Goal: Task Accomplishment & Management: Manage account settings

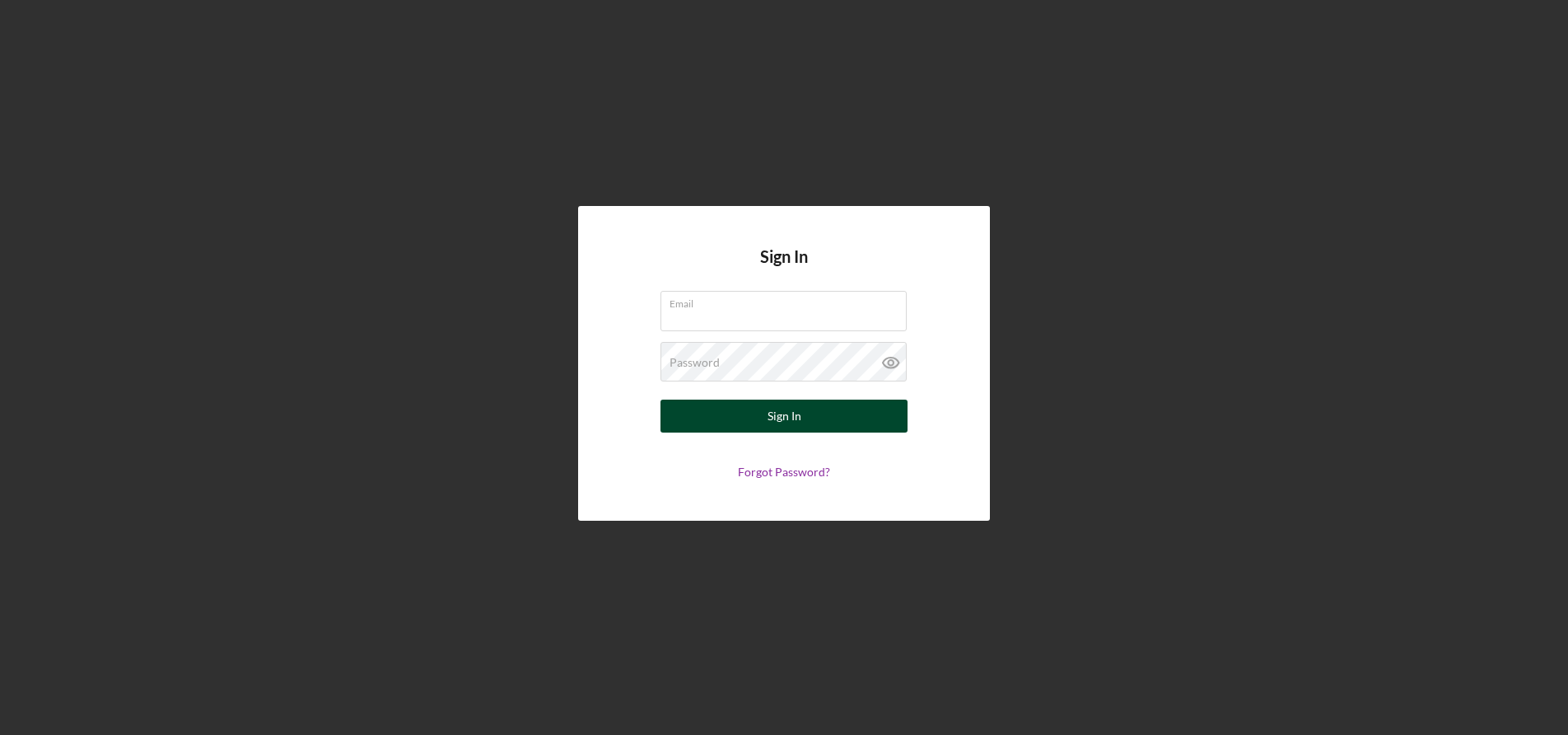
type input "[EMAIL_ADDRESS][DOMAIN_NAME]"
click at [727, 408] on button "Sign In" at bounding box center [784, 416] width 247 height 33
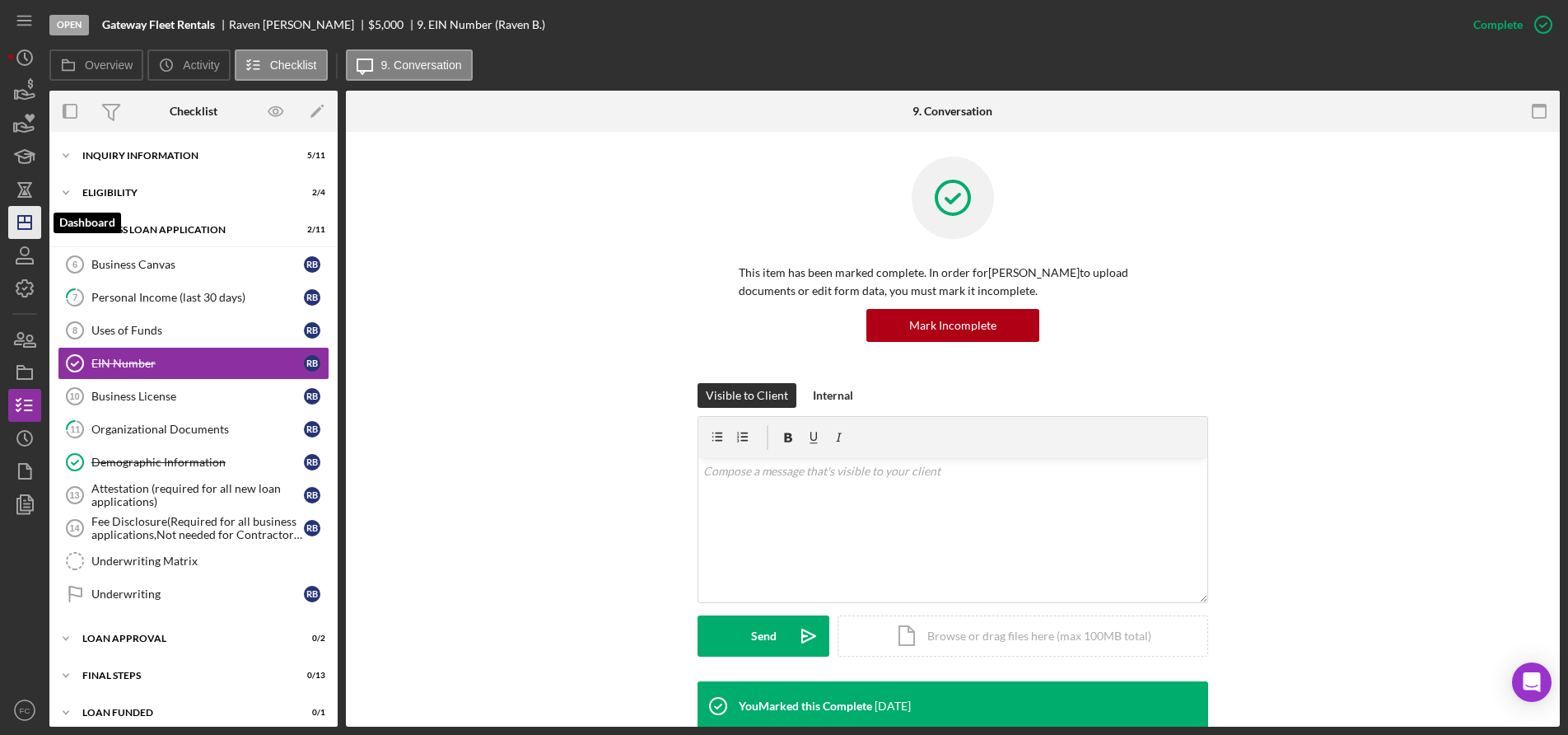
click at [34, 221] on icon "Icon/Dashboard" at bounding box center [24, 222] width 41 height 41
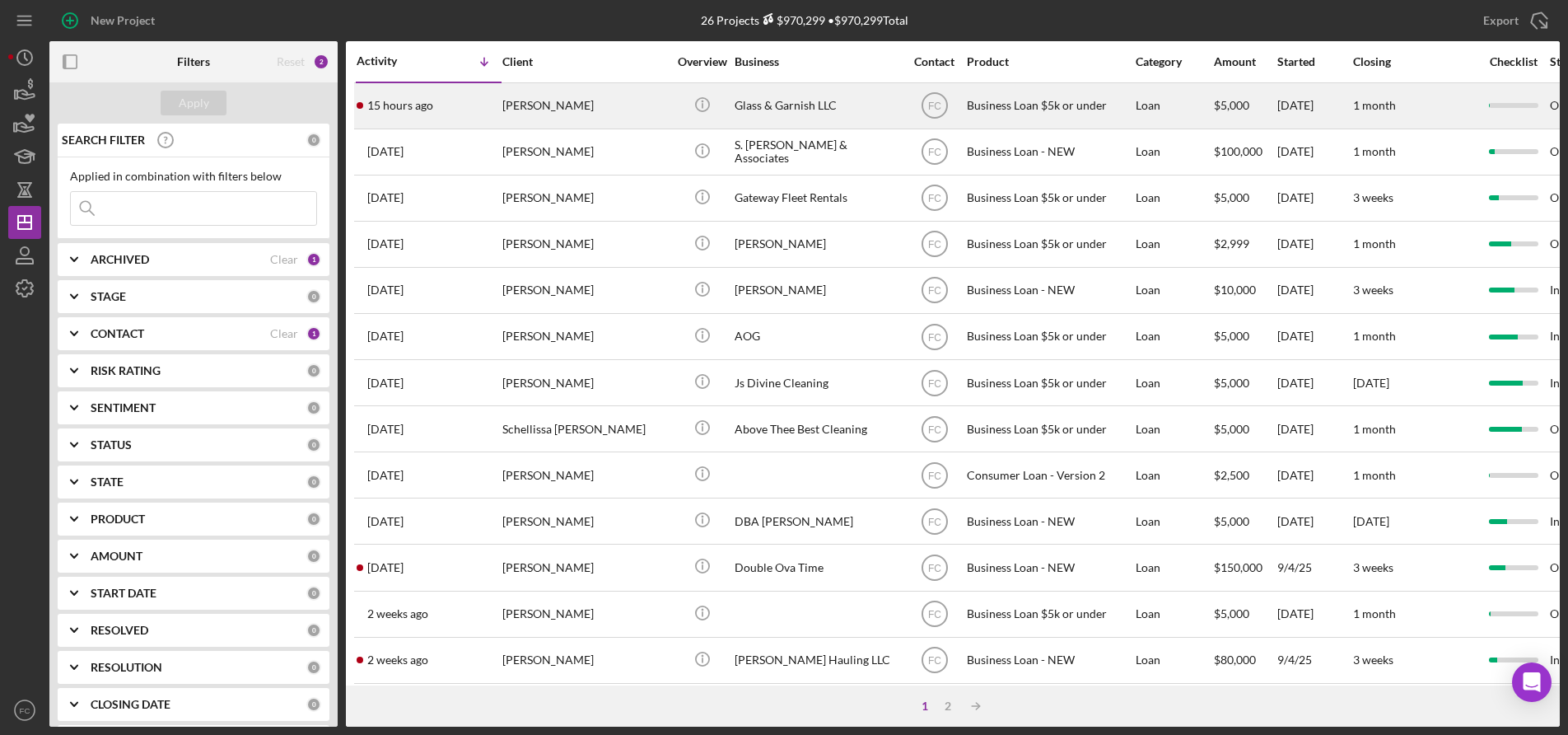
click at [470, 113] on div "15 hours ago [PERSON_NAME]" at bounding box center [428, 106] width 144 height 44
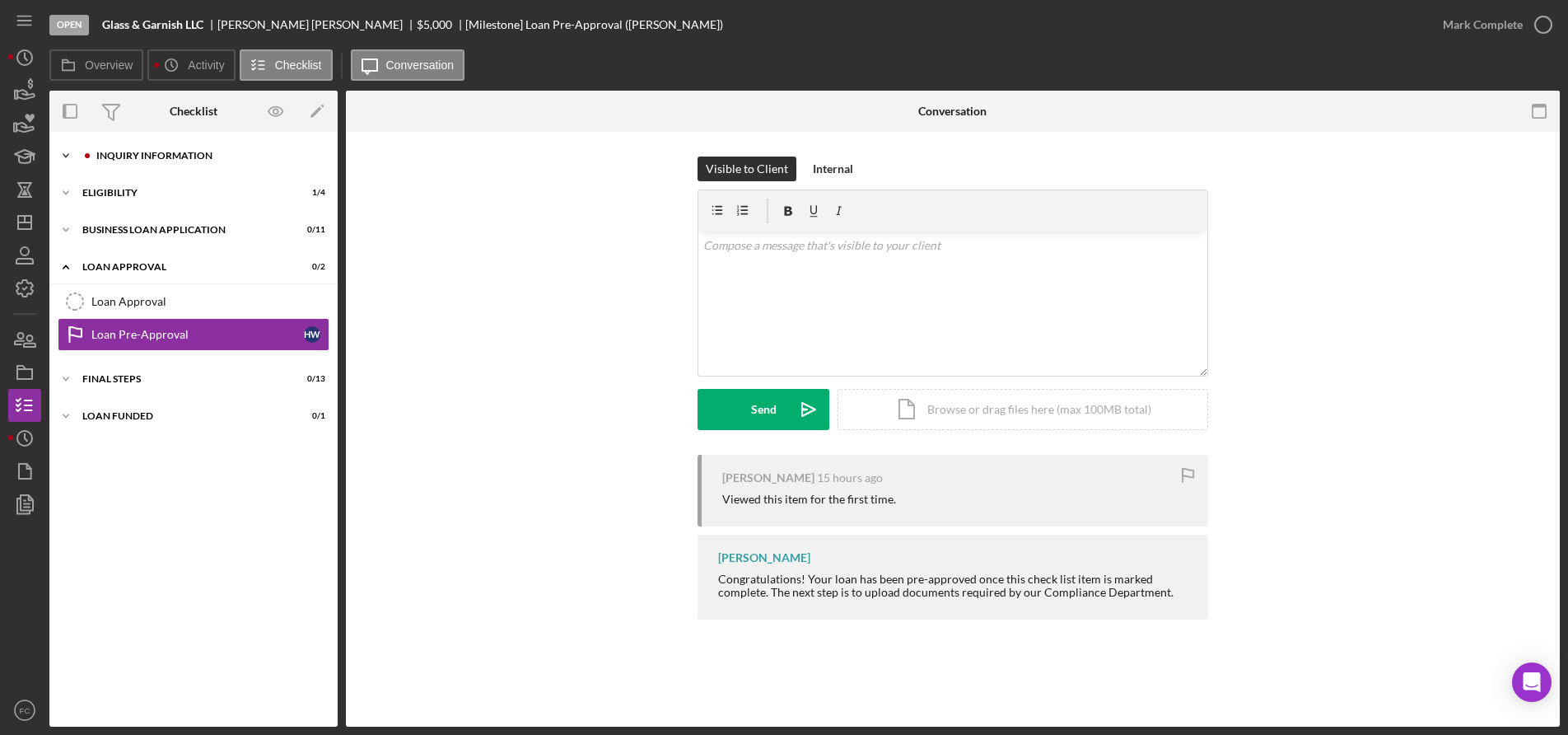
click at [149, 164] on div "Icon/Expander INQUIRY INFORMATION 0 / 11" at bounding box center [194, 156] width 289 height 33
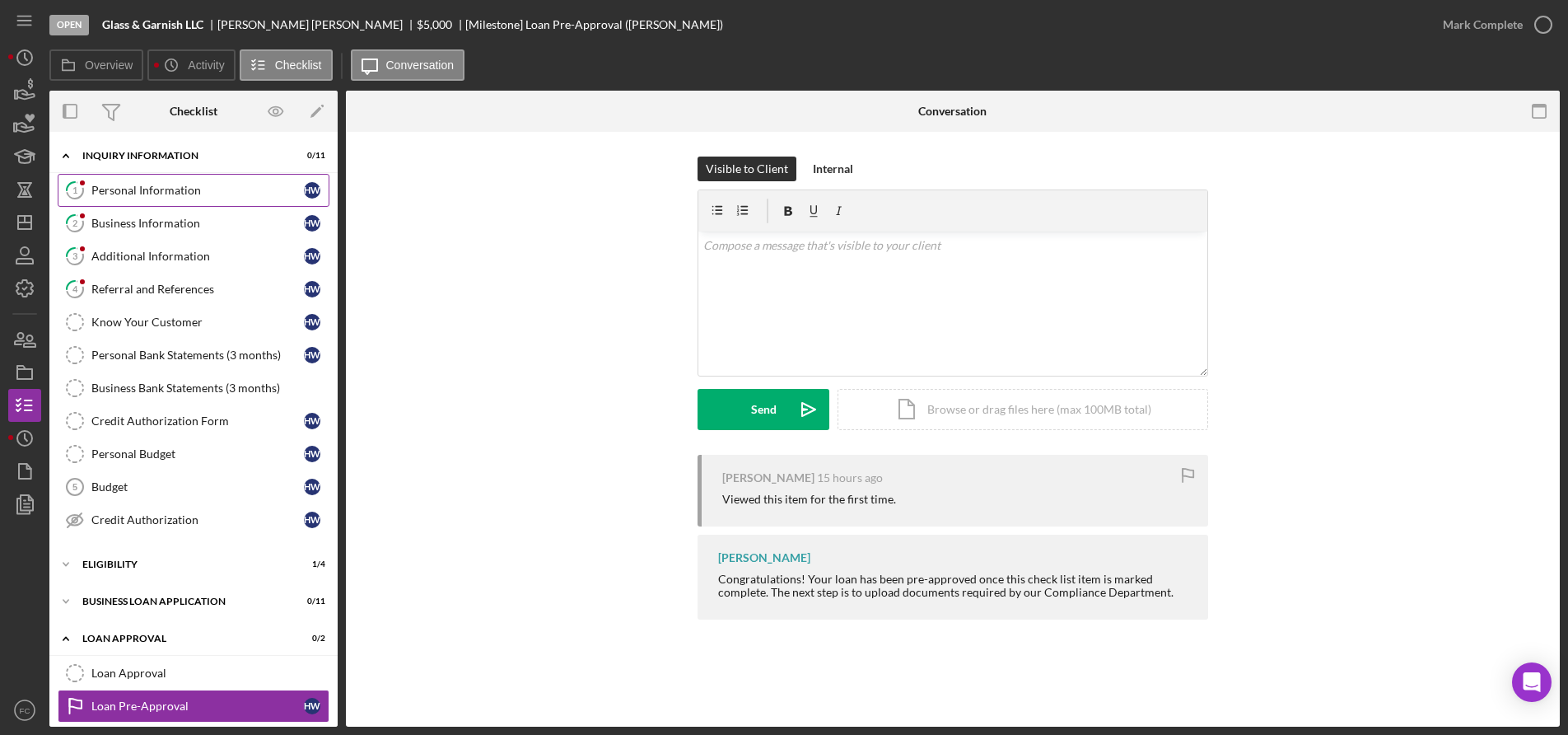
click at [169, 180] on link "1 Personal Information H W" at bounding box center [194, 191] width 272 height 33
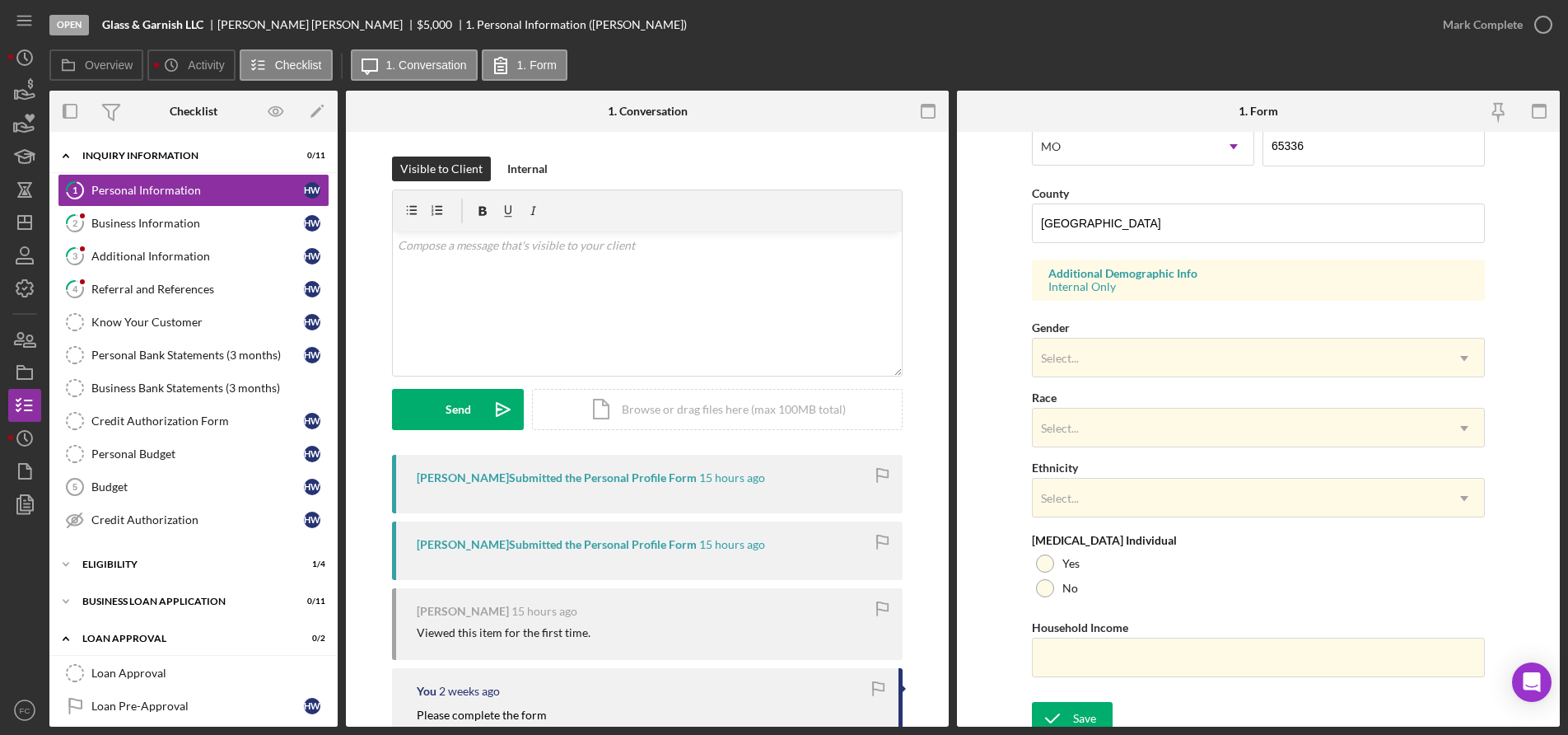
scroll to position [330, 0]
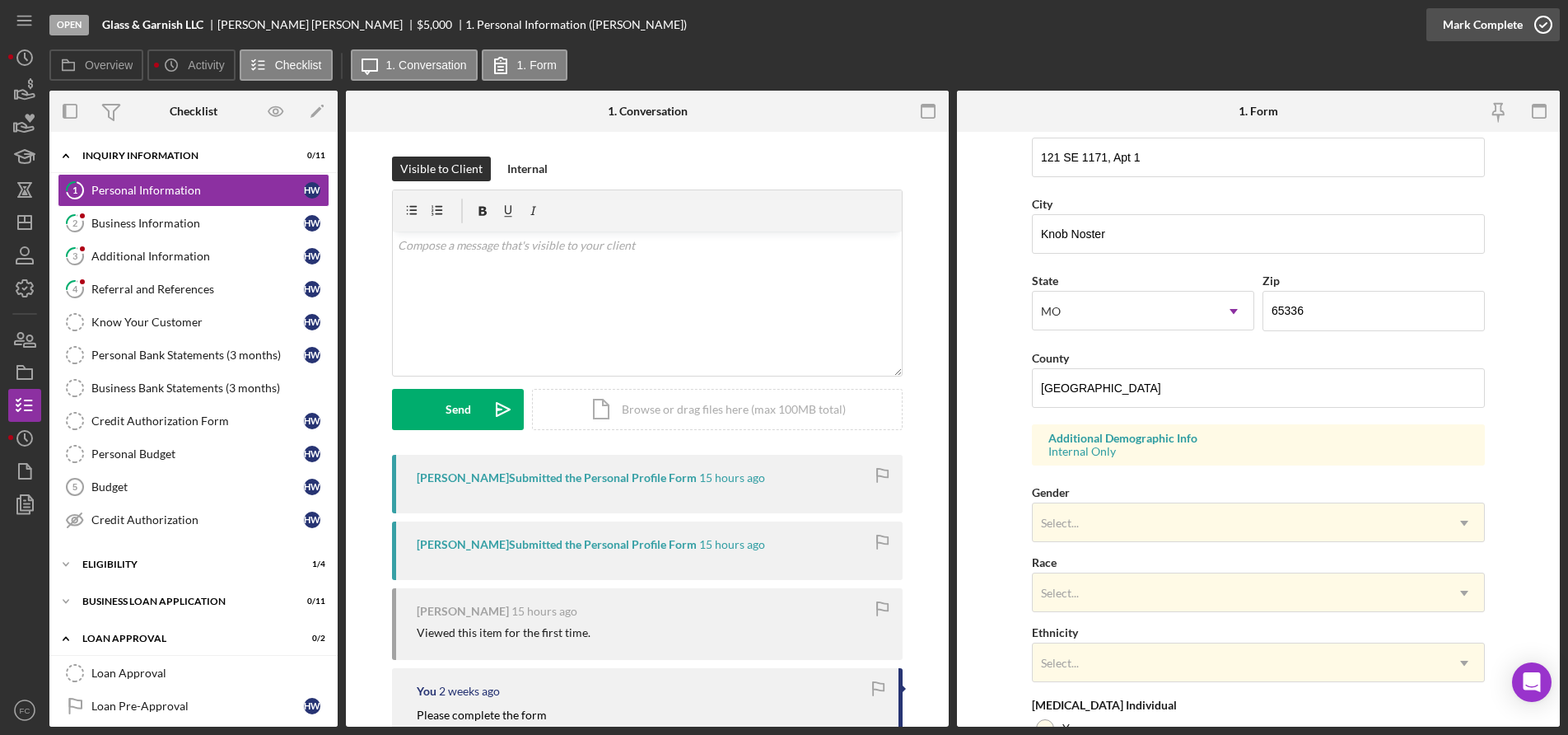
click at [1547, 21] on icon "button" at bounding box center [1544, 24] width 41 height 41
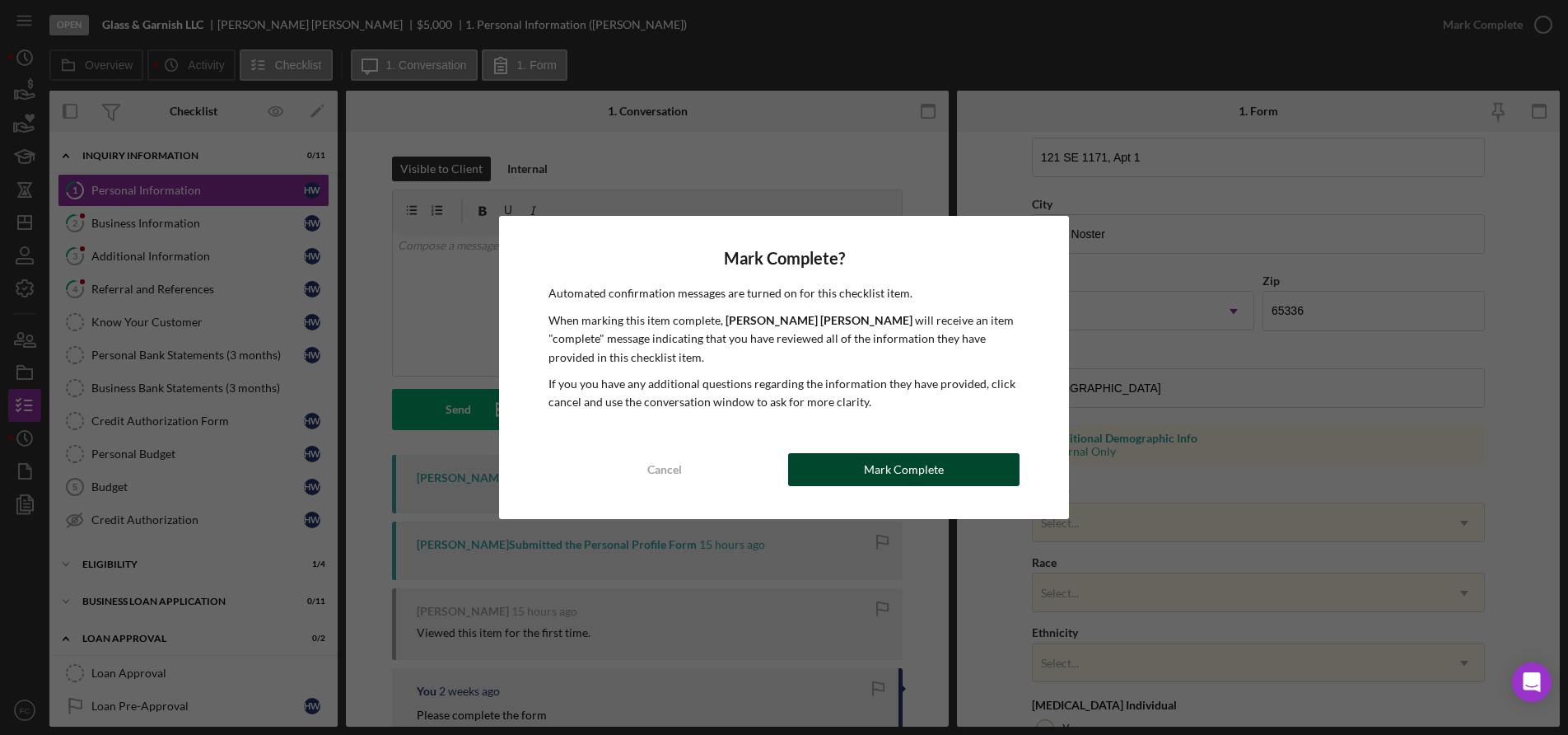
click at [806, 462] on button "Mark Complete" at bounding box center [904, 470] width 232 height 33
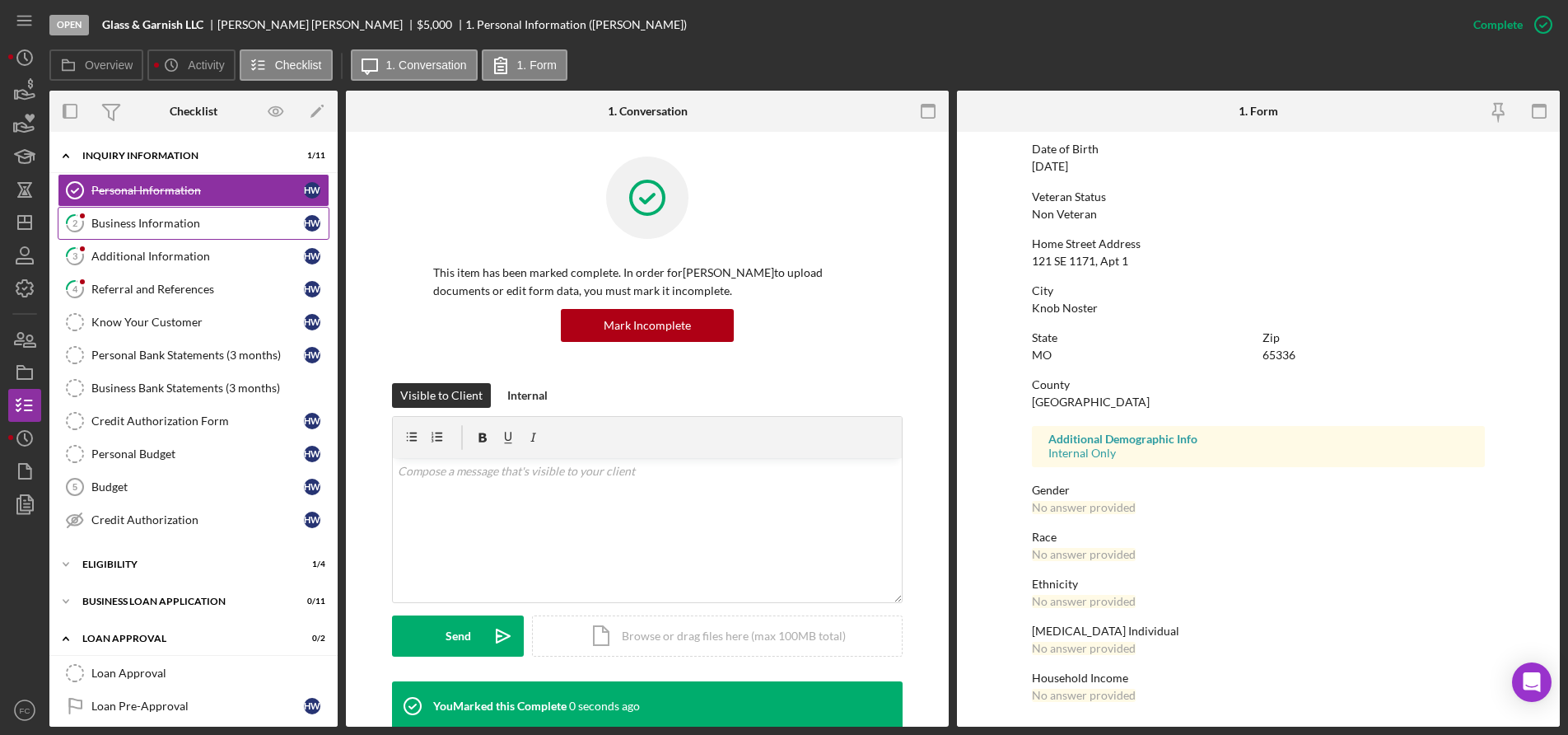
scroll to position [174, 0]
click at [196, 227] on div "Business Information" at bounding box center [197, 222] width 212 height 13
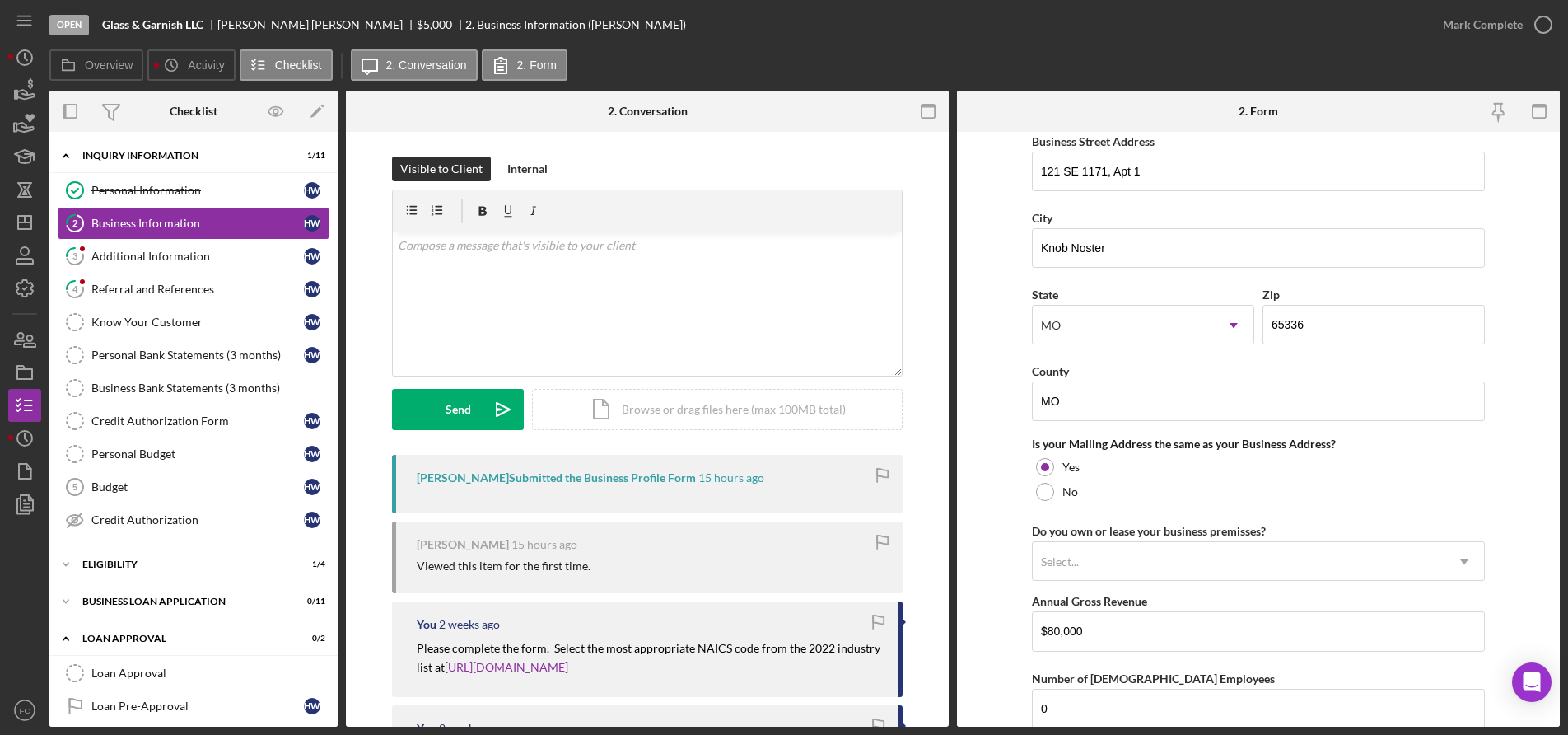
scroll to position [904, 0]
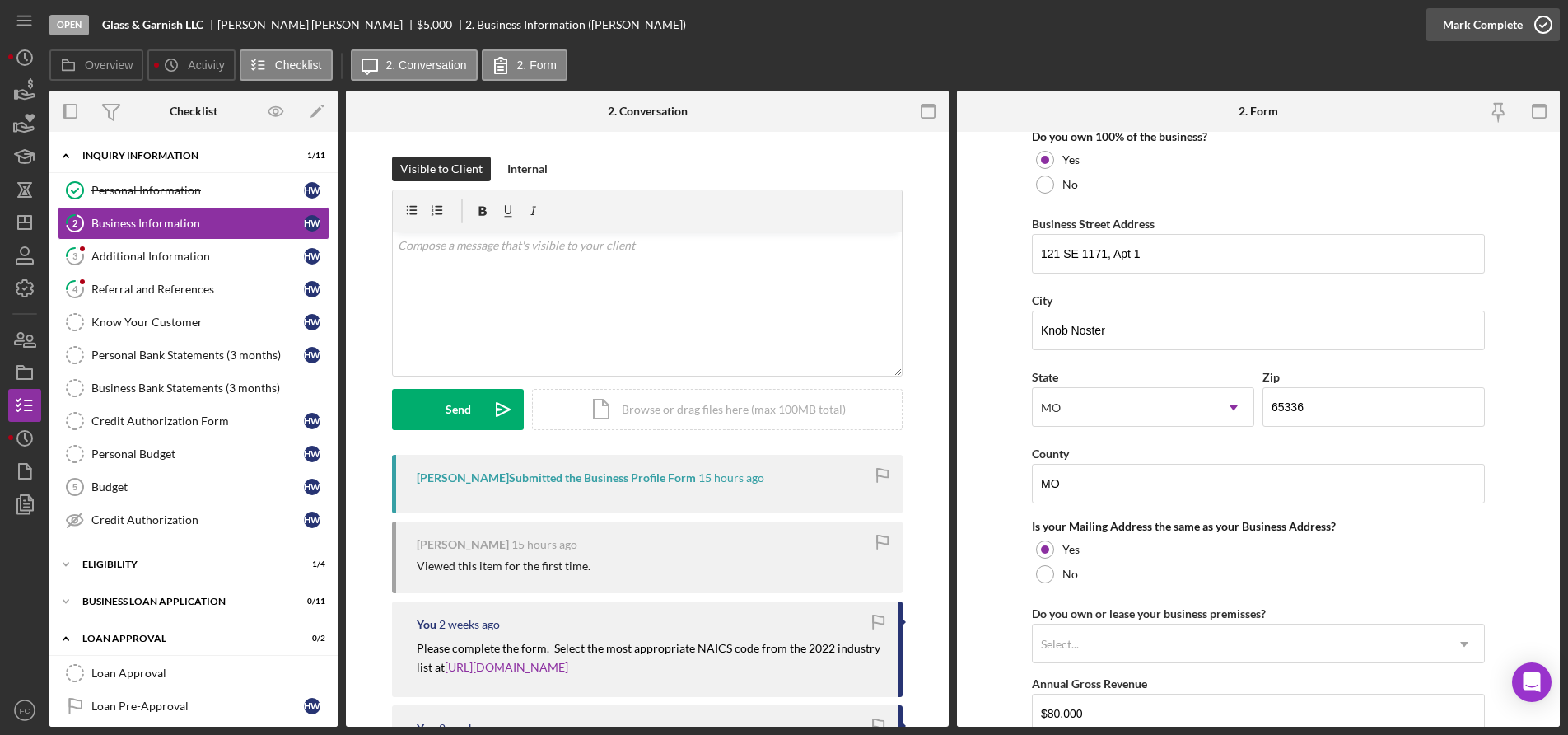
click at [1544, 24] on icon "button" at bounding box center [1544, 24] width 41 height 41
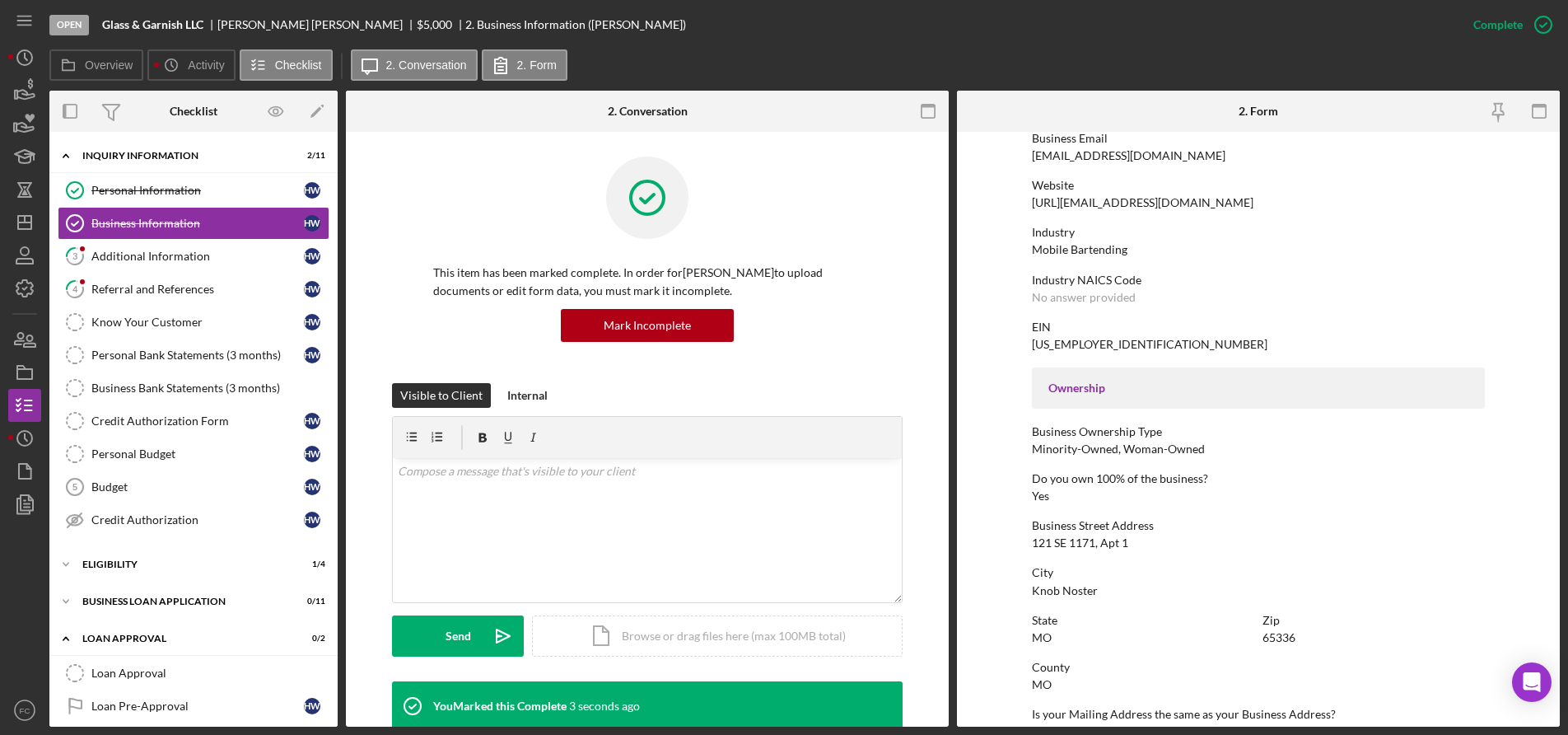
scroll to position [236, 0]
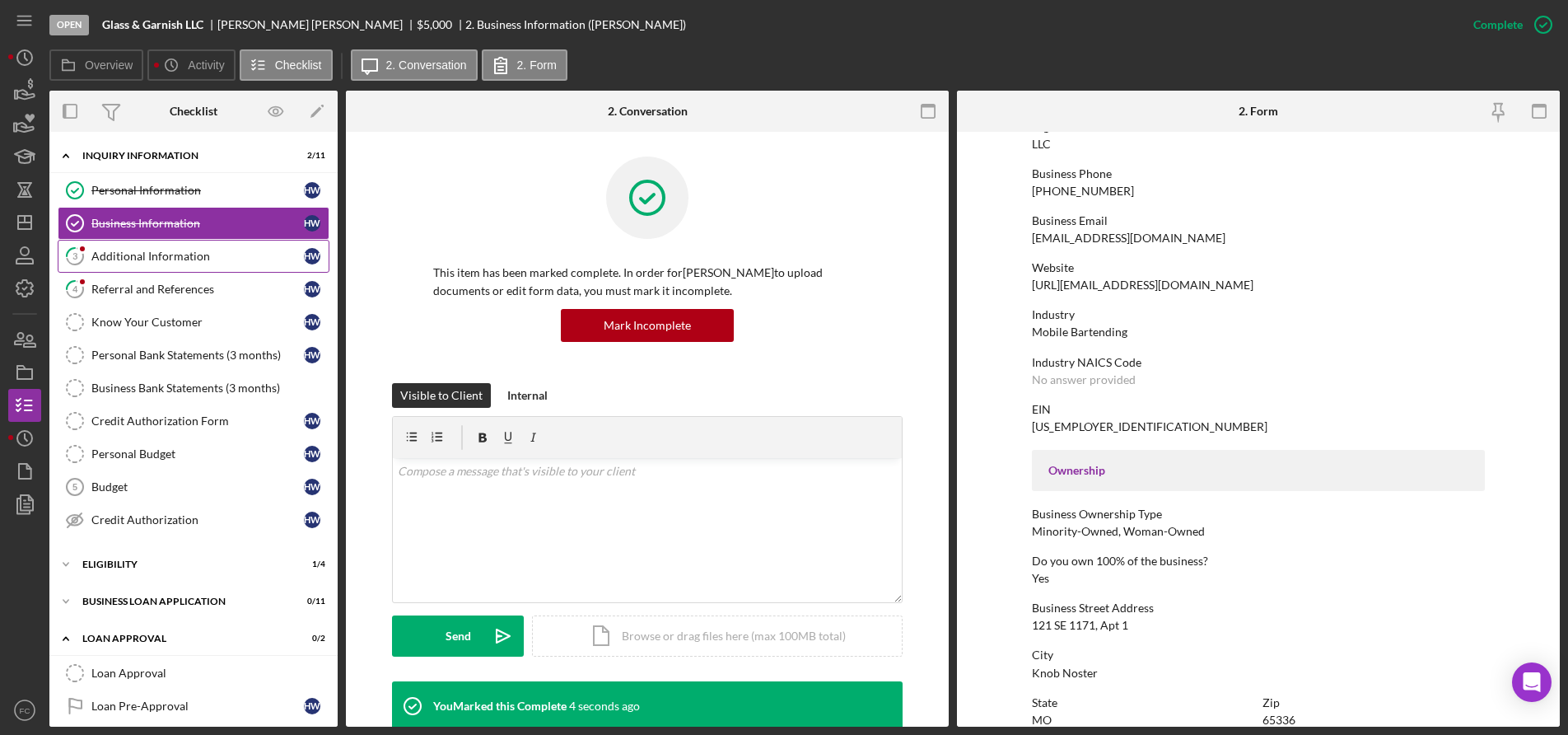
click at [111, 255] on div "Additional Information" at bounding box center [197, 255] width 212 height 13
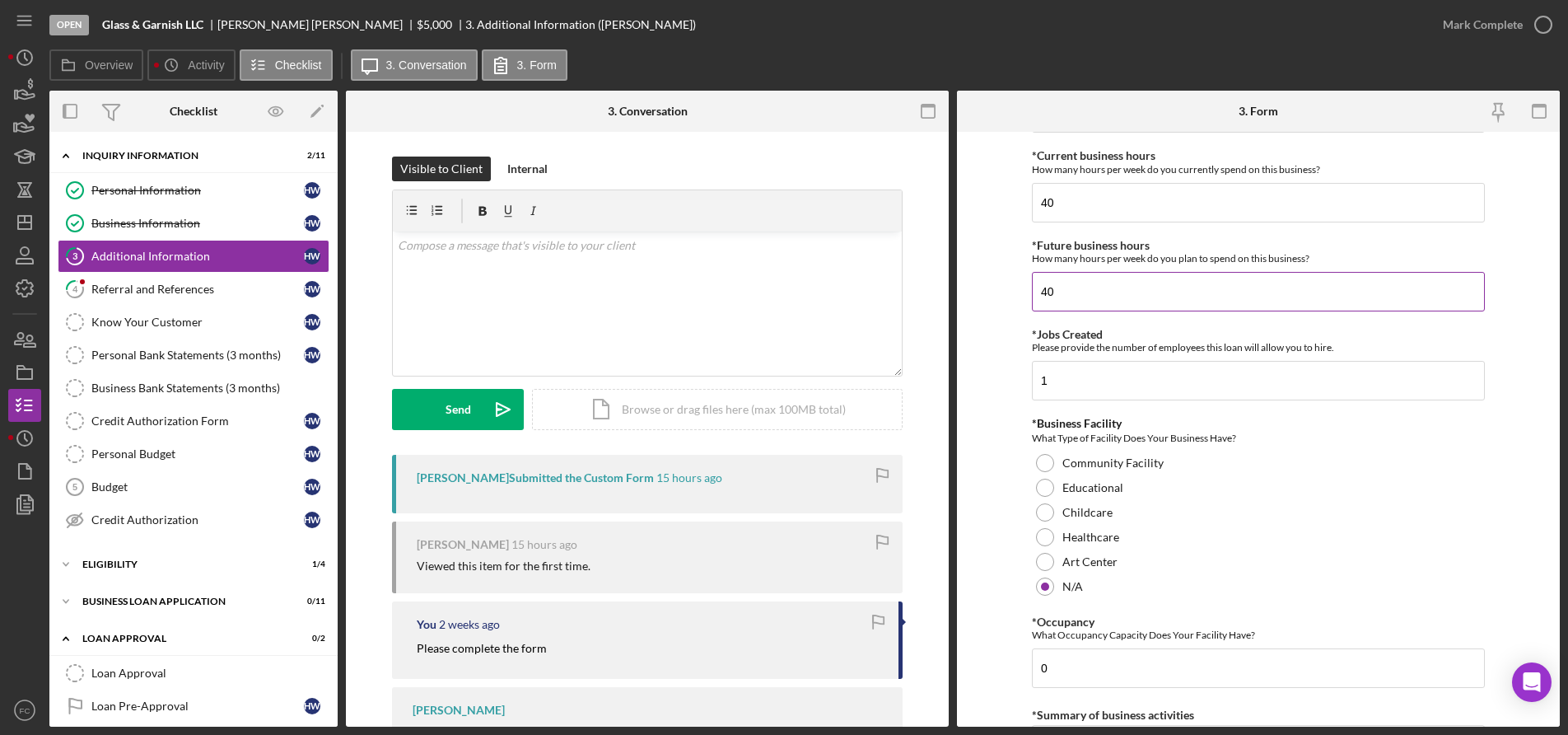
scroll to position [1401, 0]
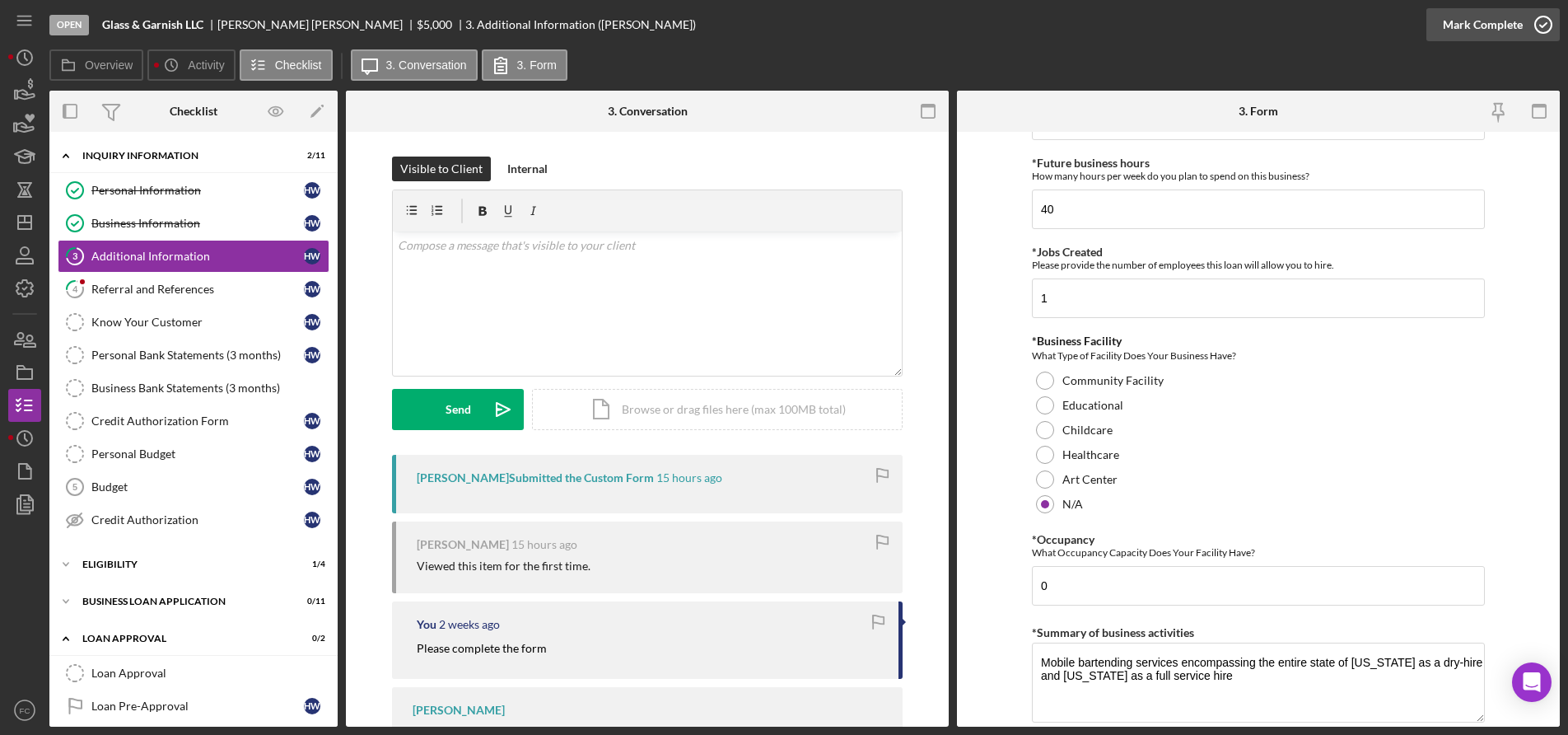
click at [1543, 23] on icon "button" at bounding box center [1544, 24] width 41 height 41
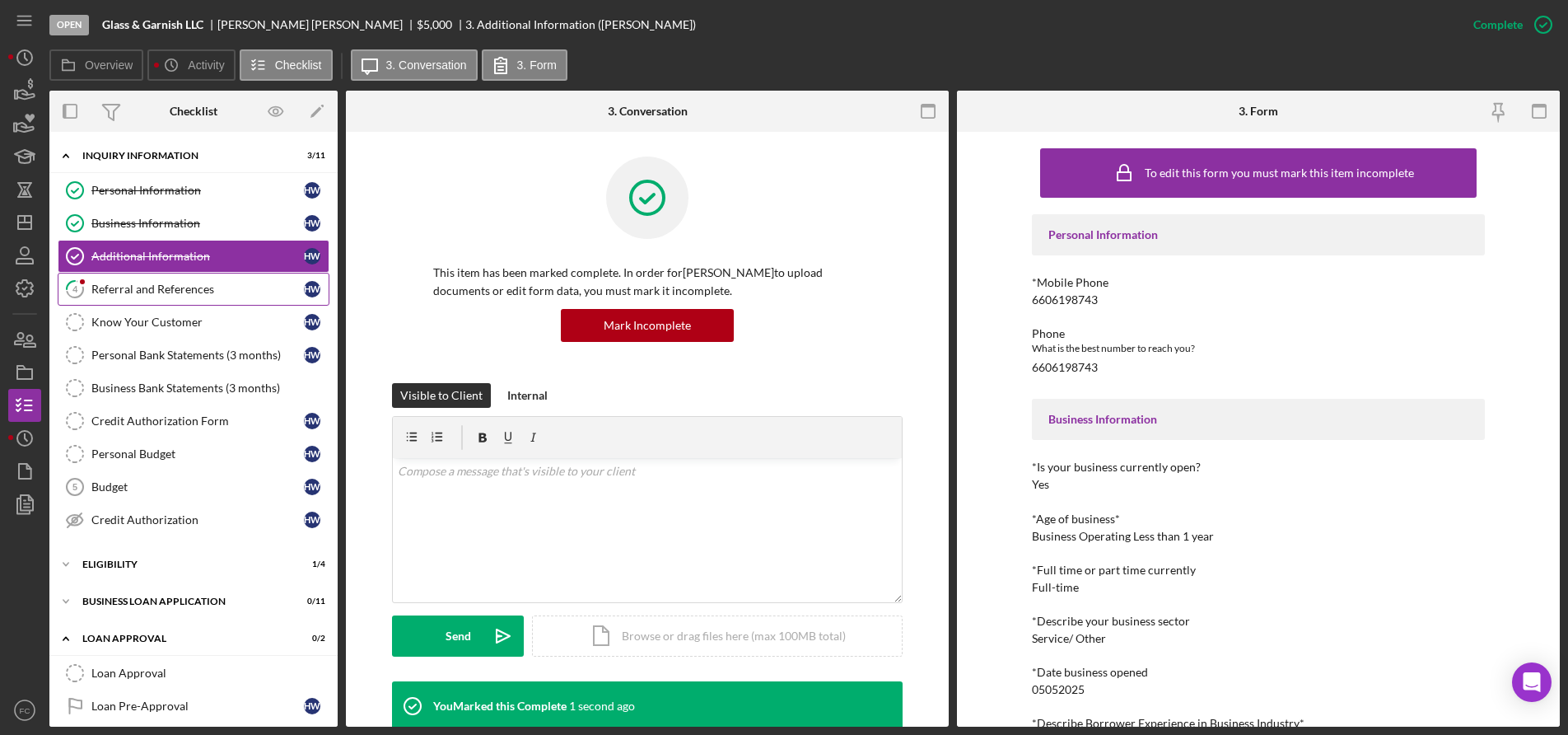
click at [157, 295] on div "Referral and References" at bounding box center [197, 289] width 212 height 13
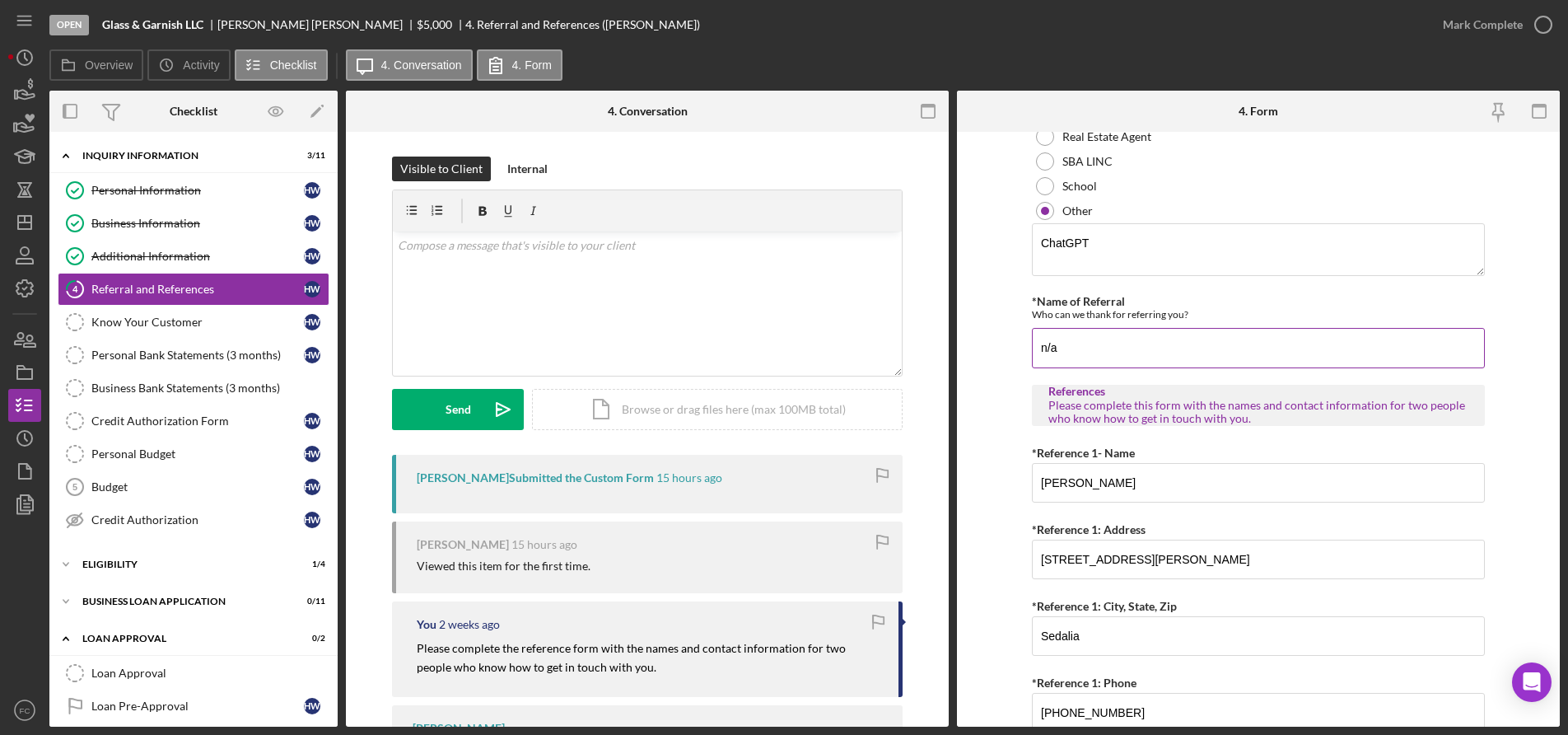
scroll to position [494, 0]
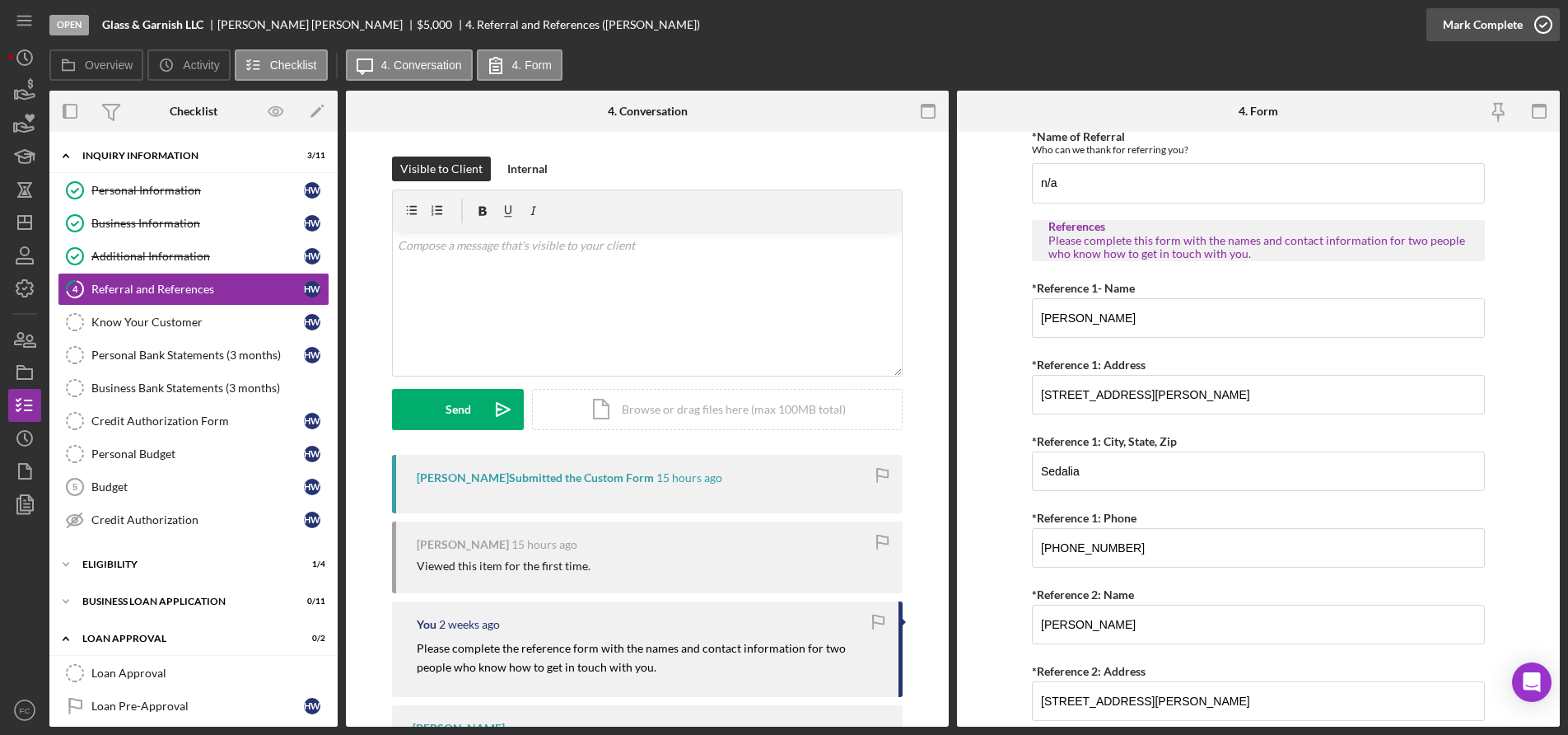
click at [1540, 22] on icon "button" at bounding box center [1544, 24] width 41 height 41
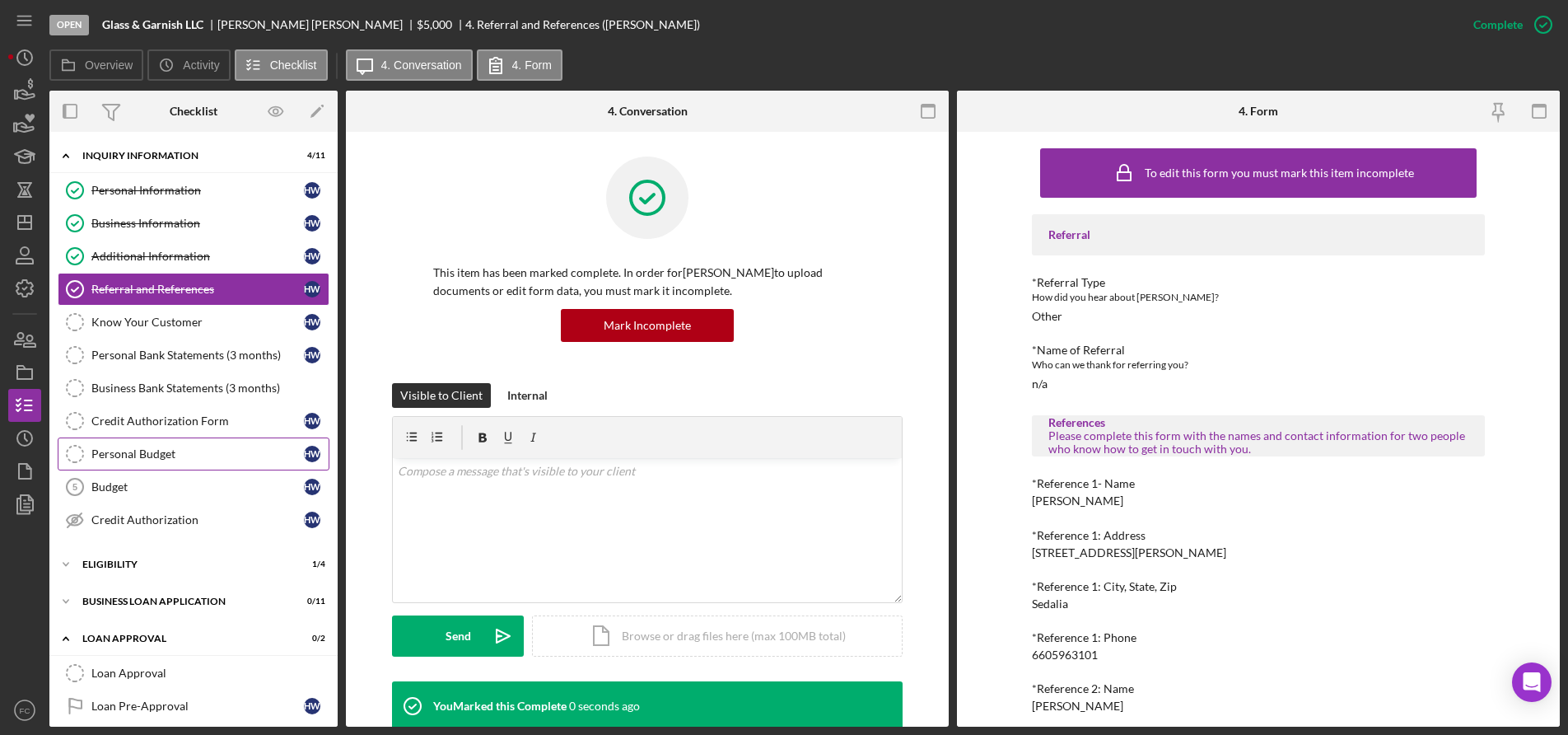
scroll to position [82, 0]
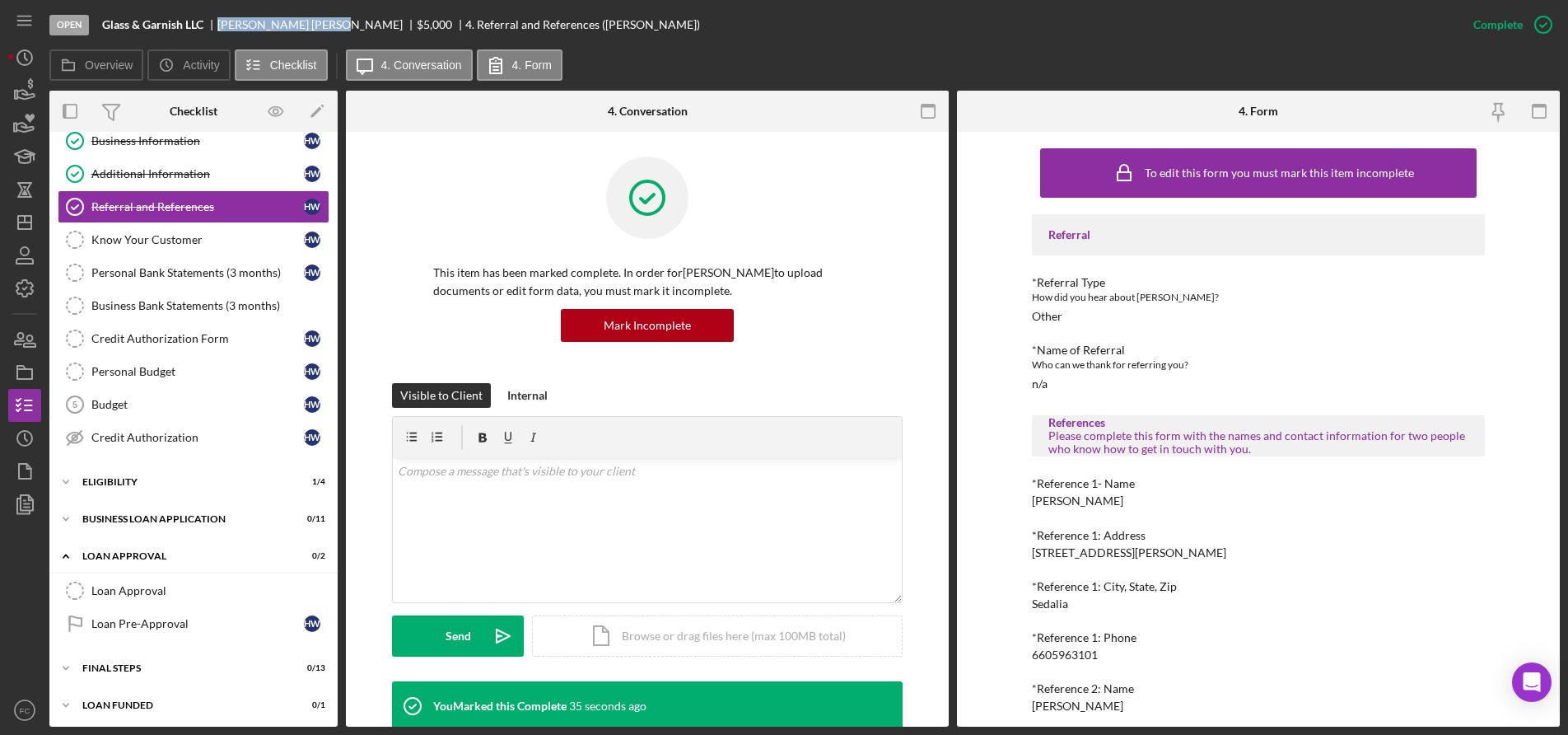
drag, startPoint x: 216, startPoint y: 23, endPoint x: 294, endPoint y: 24, distance: 78.0
click at [294, 24] on div "Glass & Garnish LLC [PERSON_NAME] $5,000 $5,000 4. Referral and References ([PE…" at bounding box center [400, 24] width 598 height 13
copy div "[PERSON_NAME]"
click at [163, 408] on div "Budget" at bounding box center [197, 404] width 212 height 13
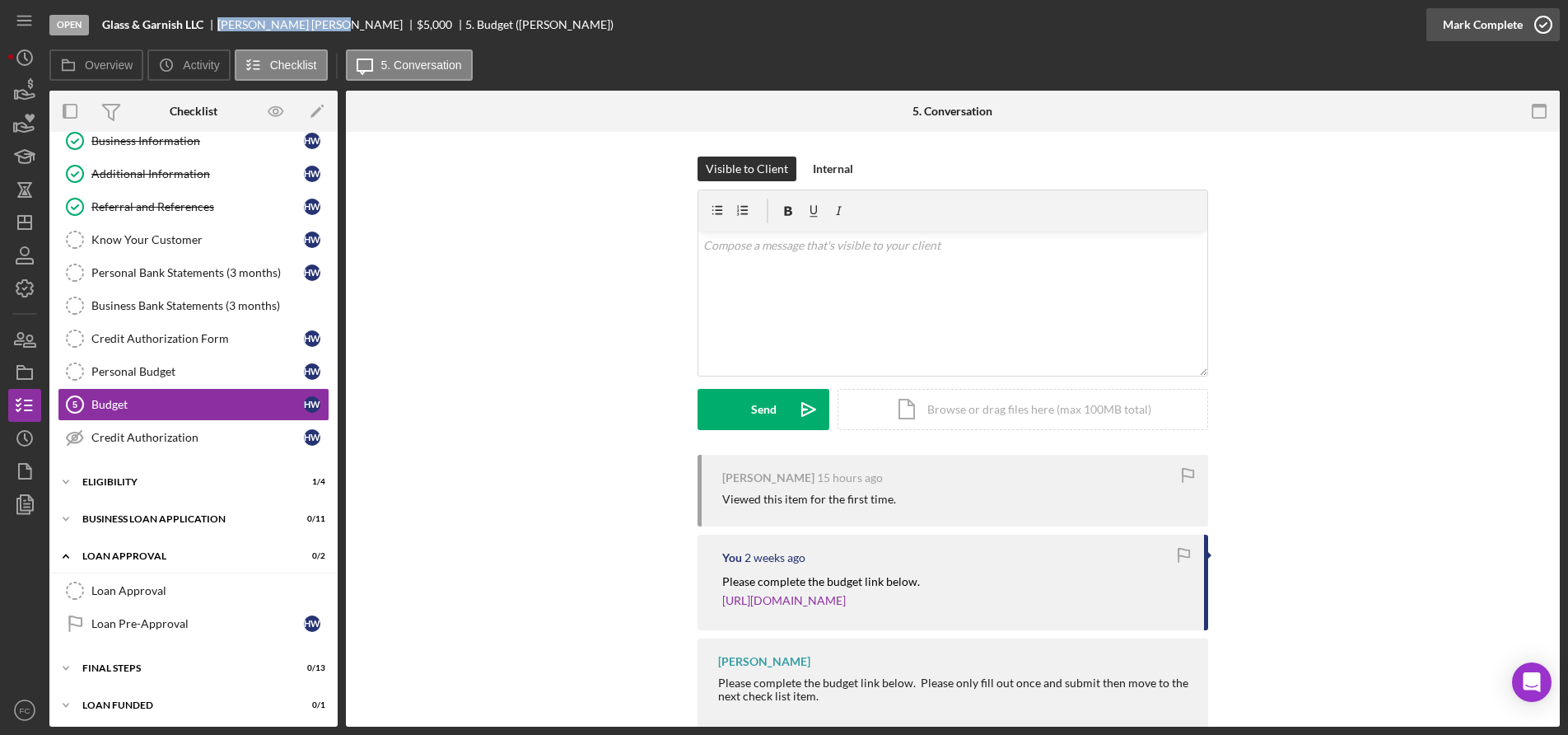
click at [1541, 22] on icon "button" at bounding box center [1544, 24] width 41 height 41
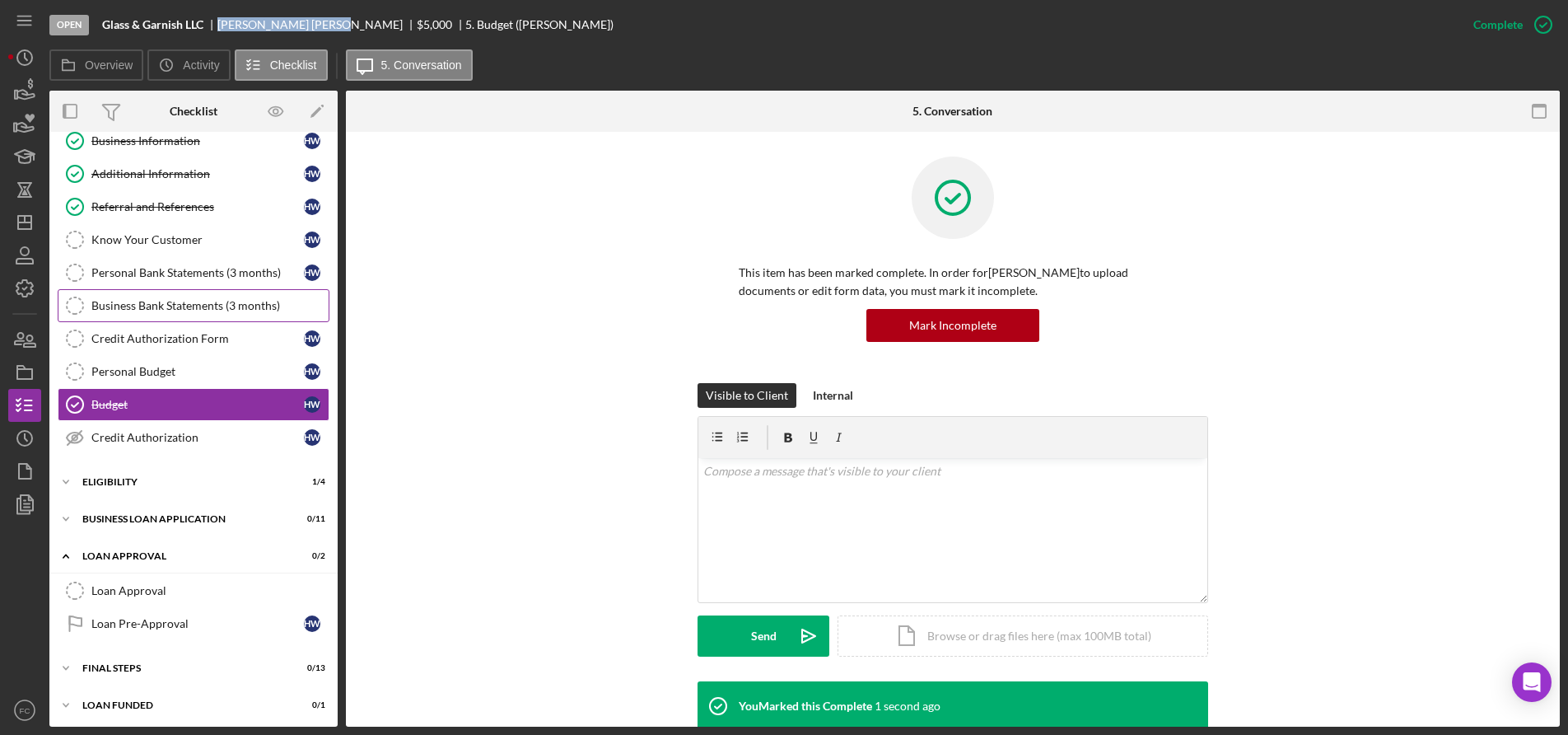
scroll to position [86, 0]
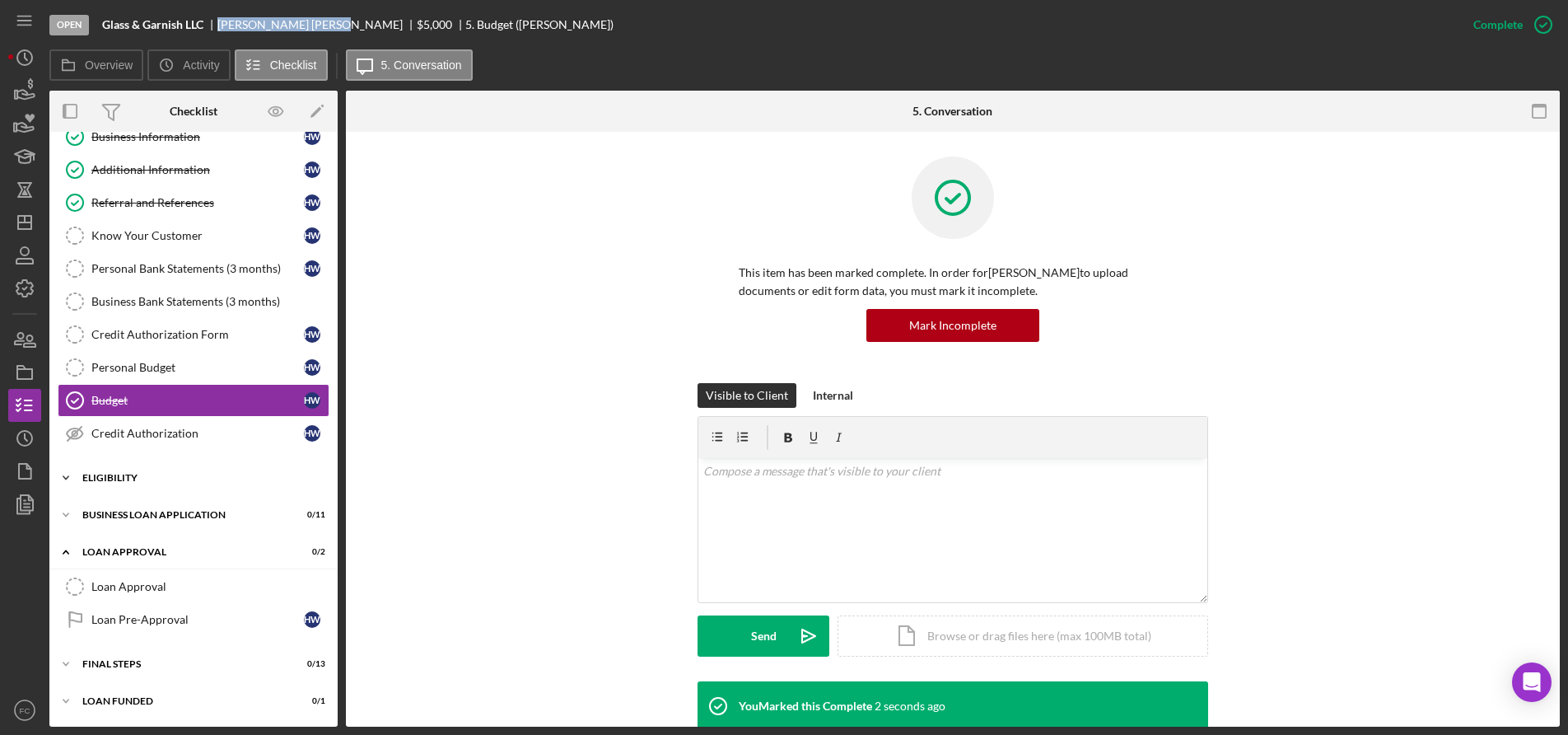
click at [186, 483] on div "Icon/Expander Eligibility 1 / 4" at bounding box center [194, 478] width 289 height 33
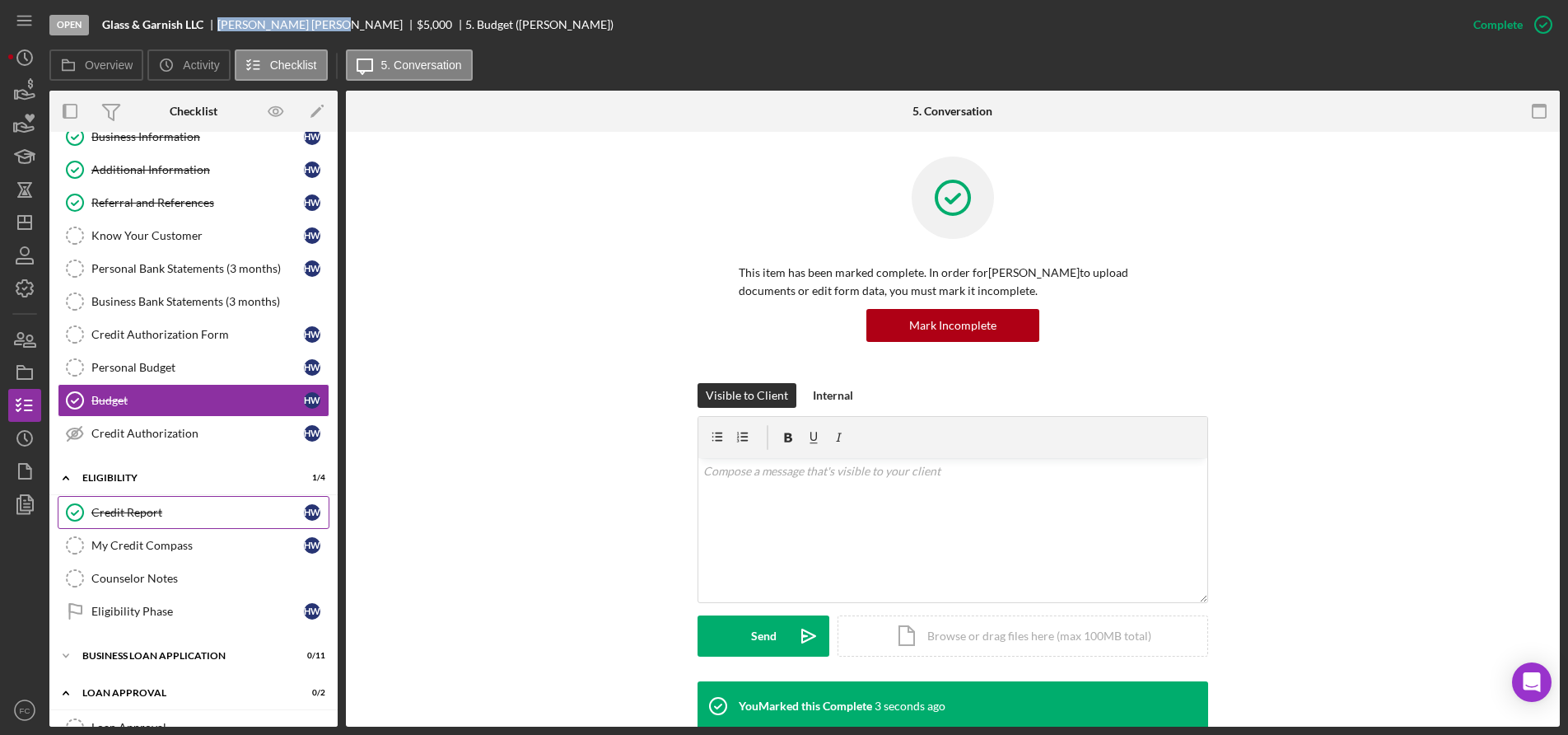
click at [174, 503] on link "Credit Report Credit Report H W" at bounding box center [194, 513] width 272 height 33
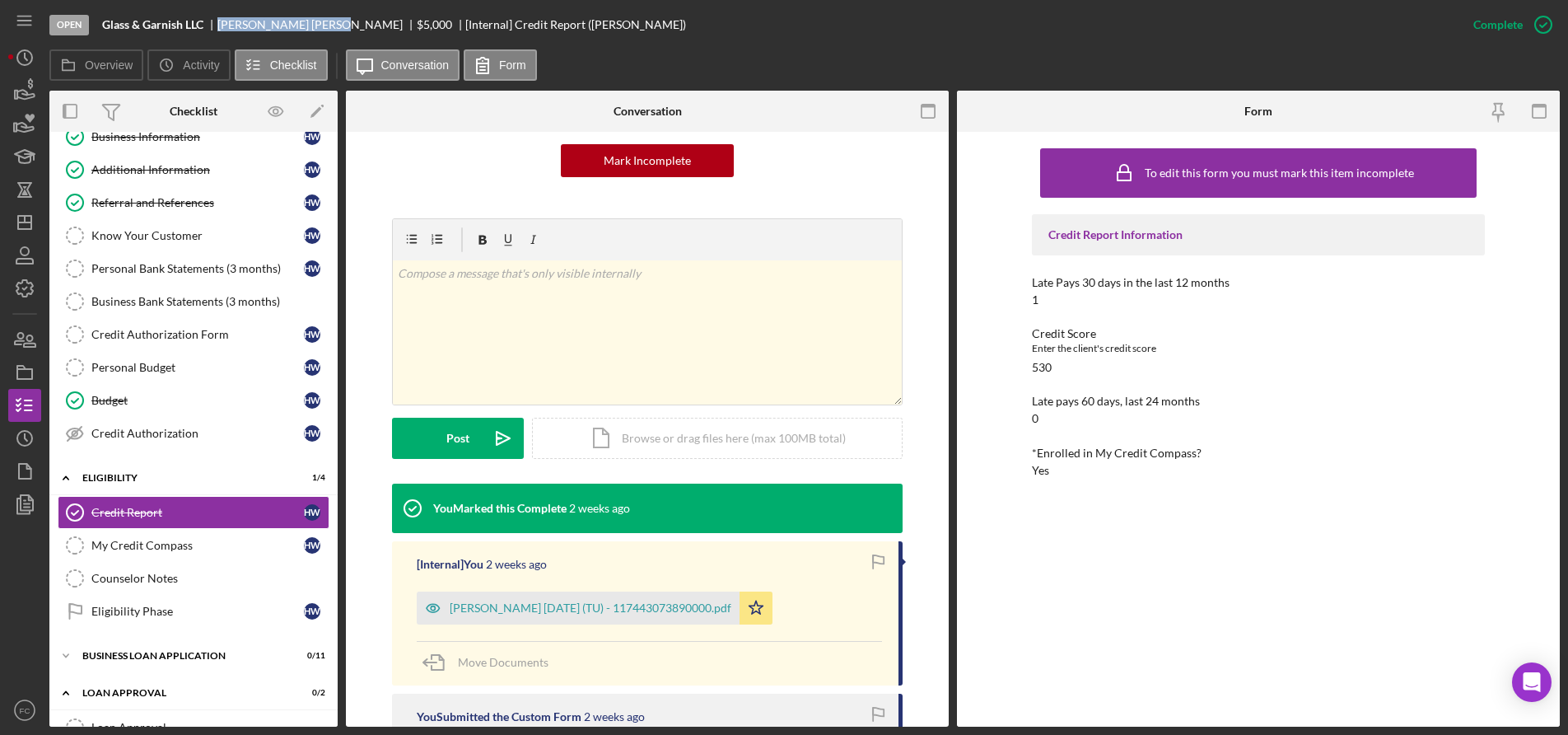
scroll to position [330, 0]
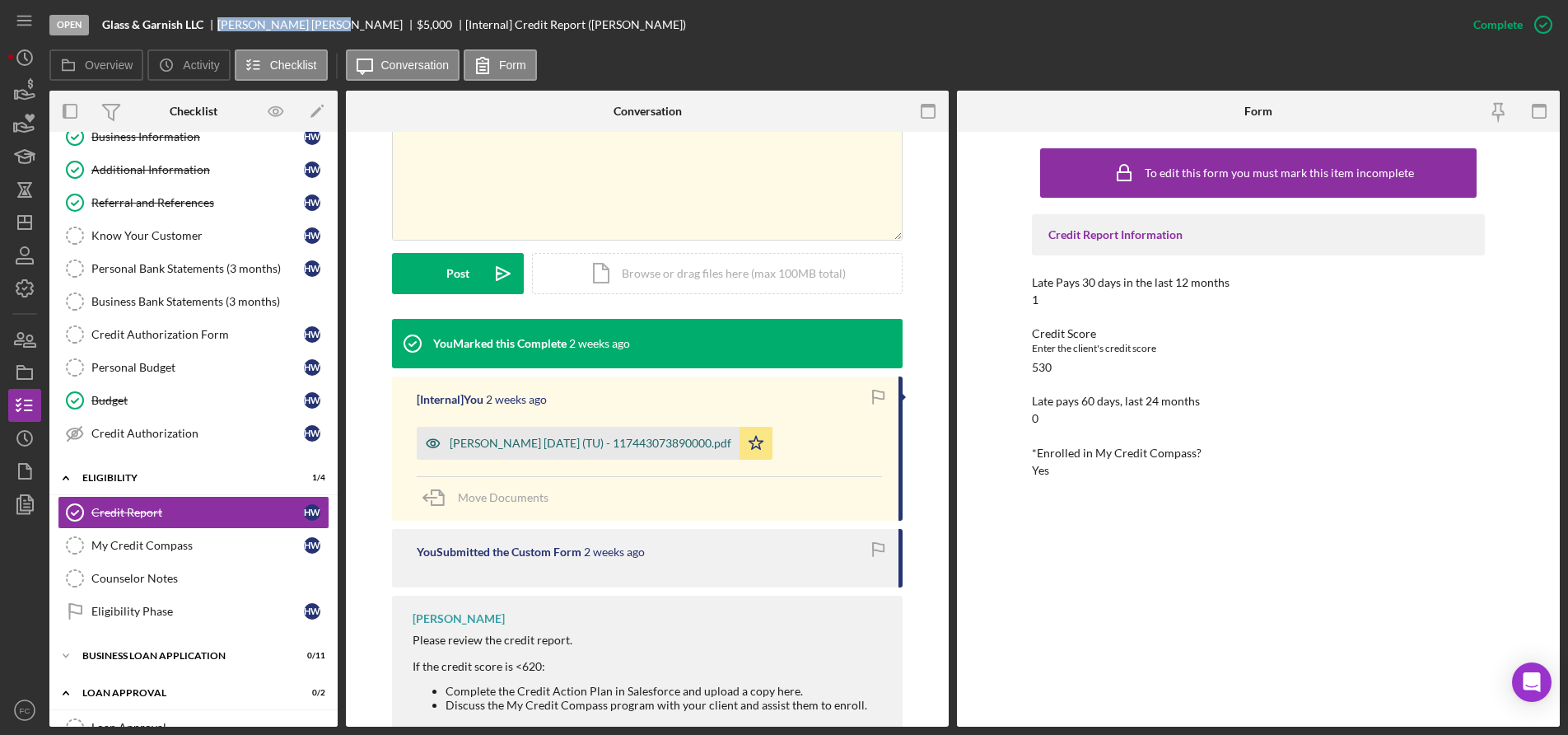
click at [556, 445] on div "[PERSON_NAME] [DATE] (TU) - 117443073890000.pdf" at bounding box center [591, 442] width 282 height 13
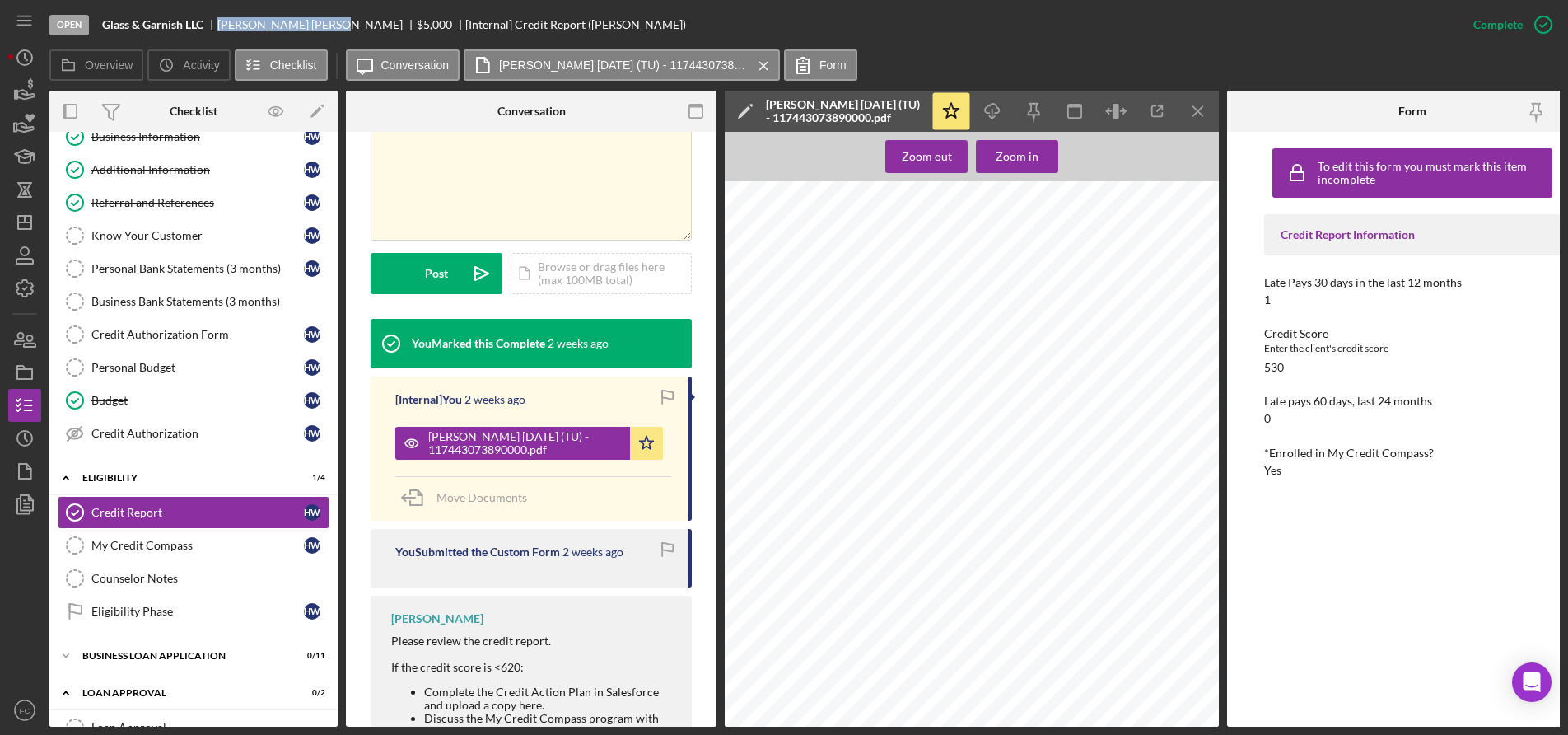
scroll to position [248, 0]
click at [178, 617] on div "Eligibility Phase" at bounding box center [197, 611] width 212 height 13
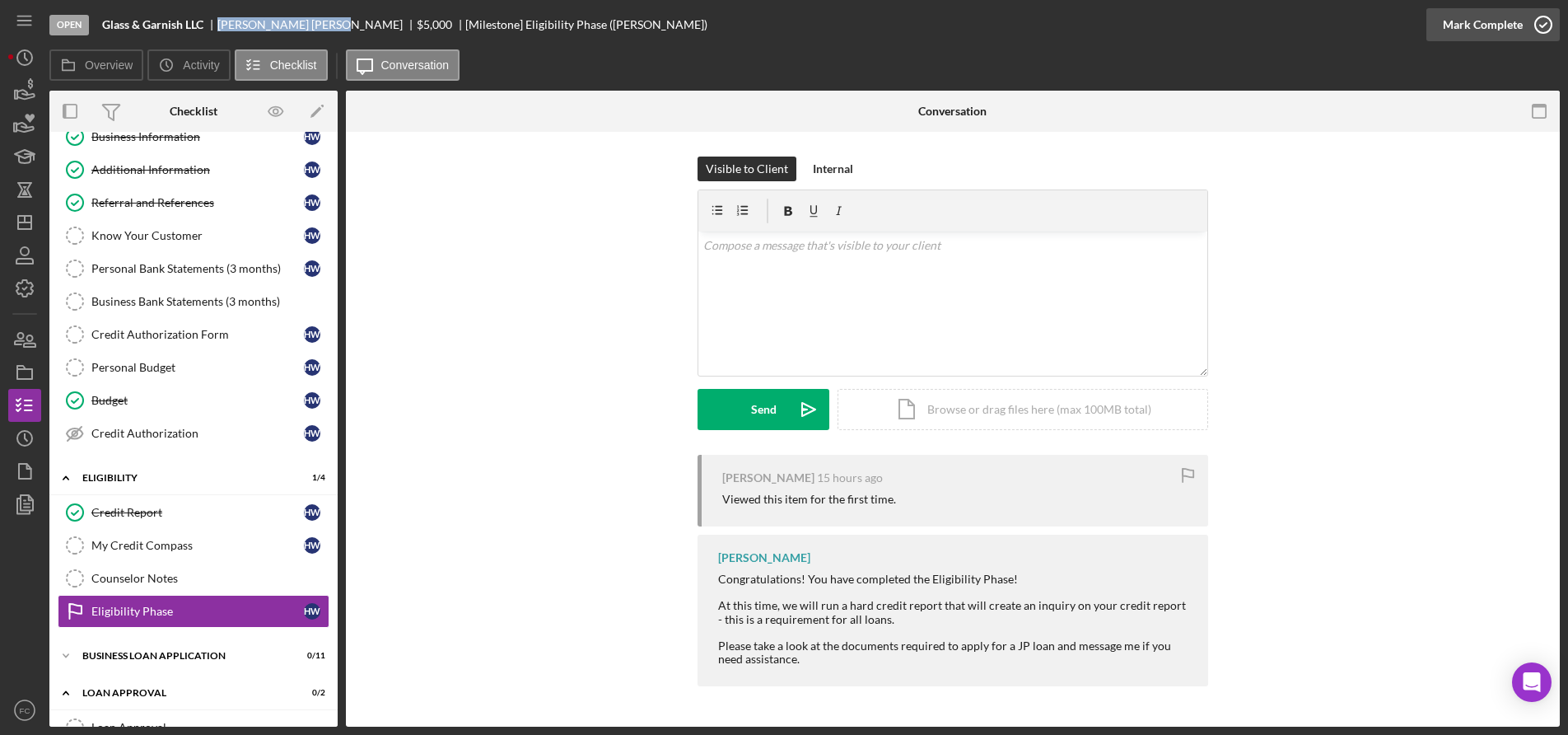
click at [1544, 23] on icon "button" at bounding box center [1544, 24] width 41 height 41
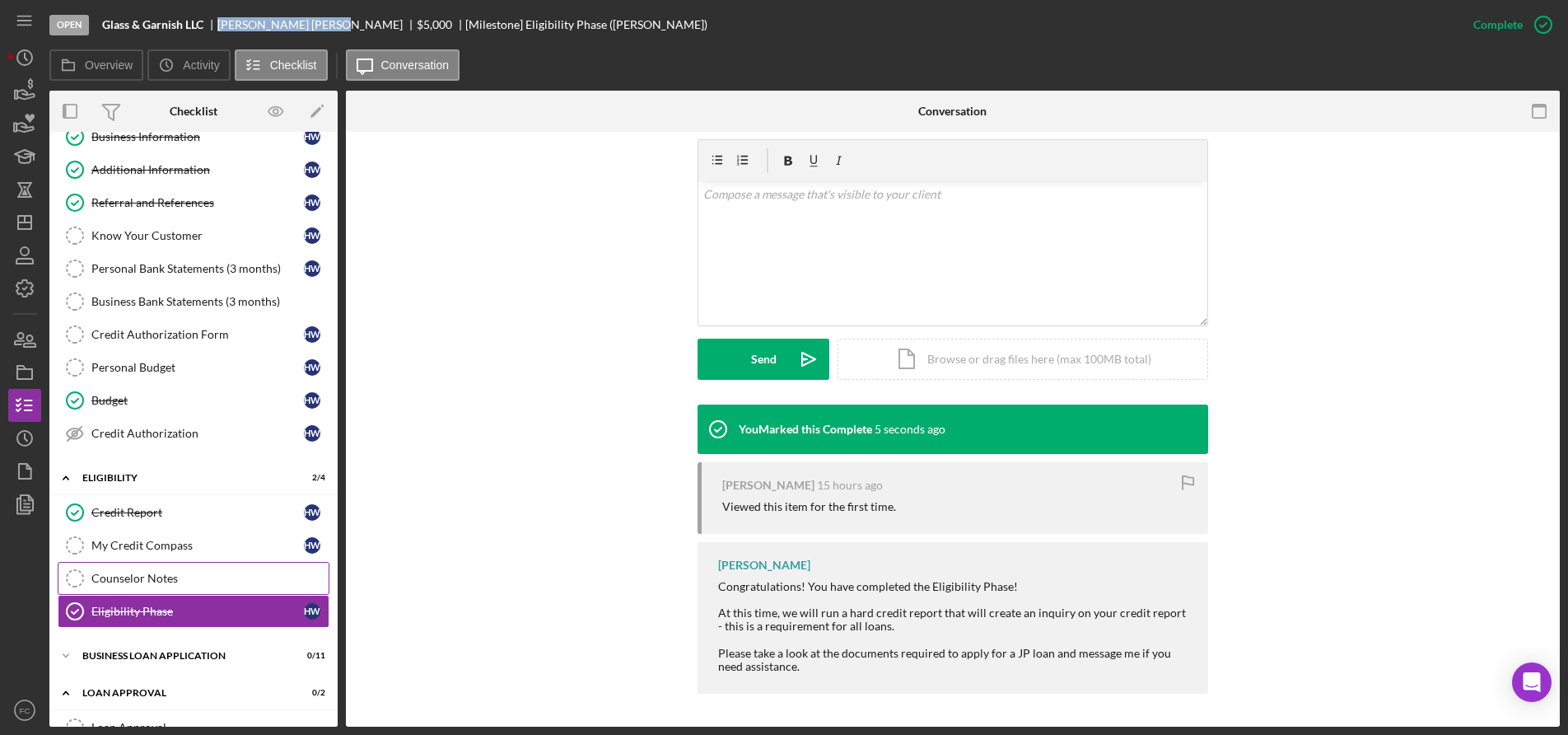
scroll to position [227, 0]
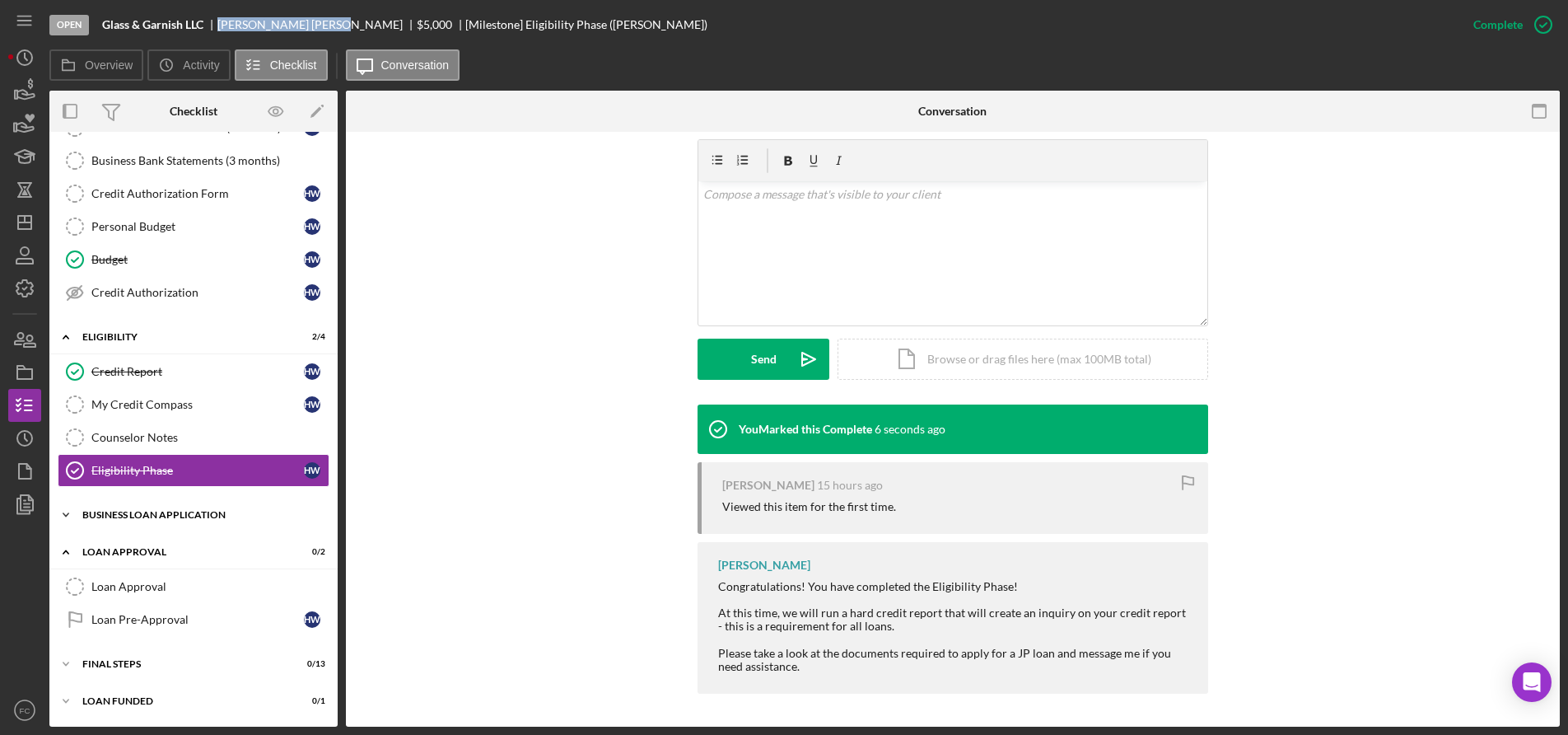
click at [162, 521] on div "Icon/Expander BUSINESS LOAN APPLICATION 0 / 11" at bounding box center [194, 515] width 289 height 33
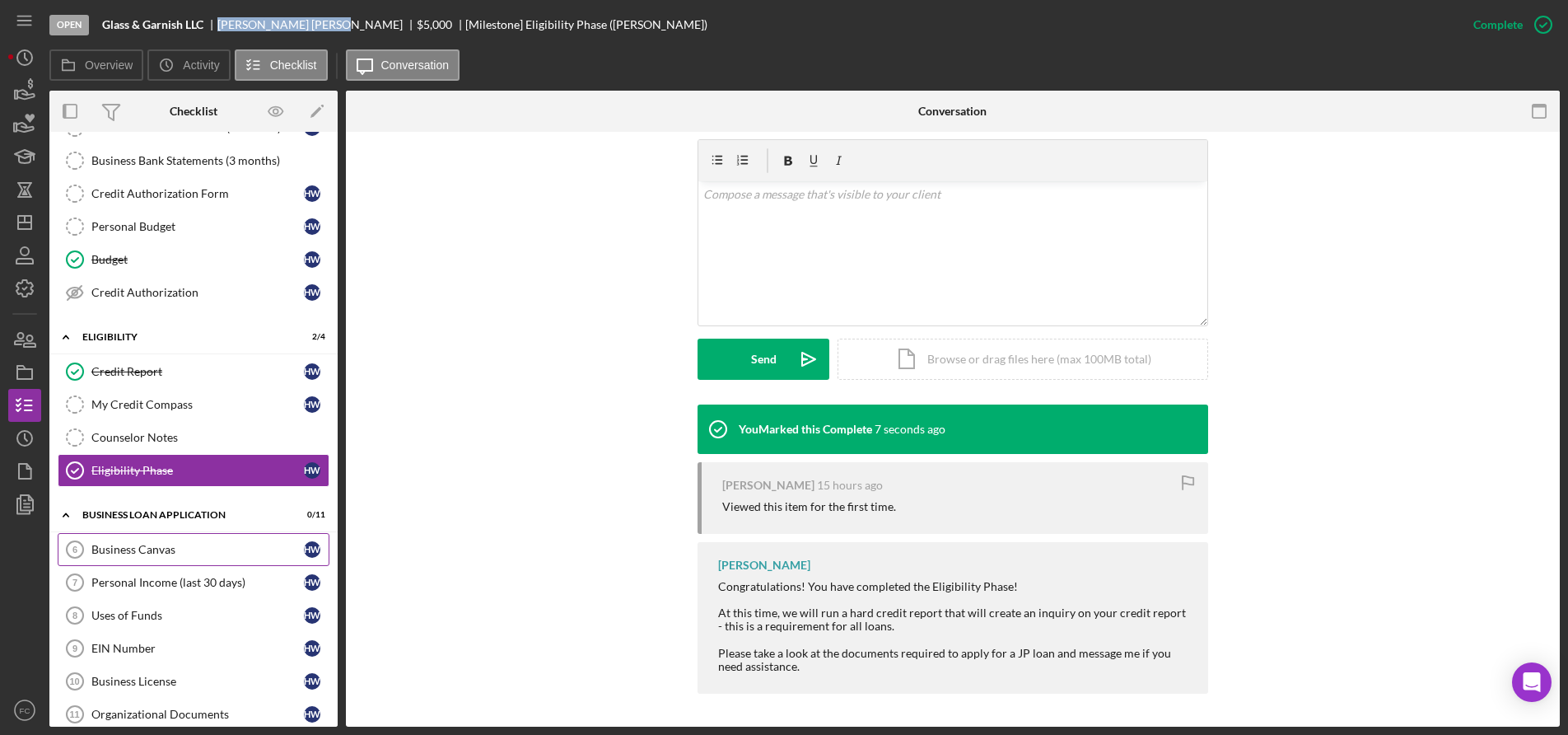
click at [158, 549] on div "Business Canvas" at bounding box center [197, 549] width 212 height 13
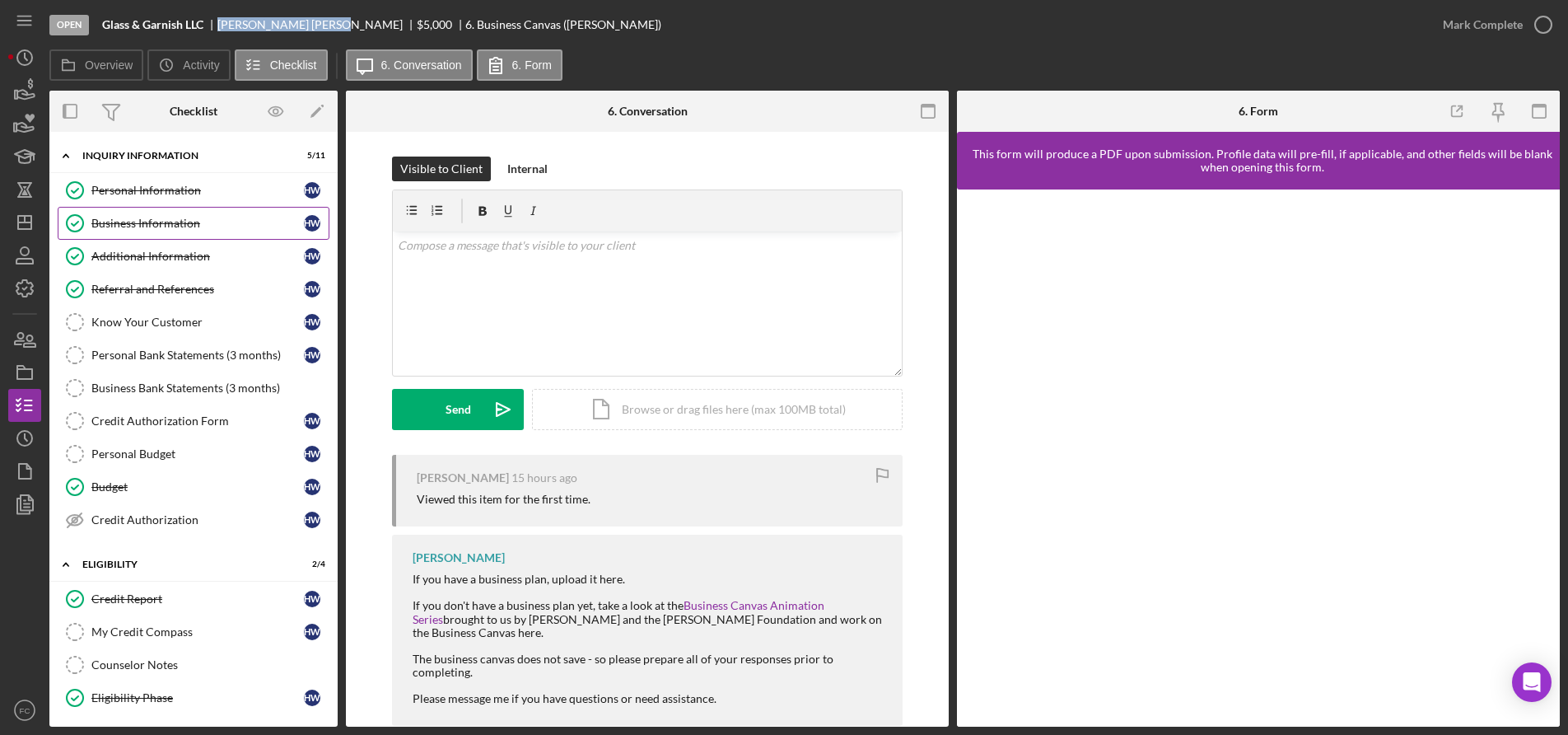
click at [129, 224] on div "Business Information" at bounding box center [197, 222] width 212 height 13
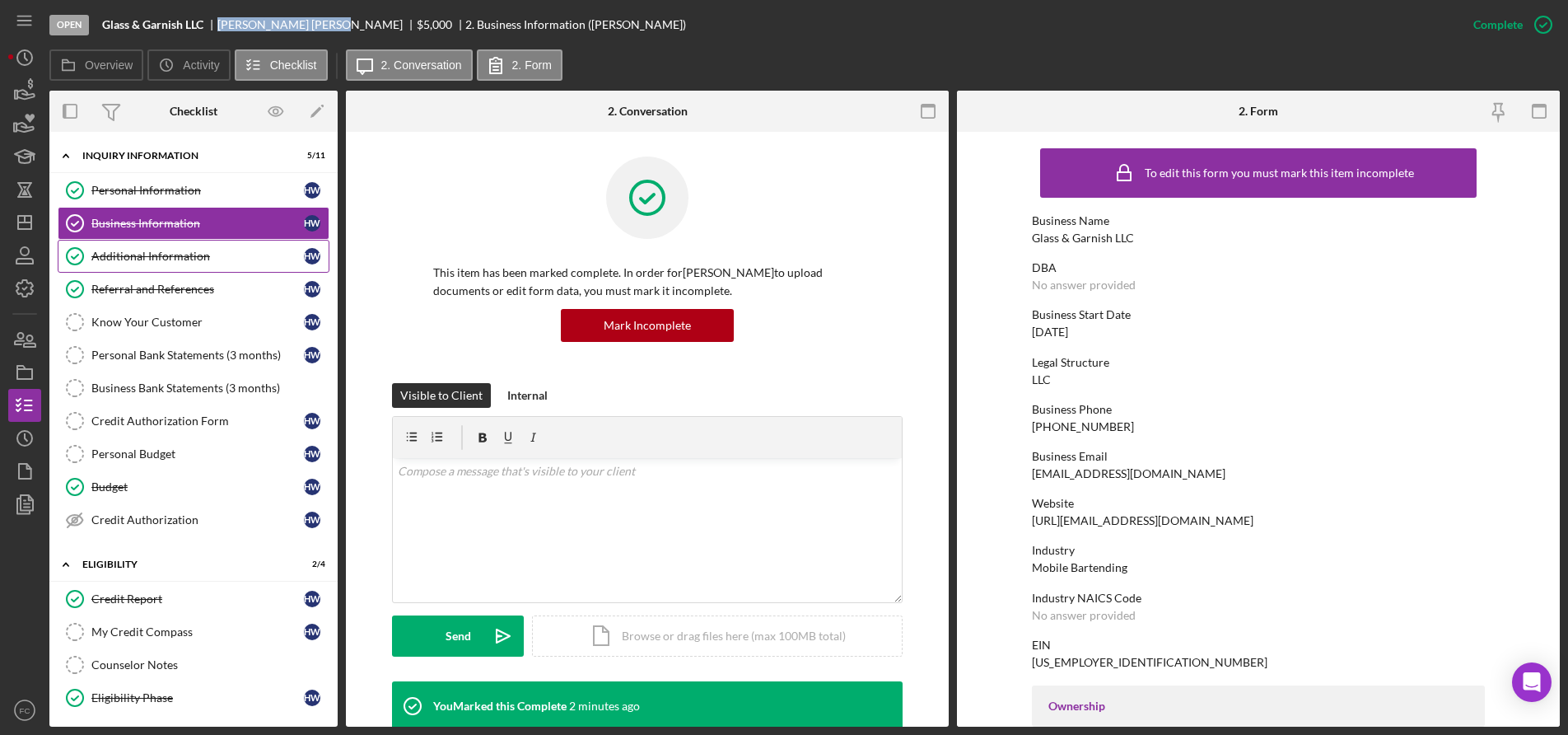
click at [143, 256] on div "Additional Information" at bounding box center [197, 255] width 212 height 13
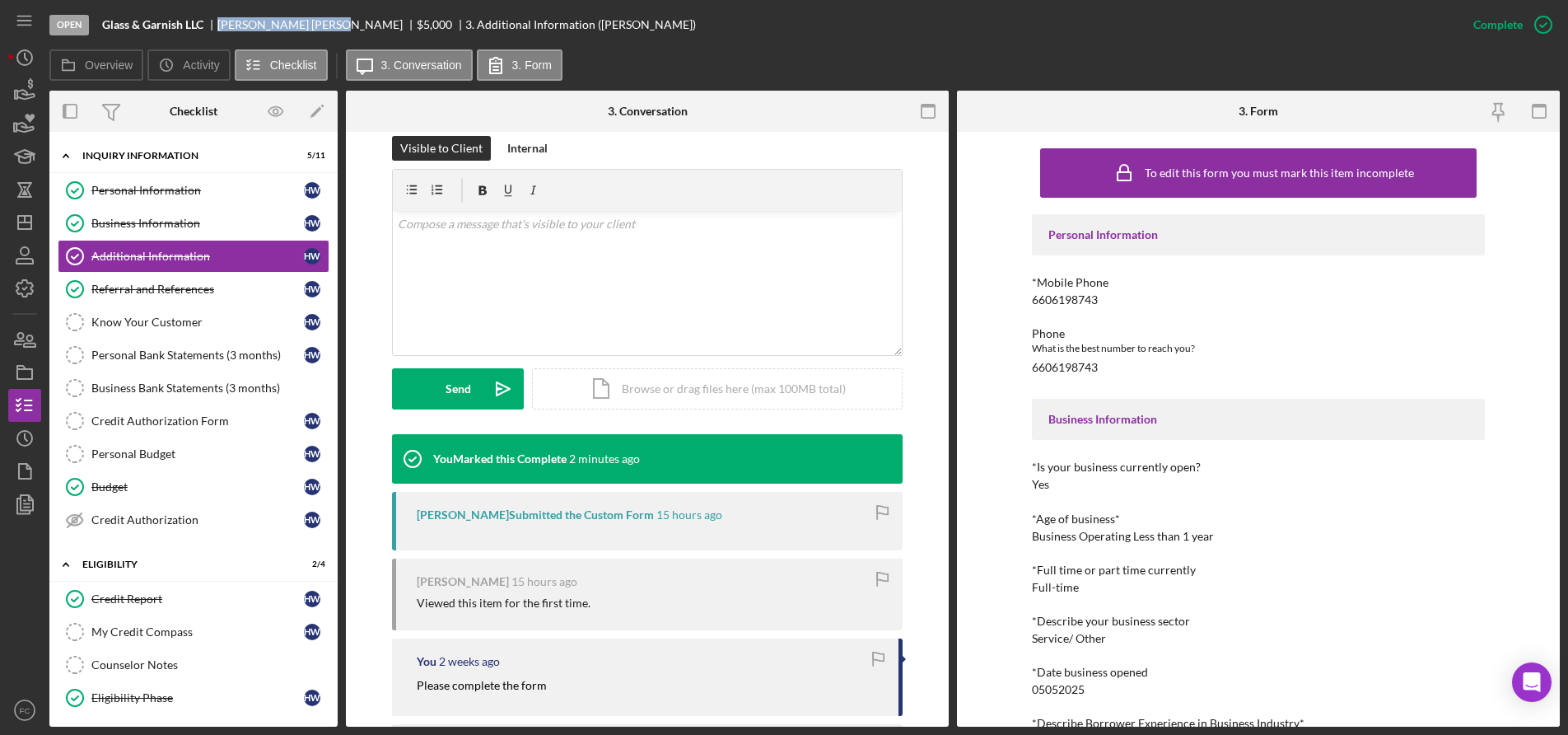
scroll to position [360, 0]
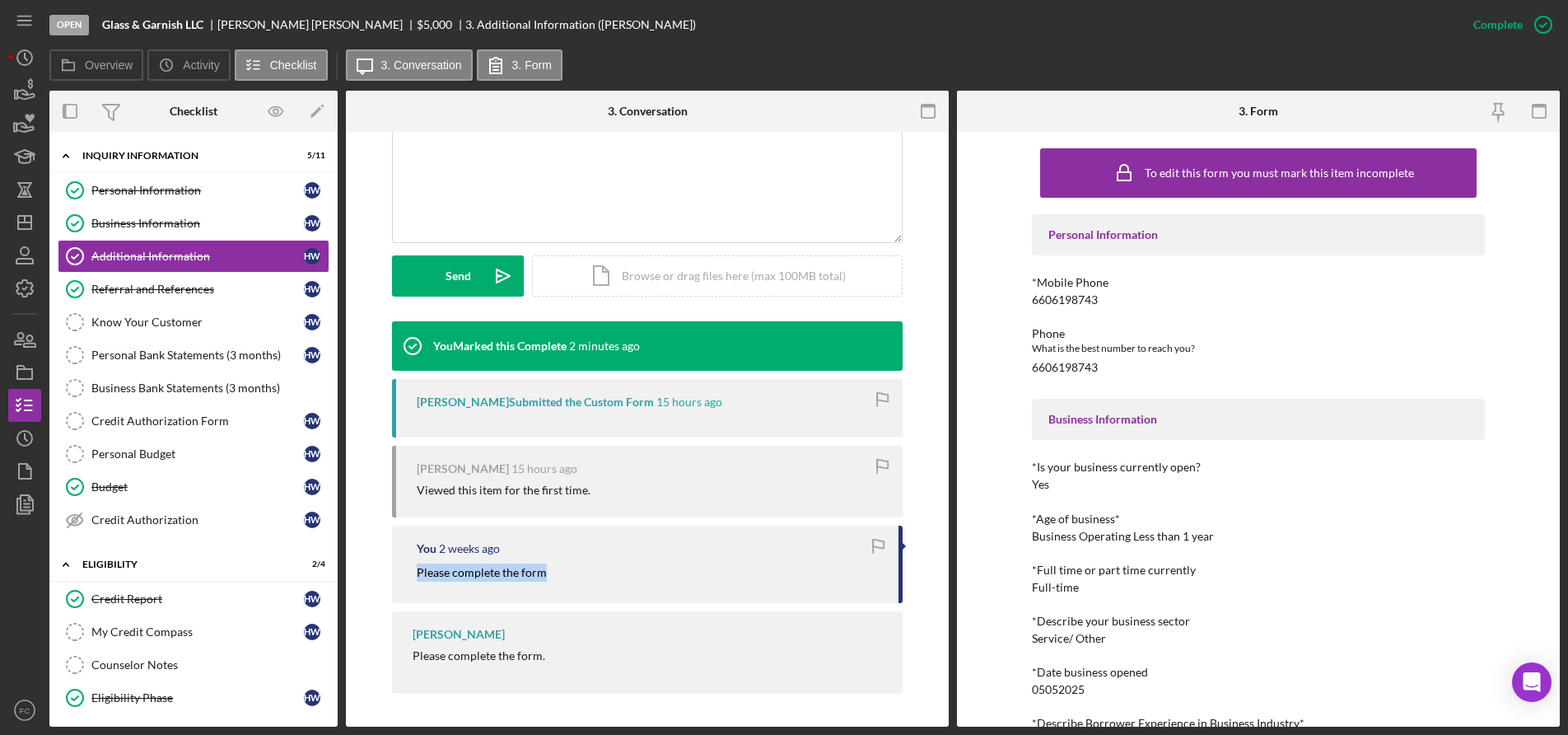
drag, startPoint x: 409, startPoint y: 570, endPoint x: 551, endPoint y: 573, distance: 142.0
click at [551, 573] on div "You [DATE] Please complete the form" at bounding box center [648, 564] width 511 height 76
copy mark "Please complete the form"
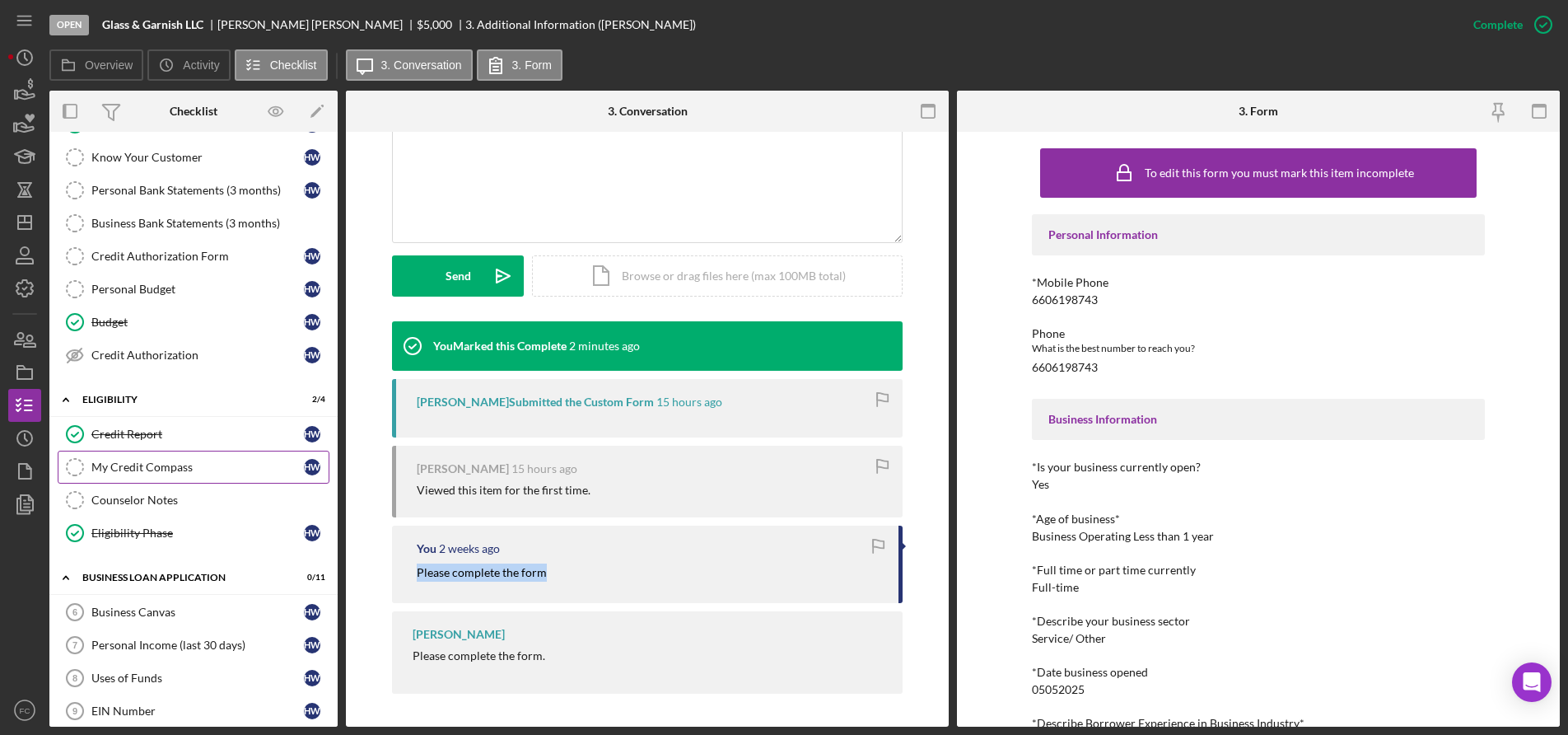
click at [192, 466] on div "My Credit Compass" at bounding box center [197, 467] width 212 height 13
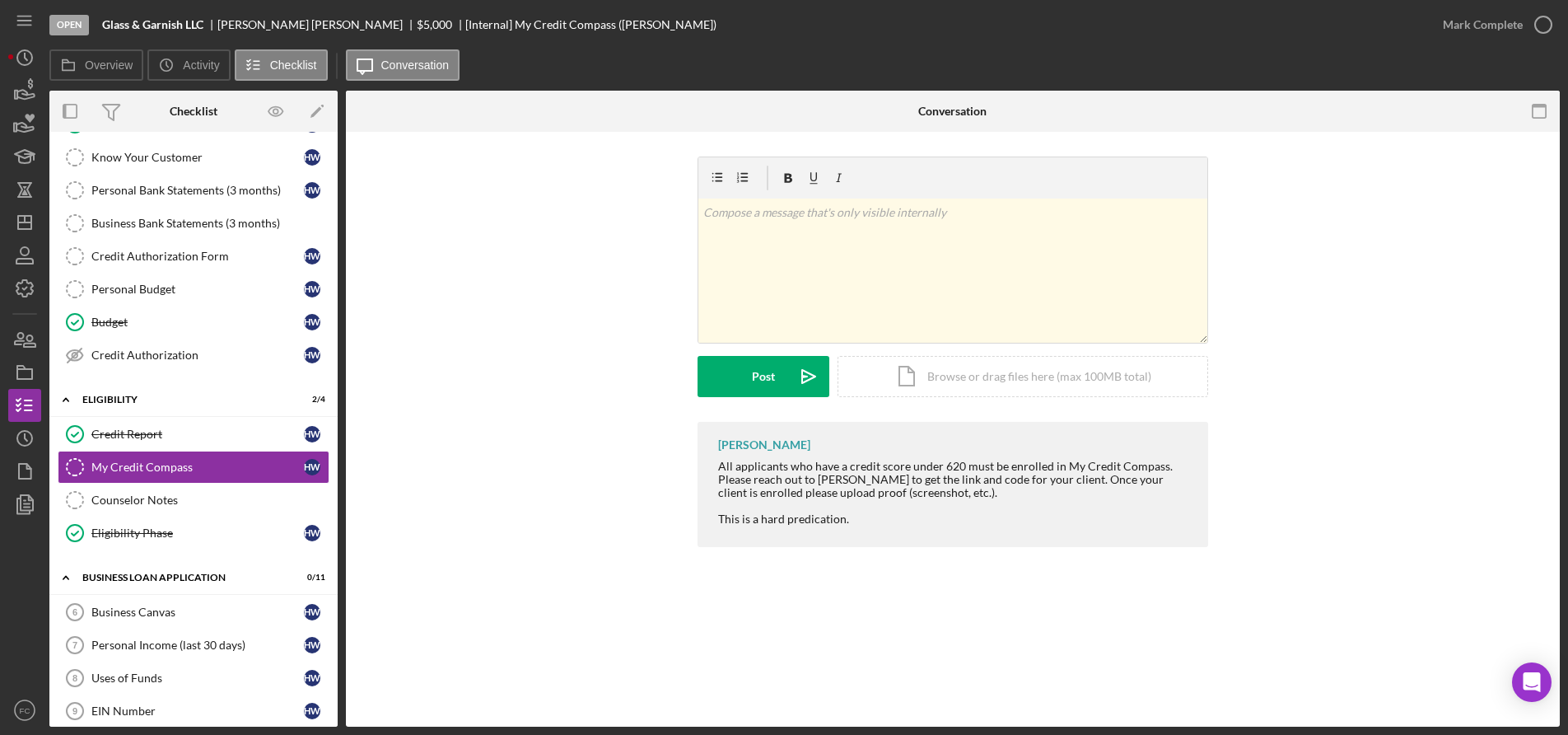
scroll to position [412, 0]
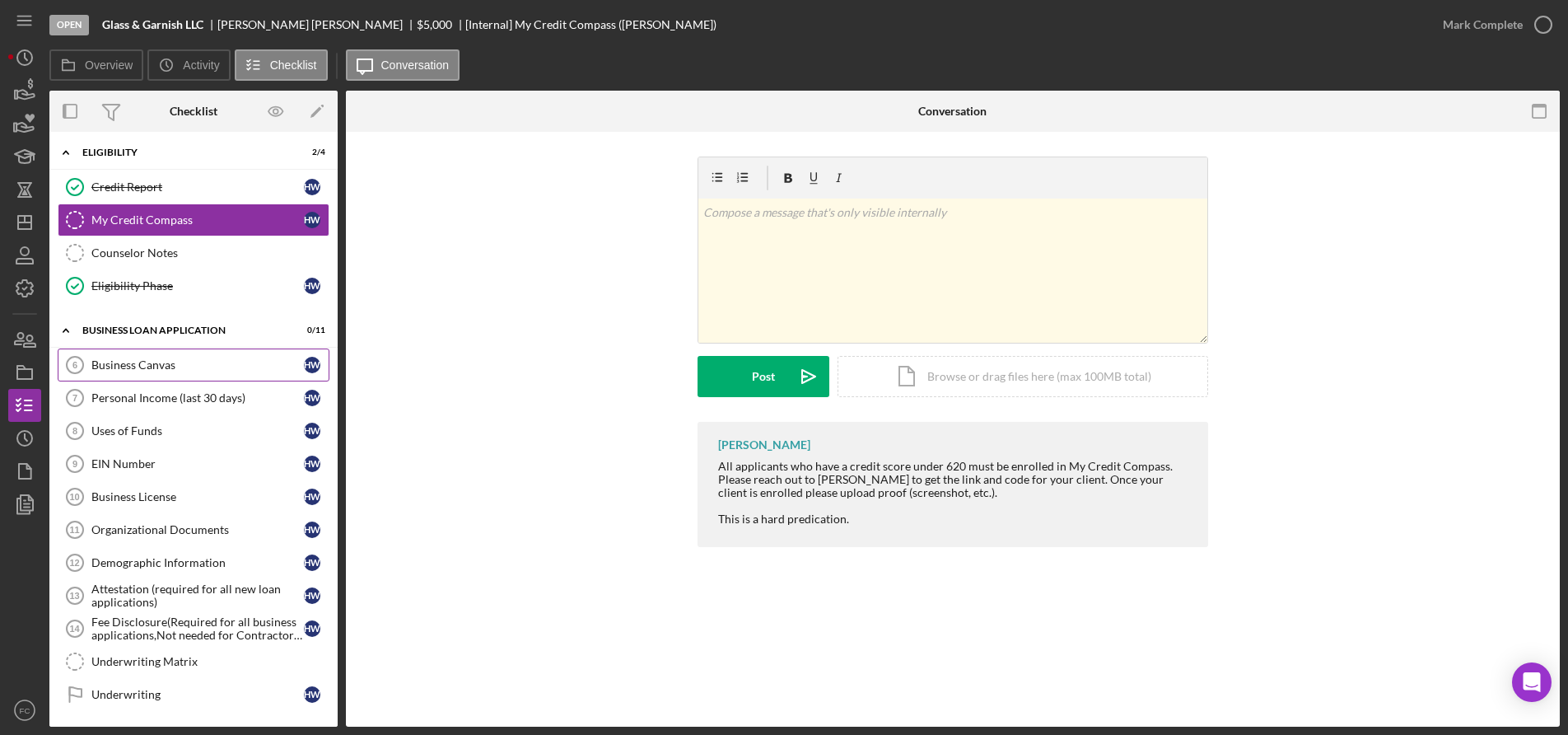
click at [194, 365] on div "Business Canvas" at bounding box center [197, 364] width 212 height 13
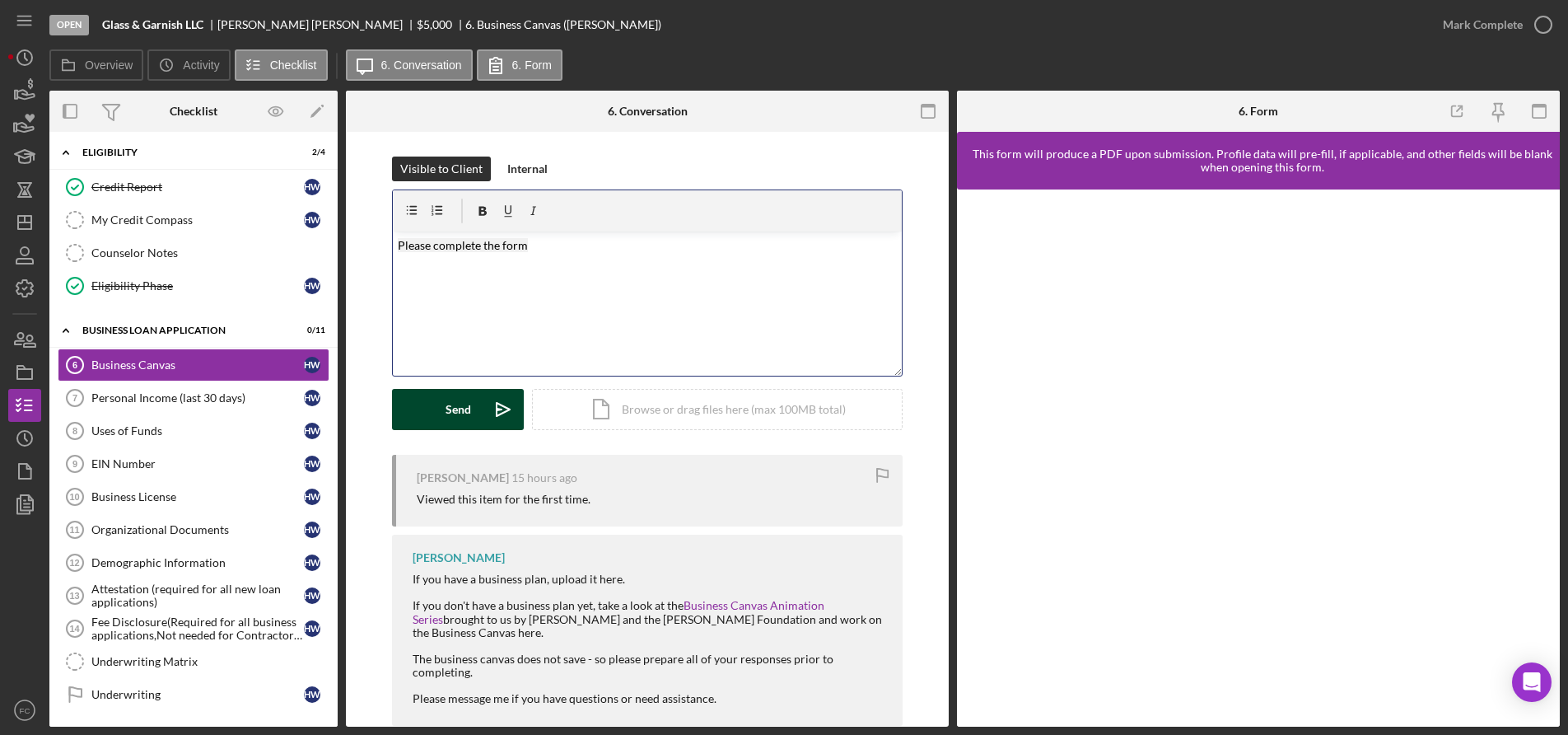
click at [468, 412] on button "Send Icon/icon-invite-send" at bounding box center [458, 409] width 132 height 41
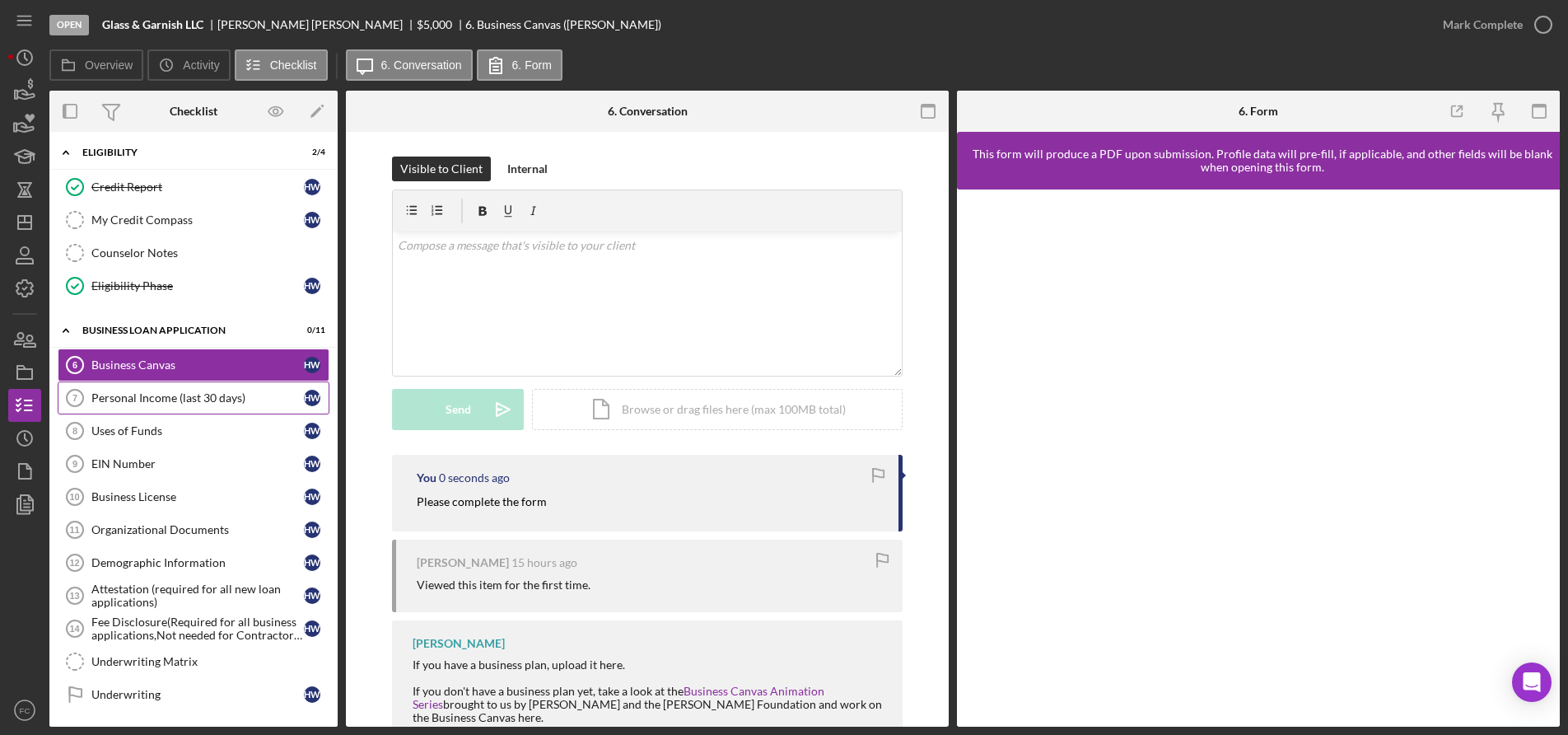
click at [216, 399] on div "Personal Income (last 30 days)" at bounding box center [197, 397] width 212 height 13
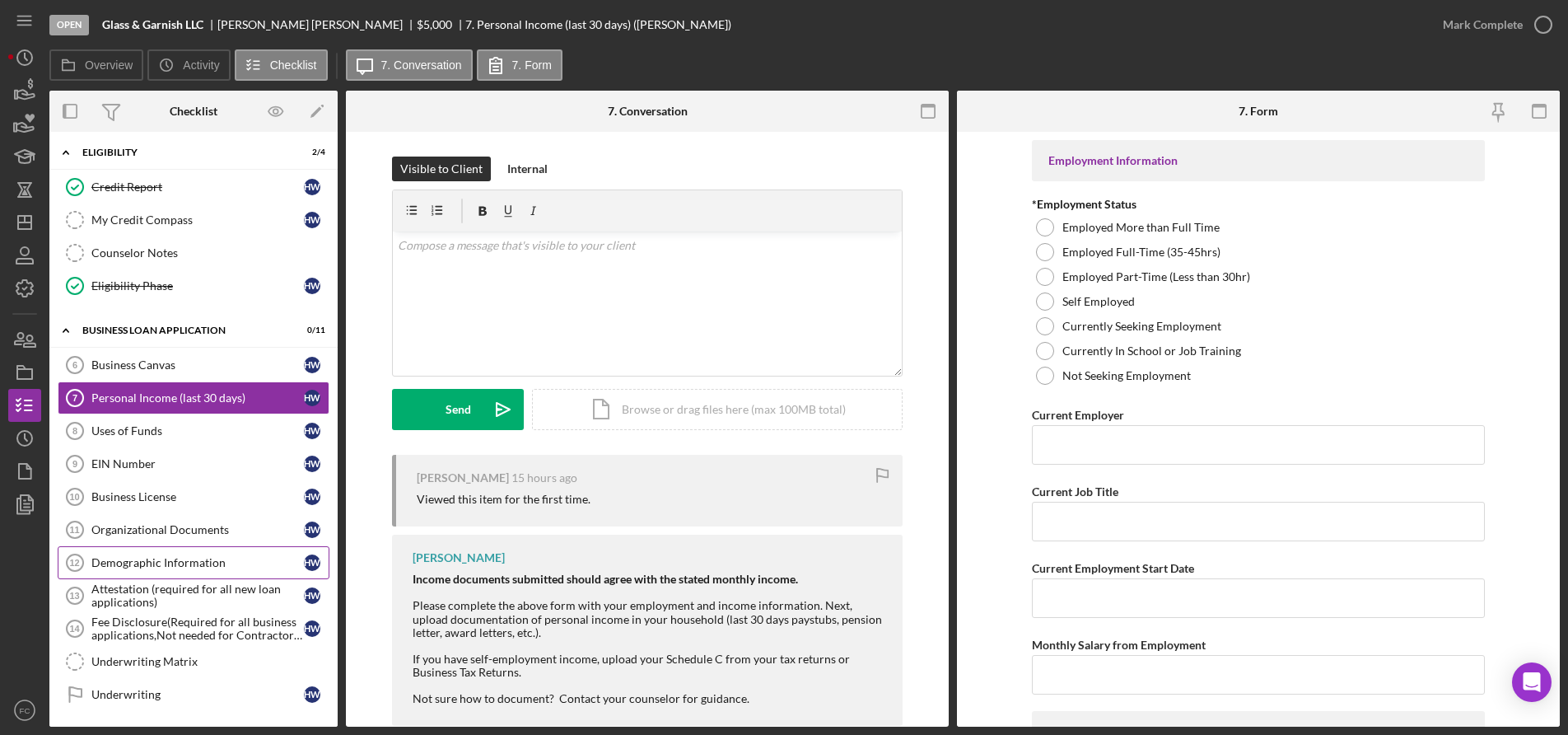
click at [181, 565] on div "Demographic Information" at bounding box center [197, 562] width 212 height 13
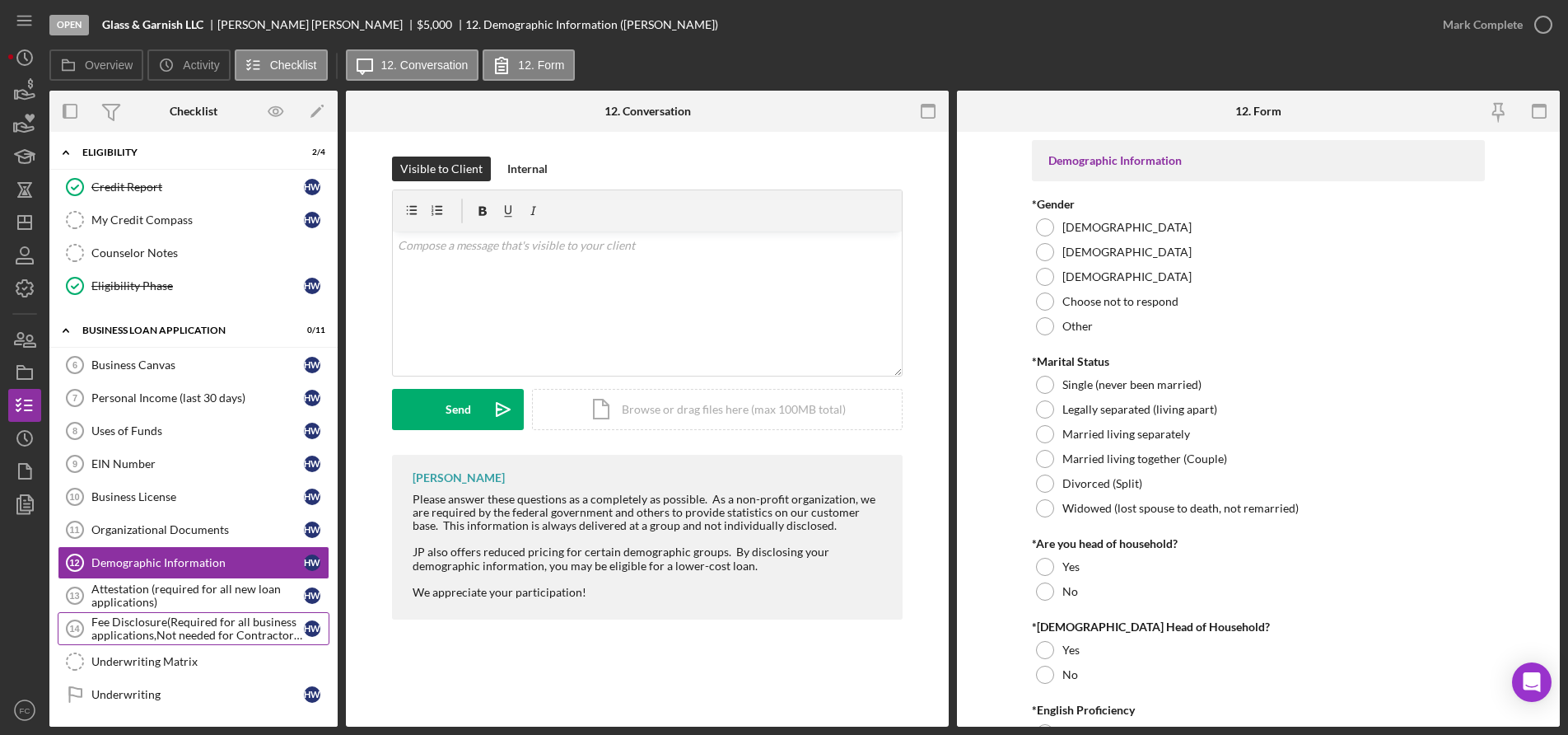
click at [150, 639] on div "Fee Disclosure(Required for all business applications,Not needed for Contractor…" at bounding box center [197, 628] width 212 height 26
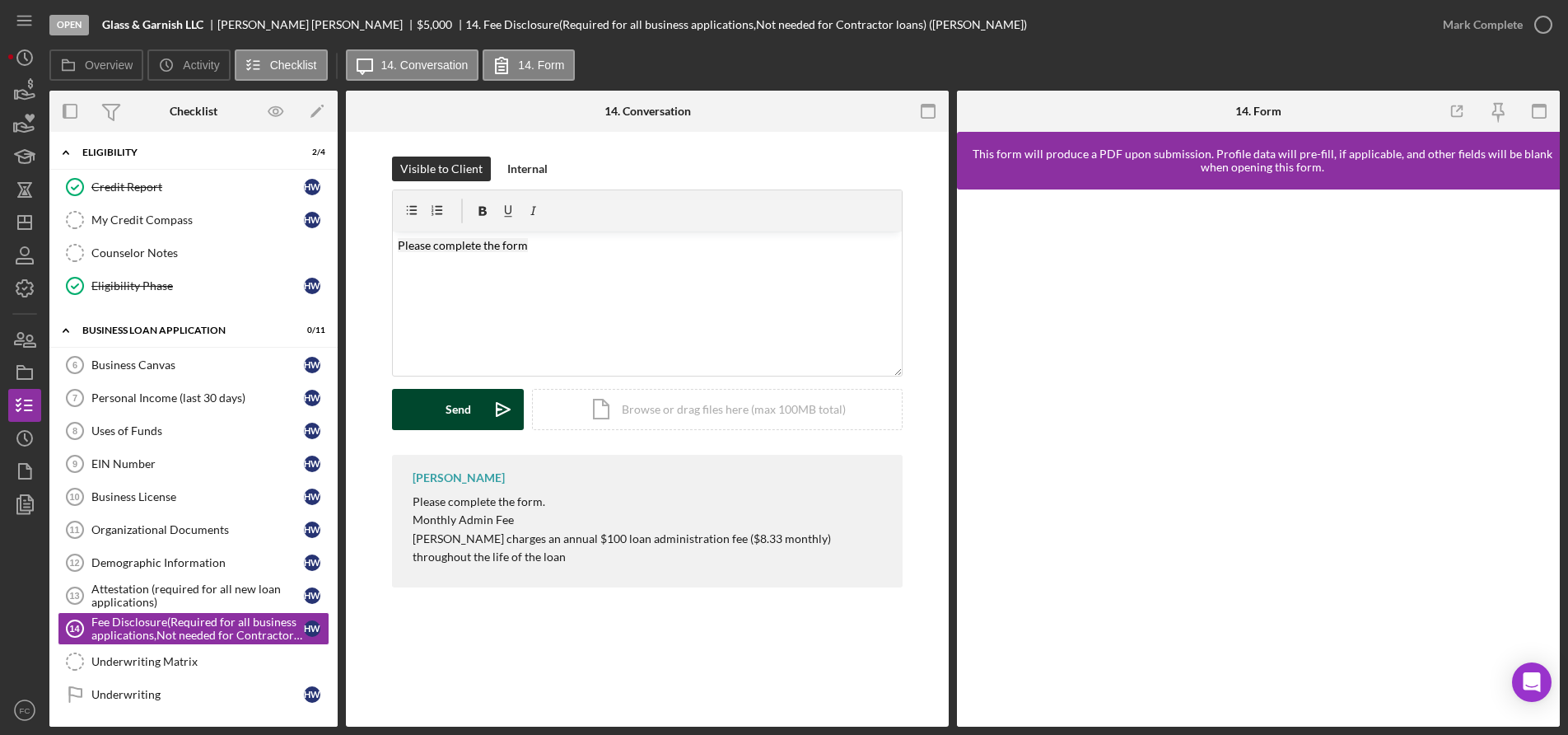
click at [450, 403] on div "Send" at bounding box center [458, 409] width 25 height 41
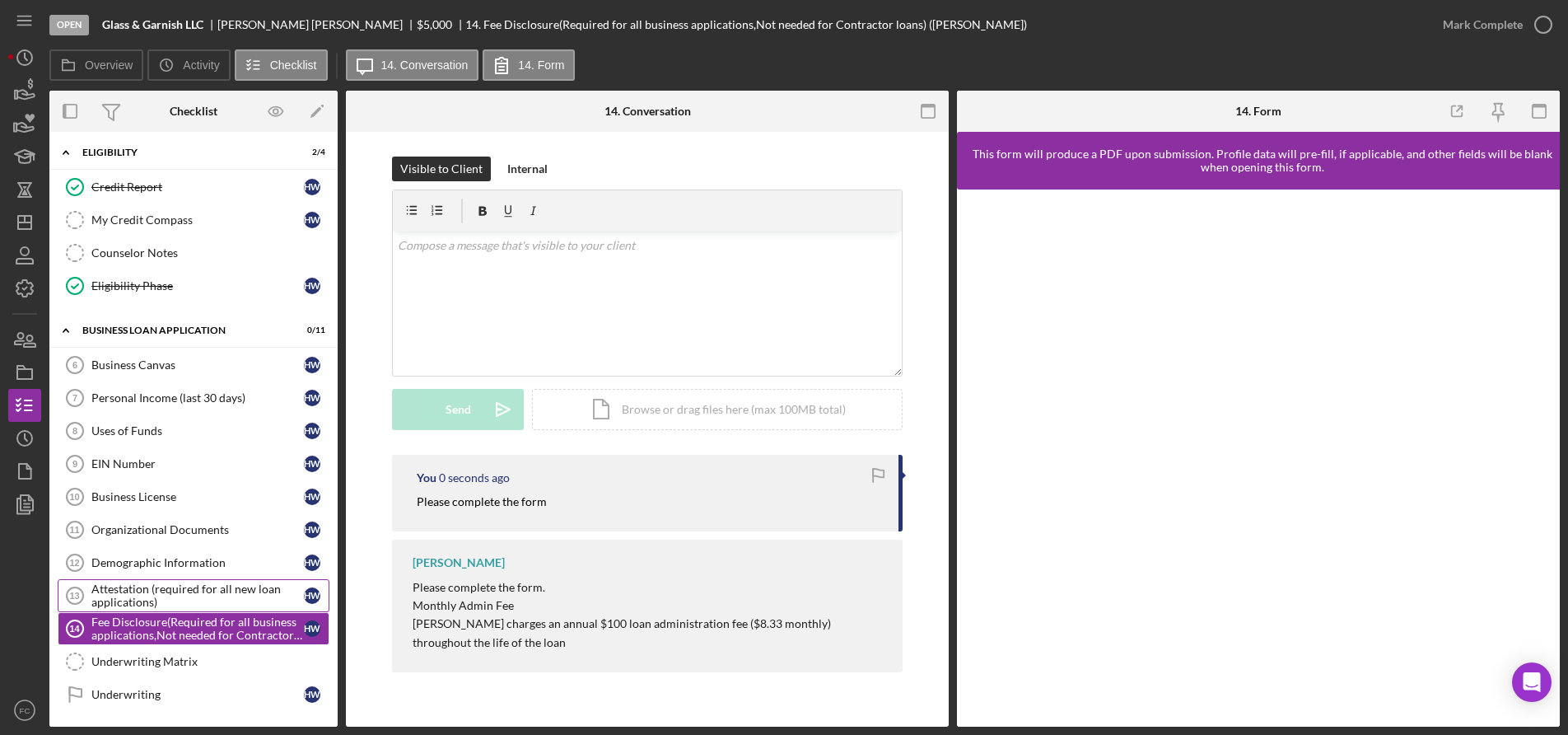
click at [147, 591] on div "Attestation (required for all new loan applications)" at bounding box center [197, 595] width 212 height 26
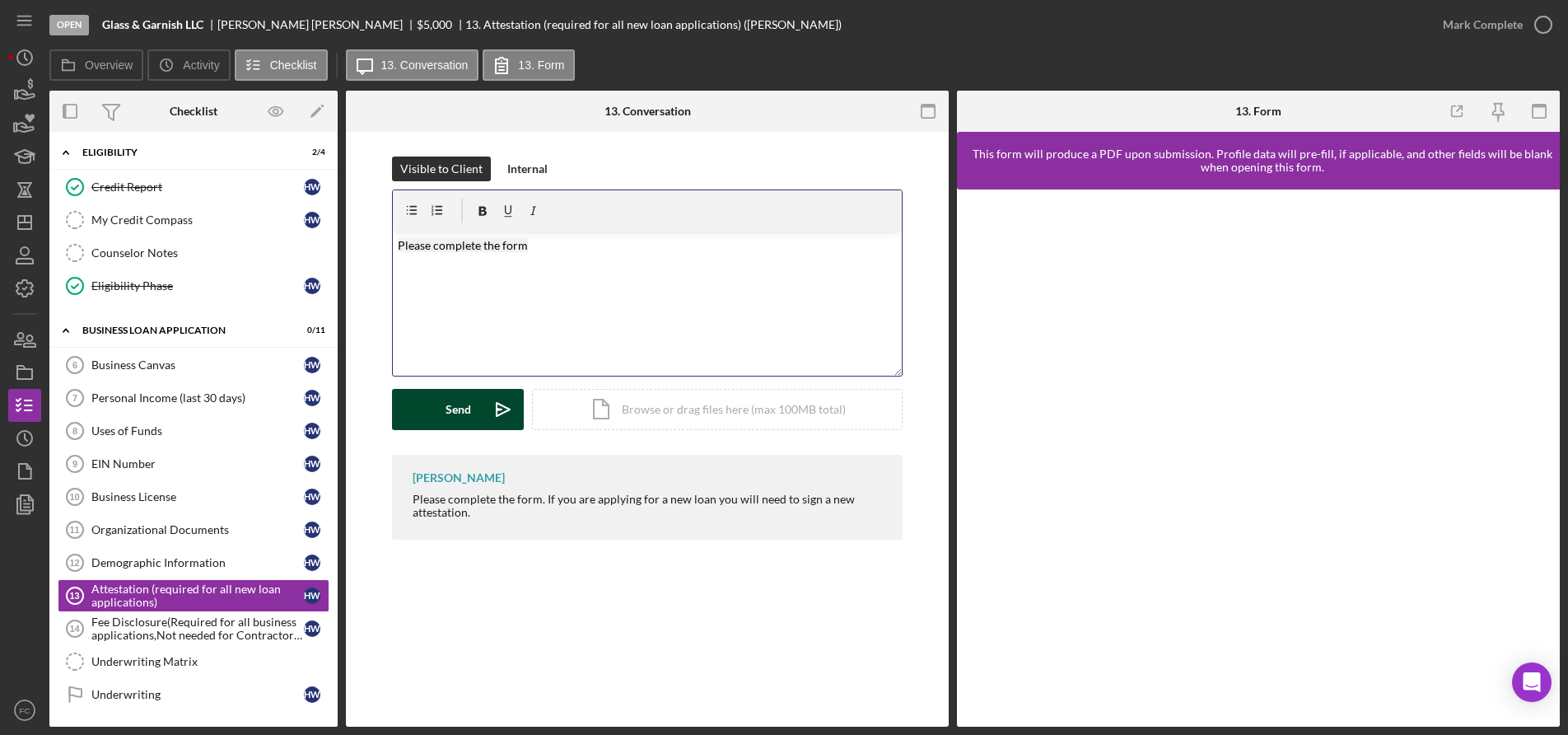
click at [447, 409] on div "Send" at bounding box center [458, 409] width 25 height 41
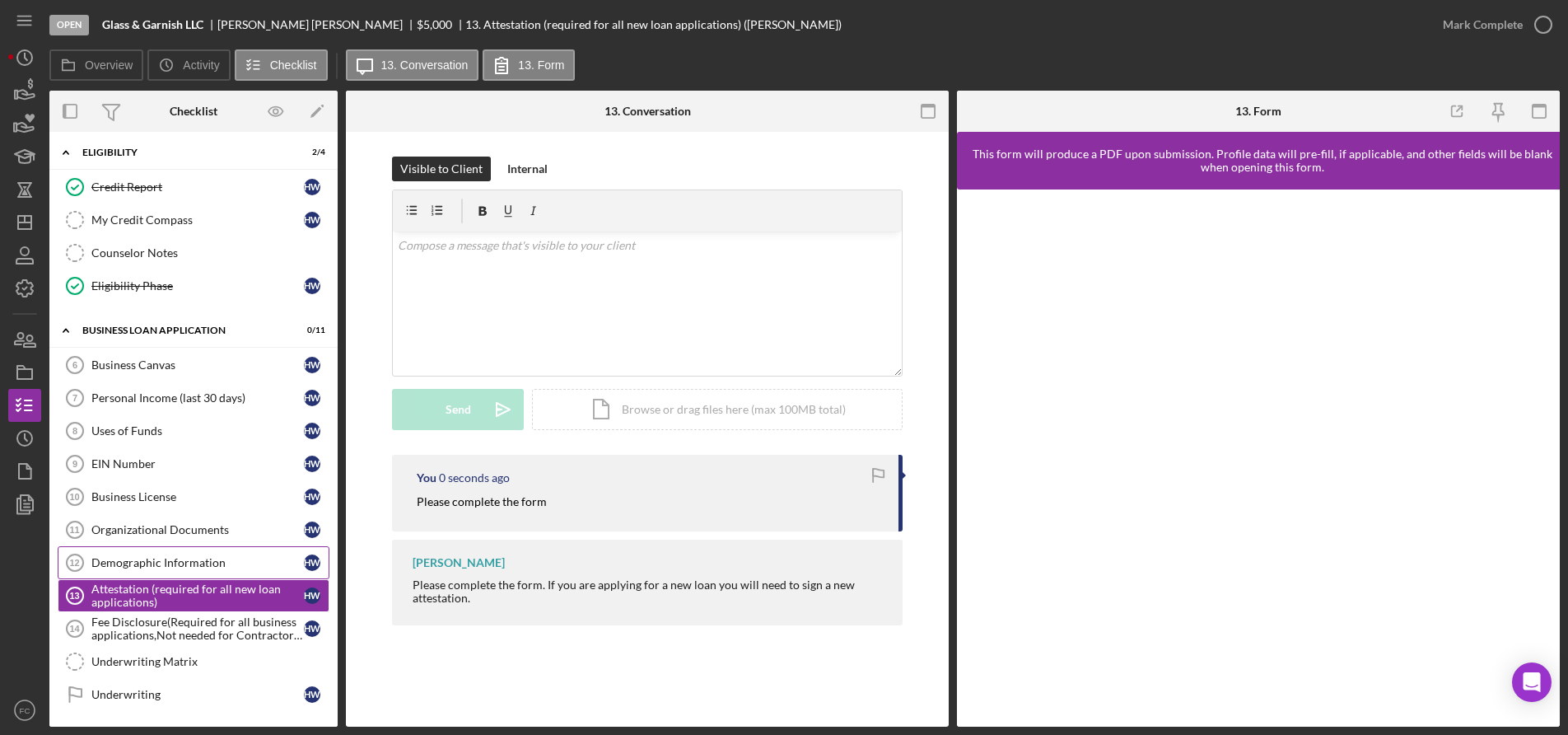
click at [152, 569] on div "Demographic Information" at bounding box center [197, 562] width 212 height 13
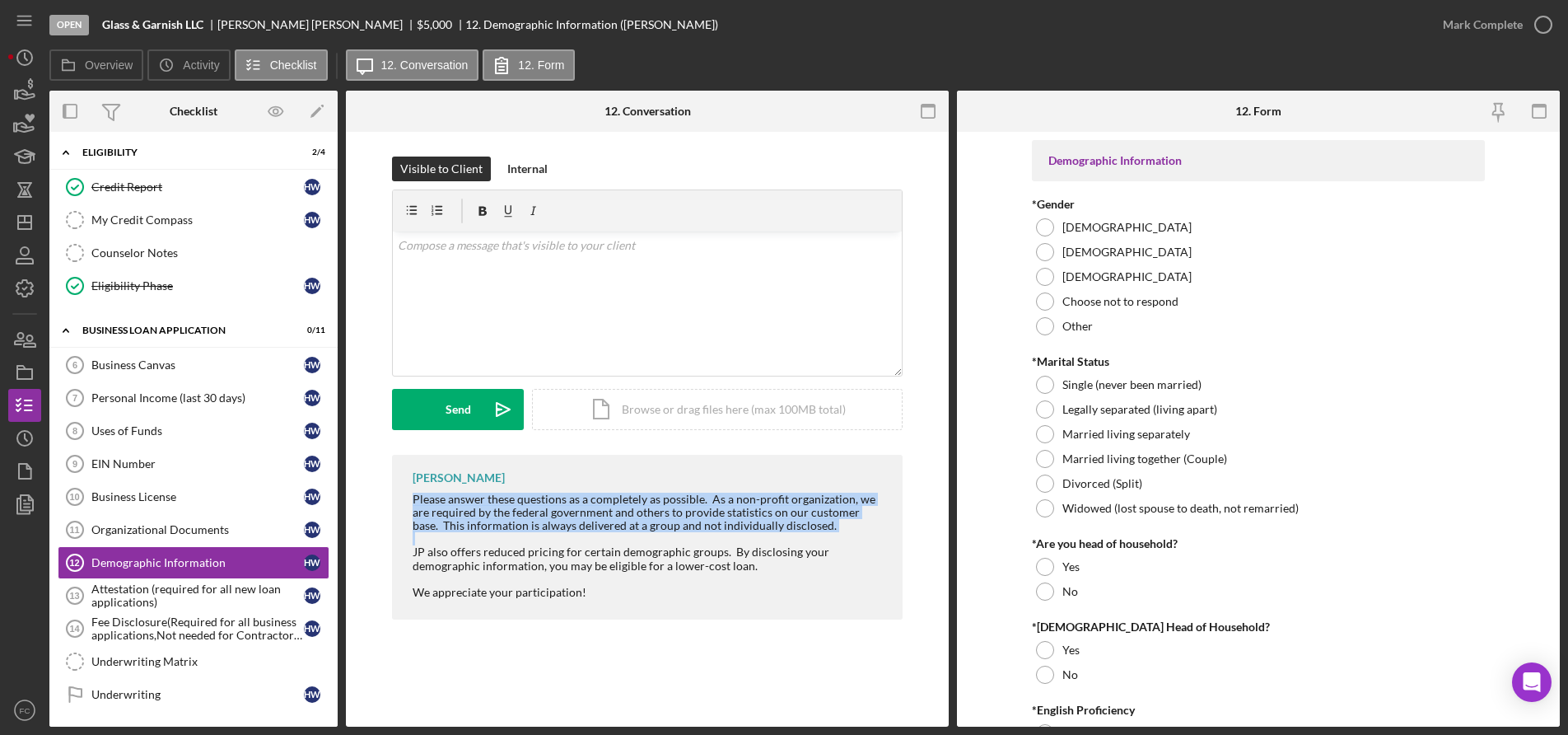
drag, startPoint x: 405, startPoint y: 499, endPoint x: 638, endPoint y: 543, distance: 237.1
click at [638, 543] on div "[PERSON_NAME] Please answer these questions as a completely as possible. As a n…" at bounding box center [648, 537] width 511 height 164
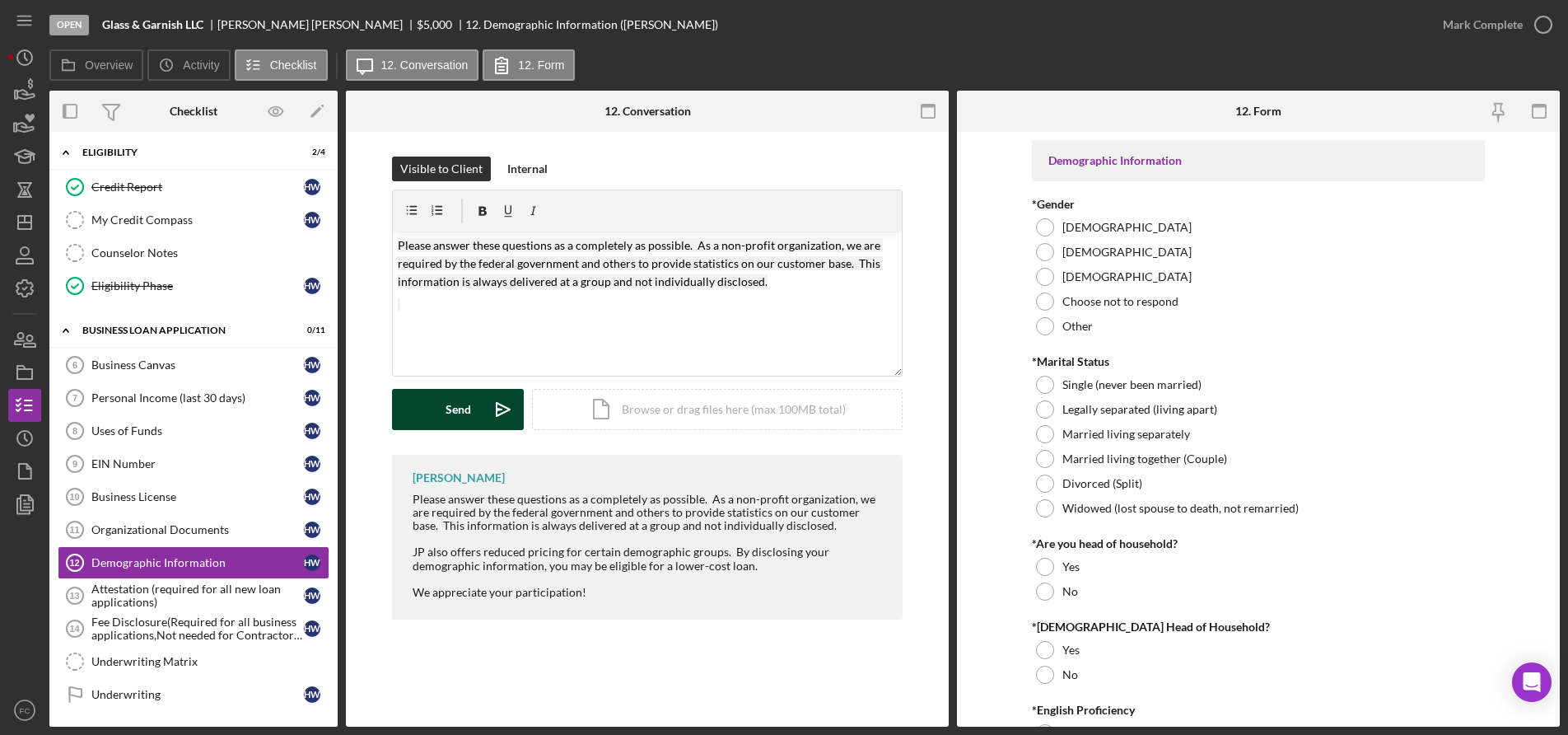
click at [456, 413] on div "Send" at bounding box center [458, 409] width 25 height 41
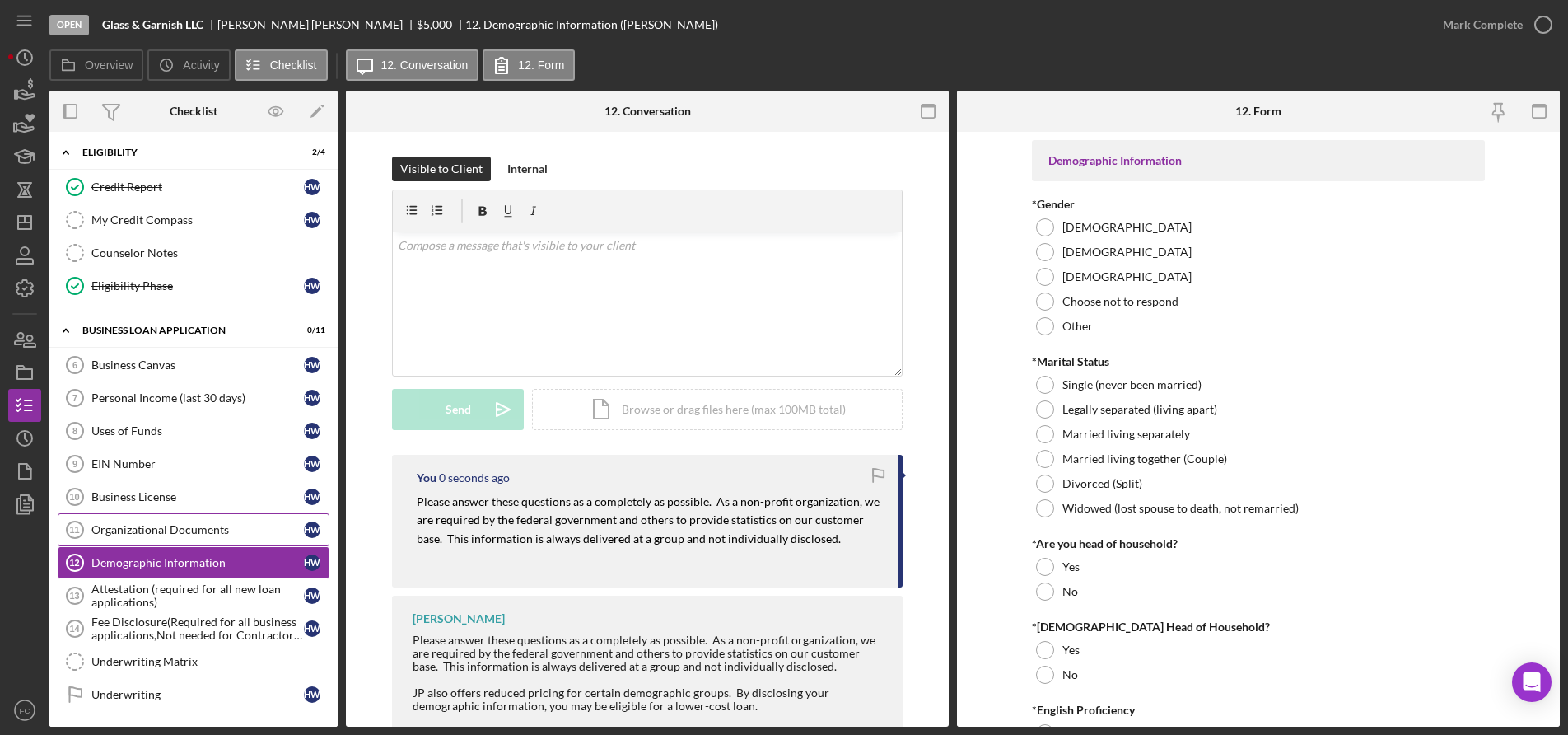
click at [174, 528] on div "Organizational Documents" at bounding box center [197, 529] width 212 height 13
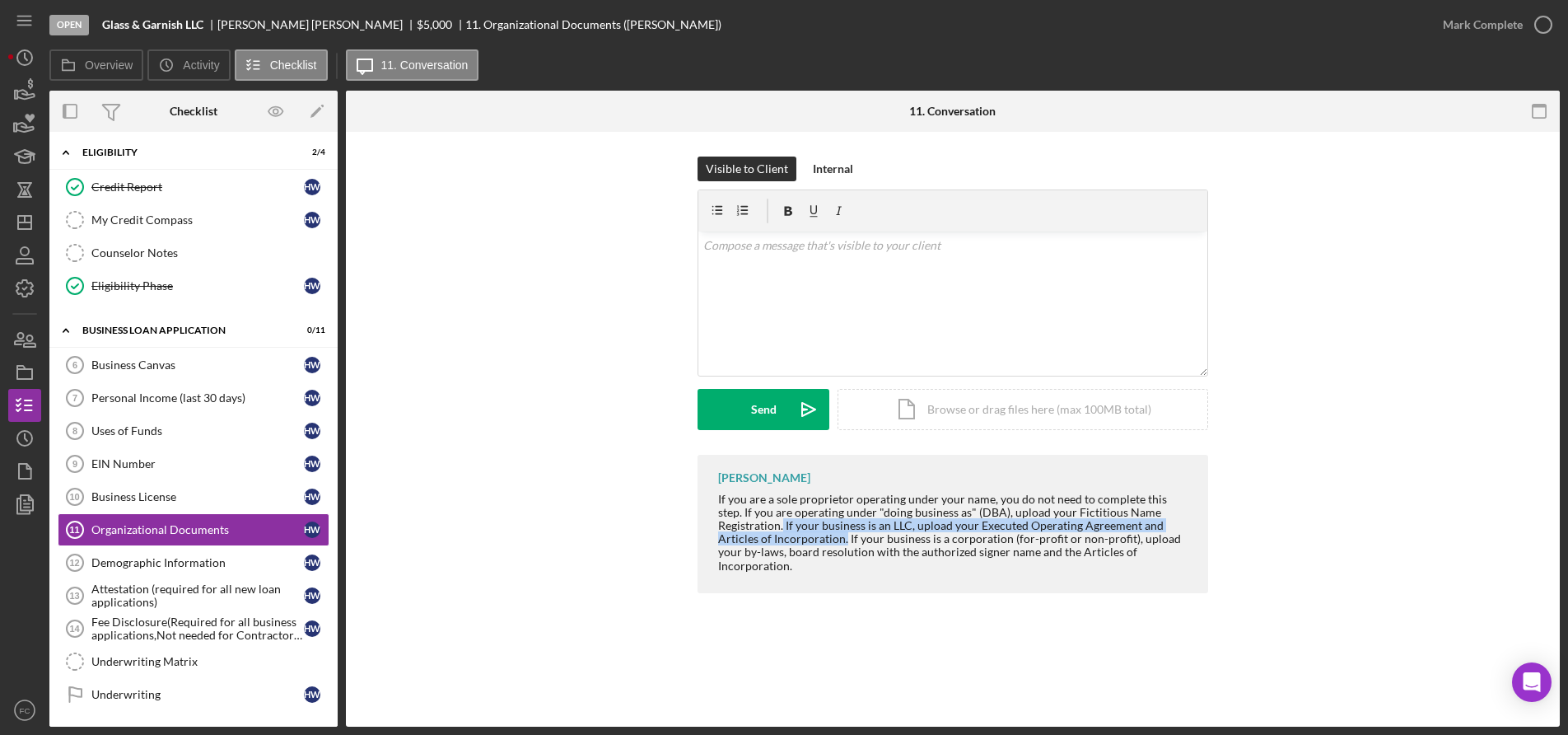
drag, startPoint x: 784, startPoint y: 527, endPoint x: 804, endPoint y: 531, distance: 20.4
click at [844, 537] on div "If you are a sole proprietor operating under your name, you do not need to comp…" at bounding box center [955, 532] width 473 height 80
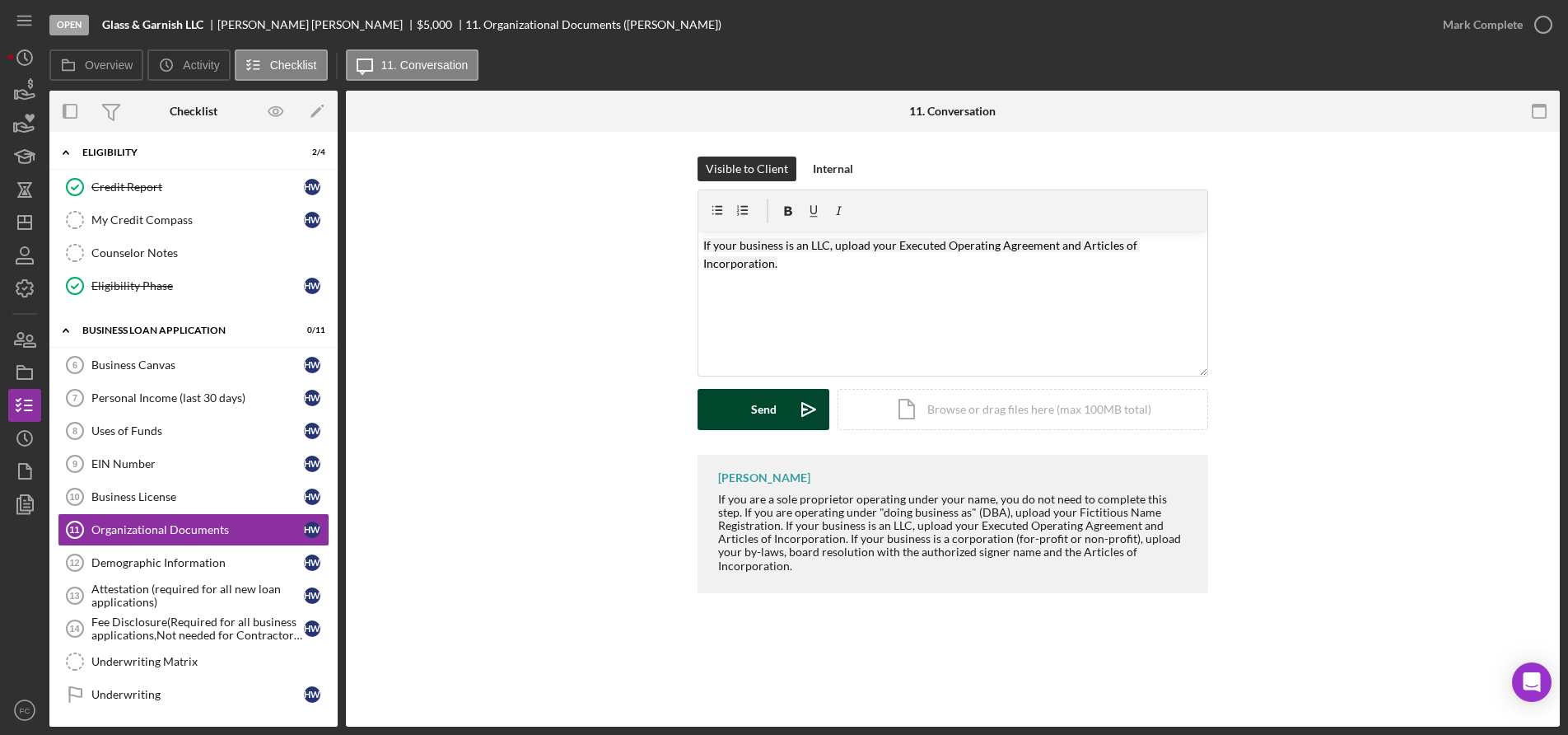
click at [726, 402] on button "Send Icon/icon-invite-send" at bounding box center [763, 409] width 132 height 41
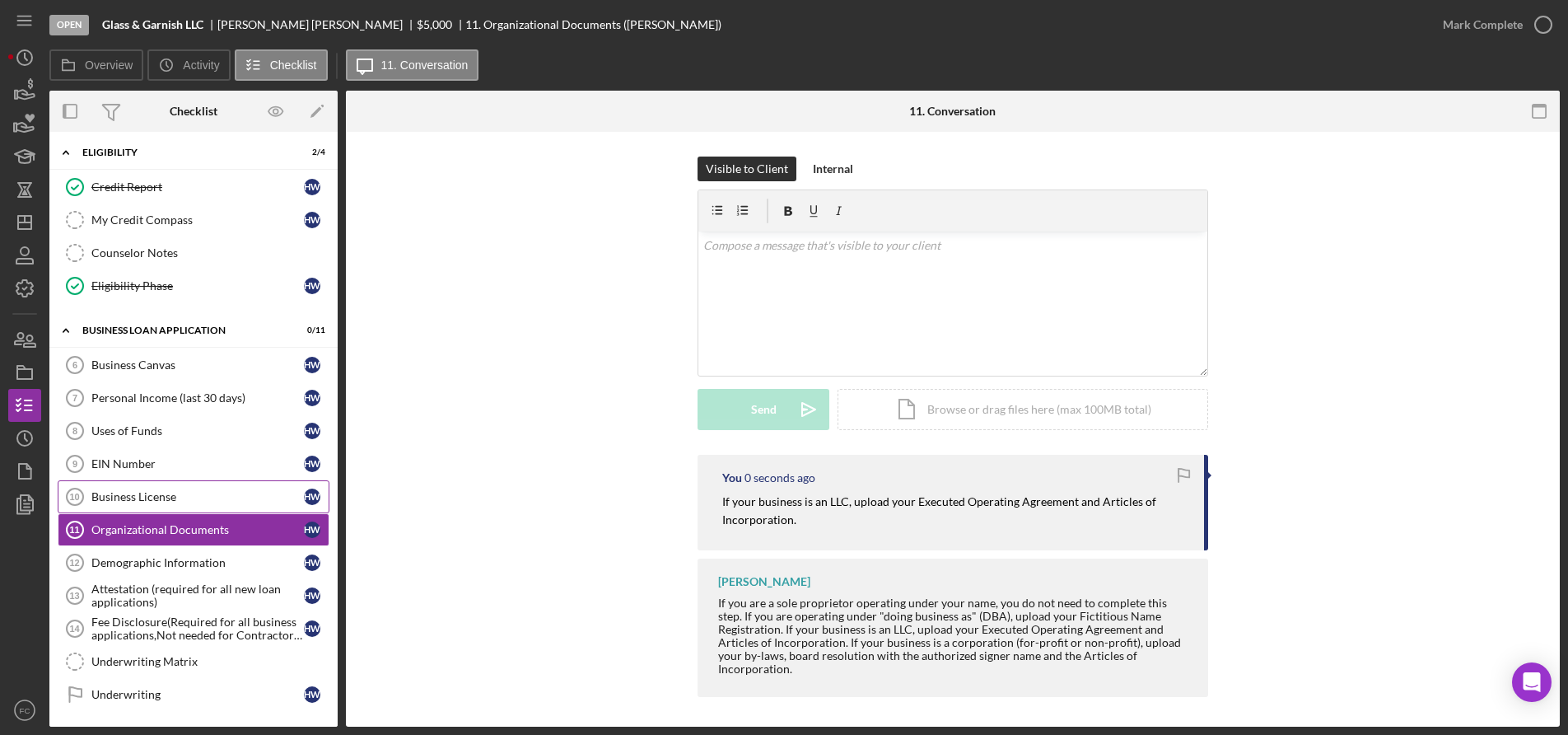
click at [157, 497] on div "Business License" at bounding box center [197, 496] width 212 height 13
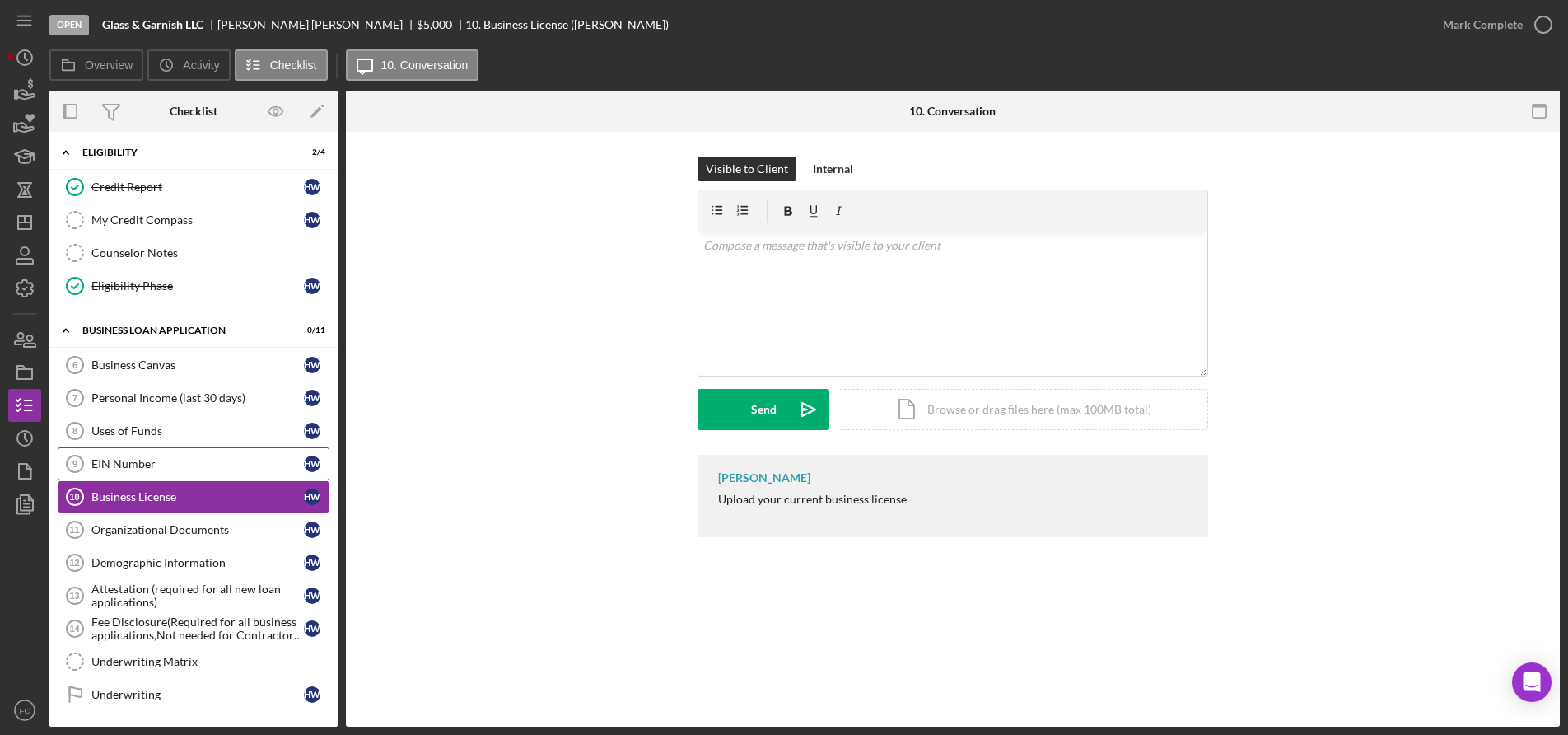
click at [153, 459] on div "EIN Number" at bounding box center [197, 463] width 212 height 13
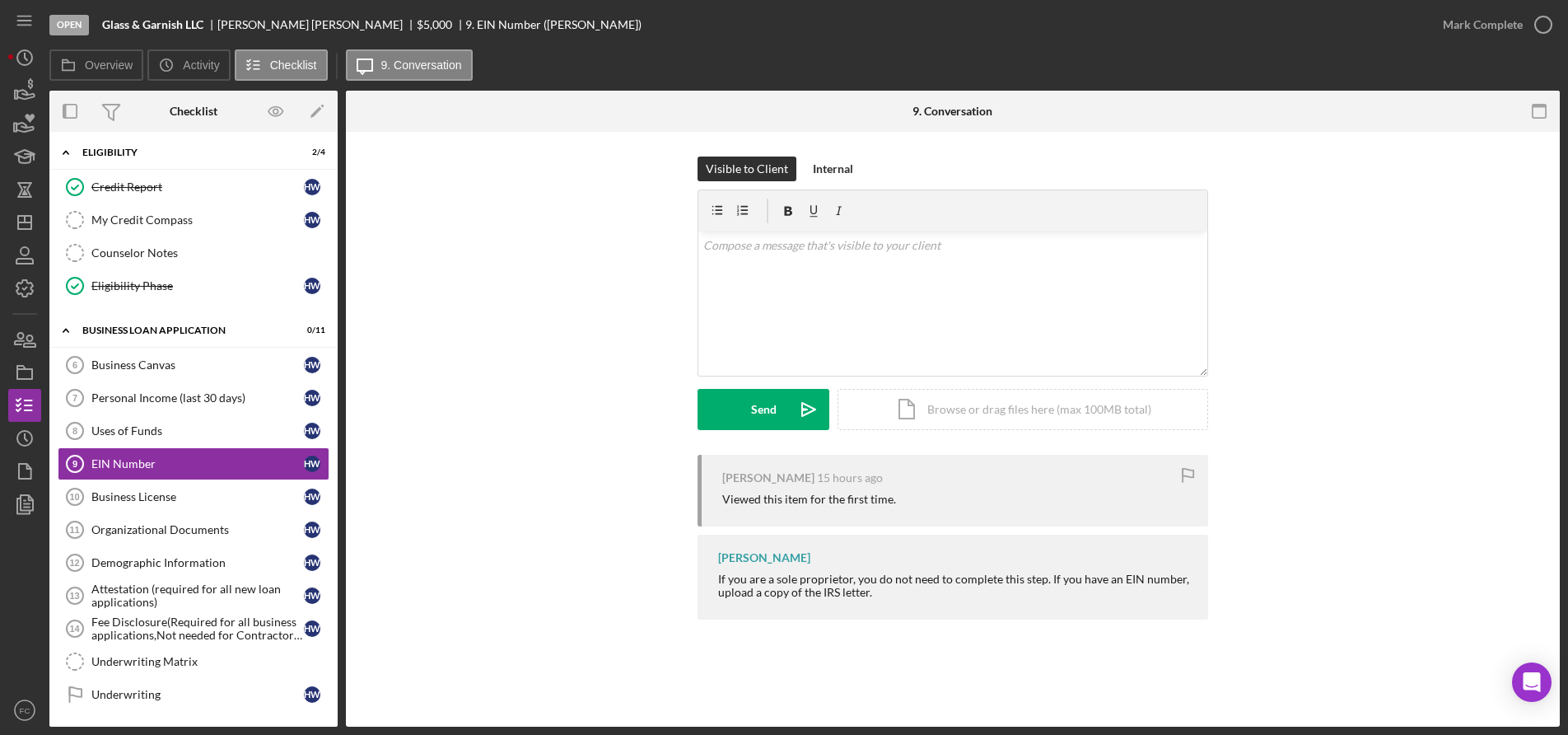
click at [1048, 580] on div "If you are a sole proprietor, you do not need to complete this step. If you hav…" at bounding box center [955, 585] width 473 height 26
drag, startPoint x: 1045, startPoint y: 580, endPoint x: 1065, endPoint y: 581, distance: 20.0
click at [1144, 606] on div "[PERSON_NAME] If you are a sole proprietor, you do not need to complete this st…" at bounding box center [953, 576] width 511 height 85
copy div "If you have an EIN number, upload a copy of the IRS letter."
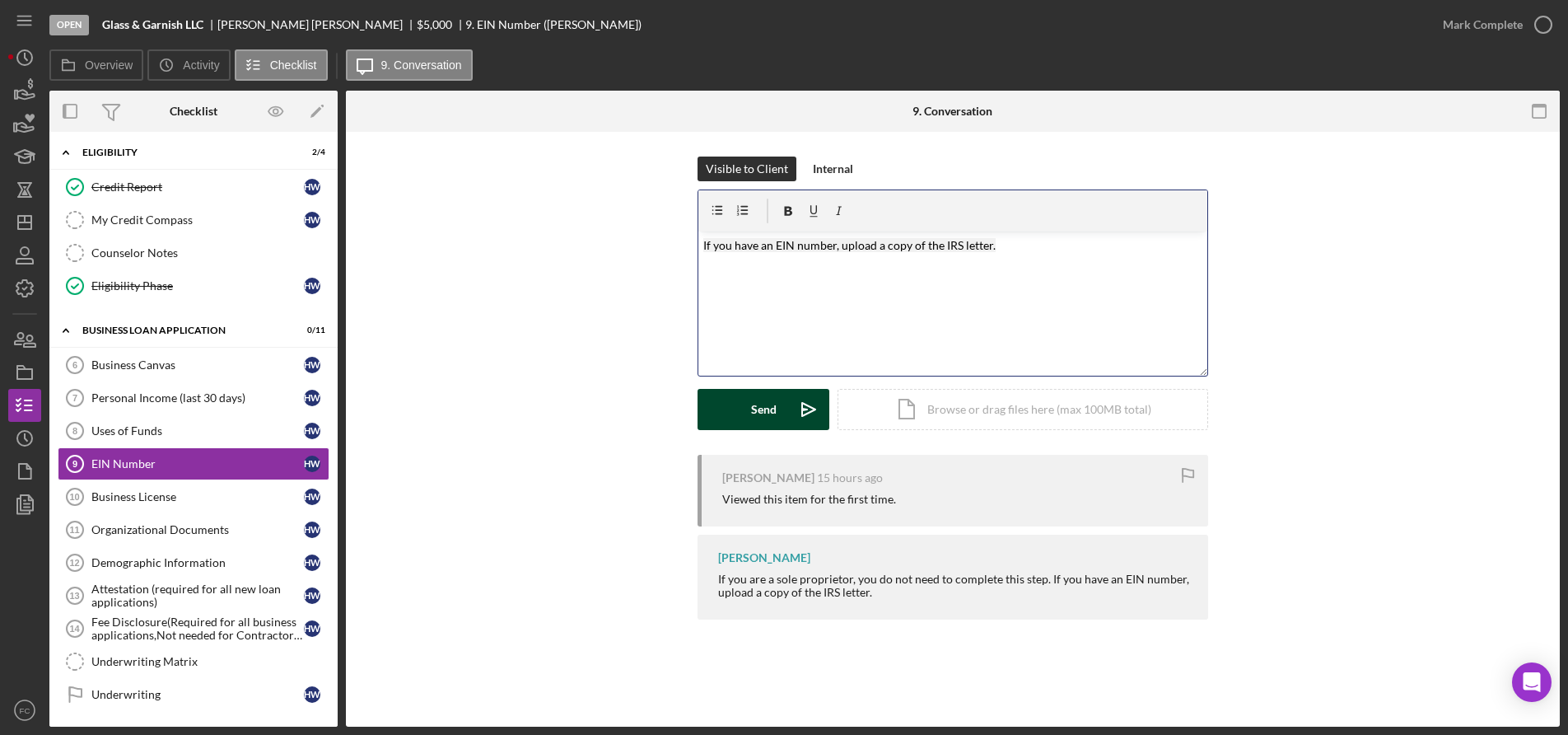
click at [758, 407] on div "Send" at bounding box center [764, 409] width 25 height 41
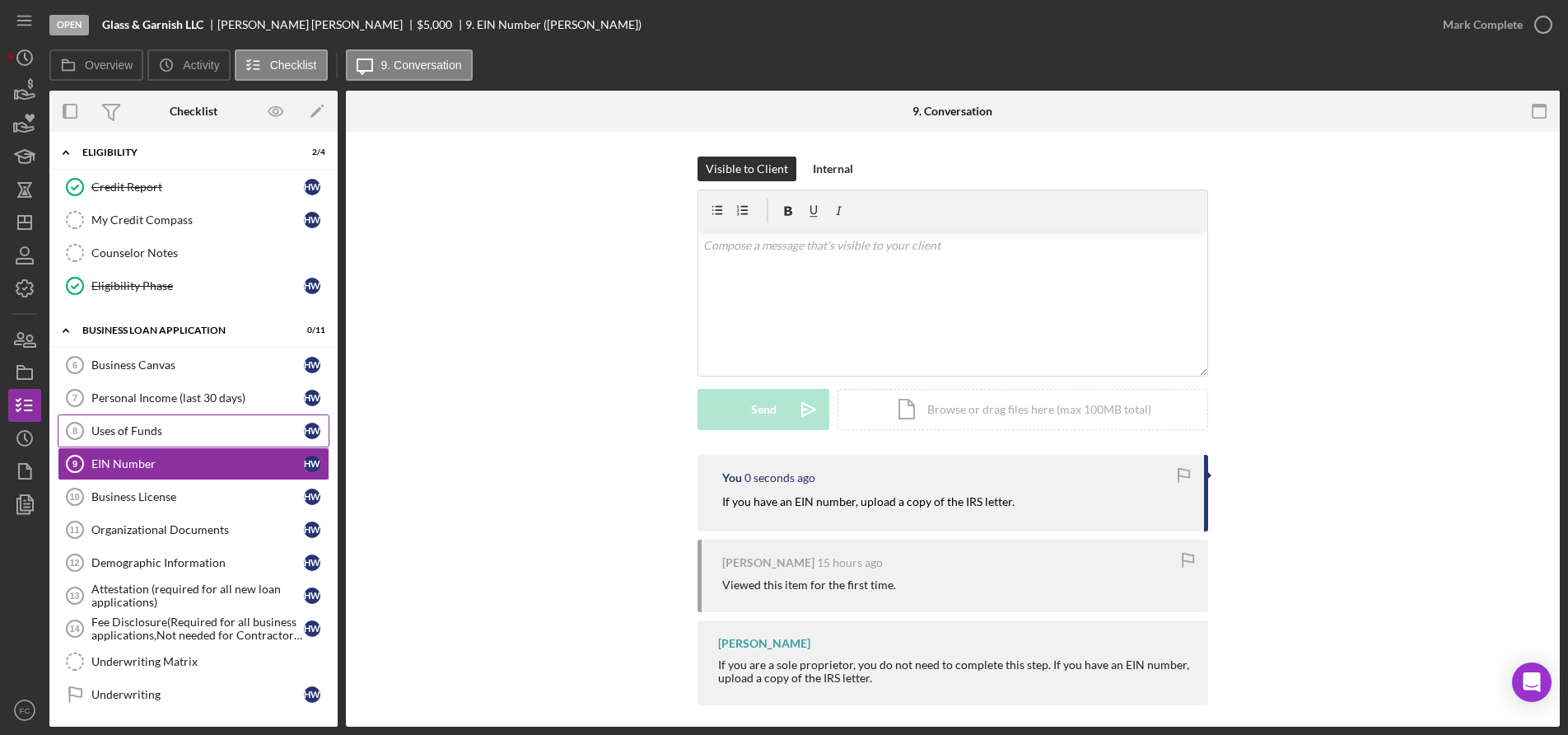
click at [179, 427] on div "Uses of Funds" at bounding box center [197, 431] width 212 height 13
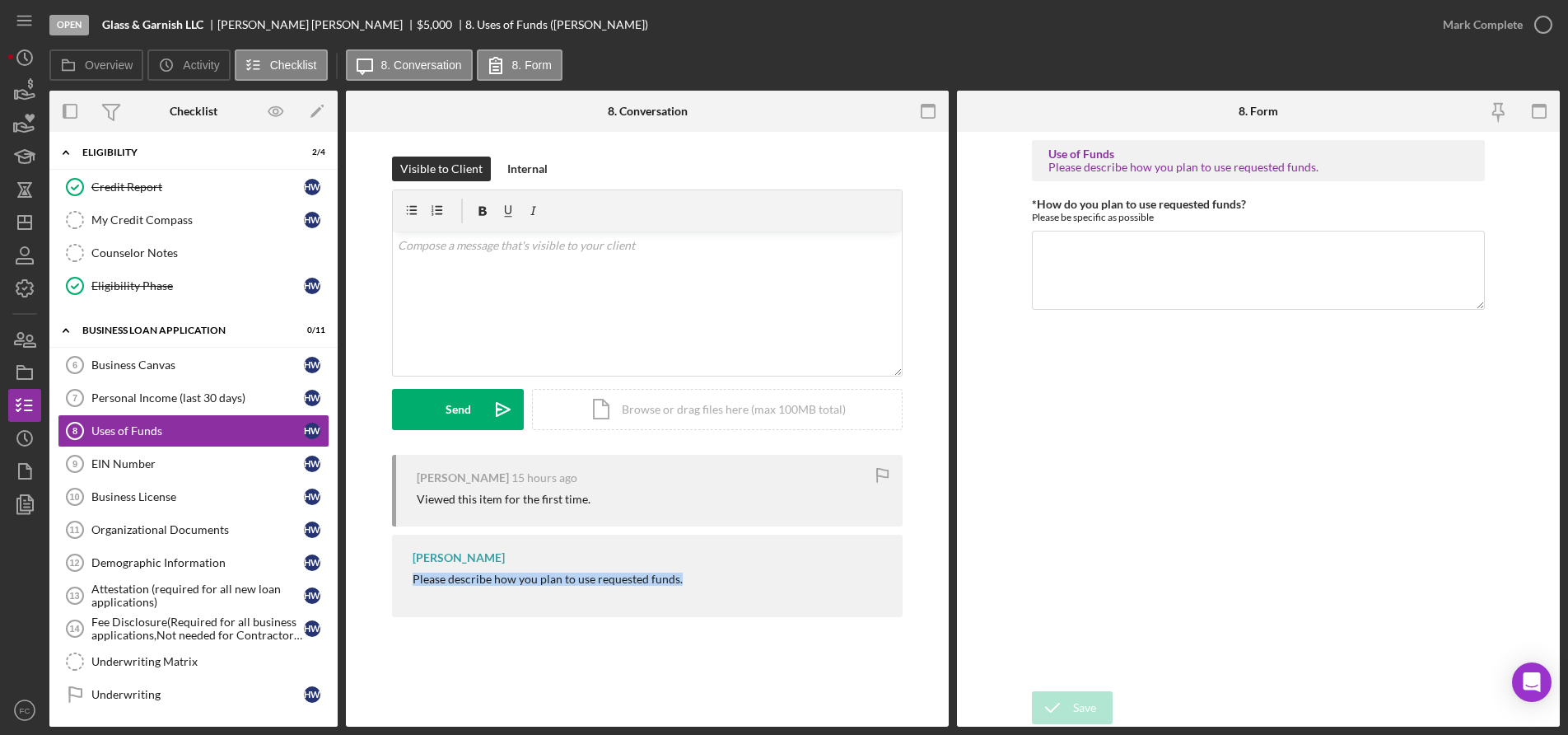
drag, startPoint x: 402, startPoint y: 581, endPoint x: 693, endPoint y: 588, distance: 291.1
click at [693, 588] on div "[PERSON_NAME] Please describe how you plan to use requested funds." at bounding box center [648, 575] width 511 height 82
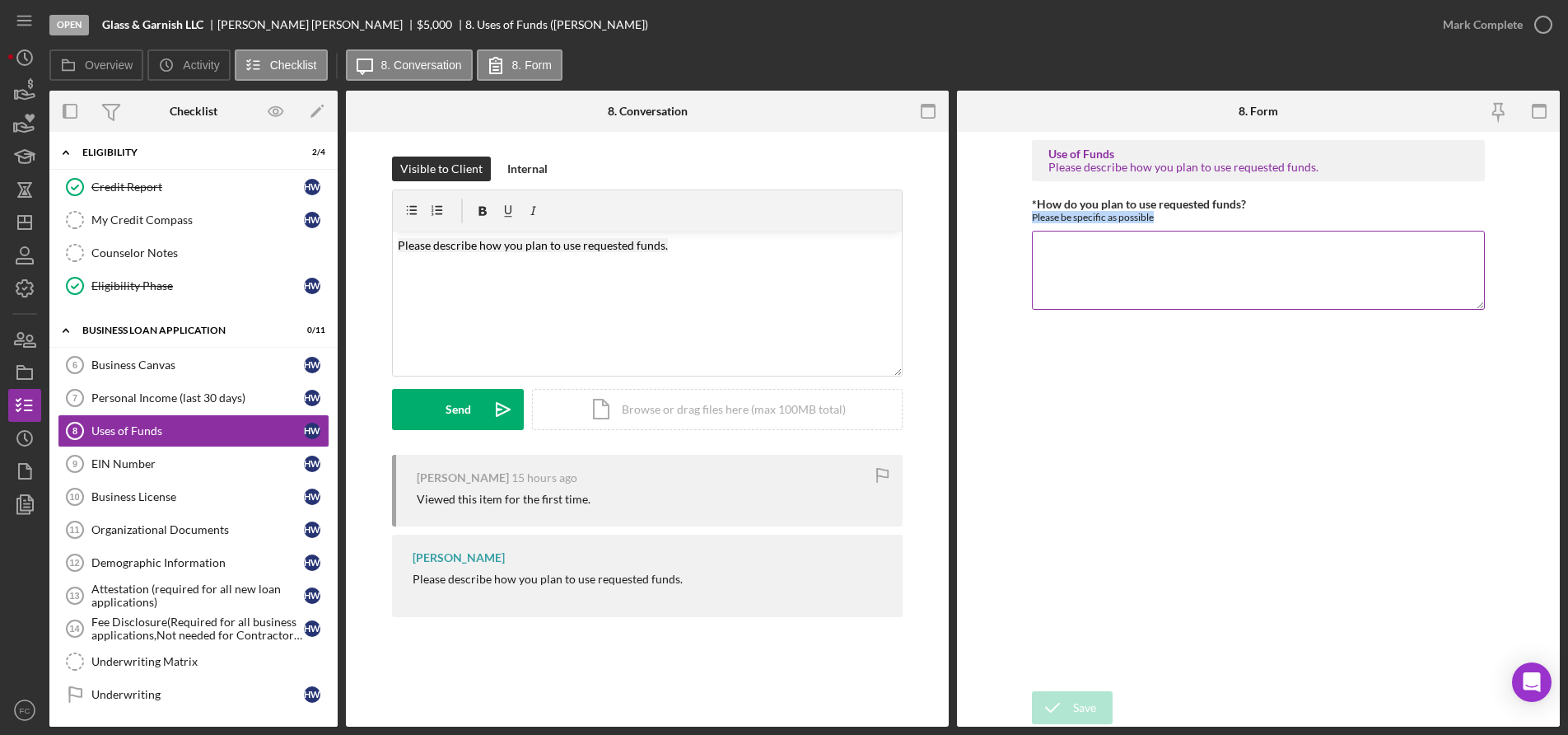
drag, startPoint x: 1034, startPoint y: 220, endPoint x: 1159, endPoint y: 218, distance: 125.0
click at [1159, 218] on form "Use of Funds Please describe how you plan to use requested funds. *How do you p…" at bounding box center [1258, 430] width 603 height 595
copy div "Please be specific as possible"
click at [677, 247] on p "Please describe how you plan to use requested funds." at bounding box center [648, 246] width 500 height 19
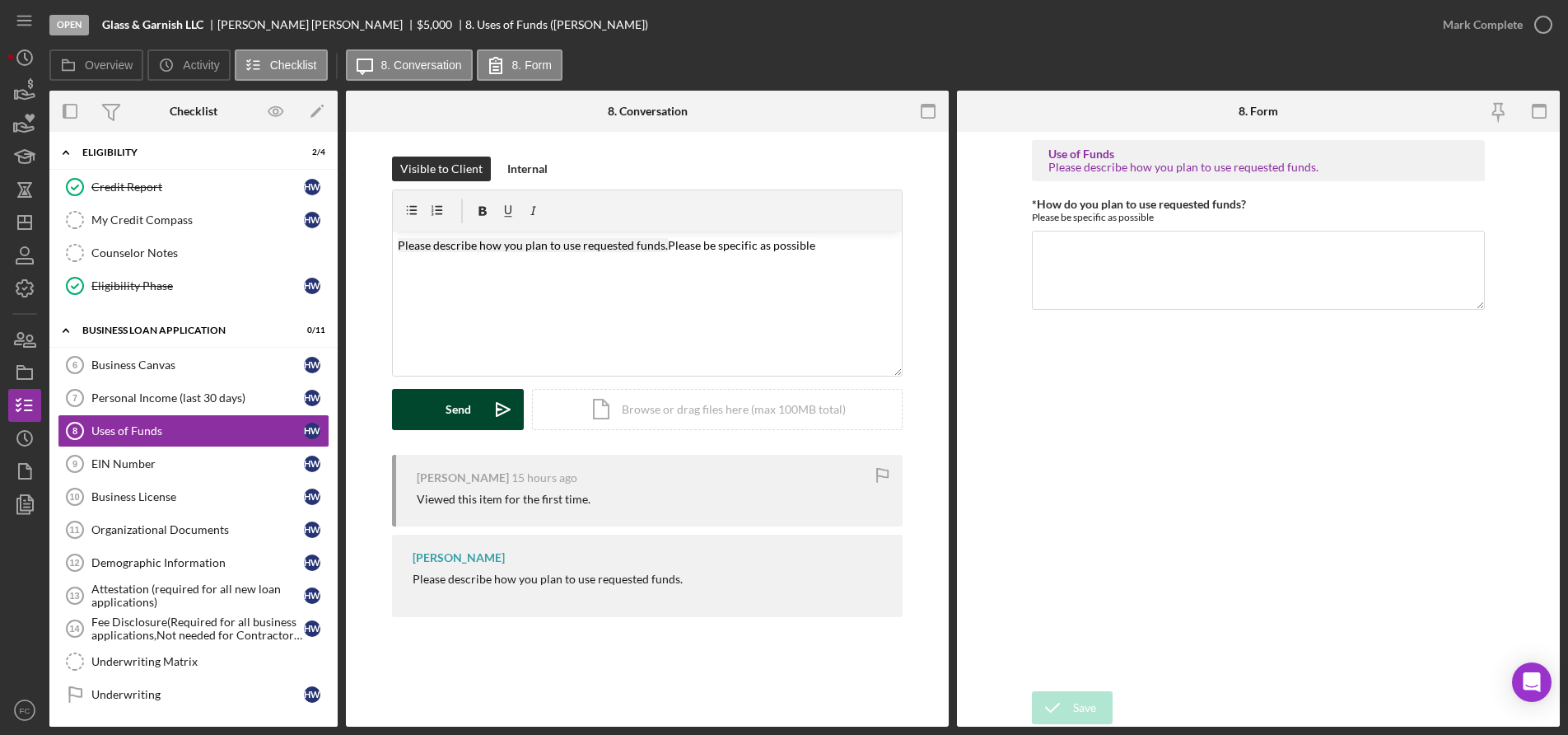
click at [445, 409] on button "Send Icon/icon-invite-send" at bounding box center [458, 409] width 132 height 41
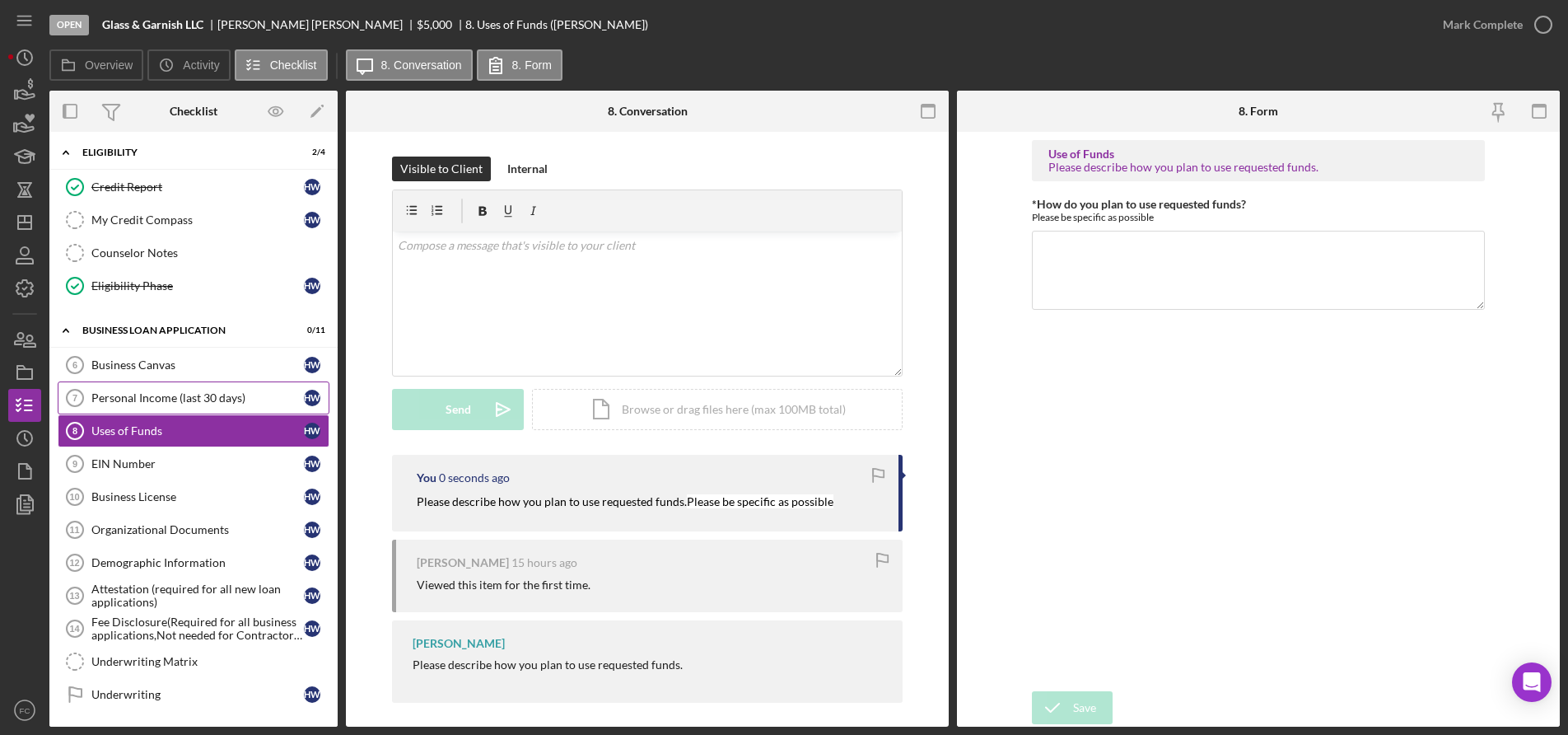
click at [180, 400] on div "Personal Income (last 30 days)" at bounding box center [197, 397] width 212 height 13
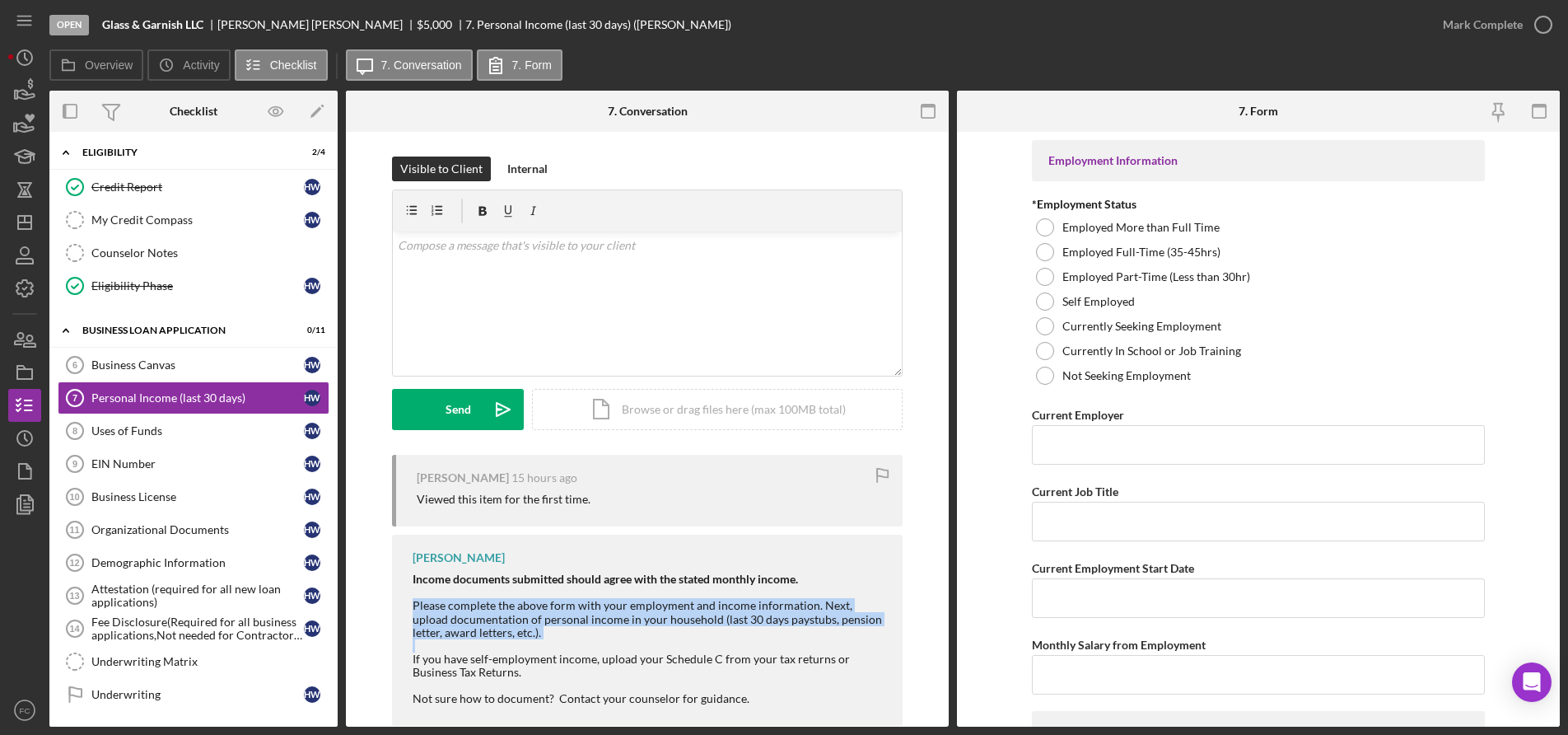
drag, startPoint x: 408, startPoint y: 602, endPoint x: 522, endPoint y: 638, distance: 119.5
click at [522, 638] on div "[PERSON_NAME] Income documents submitted should agree with the stated monthly i…" at bounding box center [648, 629] width 511 height 191
copy div "Please complete the above form with your employment and income information. Nex…"
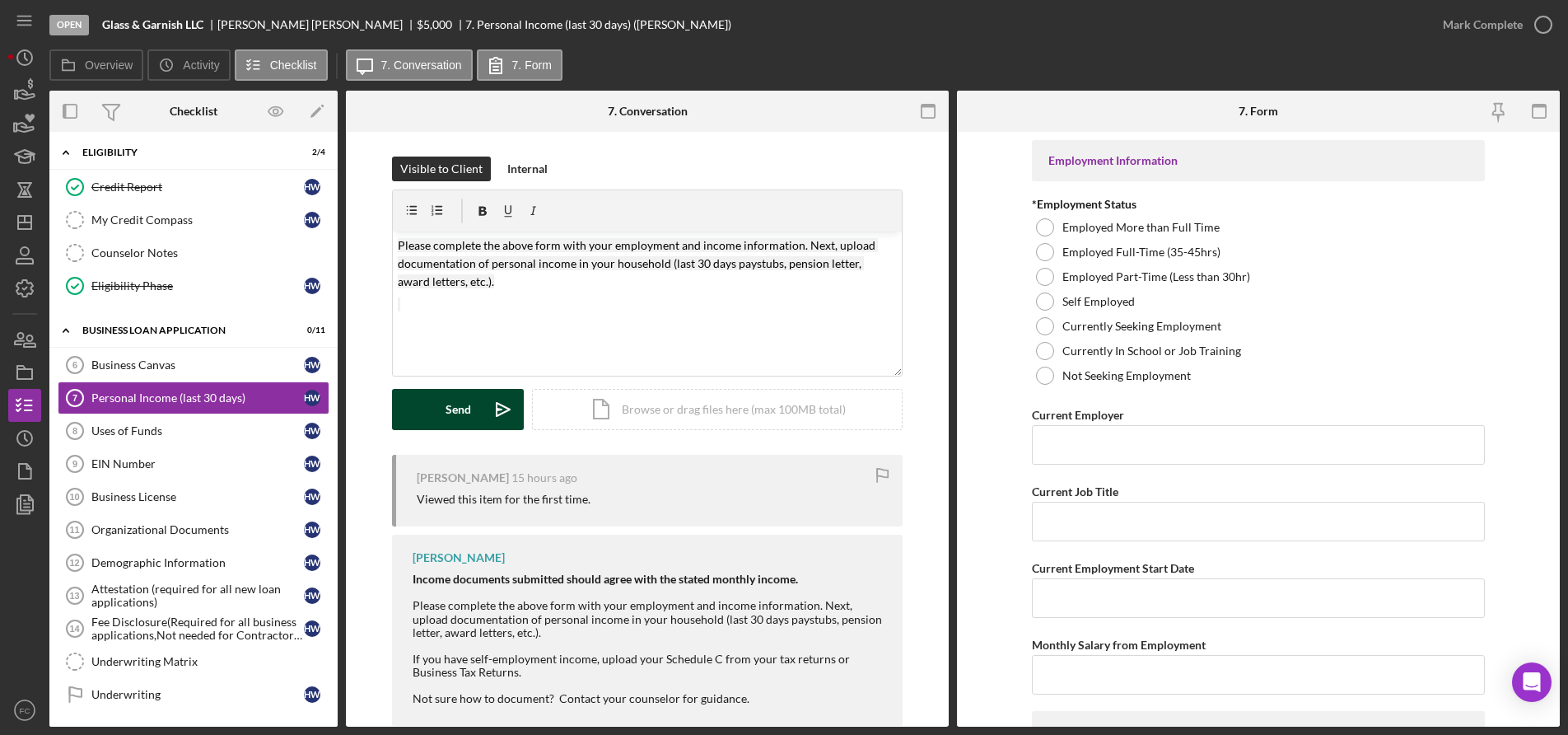
click at [460, 401] on div "Send" at bounding box center [458, 409] width 25 height 41
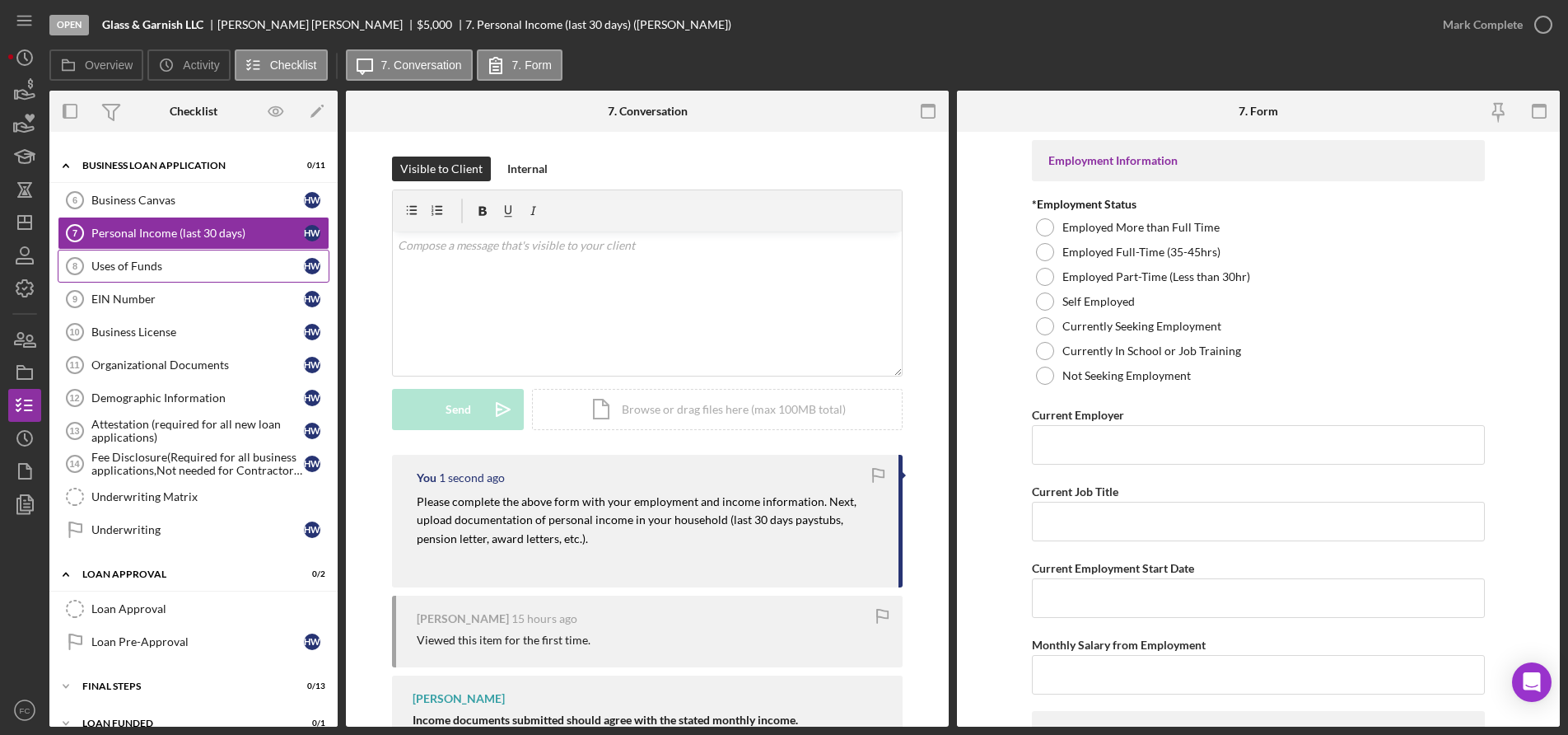
scroll to position [599, 0]
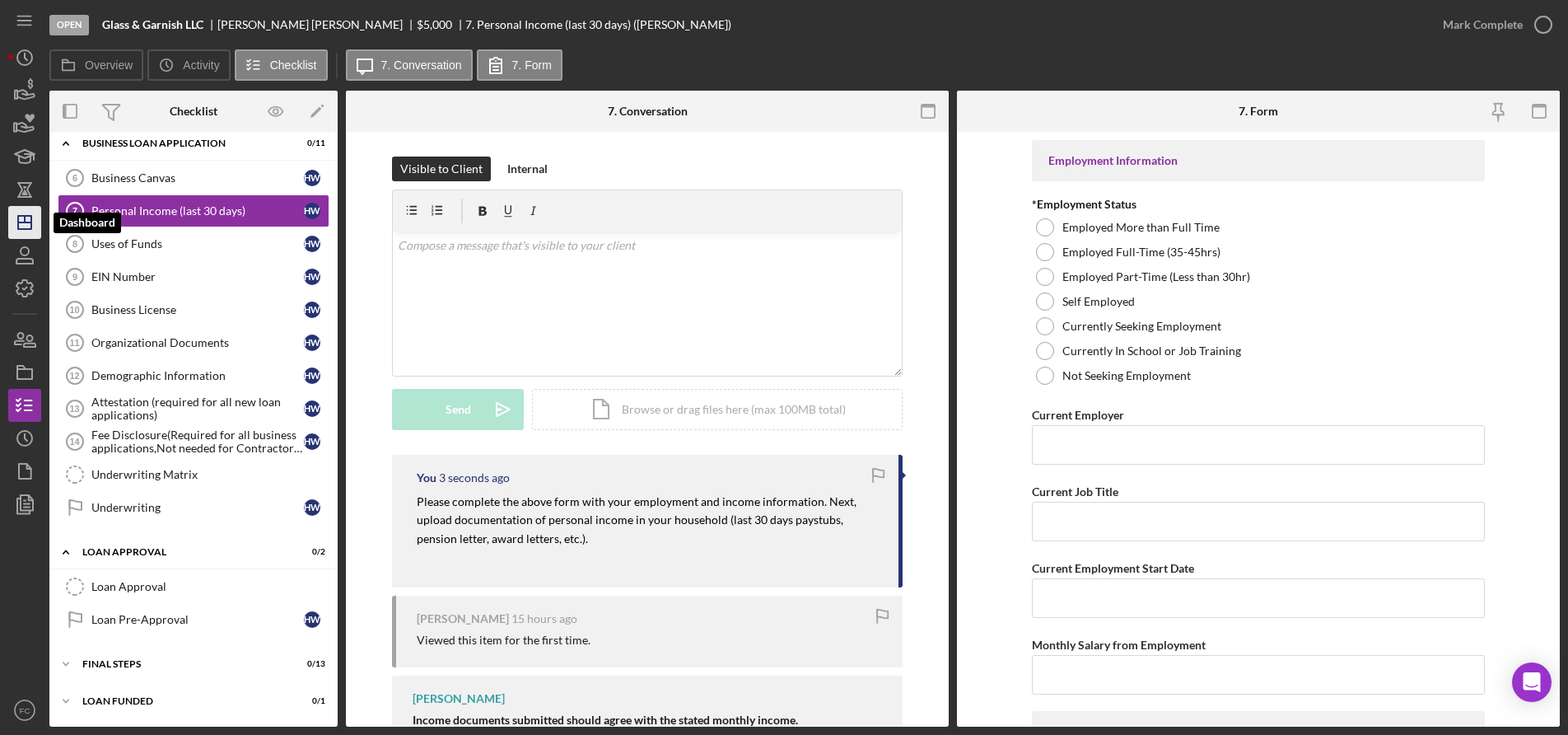
click at [23, 228] on icon "Icon/Dashboard" at bounding box center [24, 222] width 41 height 41
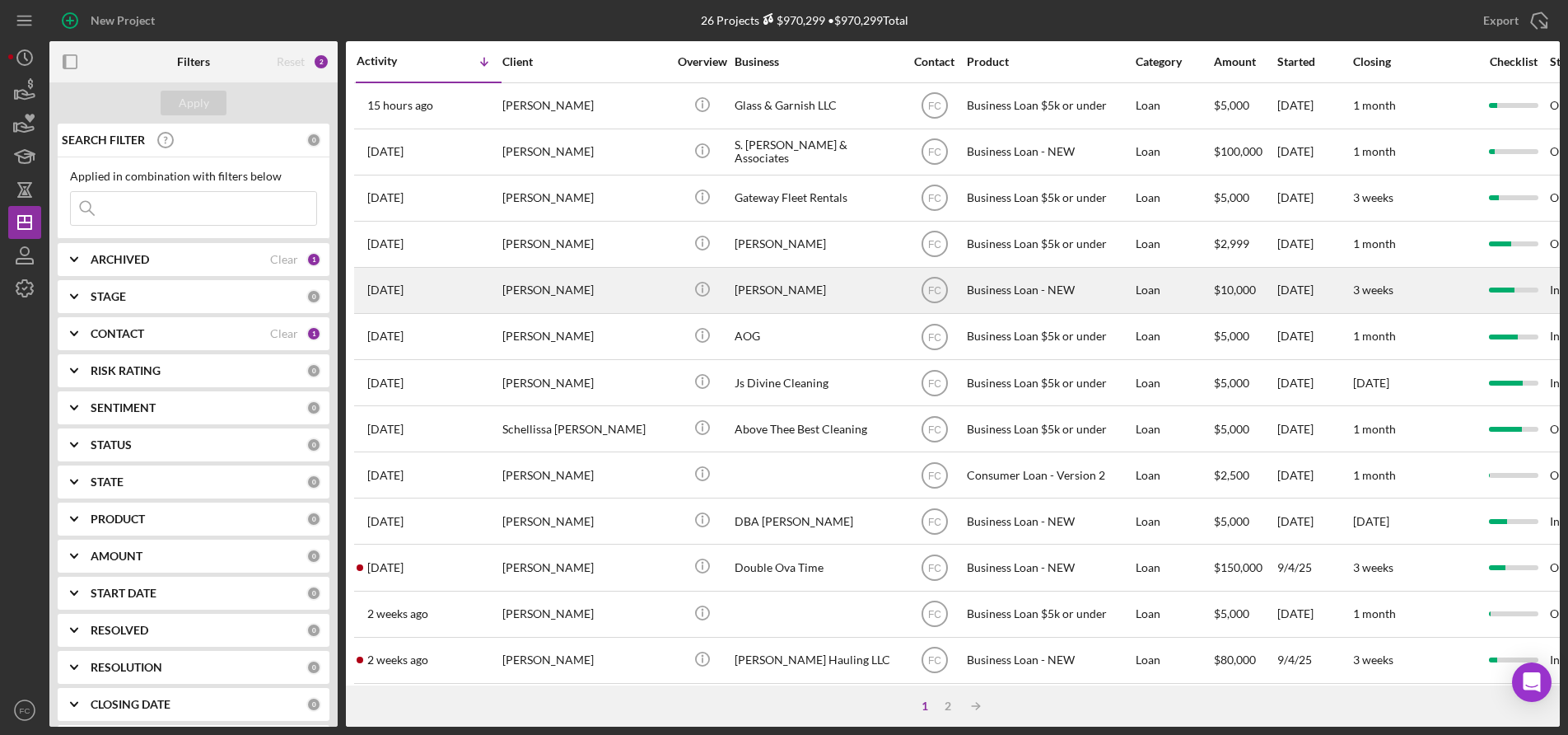
click at [592, 289] on div "[PERSON_NAME]" at bounding box center [585, 290] width 164 height 44
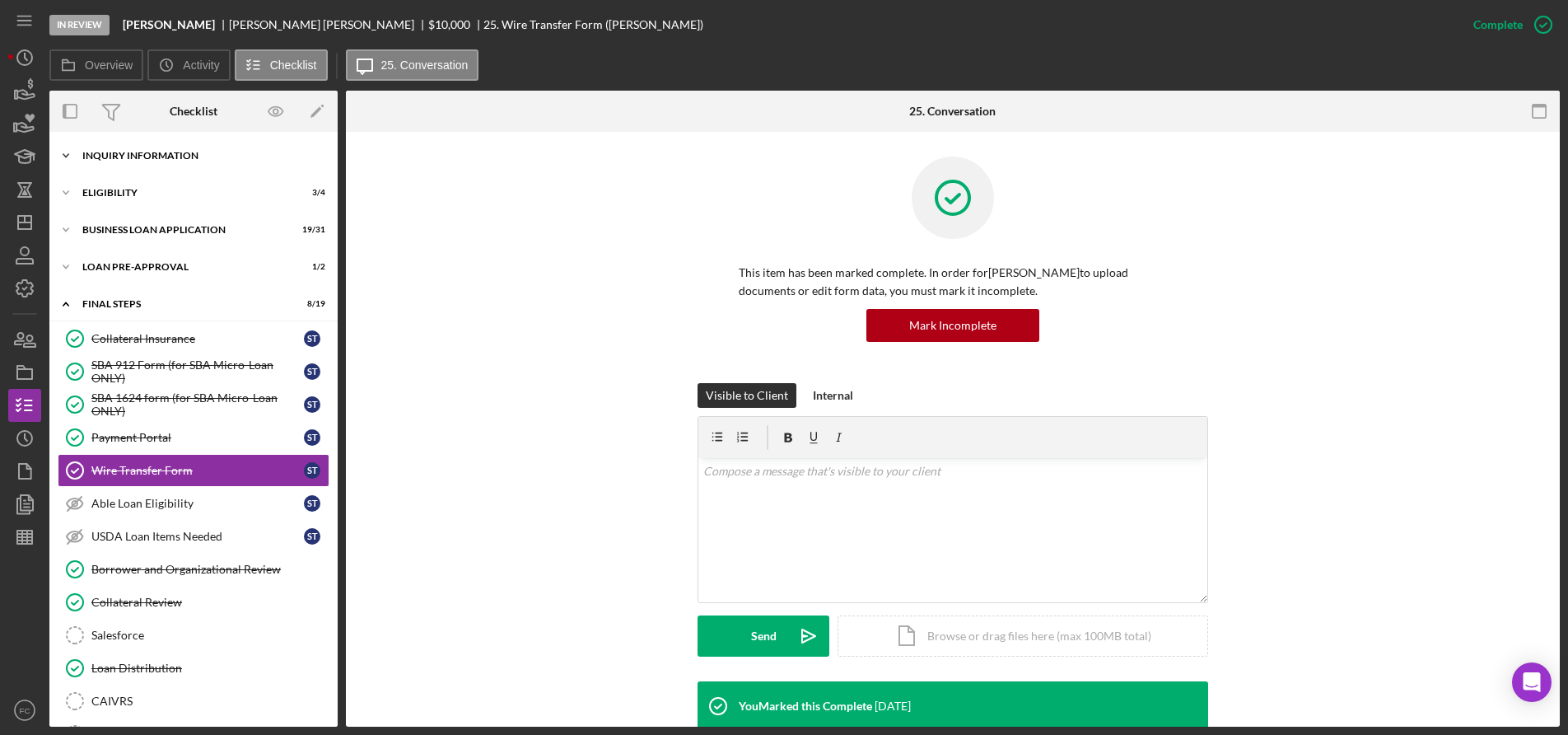
click at [153, 162] on div "Icon/Expander INQUIRY INFORMATION 5 / 11" at bounding box center [194, 156] width 289 height 33
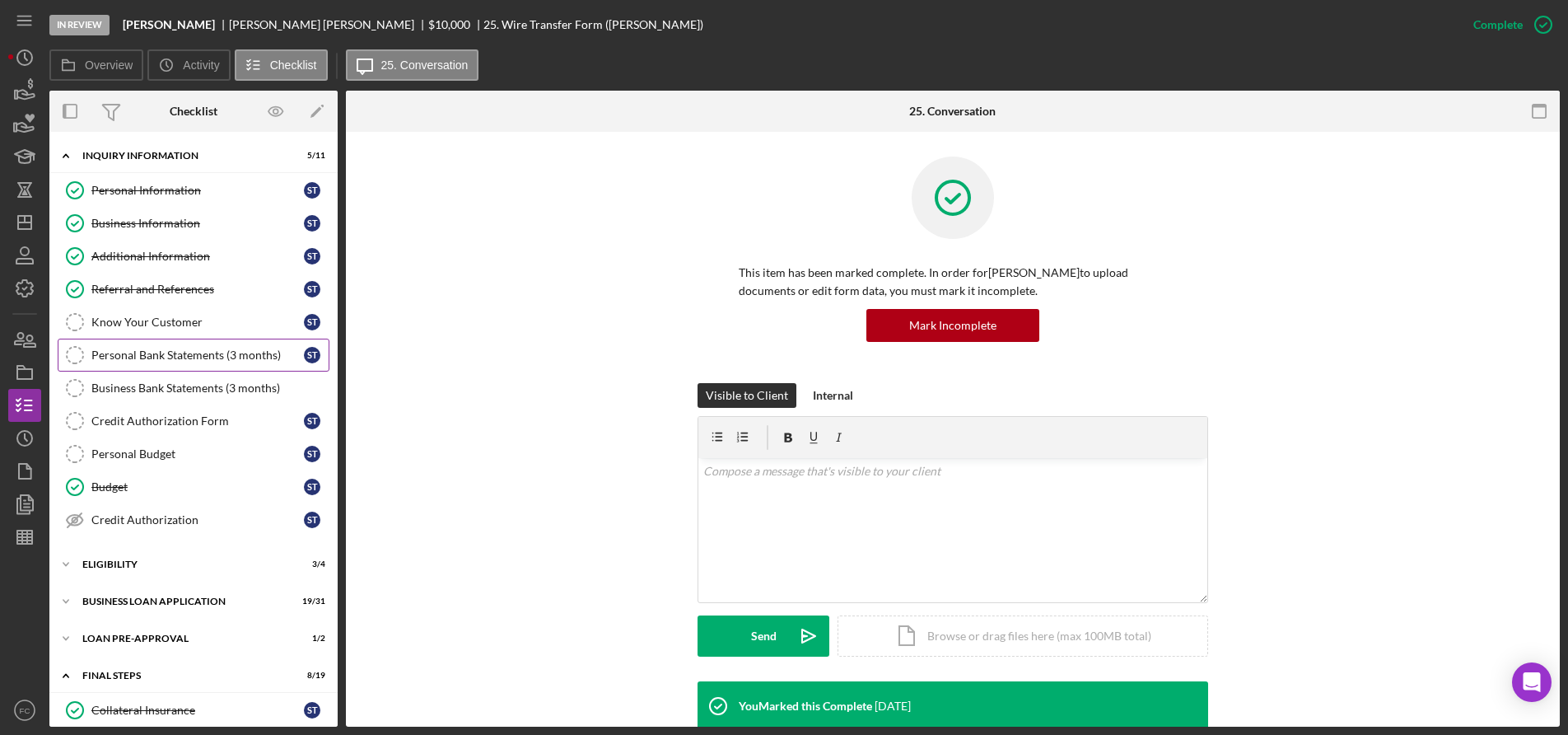
click at [157, 346] on link "Personal Bank Statements (3 months) Personal Bank Statements (3 months) S T" at bounding box center [194, 355] width 272 height 33
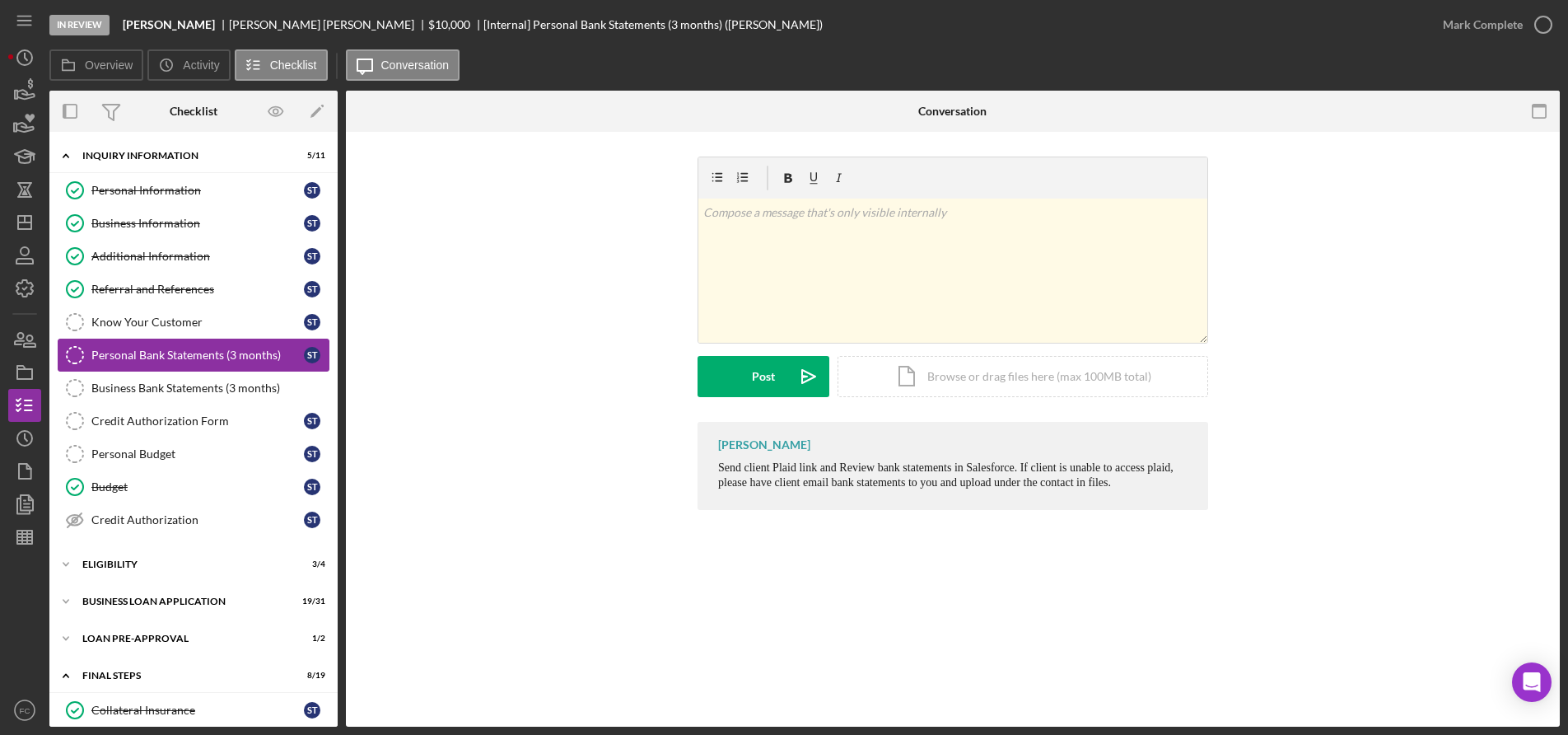
click at [202, 361] on div "Personal Bank Statements (3 months)" at bounding box center [197, 354] width 212 height 13
click at [954, 377] on div "Icon/Document Browse or drag files here (max 100MB total) Tap to choose files o…" at bounding box center [1022, 377] width 371 height 41
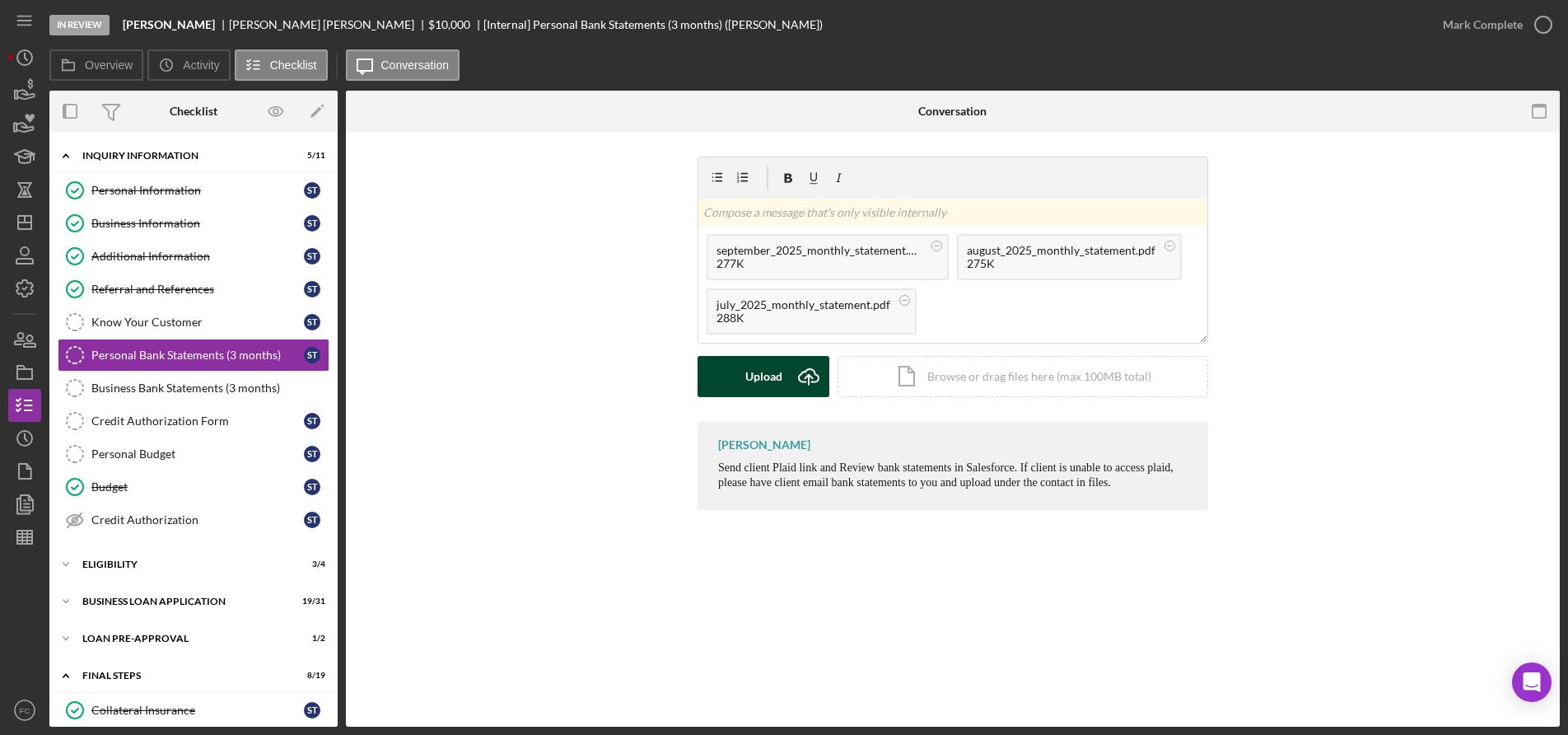
click at [754, 373] on div "Upload" at bounding box center [764, 377] width 37 height 41
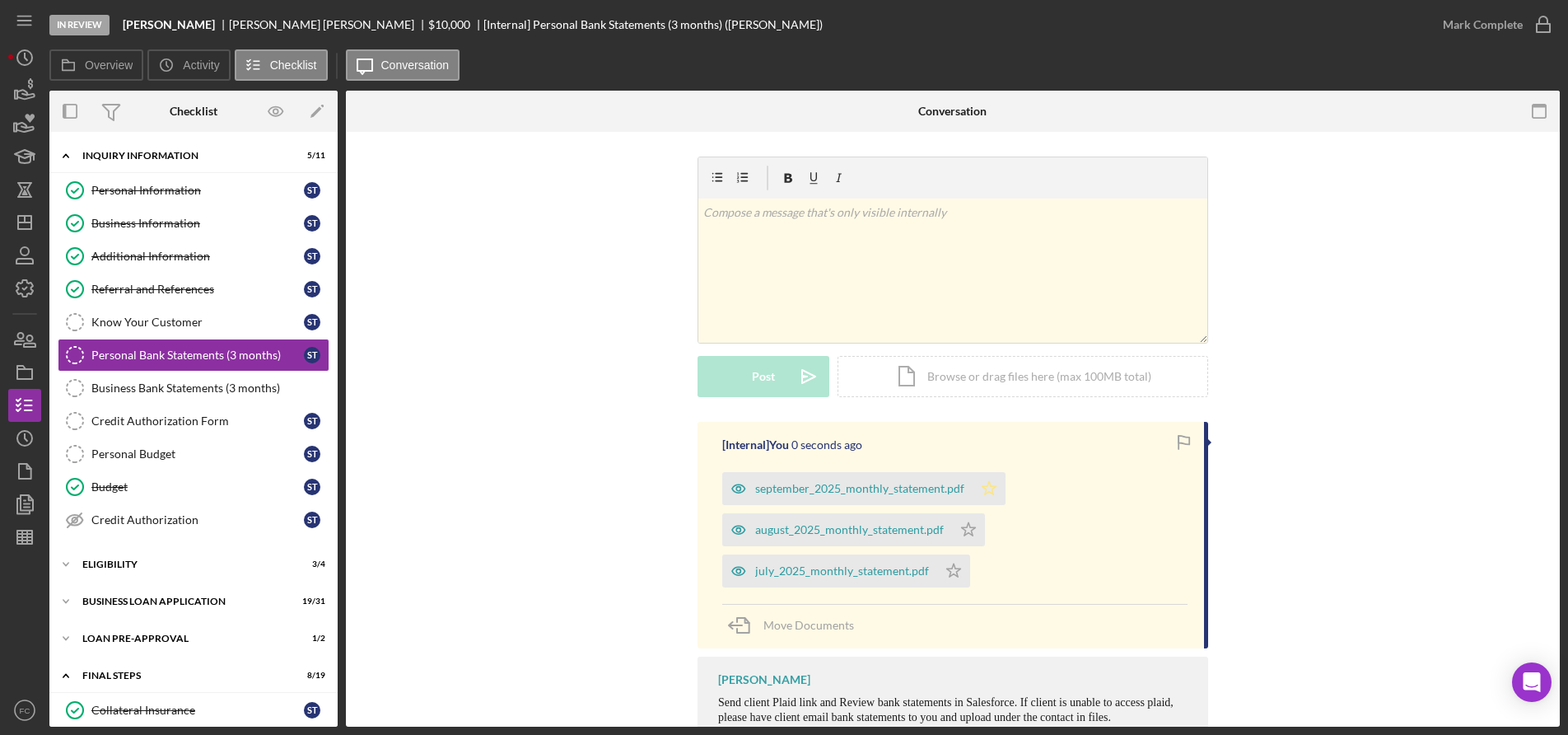
click at [981, 484] on icon "Icon/Star" at bounding box center [989, 488] width 33 height 33
click at [966, 535] on icon "Icon/Star" at bounding box center [968, 530] width 33 height 33
click at [947, 575] on icon "Icon/Star" at bounding box center [954, 572] width 33 height 33
click at [1546, 25] on icon "button" at bounding box center [1544, 24] width 41 height 41
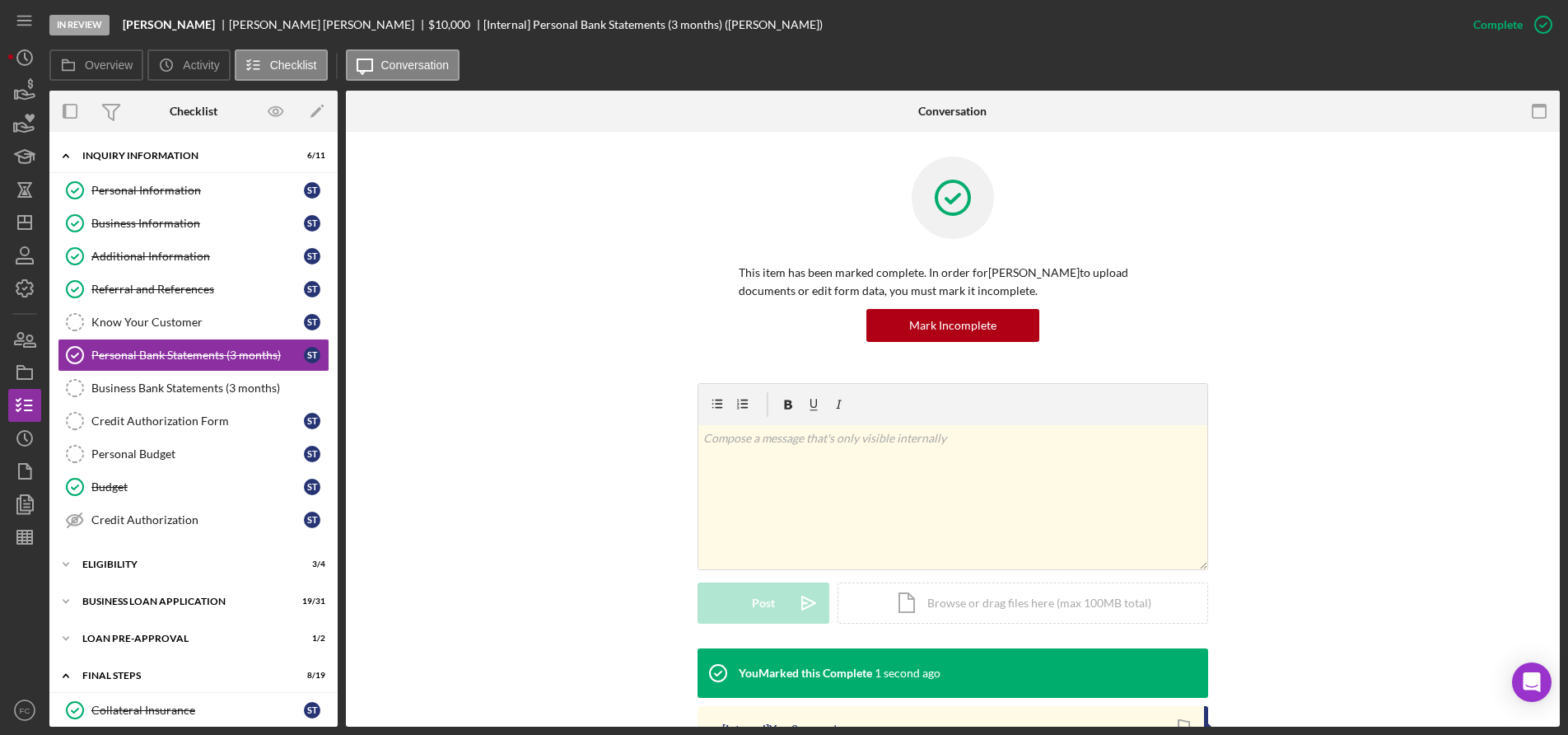
scroll to position [330, 0]
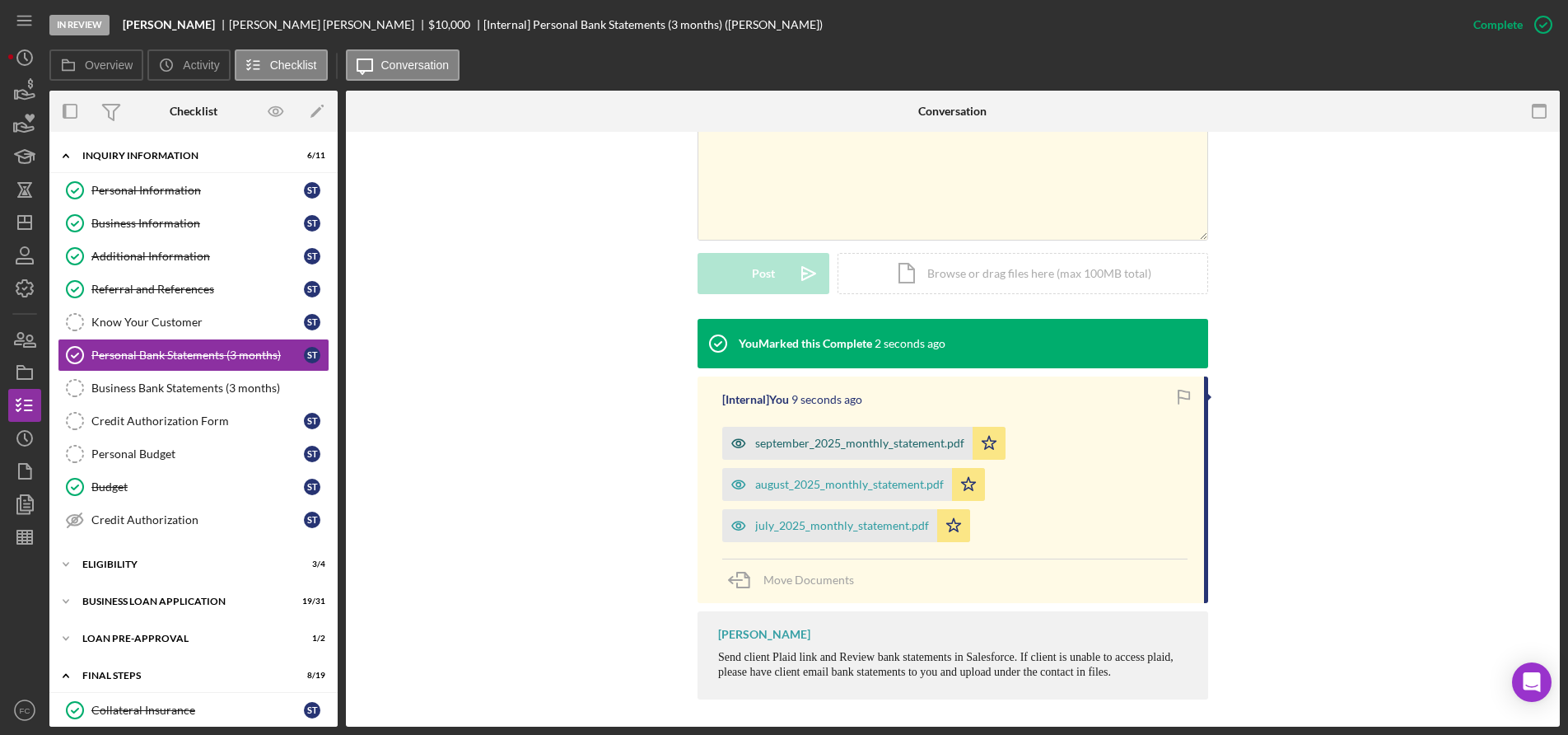
click at [836, 440] on div "september_2025_monthly_statement.pdf" at bounding box center [860, 442] width 209 height 13
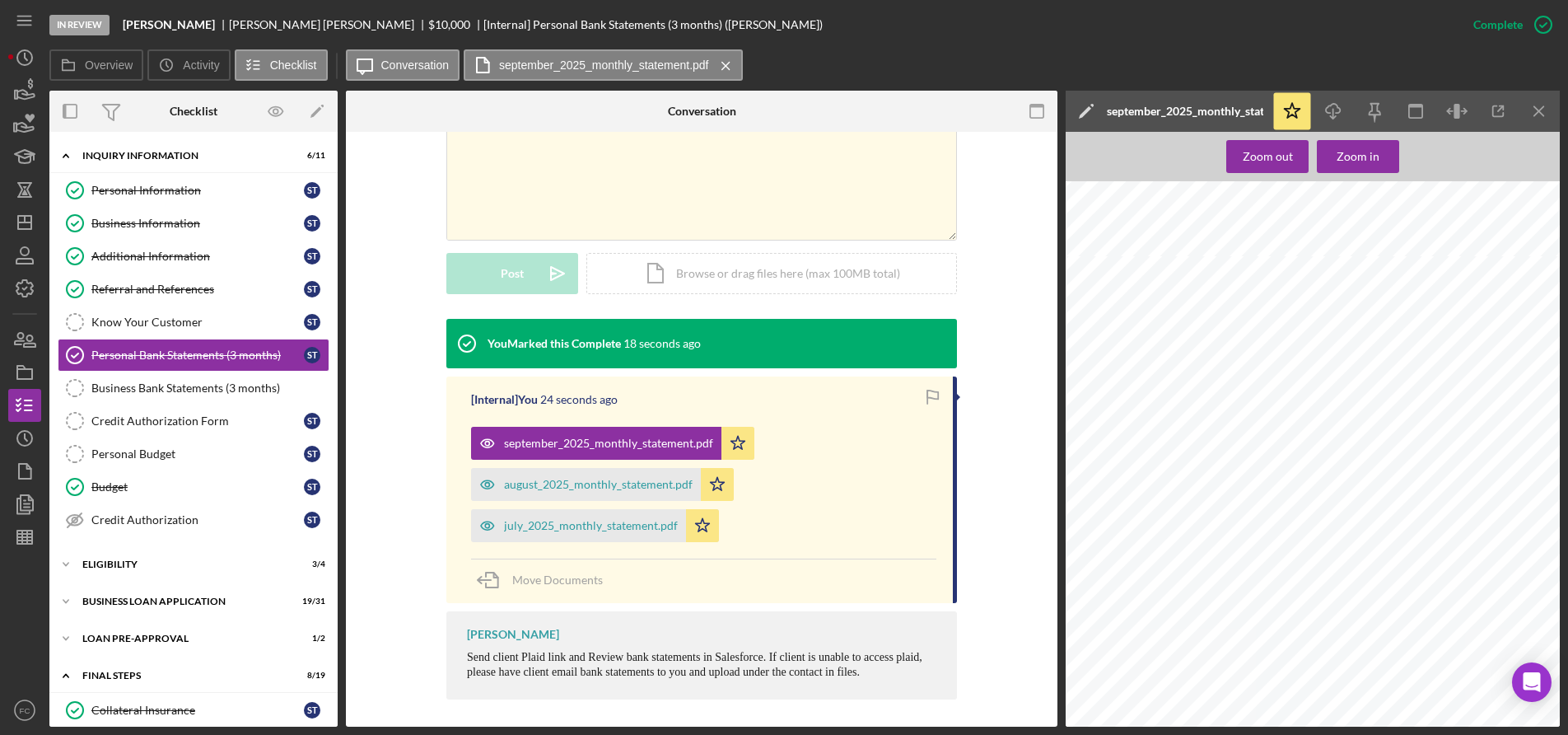
scroll to position [690, 47]
click at [575, 481] on div "august_2025_monthly_statement.pdf" at bounding box center [598, 483] width 189 height 13
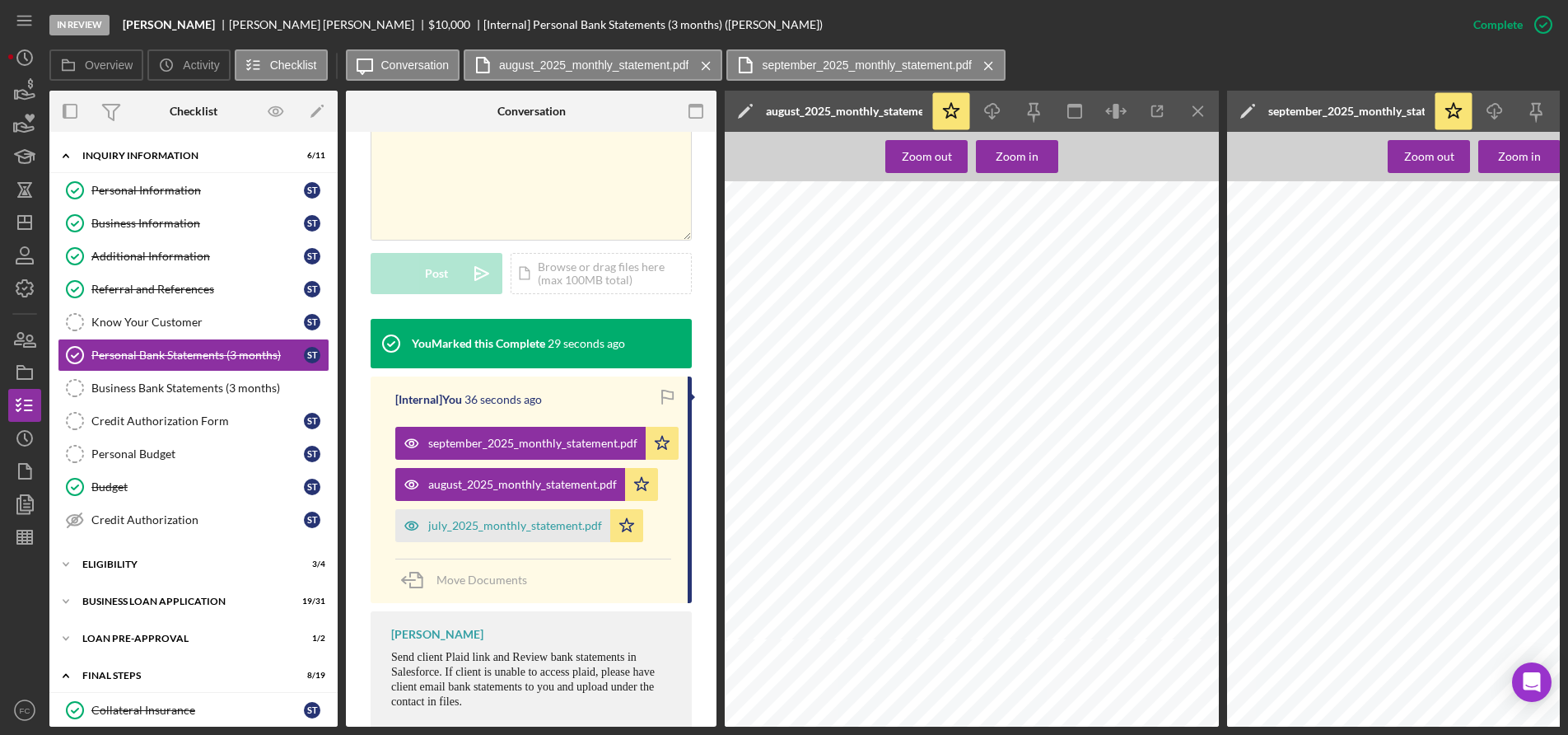
scroll to position [576, 52]
click at [1199, 109] on icon "Icon/Menu Close" at bounding box center [1198, 112] width 37 height 37
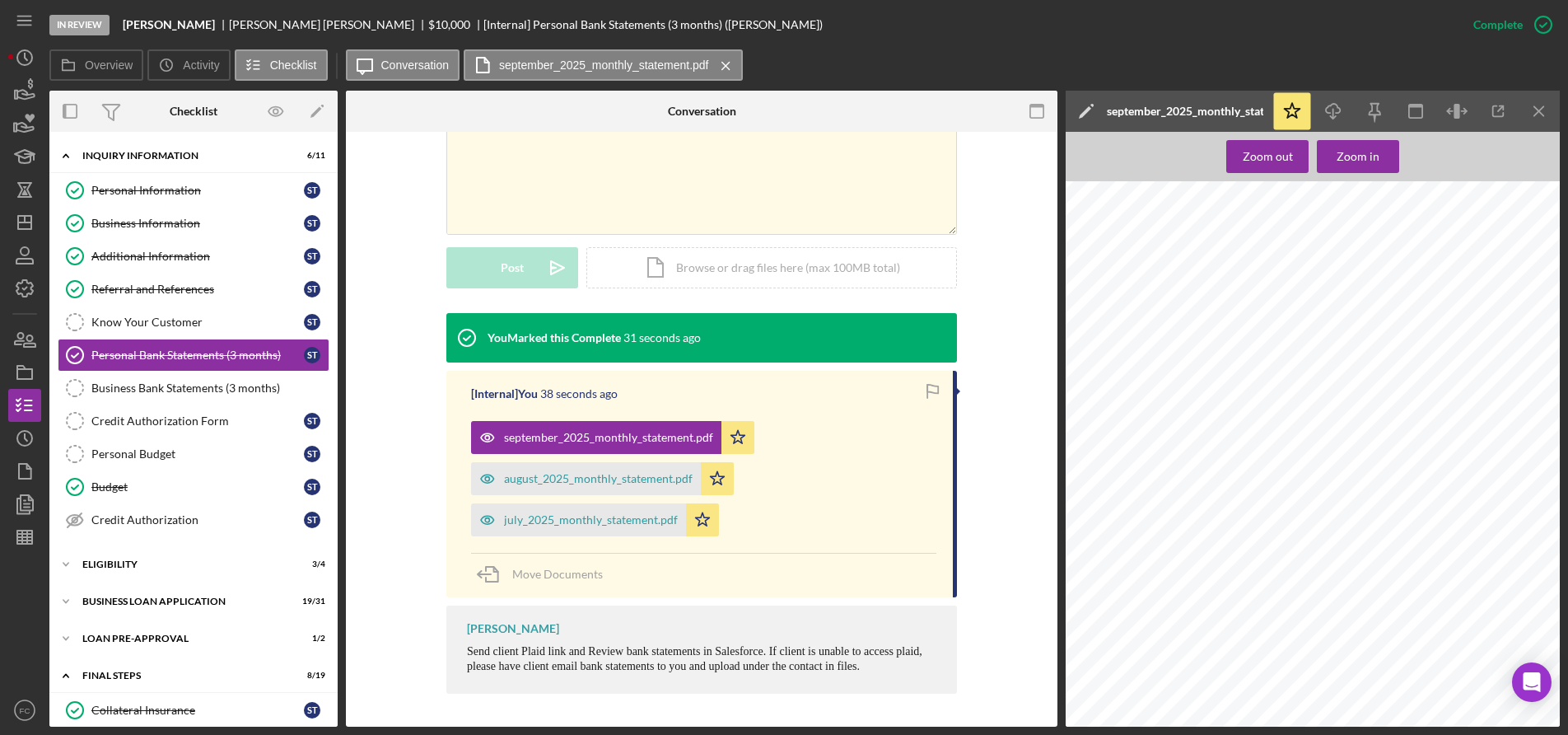
scroll to position [330, 0]
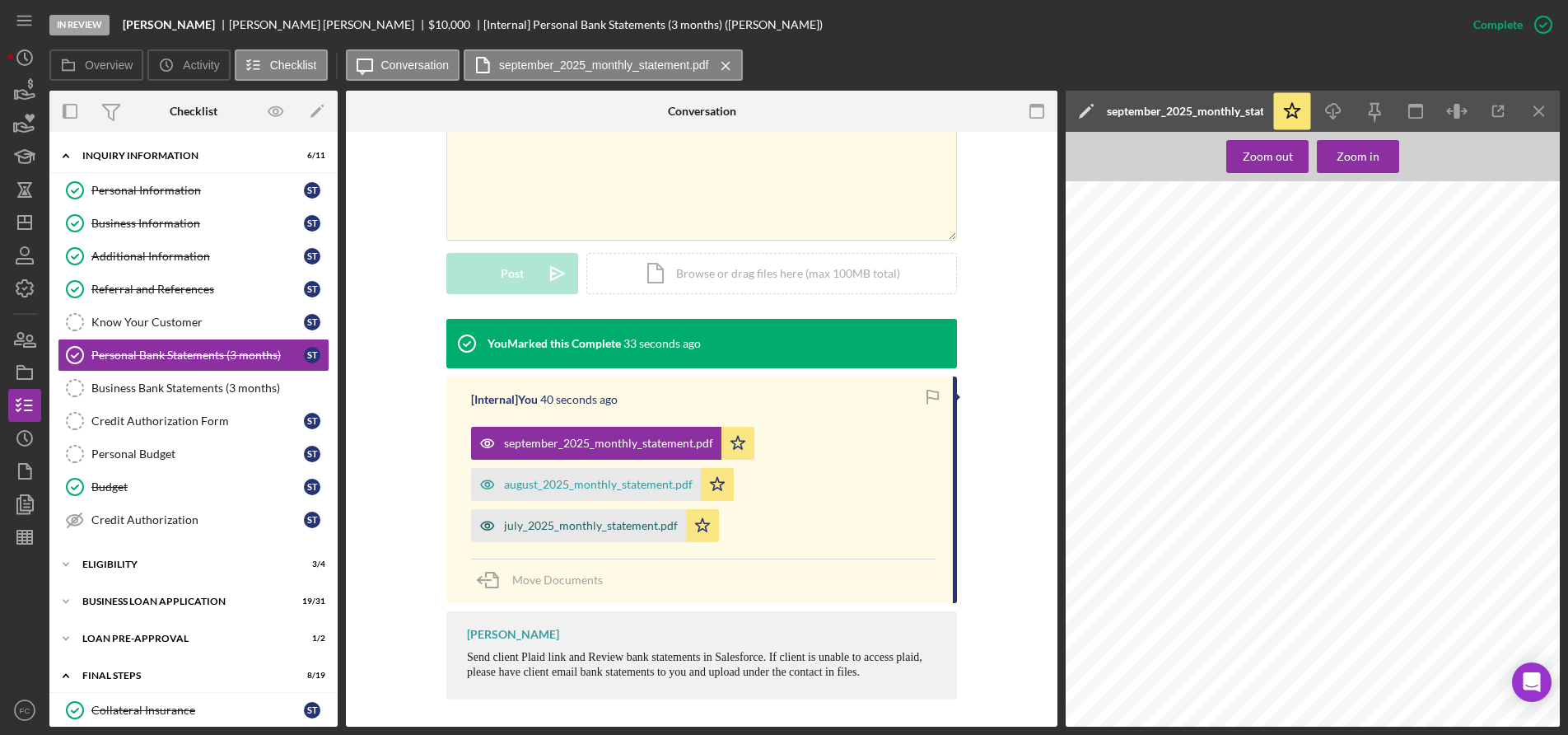
click at [558, 527] on div "july_2025_monthly_statement.pdf" at bounding box center [591, 525] width 174 height 13
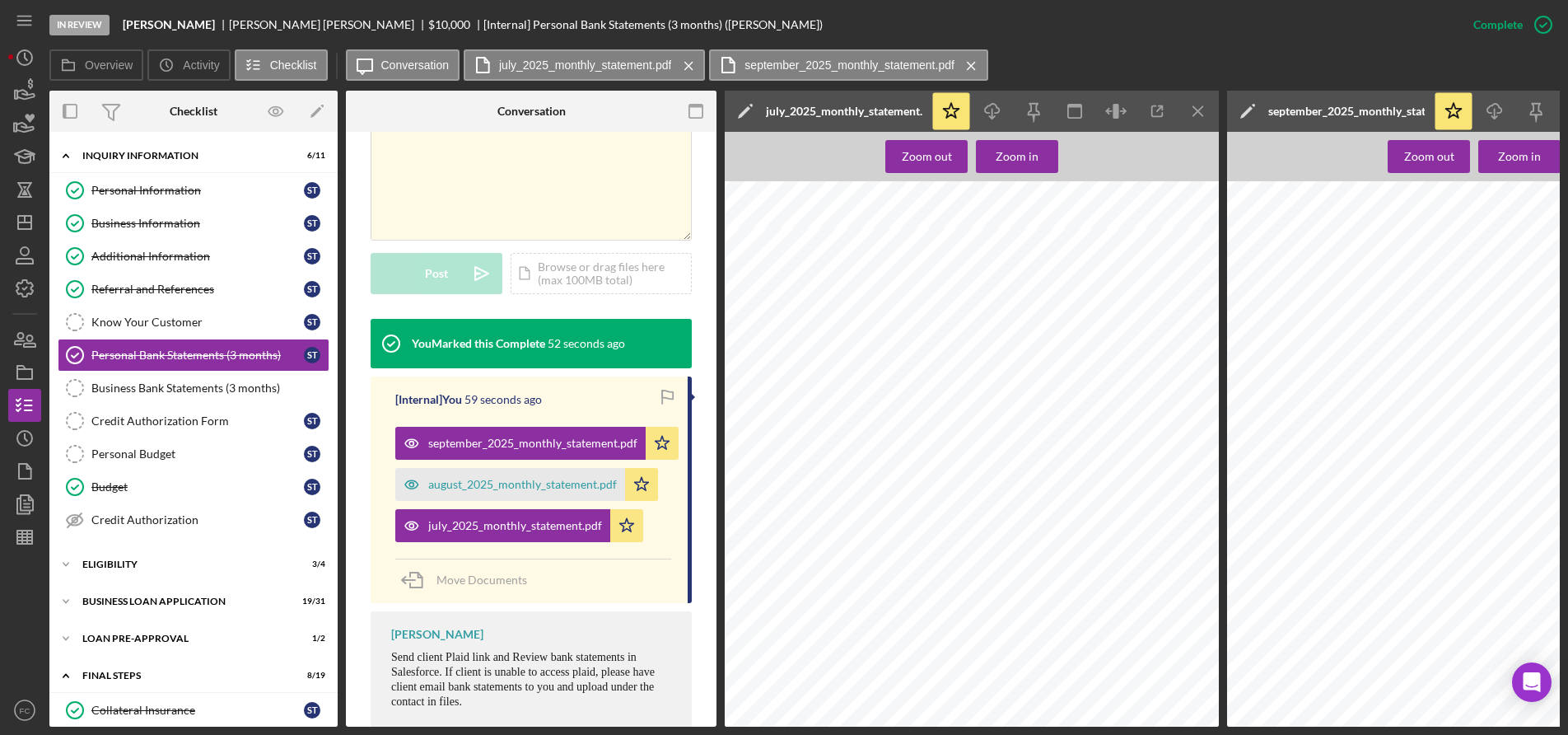
scroll to position [305, 52]
click at [1193, 109] on icon "Icon/Menu Close" at bounding box center [1198, 112] width 37 height 37
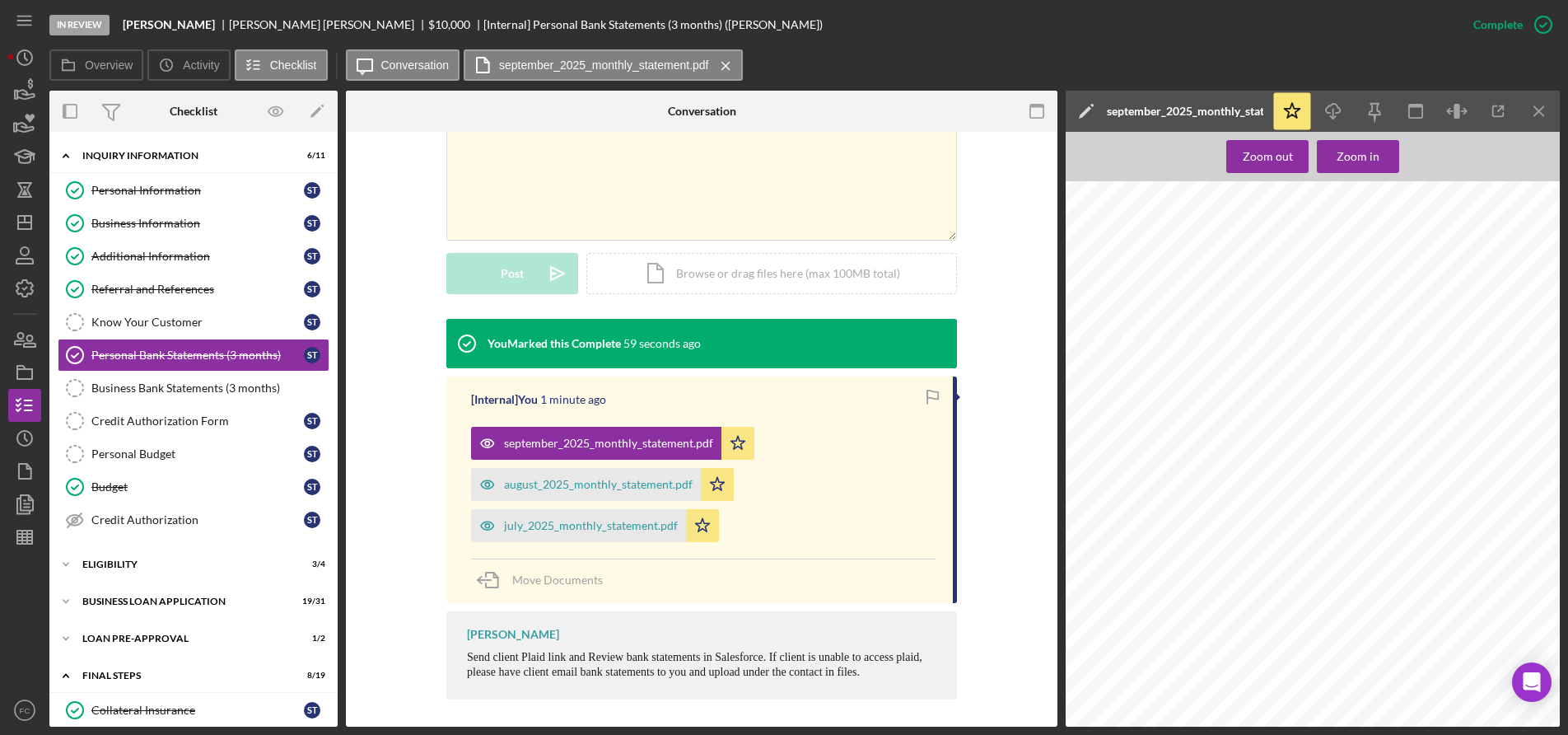
scroll to position [113, 52]
click at [559, 526] on div "july_2025_monthly_statement.pdf" at bounding box center [591, 525] width 174 height 13
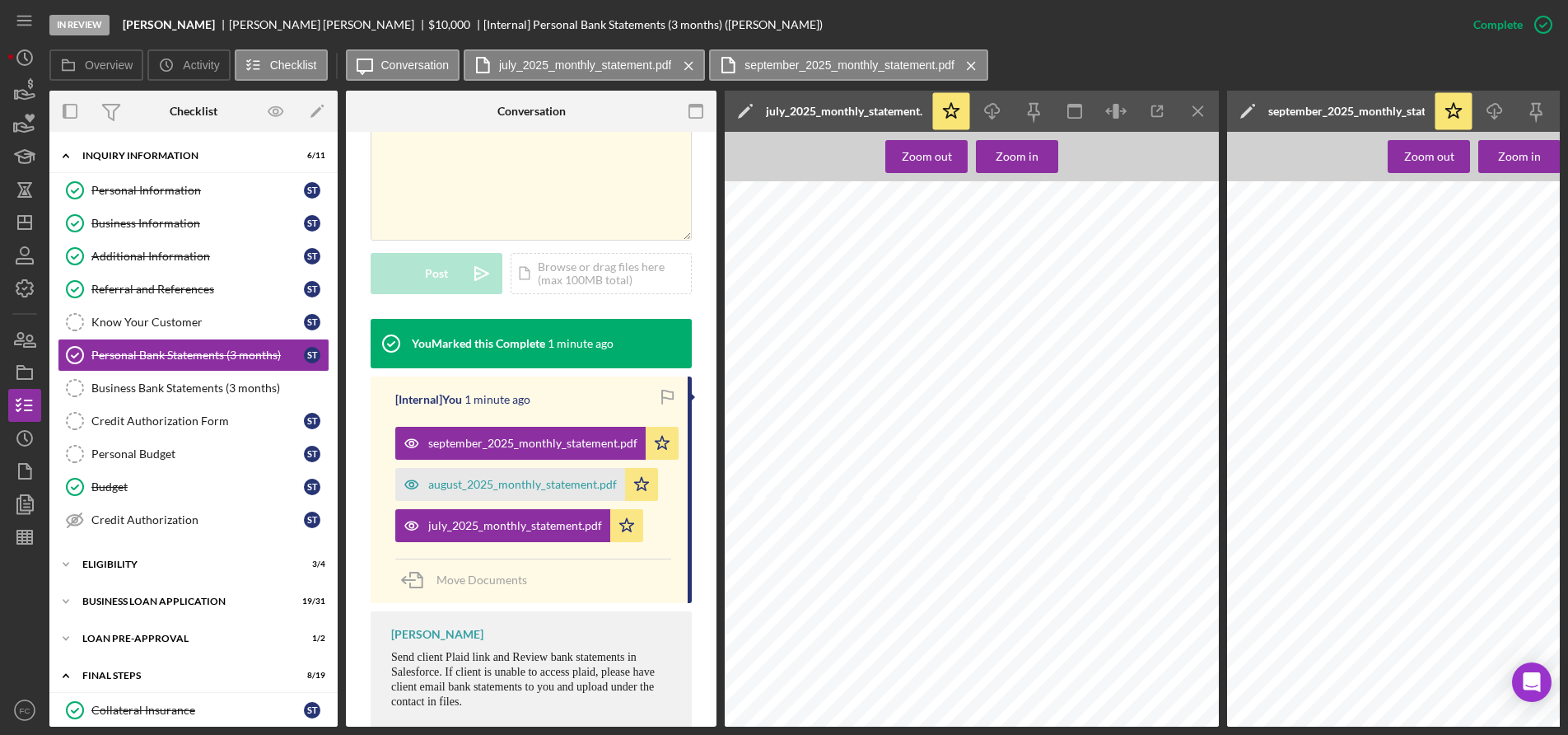
scroll to position [1978, 52]
click at [1200, 114] on line "button" at bounding box center [1197, 111] width 9 height 9
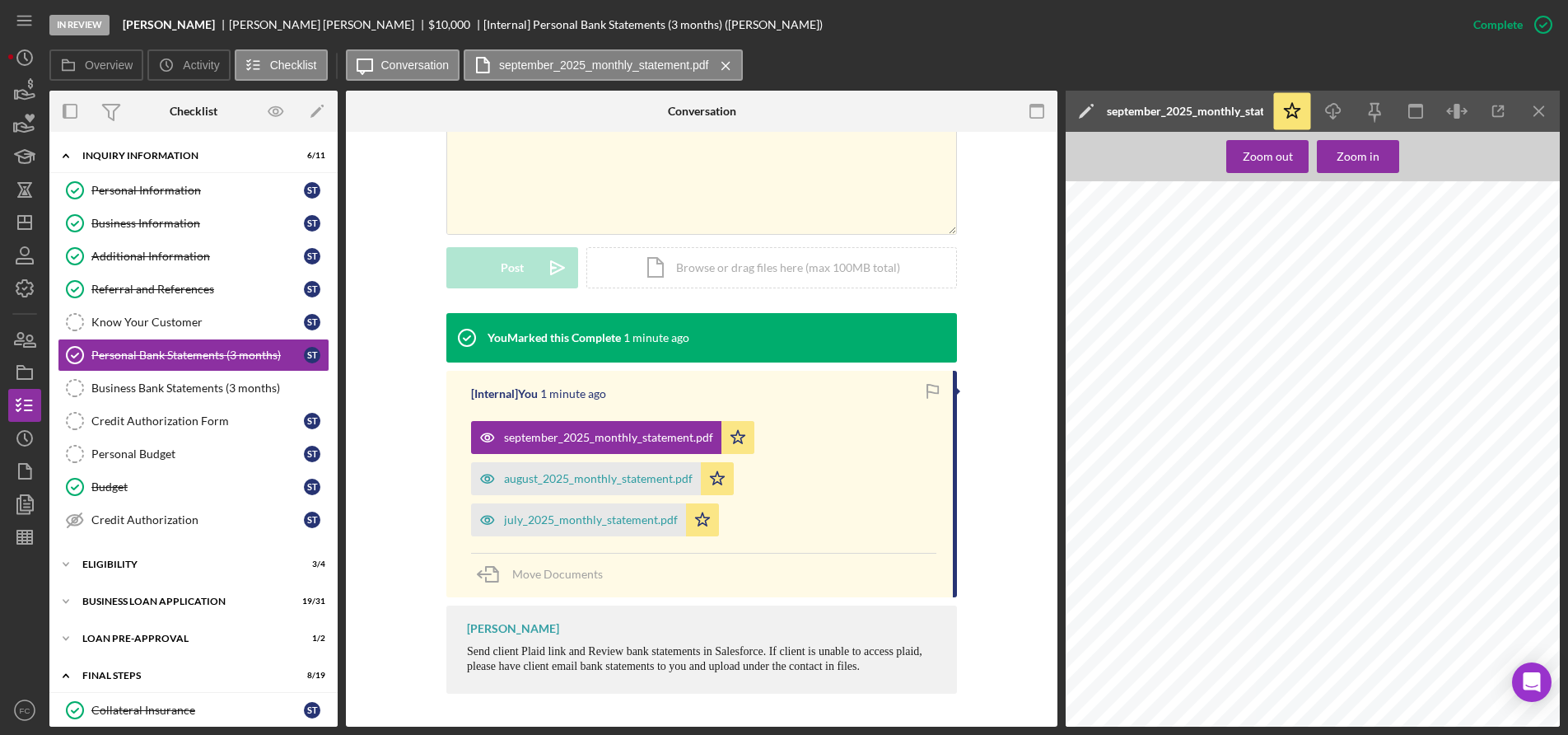
scroll to position [330, 0]
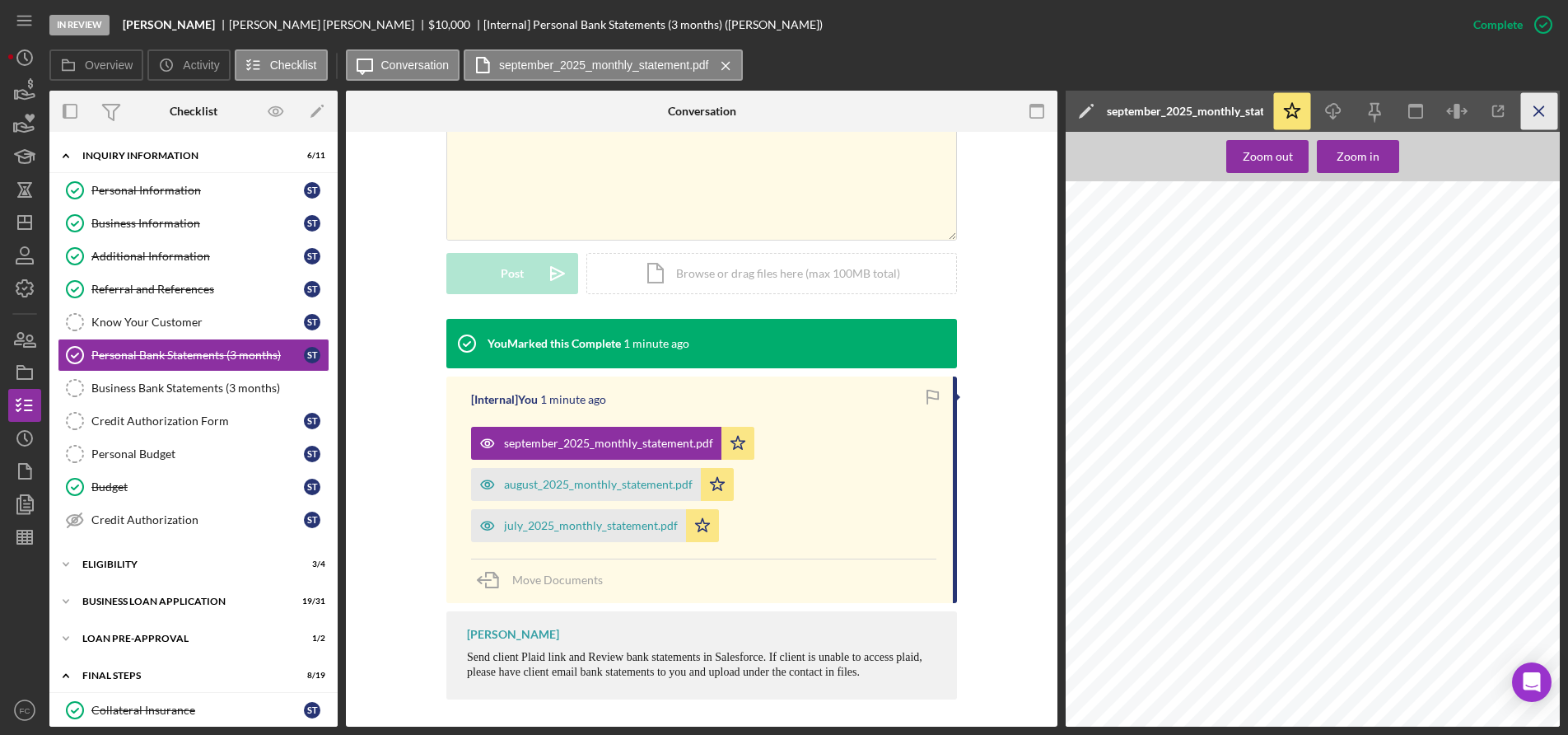
click at [1536, 115] on line "button" at bounding box center [1538, 111] width 9 height 9
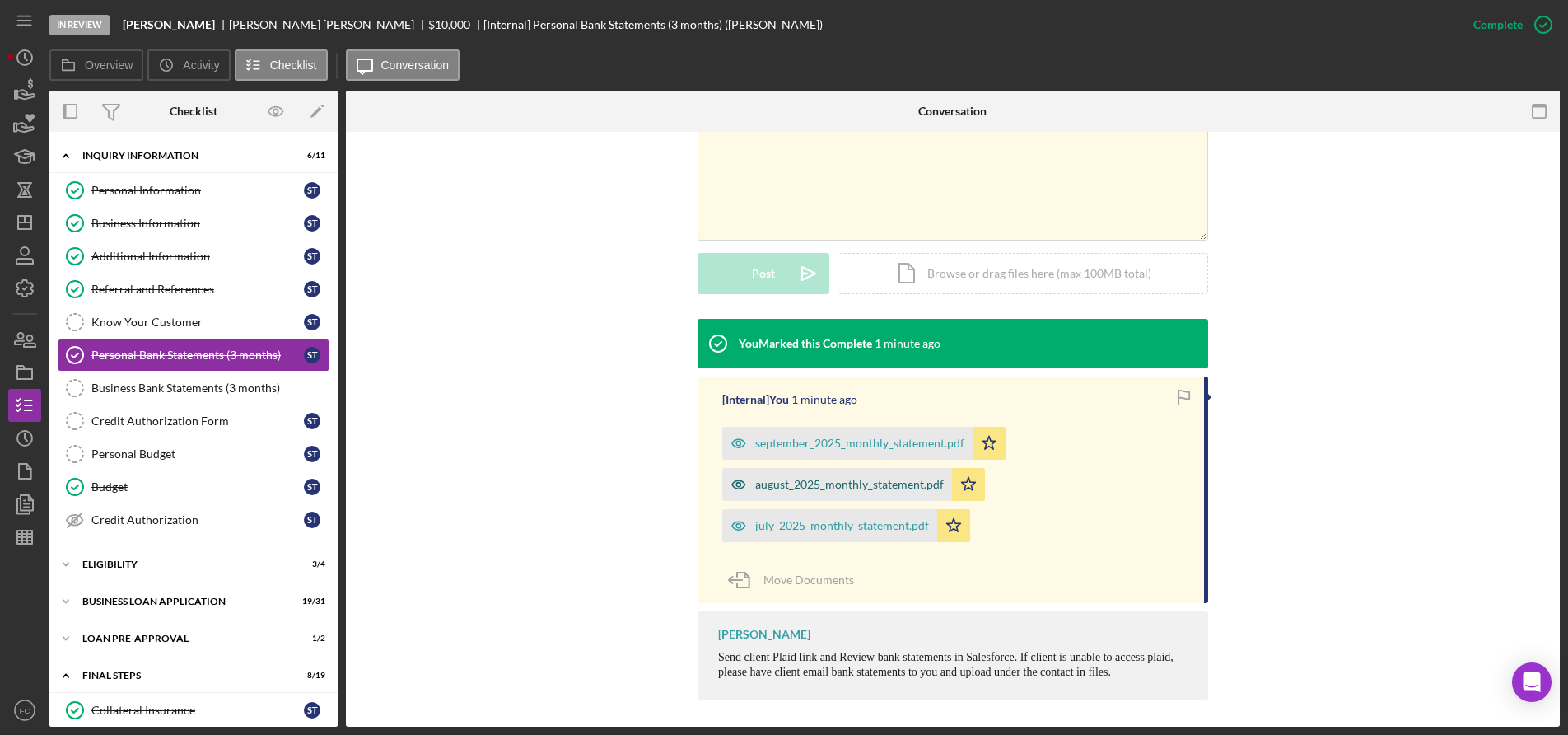
click at [796, 485] on div "august_2025_monthly_statement.pdf" at bounding box center [849, 483] width 189 height 13
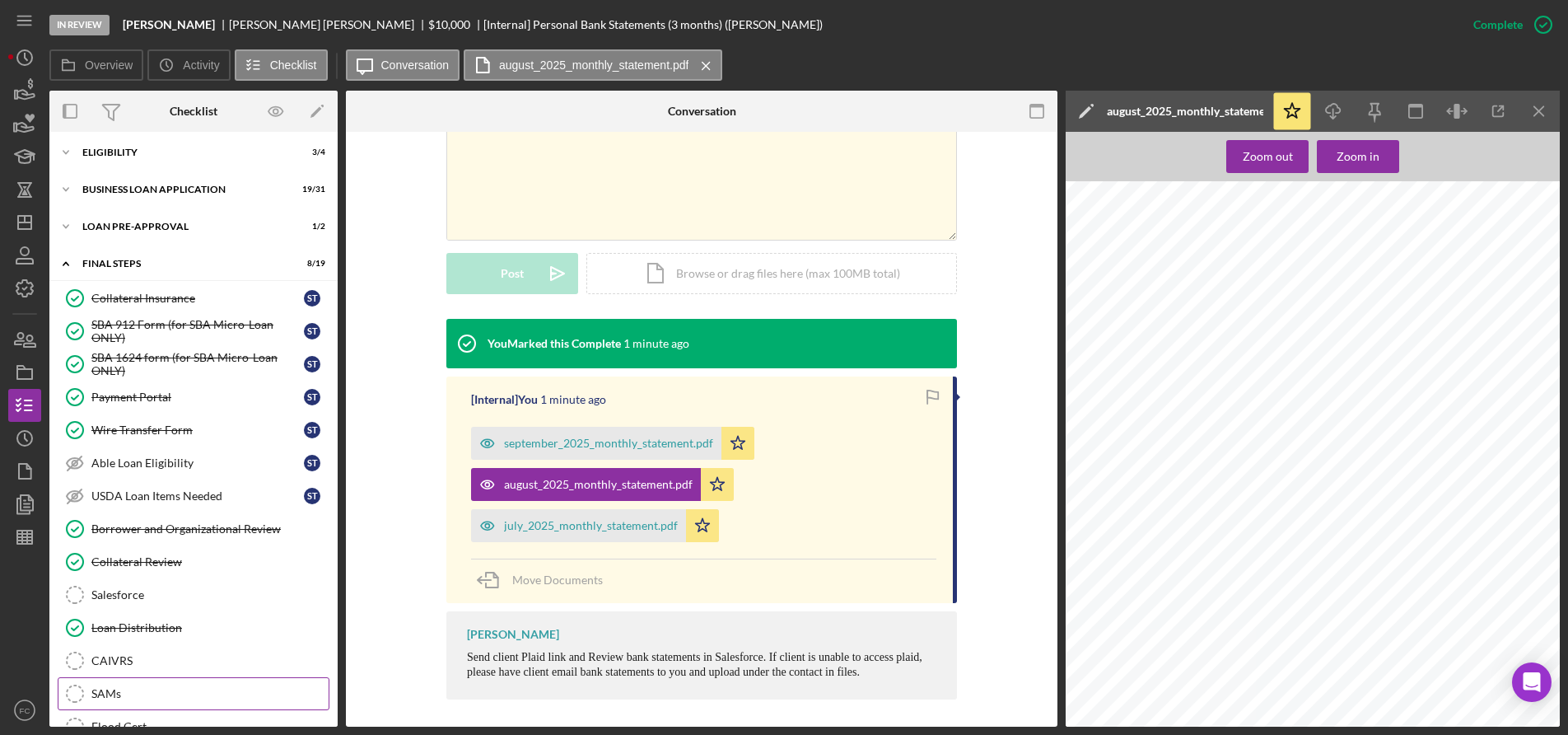
scroll to position [647, 0]
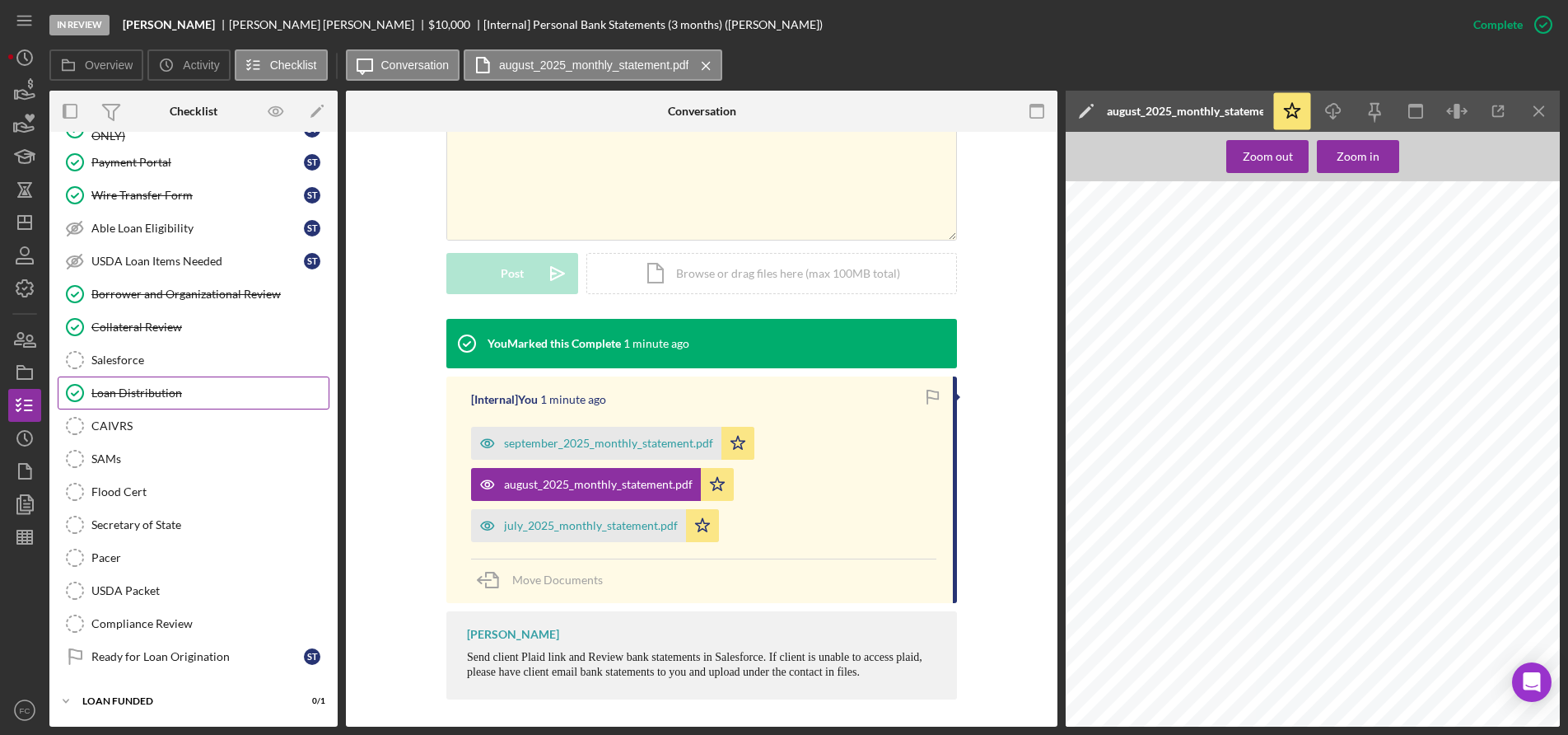
click at [168, 389] on div "Loan Distribution" at bounding box center [209, 392] width 237 height 13
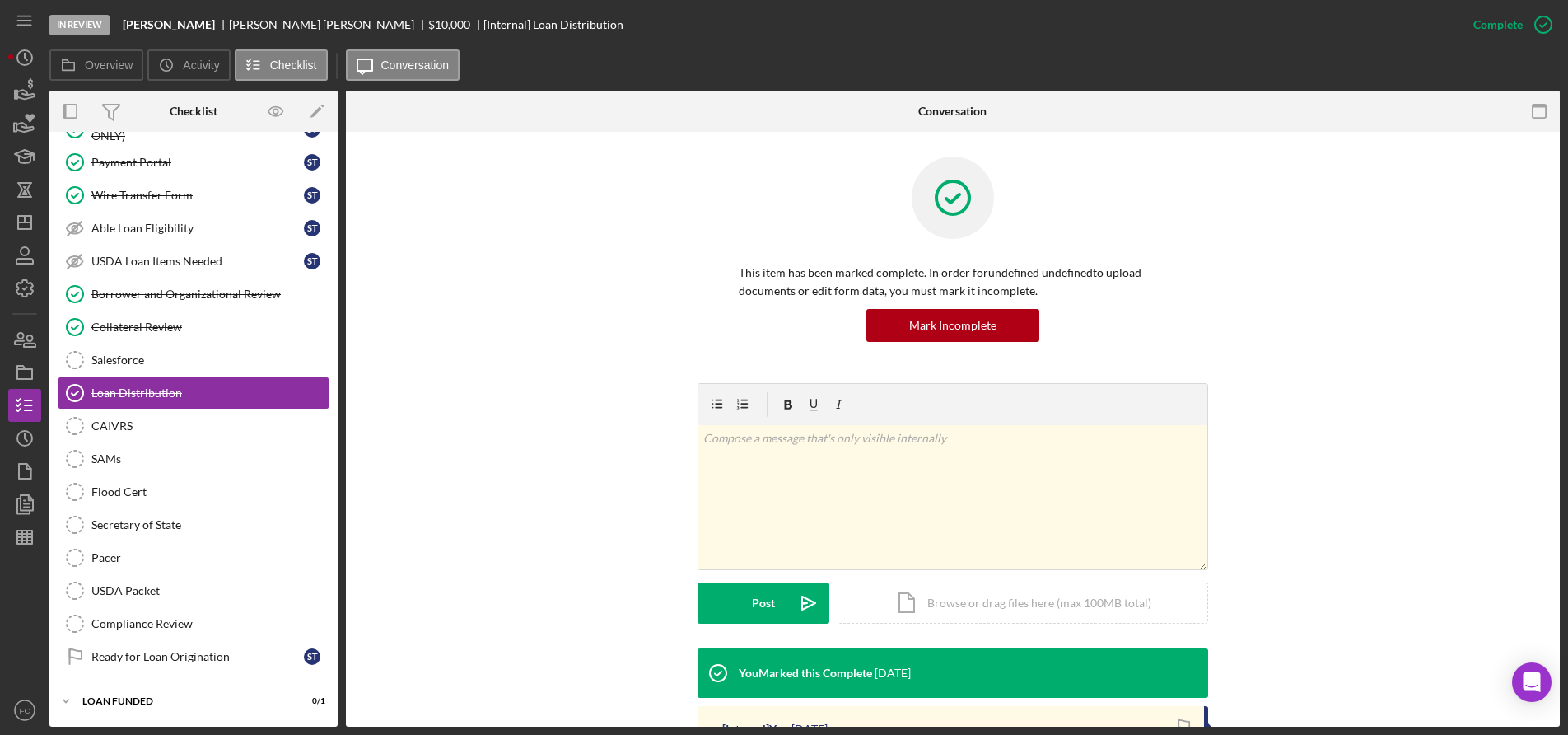
scroll to position [263, 0]
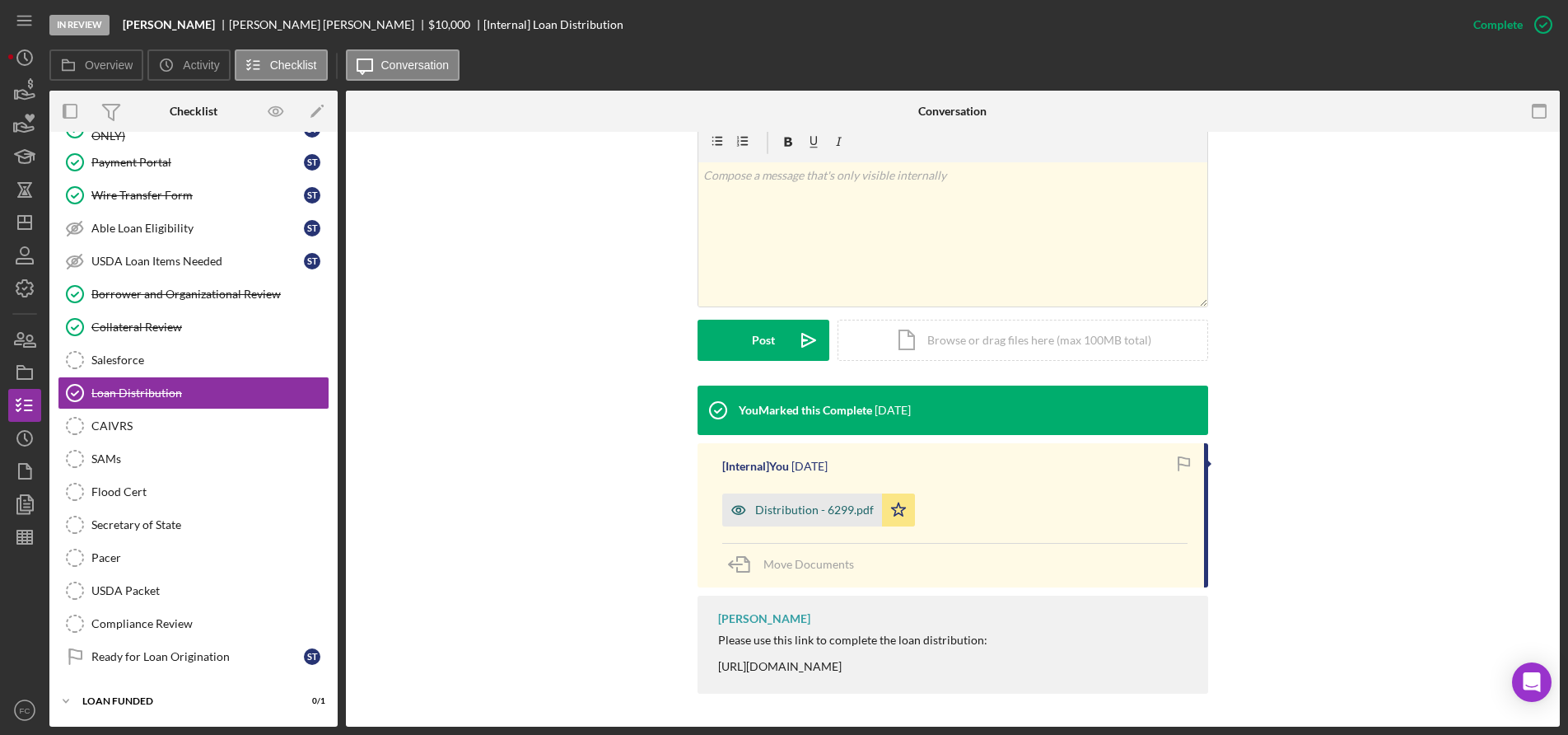
click at [807, 515] on div "Distribution - 6299.pdf" at bounding box center [814, 509] width 118 height 13
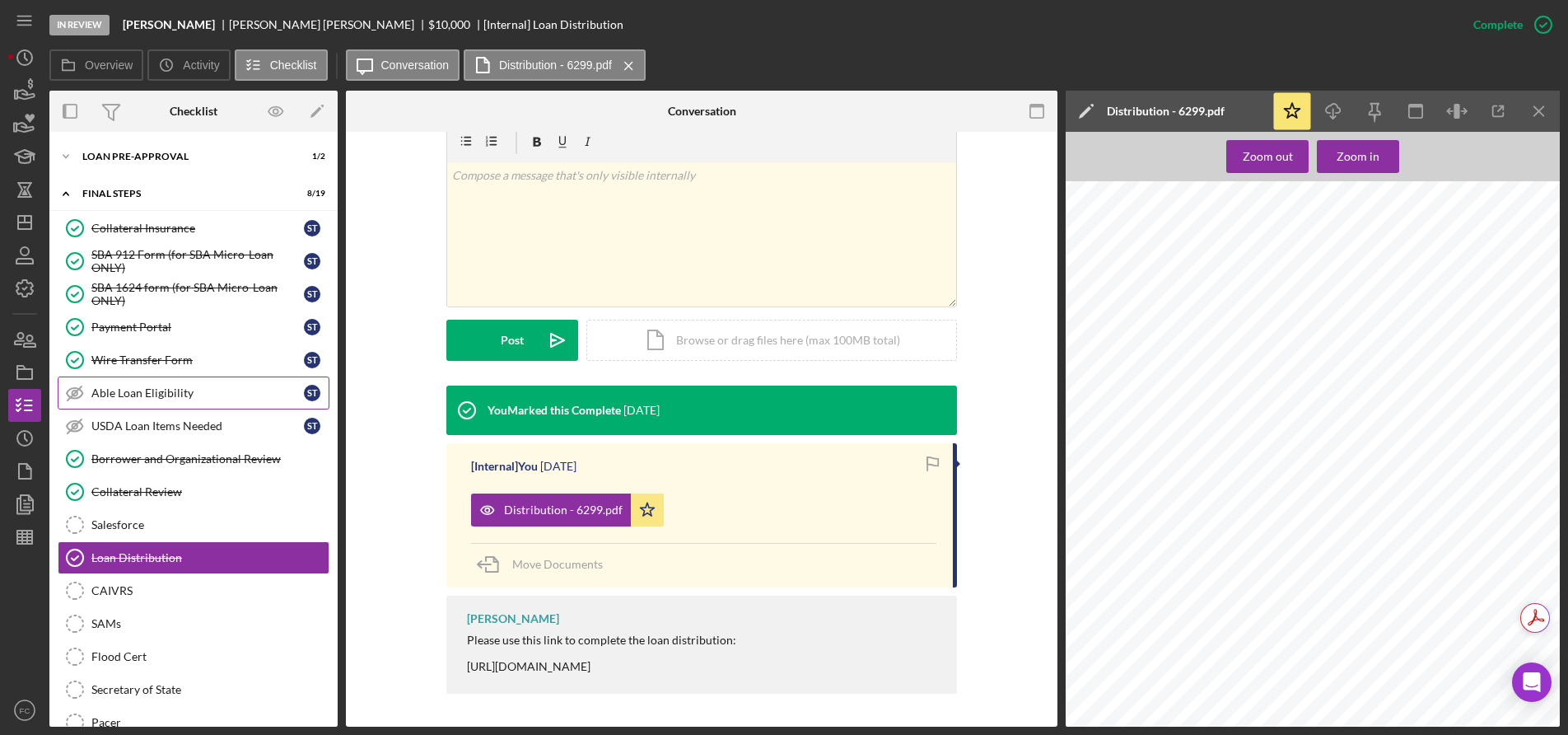
scroll to position [317, 0]
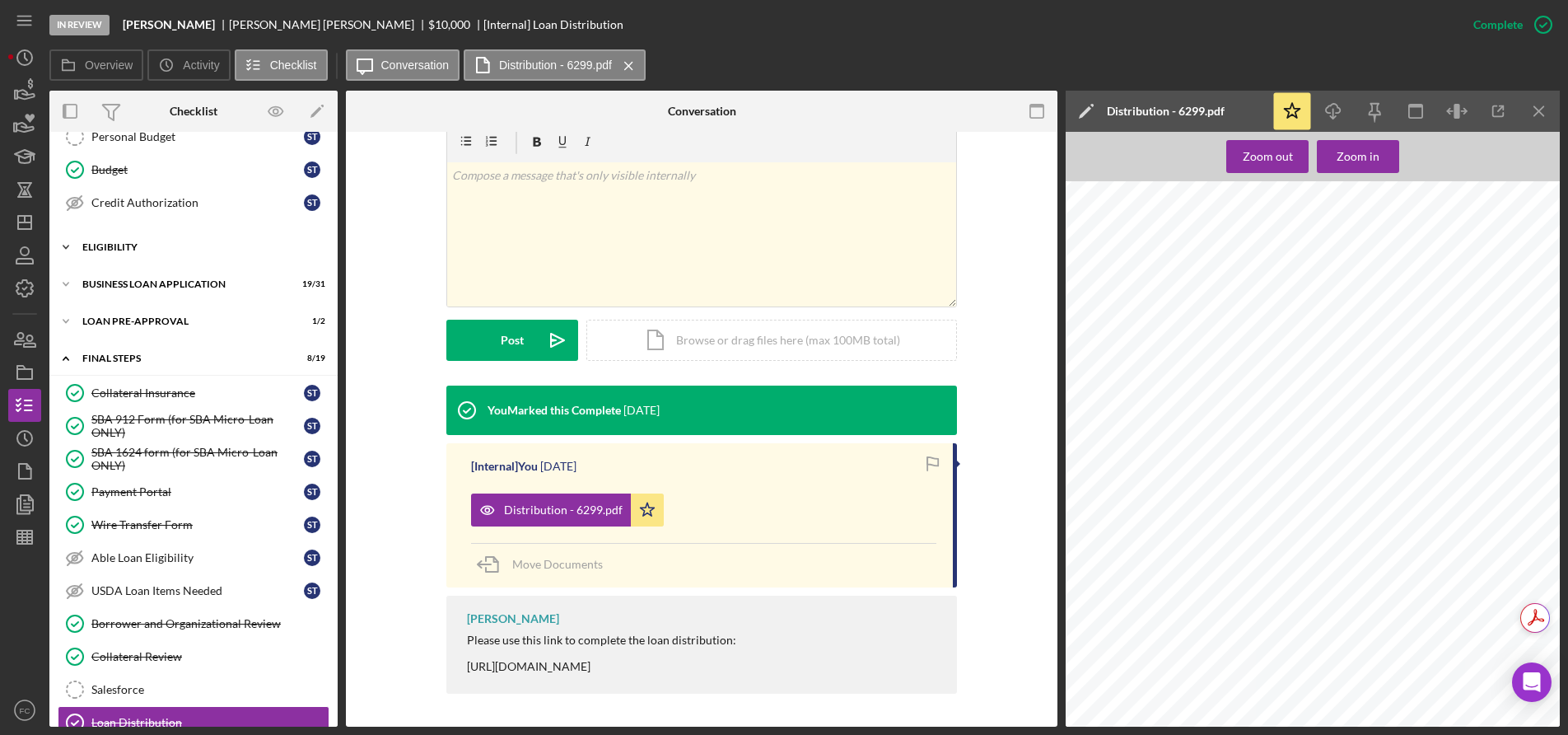
click at [97, 250] on div "ELIGIBILITY" at bounding box center [200, 248] width 235 height 10
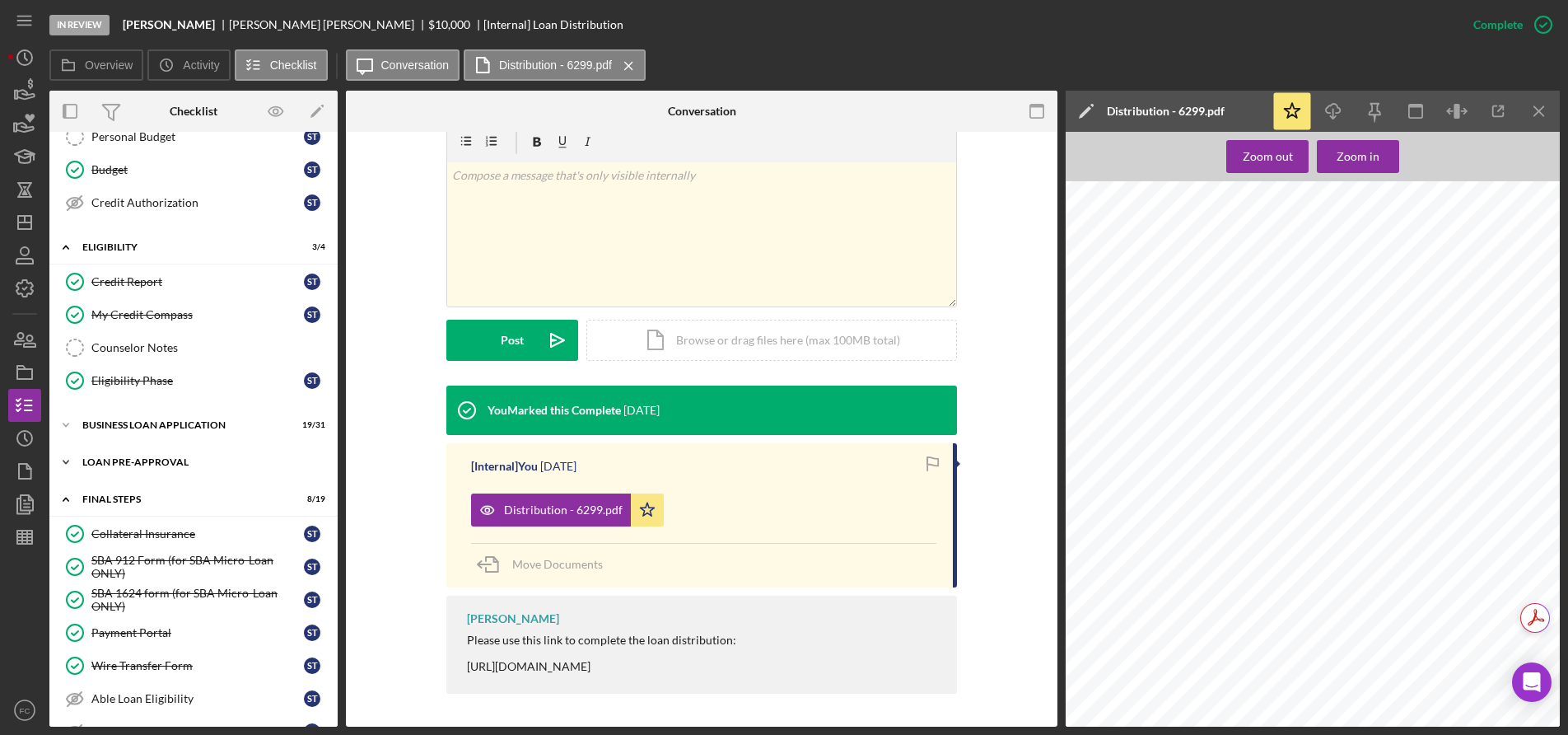
click at [147, 467] on div "LOAN PRE-APPROVAL" at bounding box center [200, 462] width 235 height 10
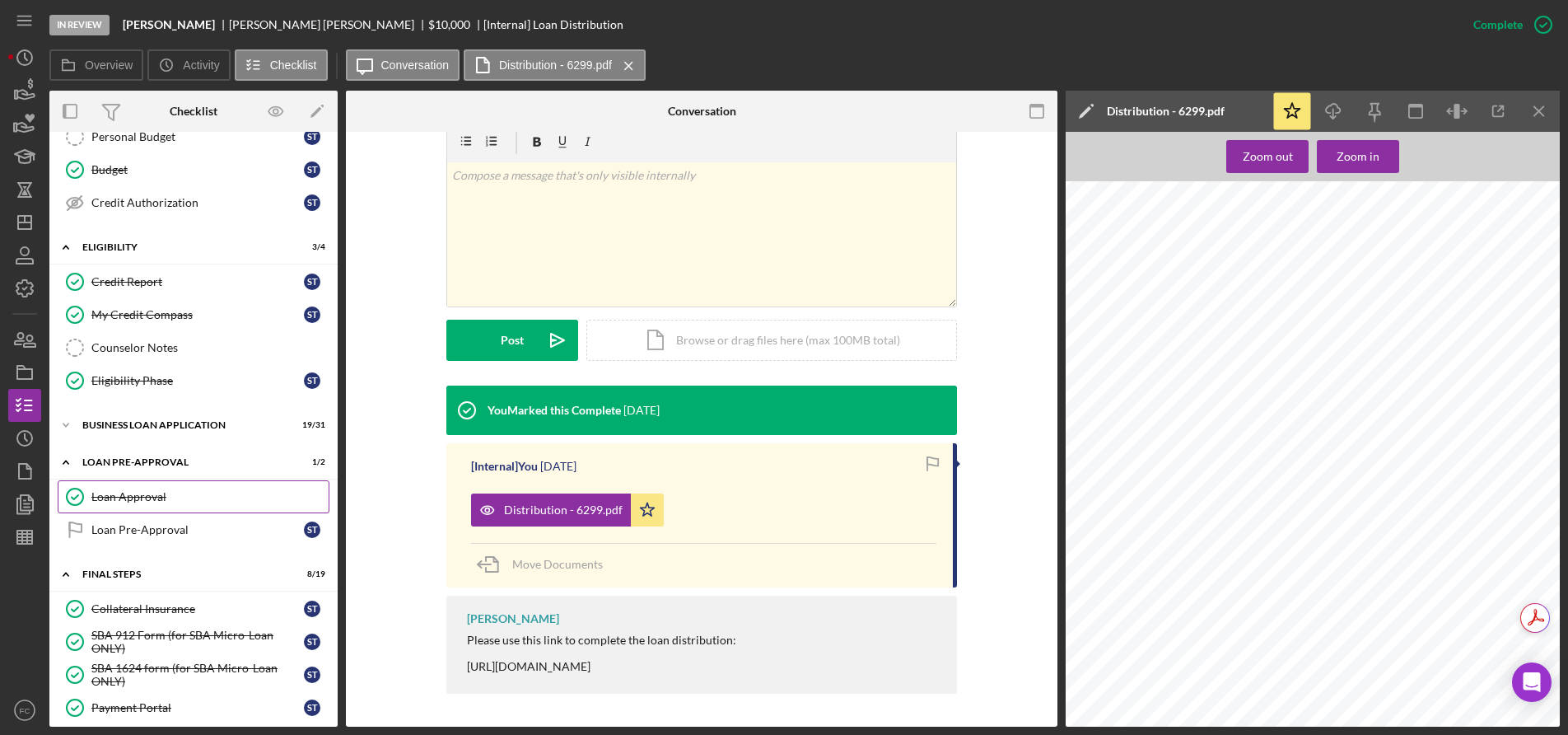
click at [160, 500] on div "Loan Approval" at bounding box center [209, 496] width 237 height 13
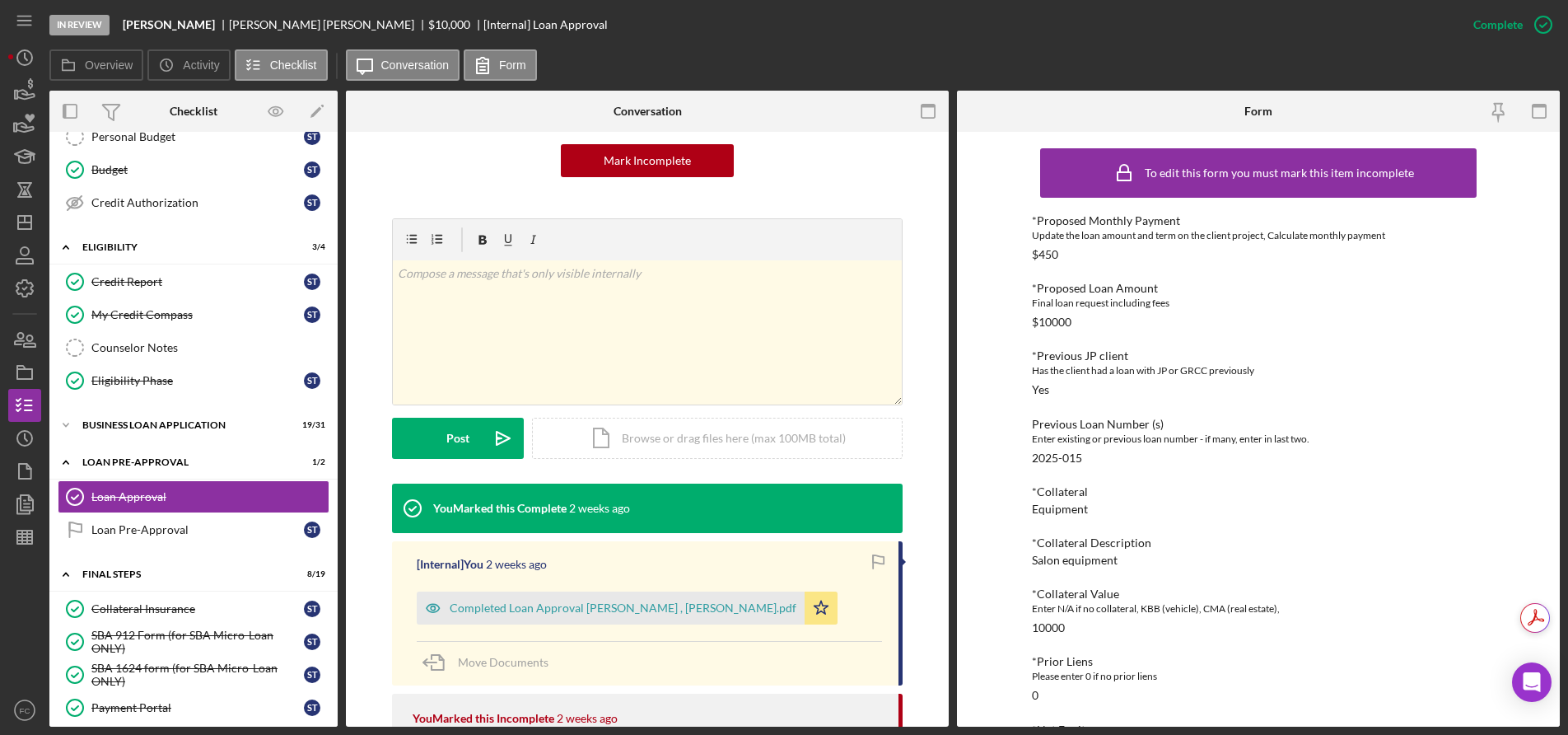
scroll to position [412, 0]
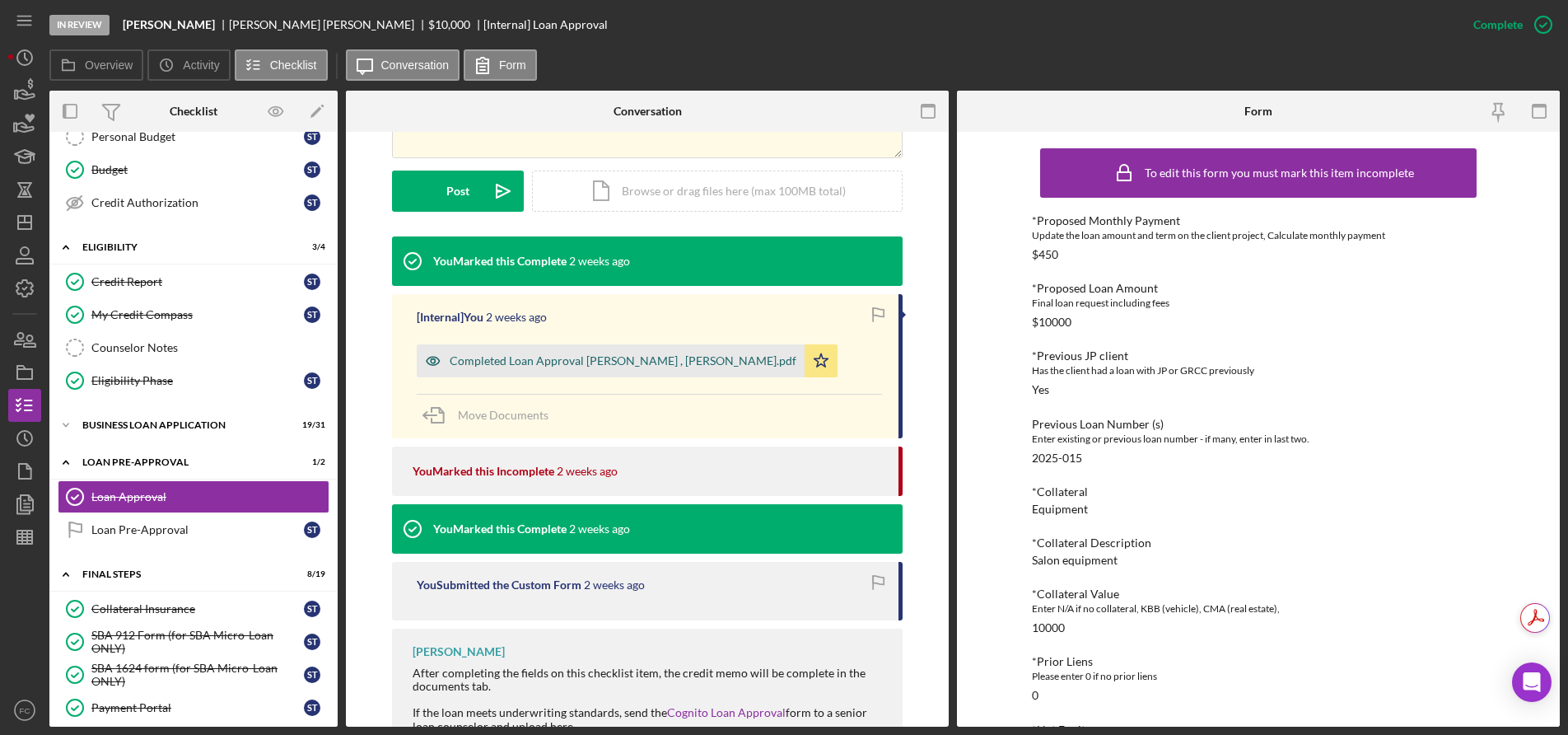
click at [578, 362] on div "Completed Loan Approval [PERSON_NAME] , [PERSON_NAME].pdf" at bounding box center [623, 360] width 346 height 13
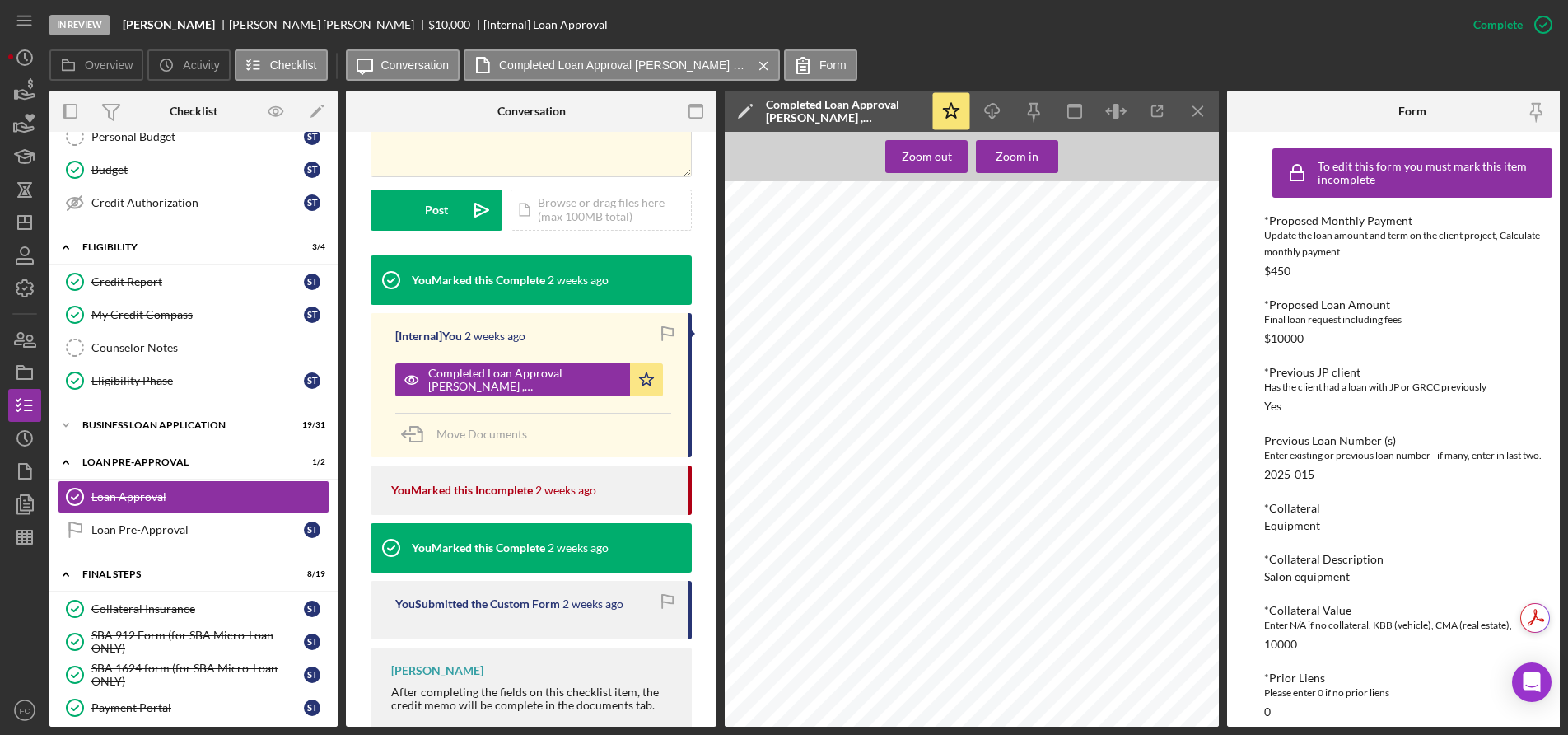
scroll to position [742, 0]
click at [1199, 117] on icon "Icon/Menu Close" at bounding box center [1198, 112] width 37 height 37
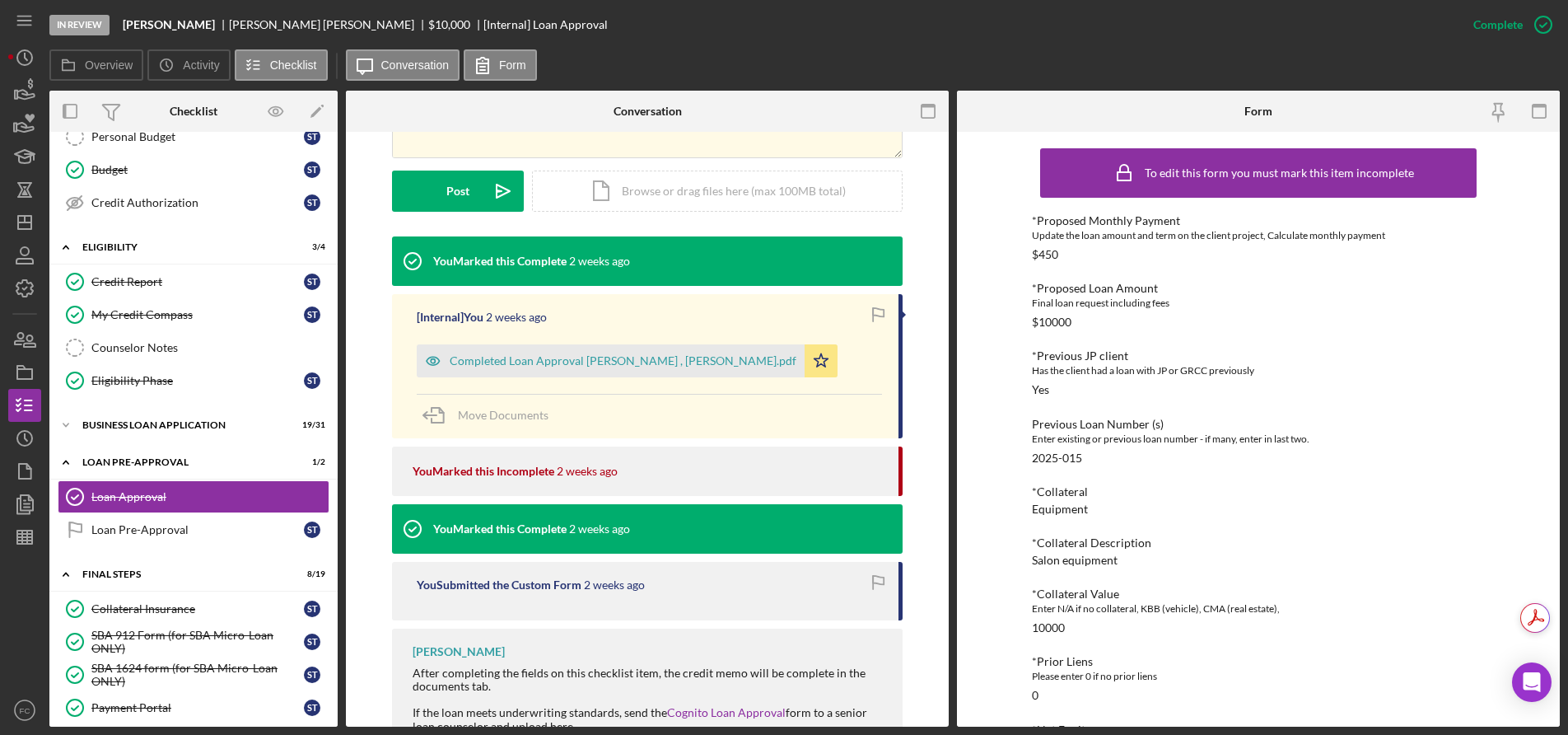
scroll to position [576, 0]
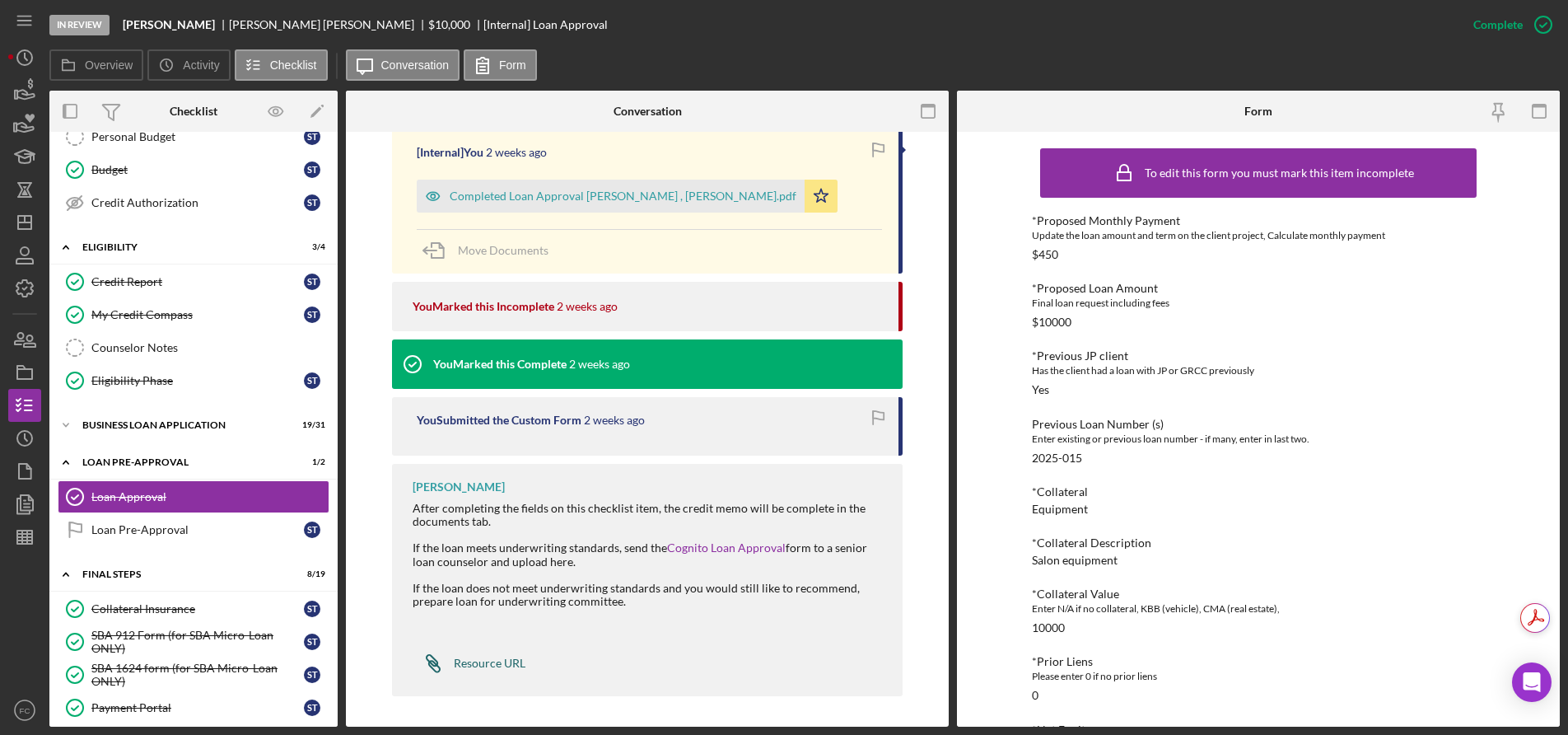
click at [458, 662] on div "Resource URL" at bounding box center [489, 663] width 71 height 13
drag, startPoint x: 206, startPoint y: 19, endPoint x: 299, endPoint y: 28, distance: 93.4
click at [299, 28] on div "[PERSON_NAME] [PERSON_NAME] $10,000 $10,000 [Internal] Loan Approval" at bounding box center [365, 24] width 485 height 13
copy div "[PERSON_NAME]"
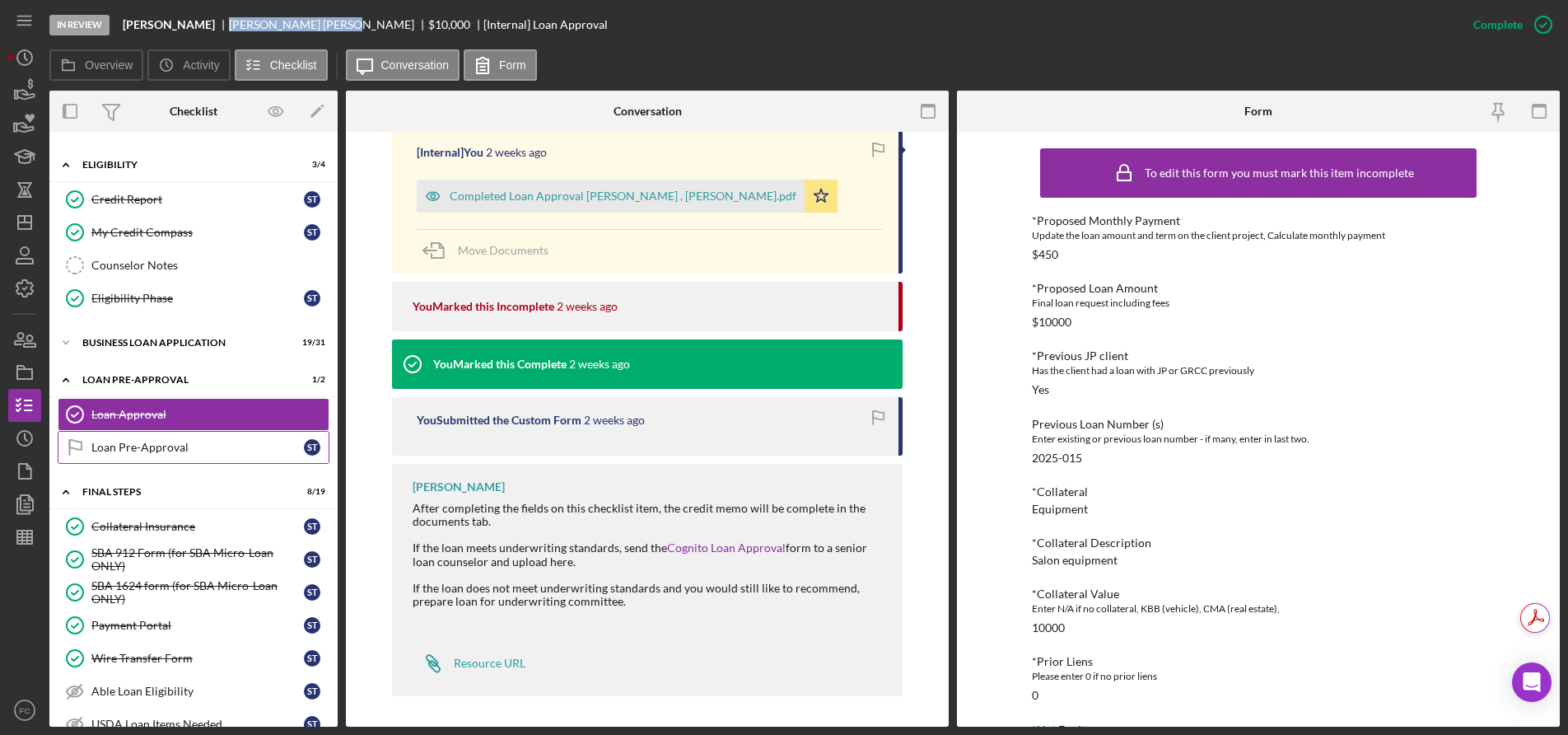
click at [164, 445] on div "Loan Pre-Approval" at bounding box center [197, 446] width 212 height 13
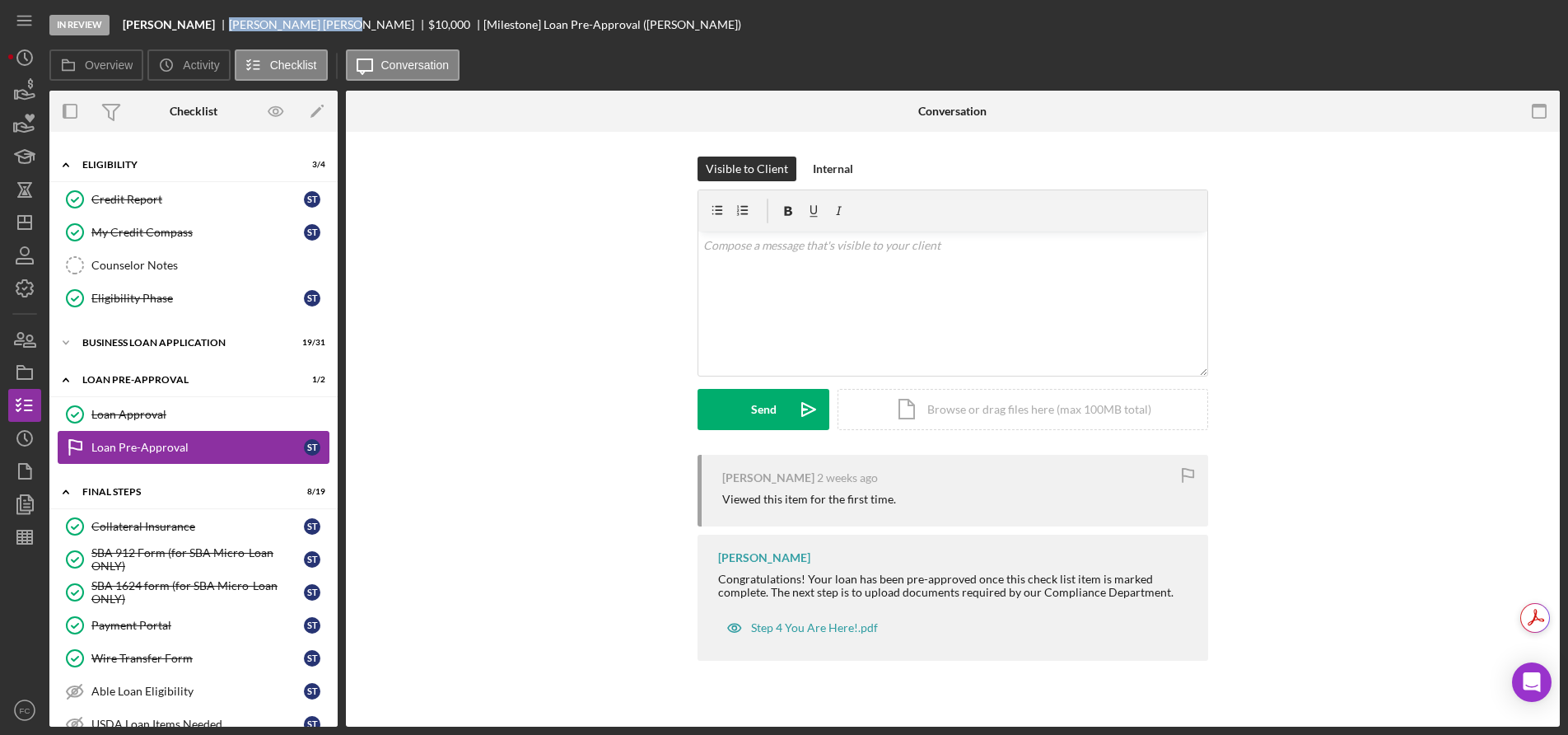
click at [164, 445] on div "Loan Pre-Approval" at bounding box center [197, 446] width 212 height 13
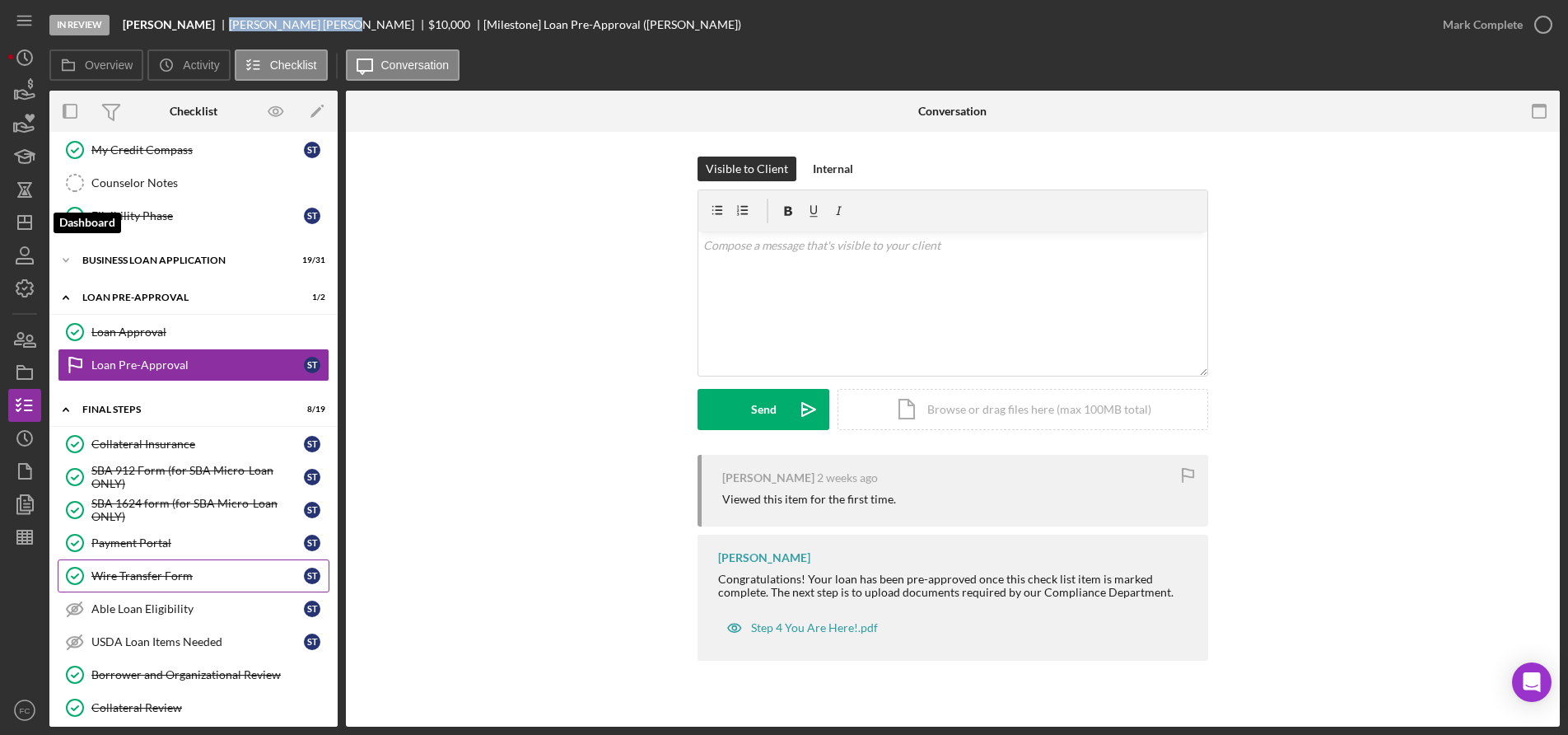
click at [141, 570] on div "Wire Transfer Form" at bounding box center [197, 575] width 212 height 13
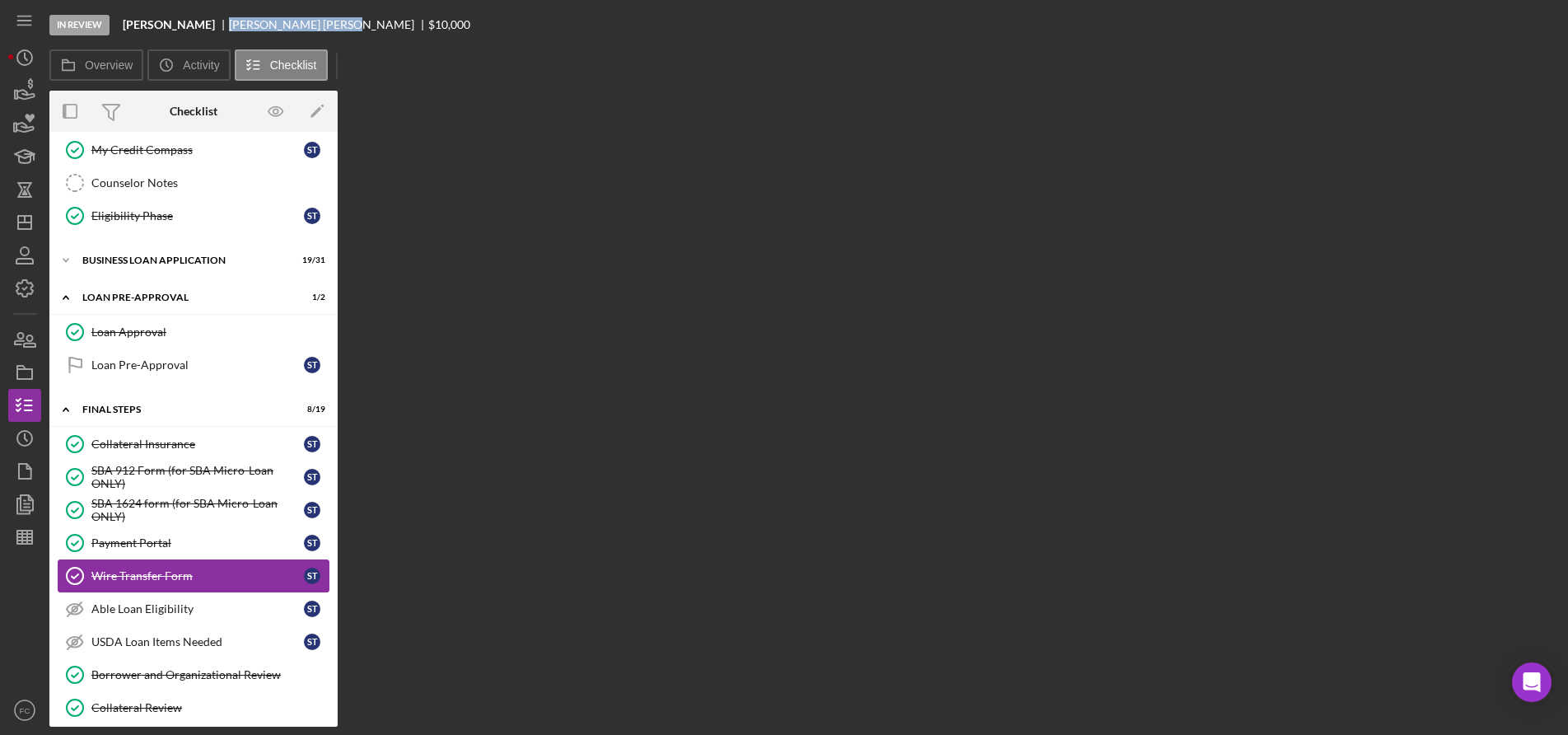
scroll to position [729, 0]
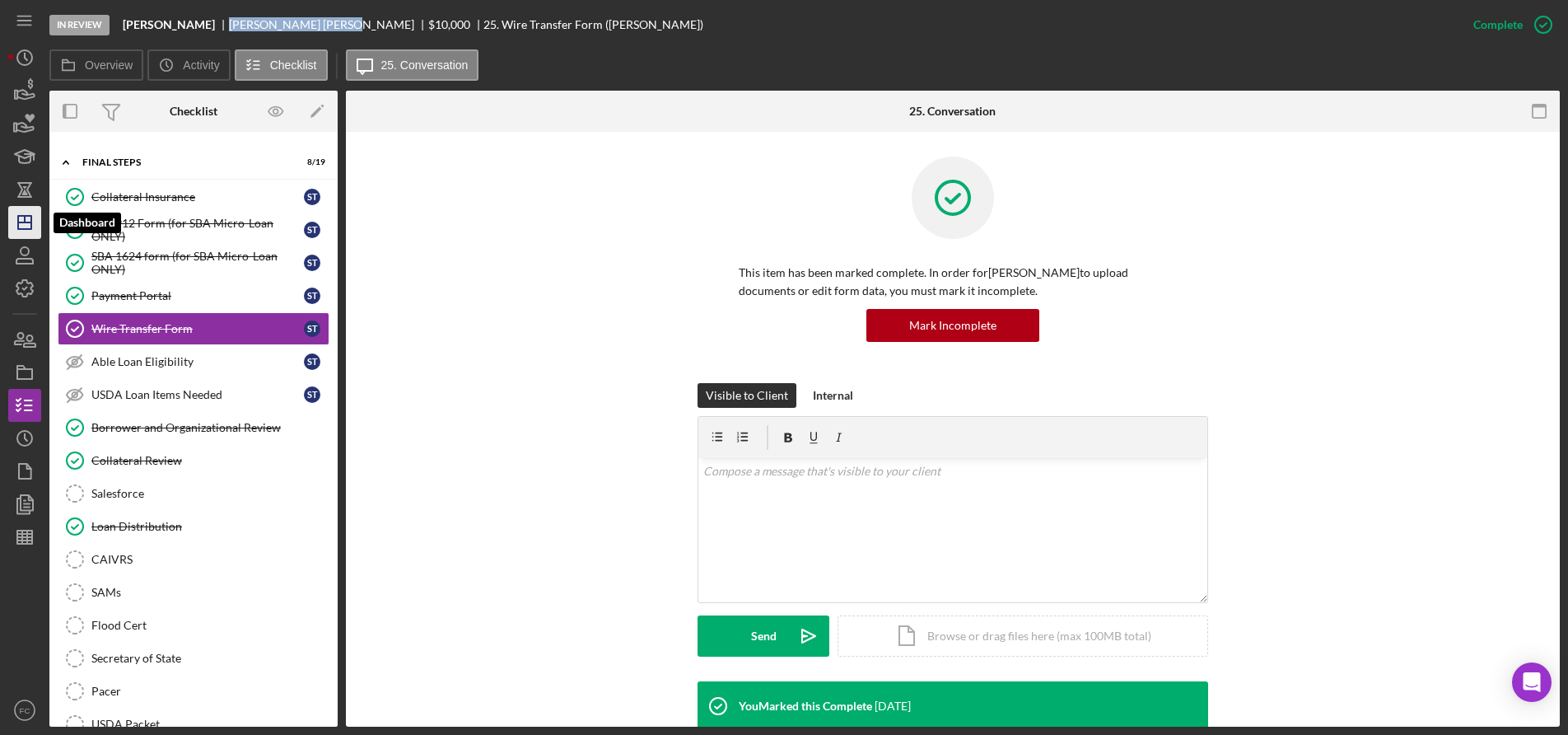
click at [24, 217] on line "button" at bounding box center [24, 219] width 0 height 7
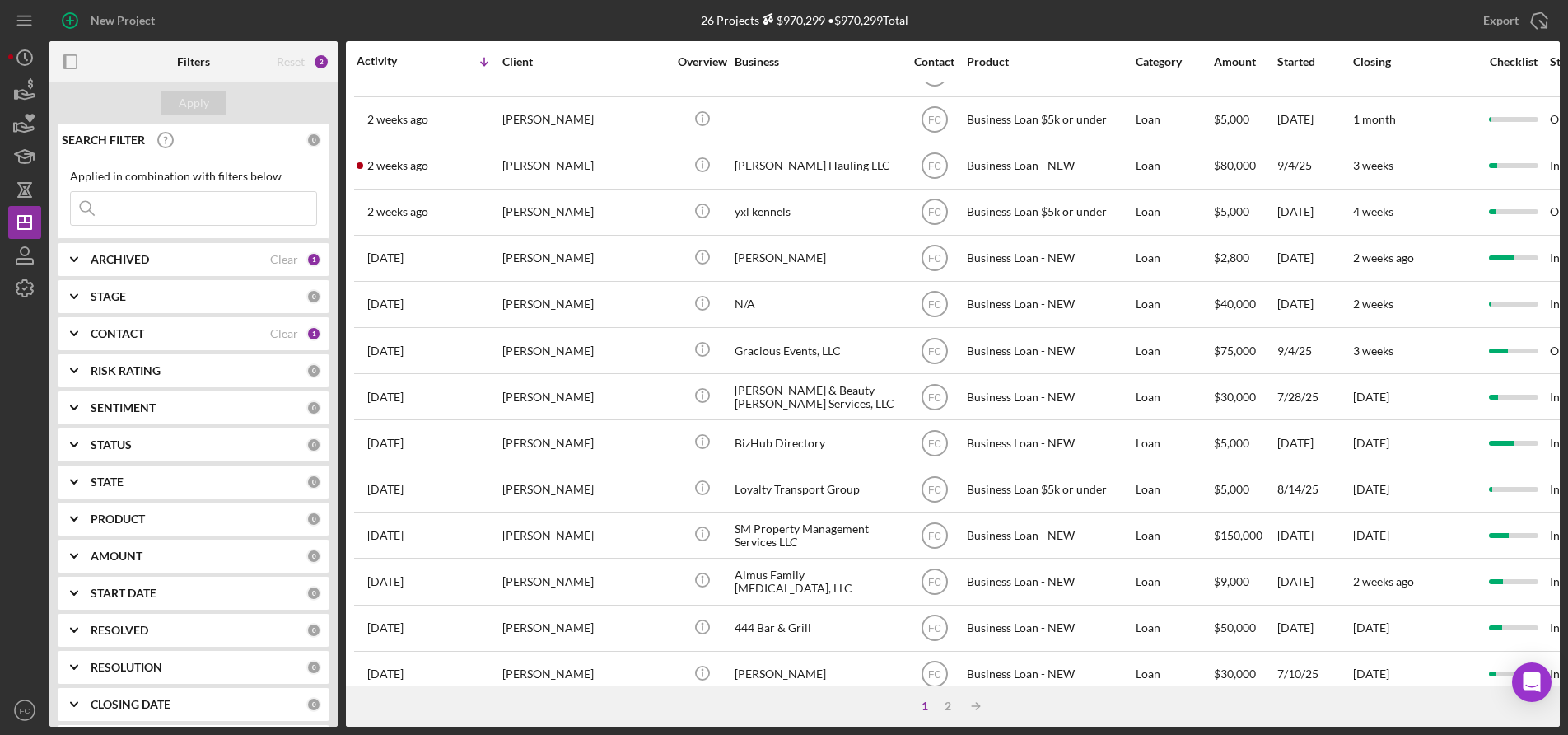
scroll to position [574, 0]
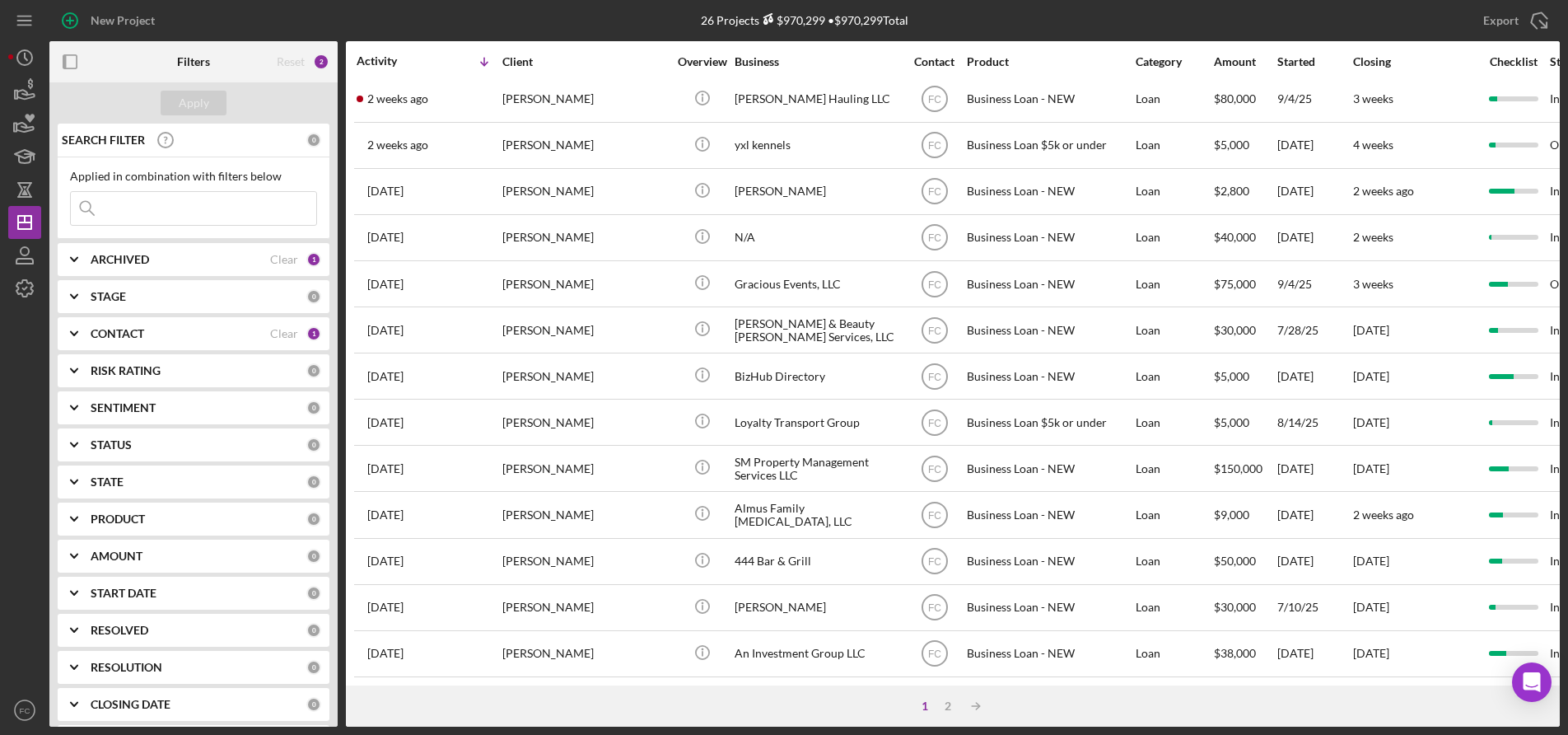
click at [470, 365] on div "[DATE] [PERSON_NAME]" at bounding box center [428, 376] width 144 height 44
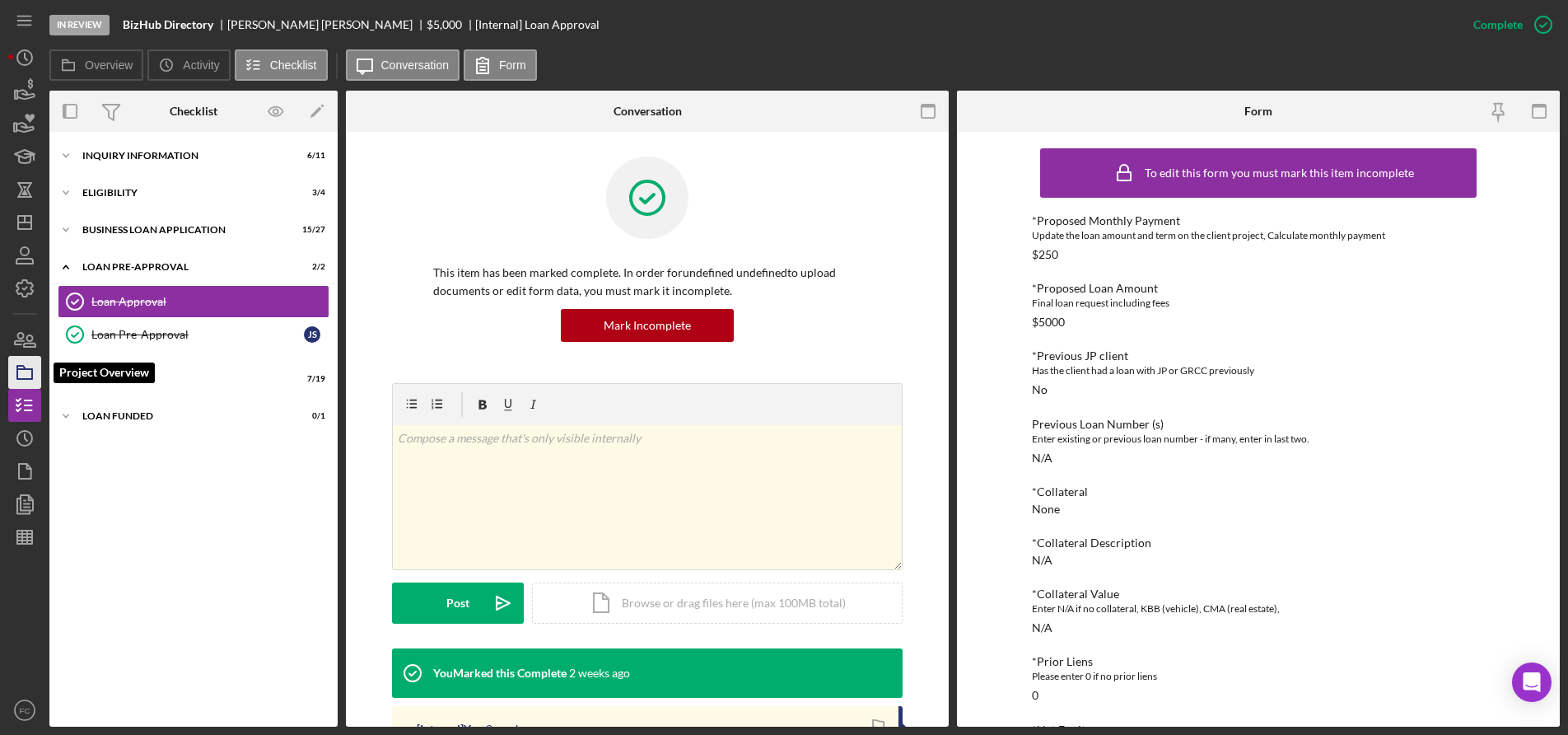
click at [19, 373] on rect "button" at bounding box center [24, 374] width 15 height 10
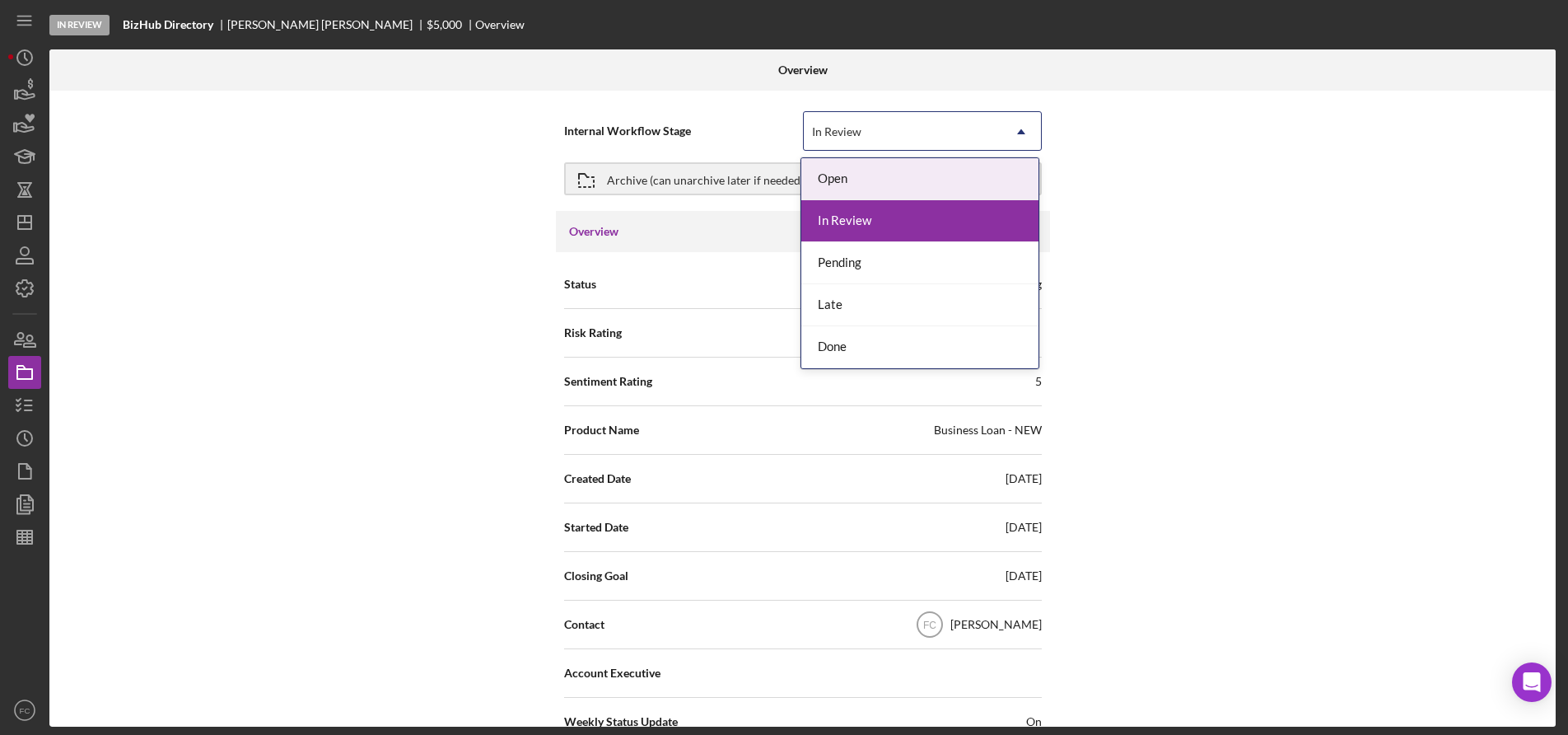
click at [862, 131] on div "In Review" at bounding box center [903, 131] width 198 height 38
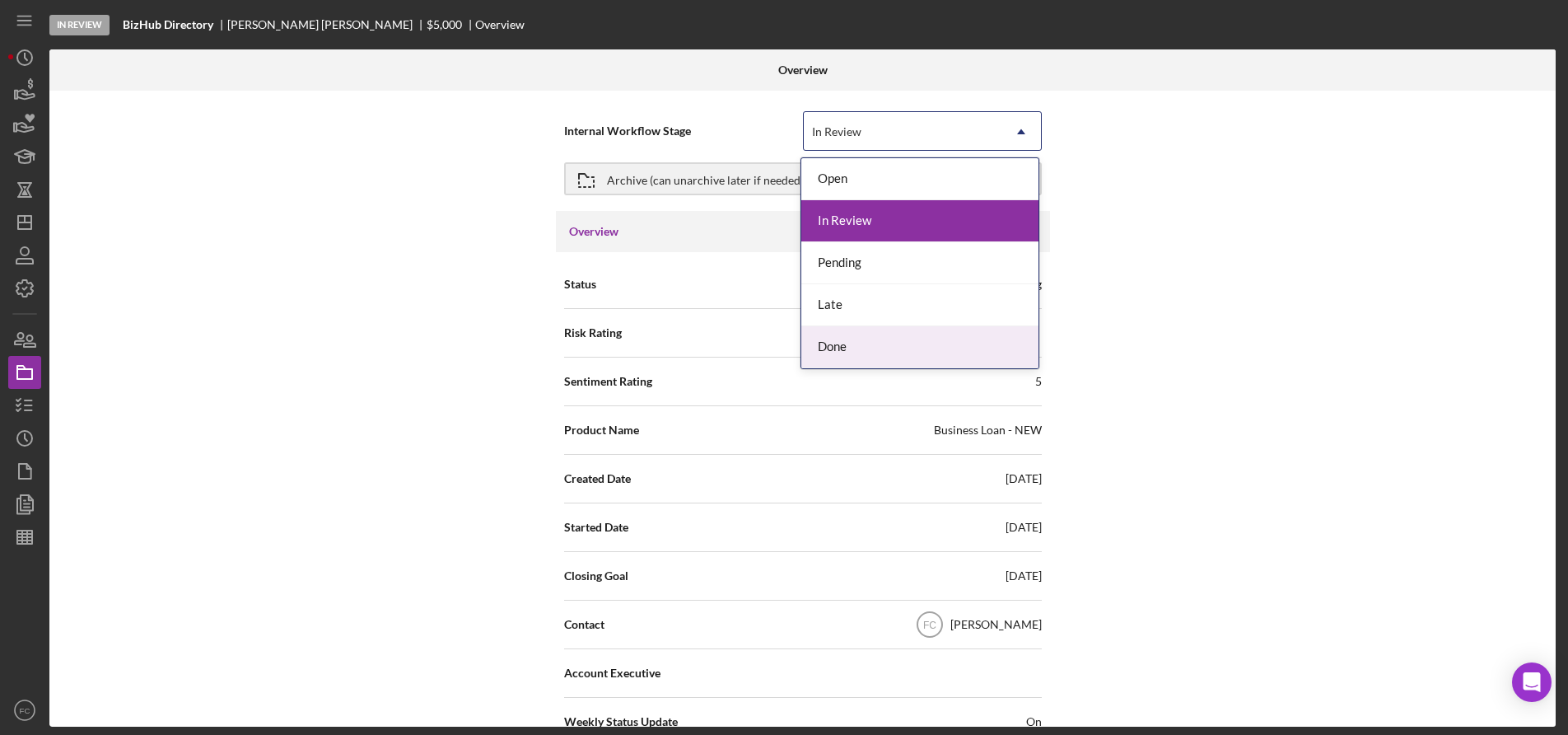
click at [851, 343] on div "Done" at bounding box center [919, 346] width 237 height 42
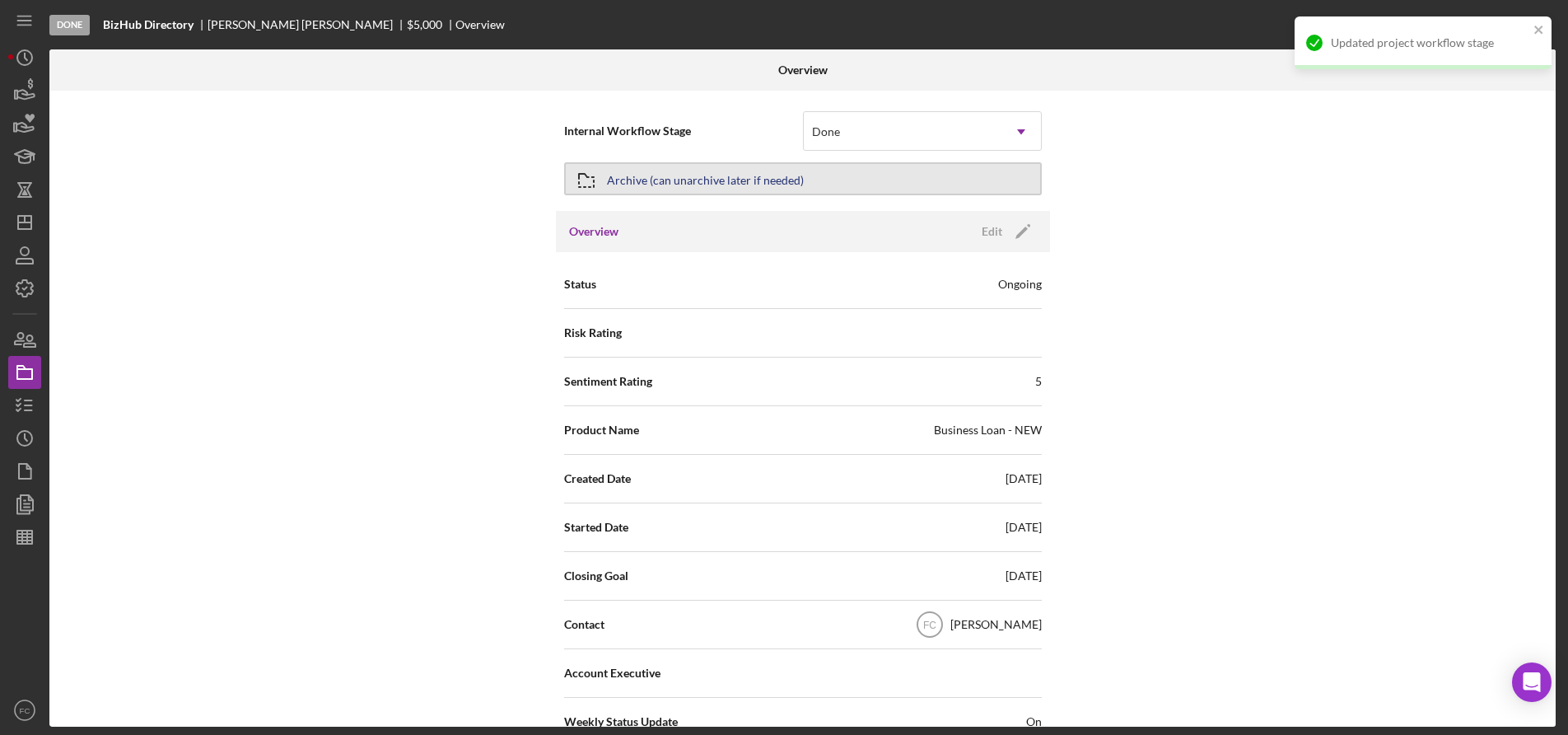
click at [708, 179] on div "Archive (can unarchive later if needed)" at bounding box center [704, 179] width 197 height 29
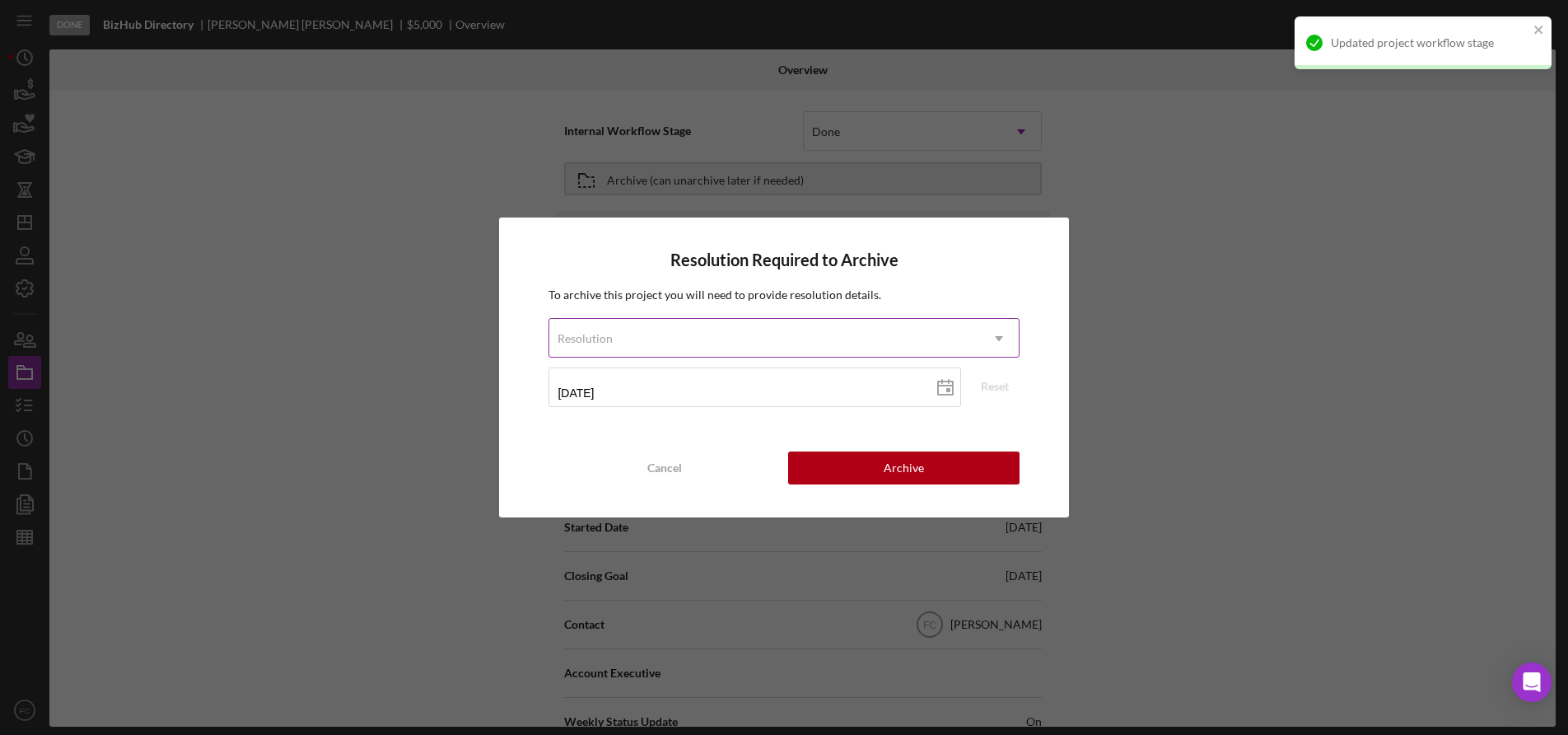
click at [624, 336] on div "Resolution" at bounding box center [764, 339] width 429 height 38
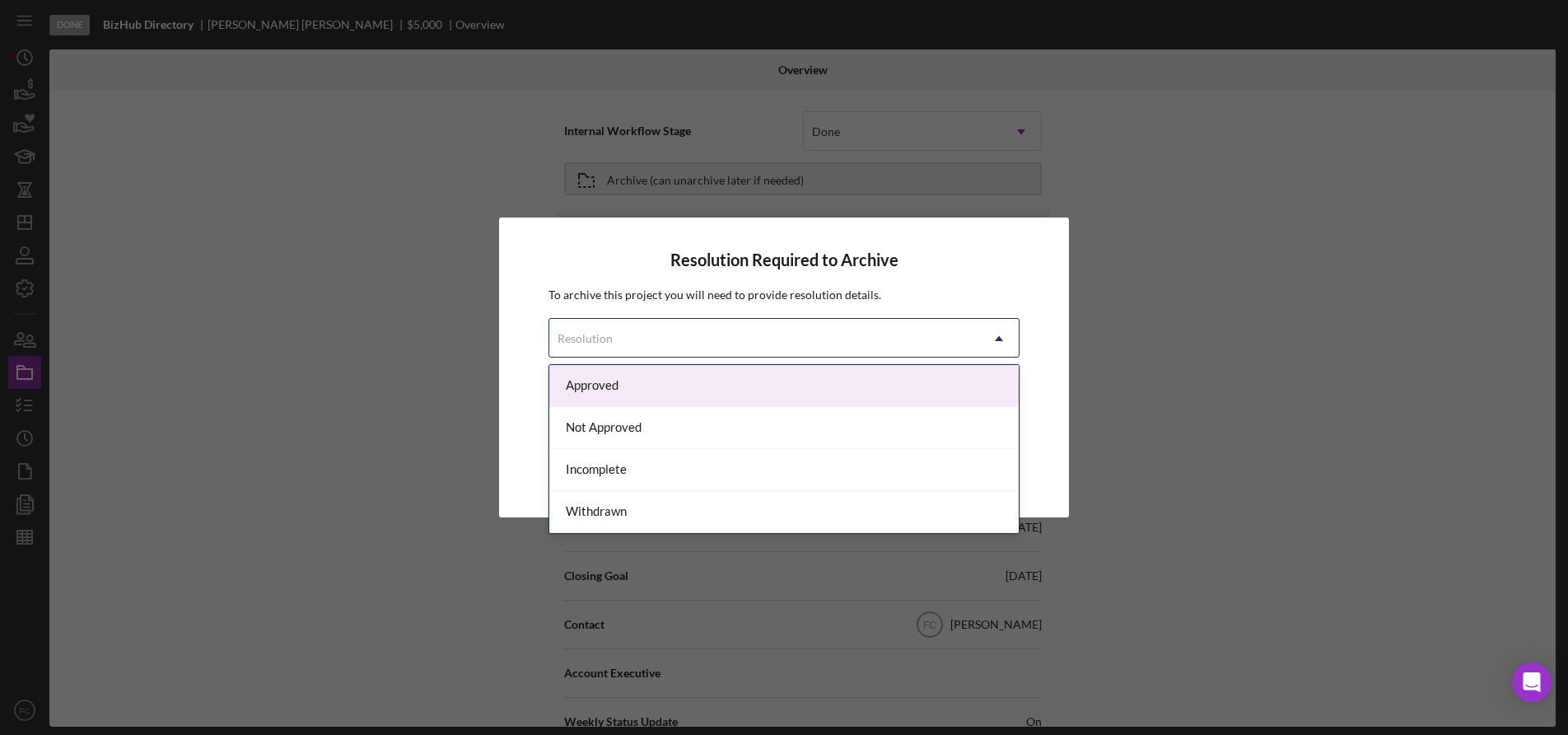
click at [621, 378] on div "Approved" at bounding box center [784, 386] width 469 height 42
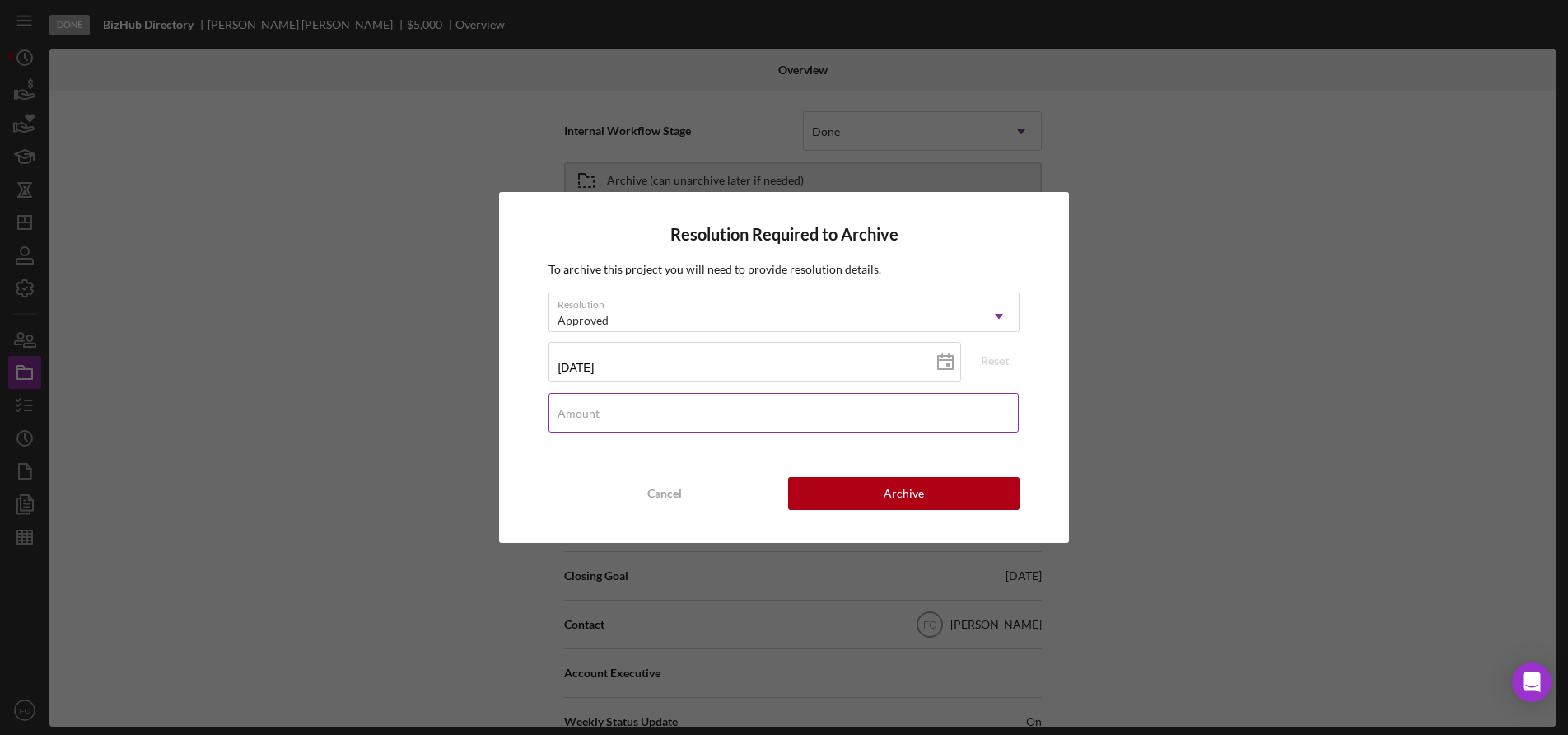
click at [598, 410] on label "Amount" at bounding box center [578, 413] width 42 height 13
click at [598, 410] on input "Amount" at bounding box center [784, 413] width 470 height 39
type input "$2,800"
click at [823, 489] on button "Archive" at bounding box center [904, 493] width 232 height 33
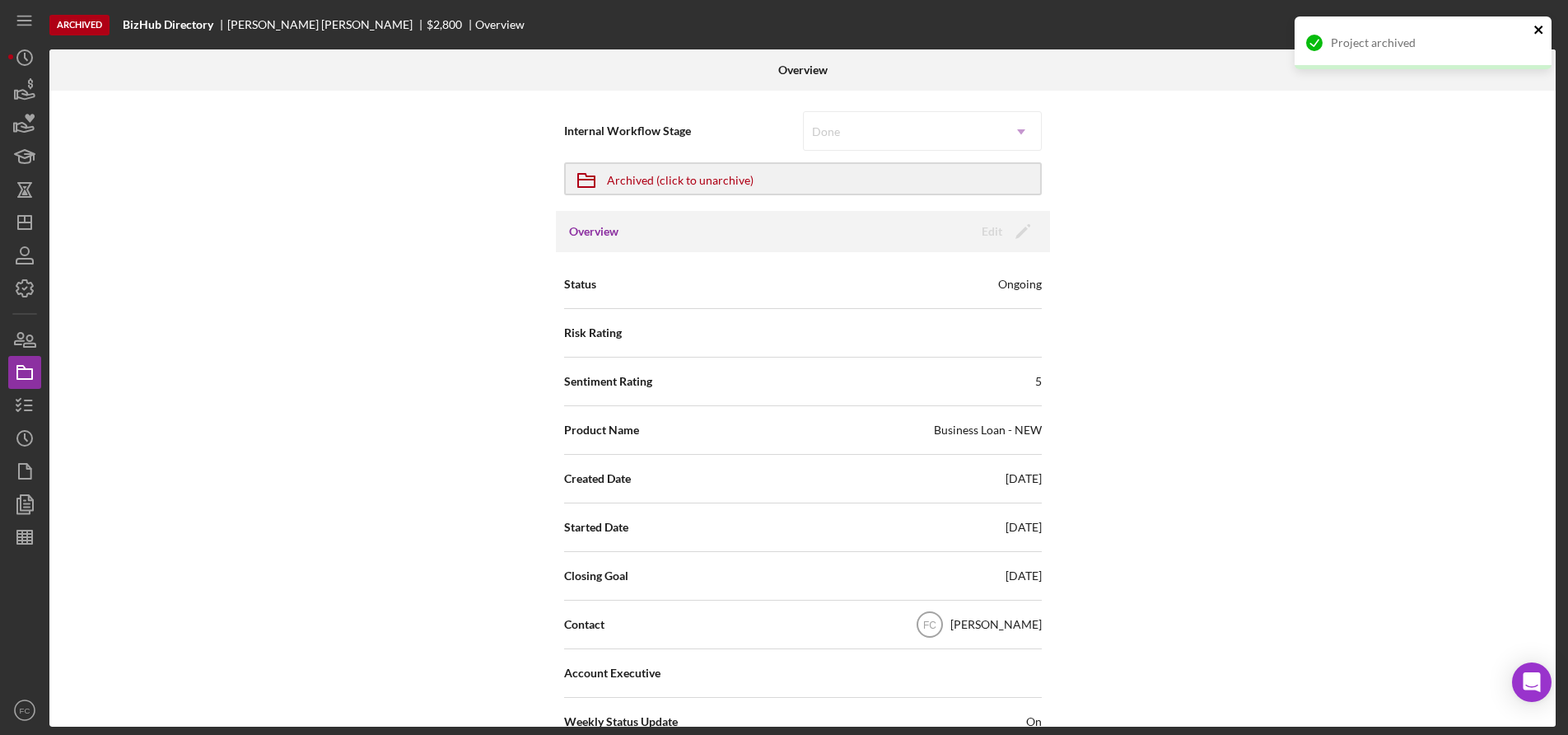
click at [1536, 27] on icon "close" at bounding box center [1538, 29] width 8 height 8
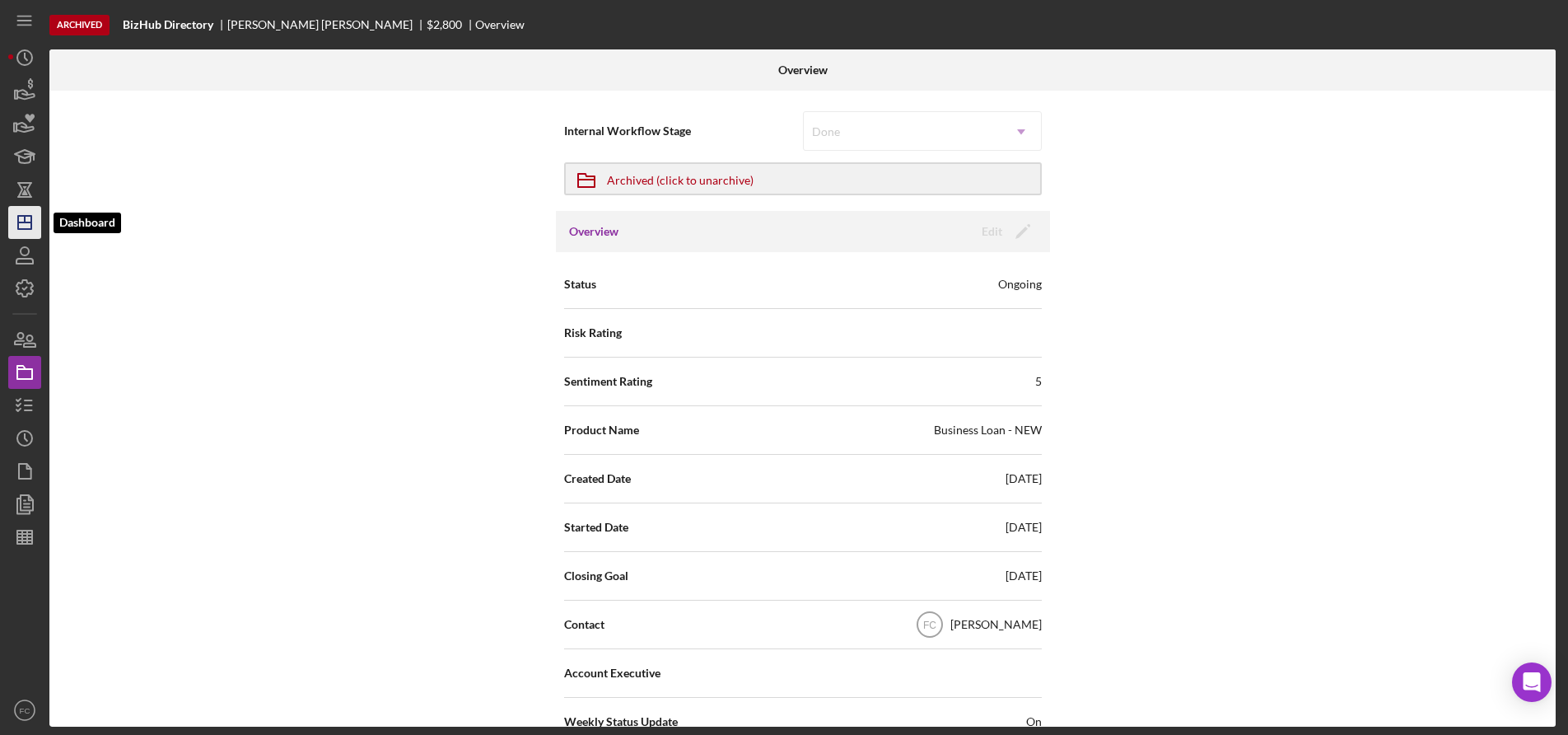
click at [23, 221] on icon "Icon/Dashboard" at bounding box center [24, 222] width 41 height 41
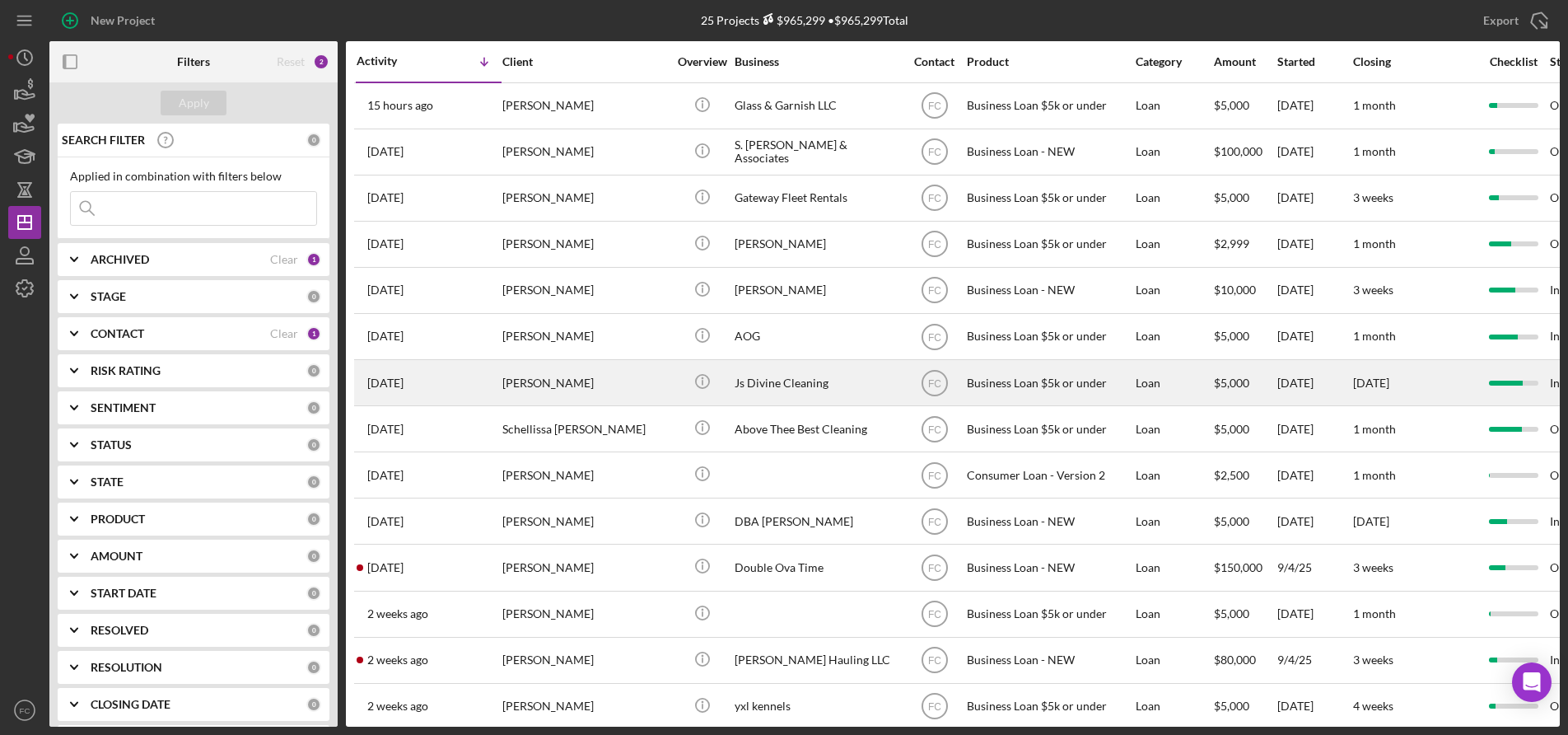
click at [618, 385] on div "[PERSON_NAME]" at bounding box center [585, 383] width 164 height 44
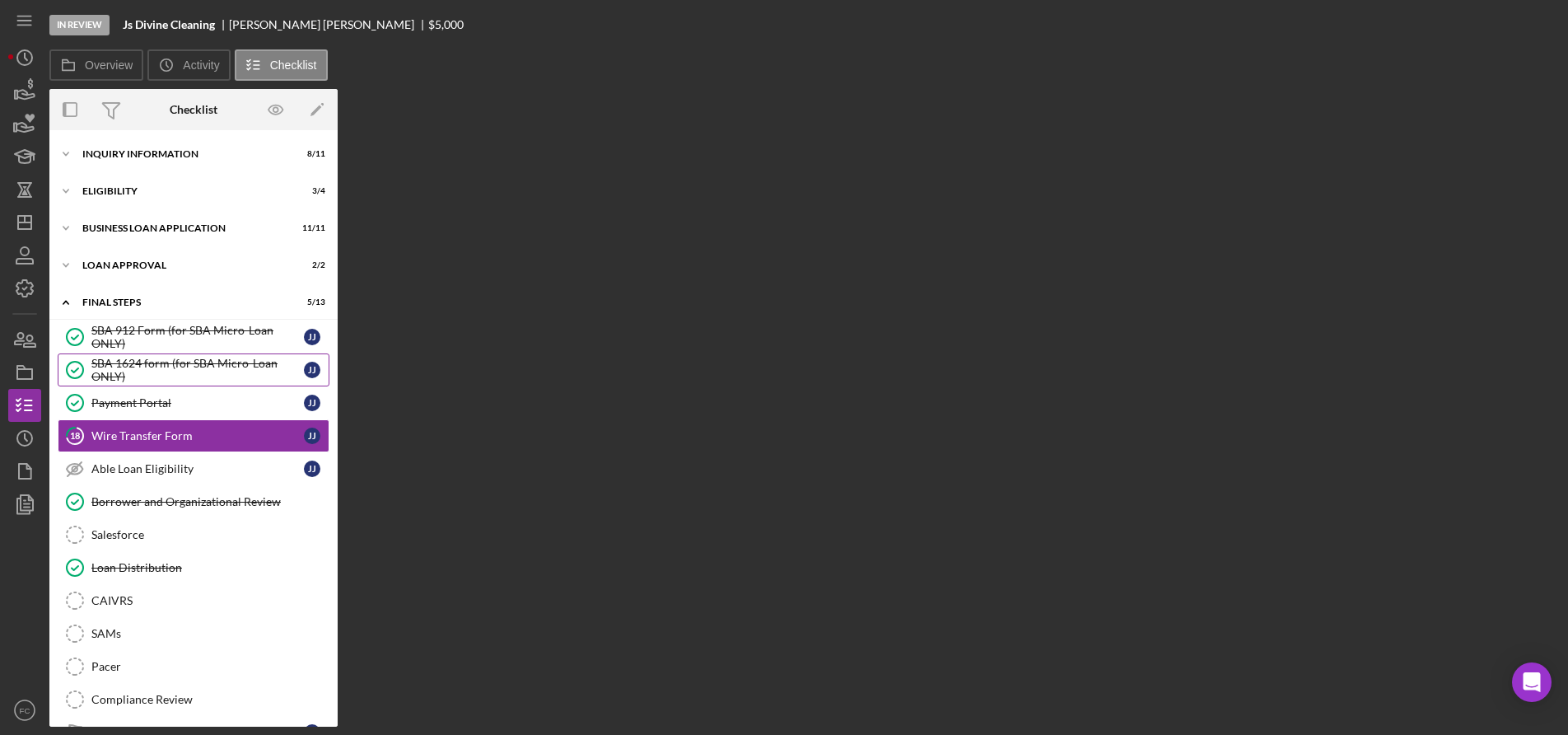
scroll to position [8, 0]
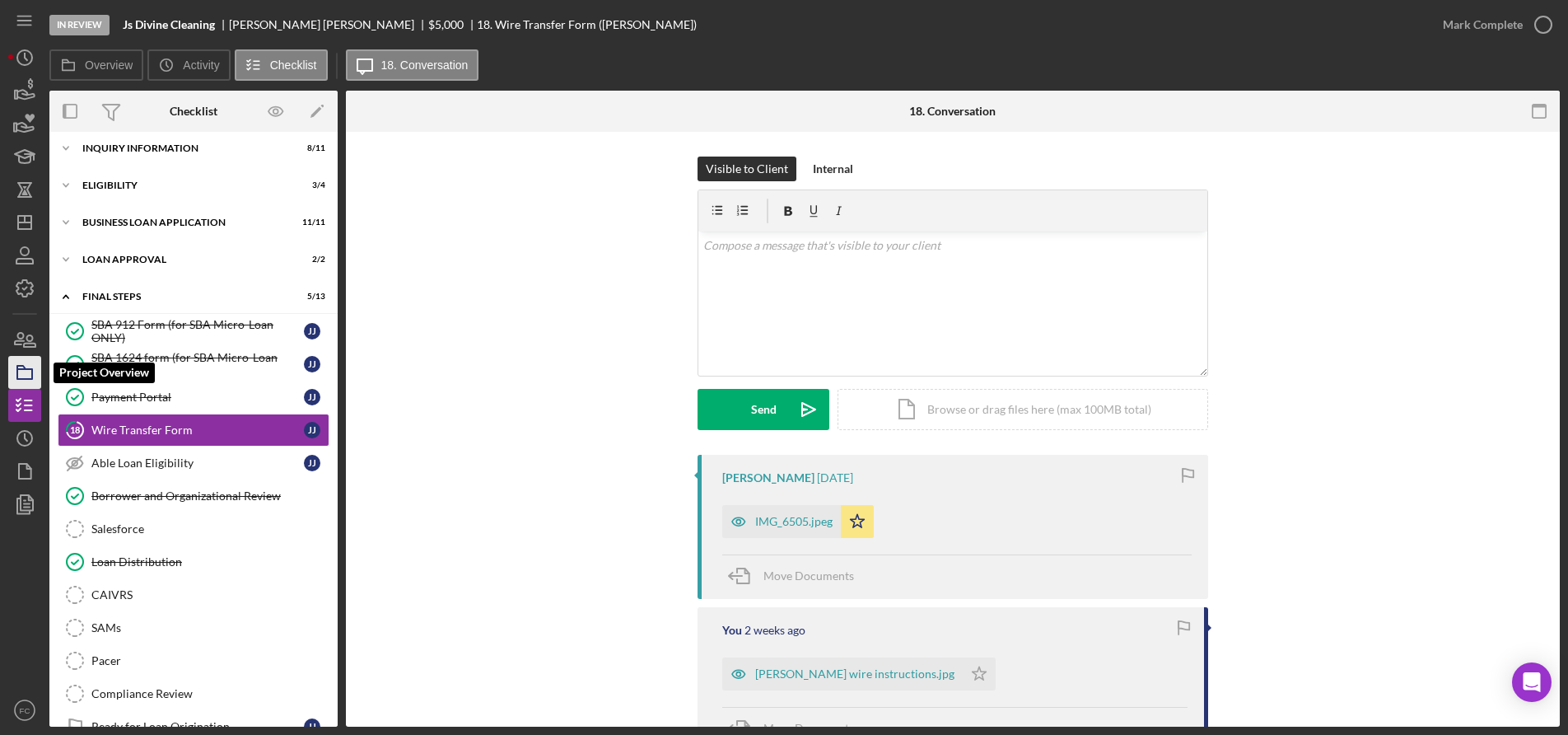
click at [28, 377] on icon "button" at bounding box center [24, 372] width 41 height 41
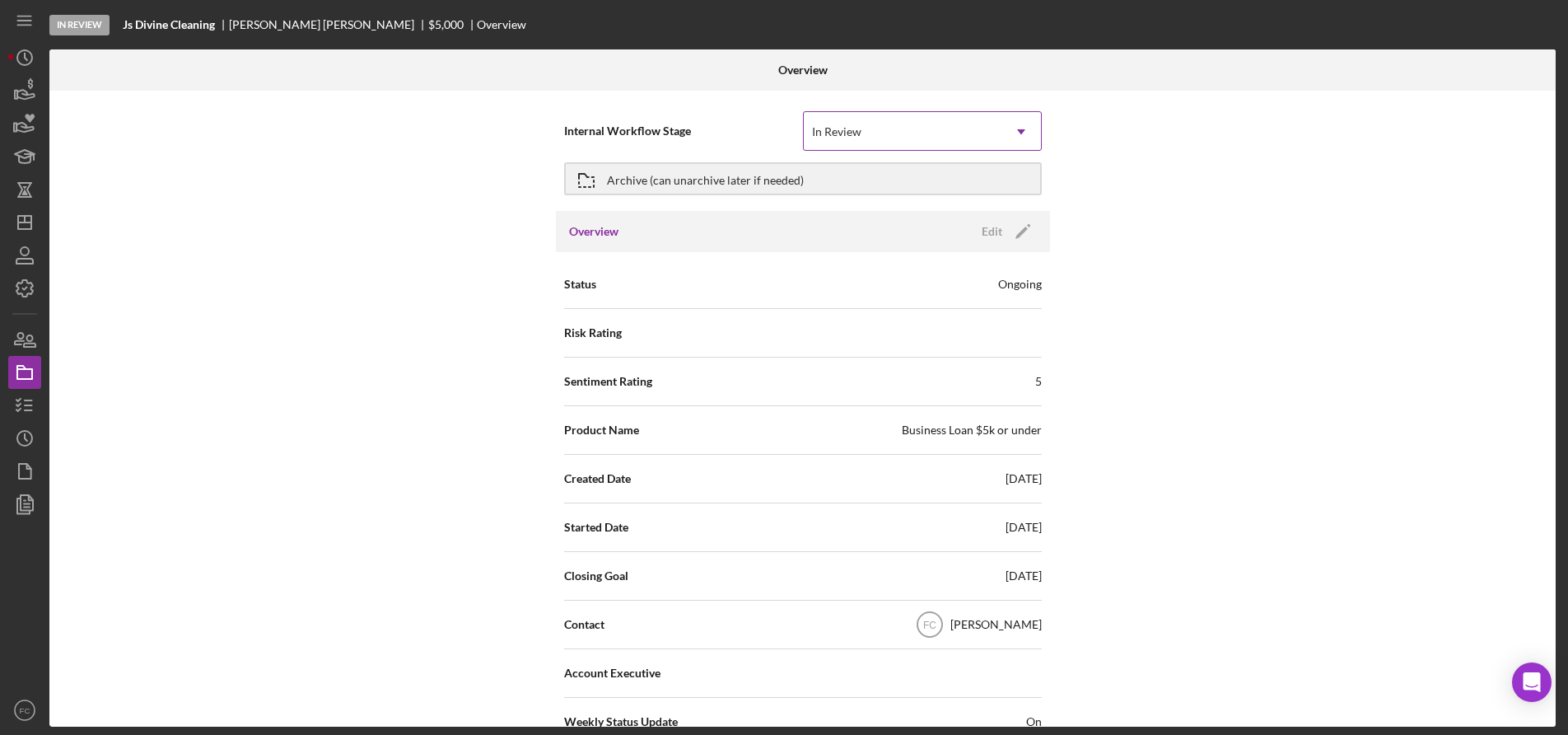
click at [858, 134] on div "In Review" at bounding box center [836, 131] width 50 height 13
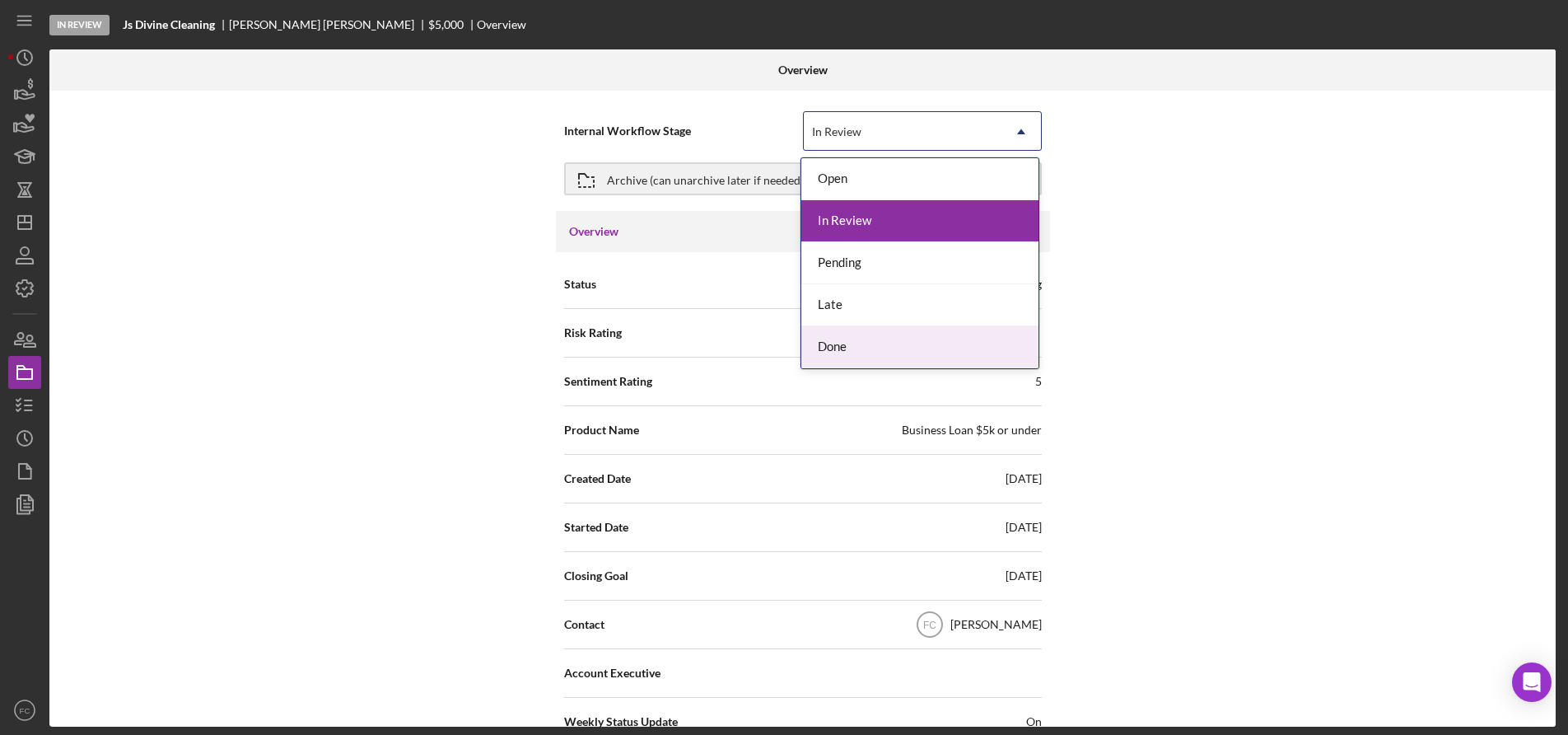
click at [828, 345] on div "Done" at bounding box center [919, 346] width 237 height 42
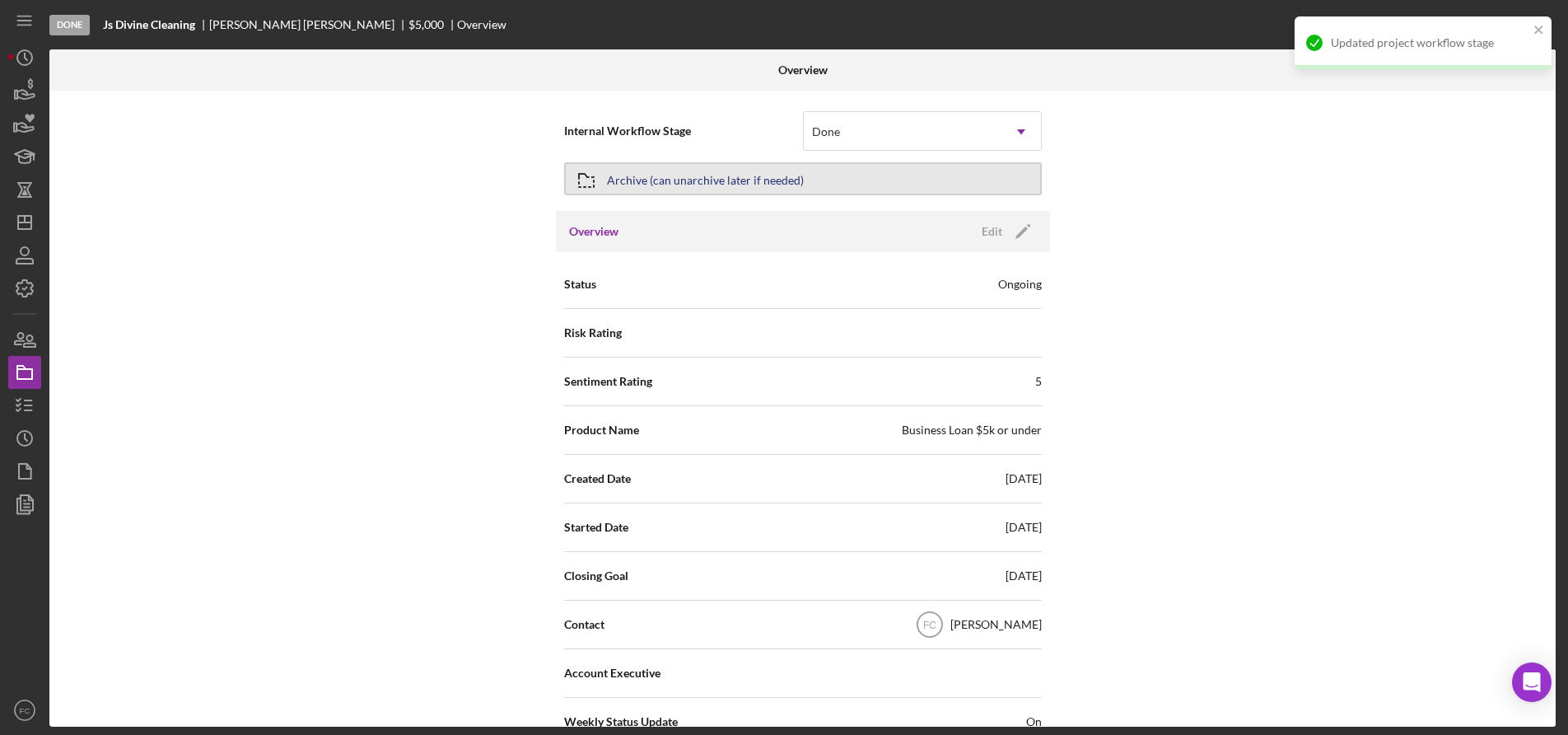
click at [653, 179] on div "Archive (can unarchive later if needed)" at bounding box center [704, 179] width 197 height 29
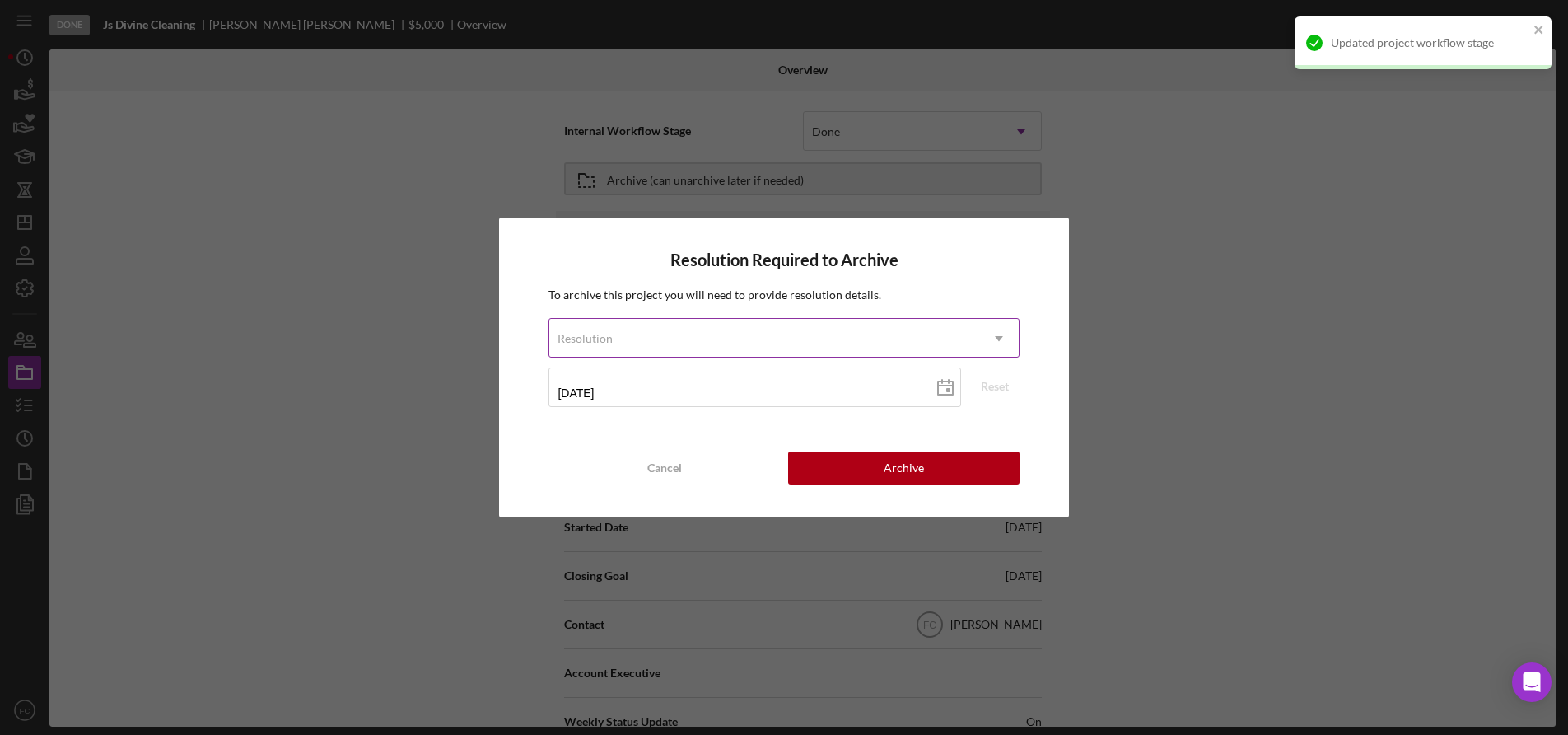
click at [602, 339] on div "Resolution" at bounding box center [585, 338] width 55 height 13
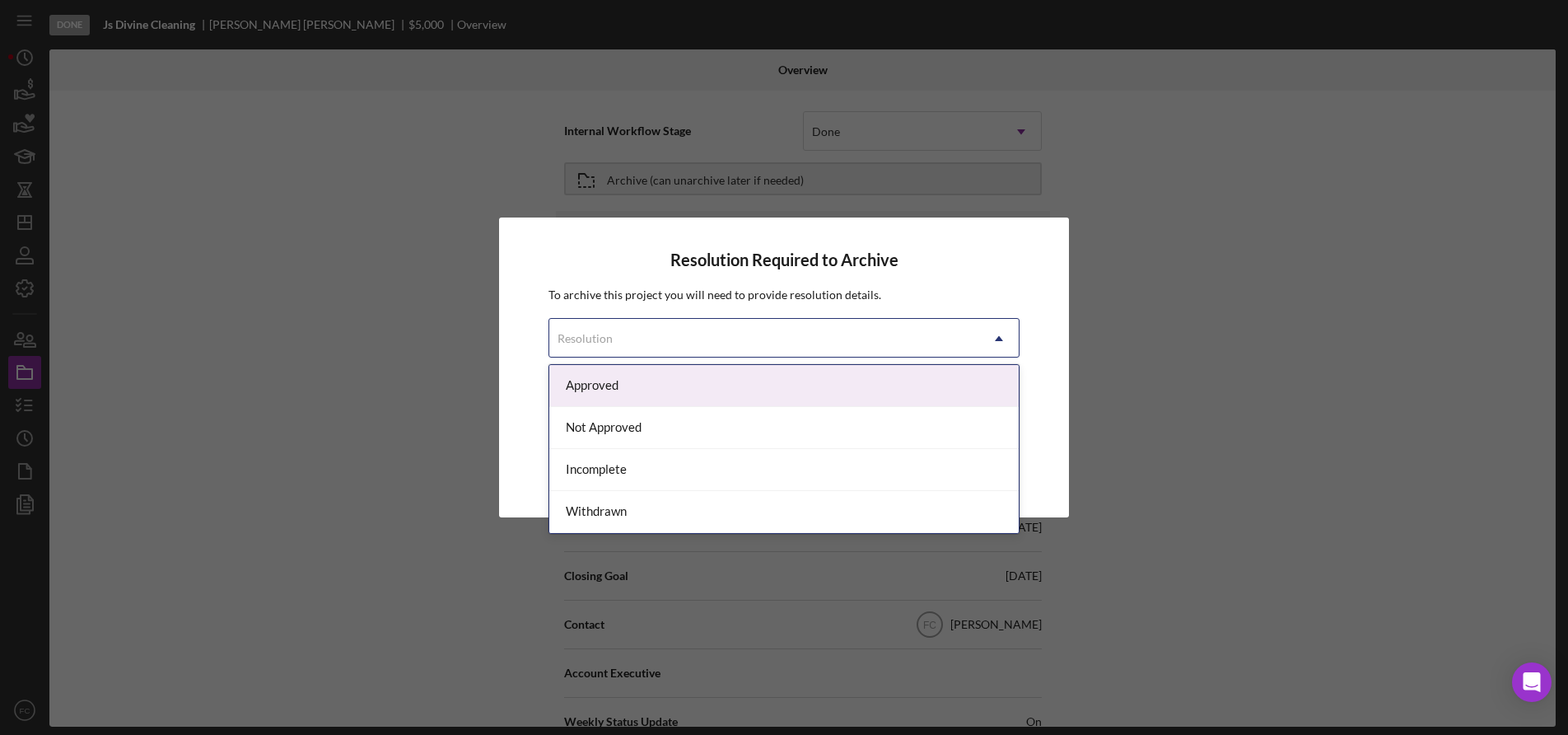
click at [598, 383] on div "Approved" at bounding box center [784, 386] width 469 height 42
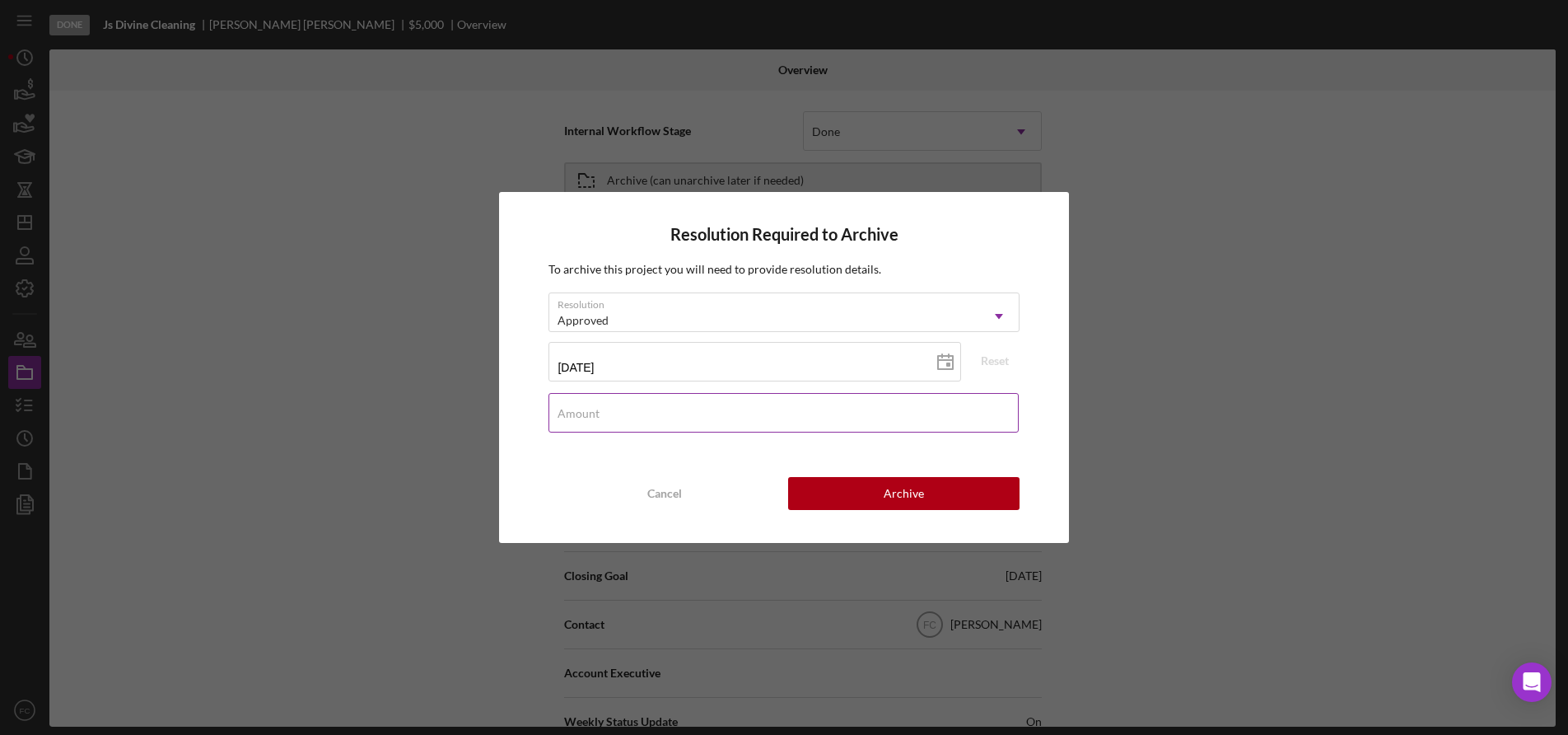
click at [598, 417] on label "Amount" at bounding box center [578, 413] width 42 height 13
click at [598, 417] on input "Amount" at bounding box center [784, 413] width 470 height 39
type input "$5,000"
click at [862, 496] on button "Archive" at bounding box center [904, 493] width 232 height 33
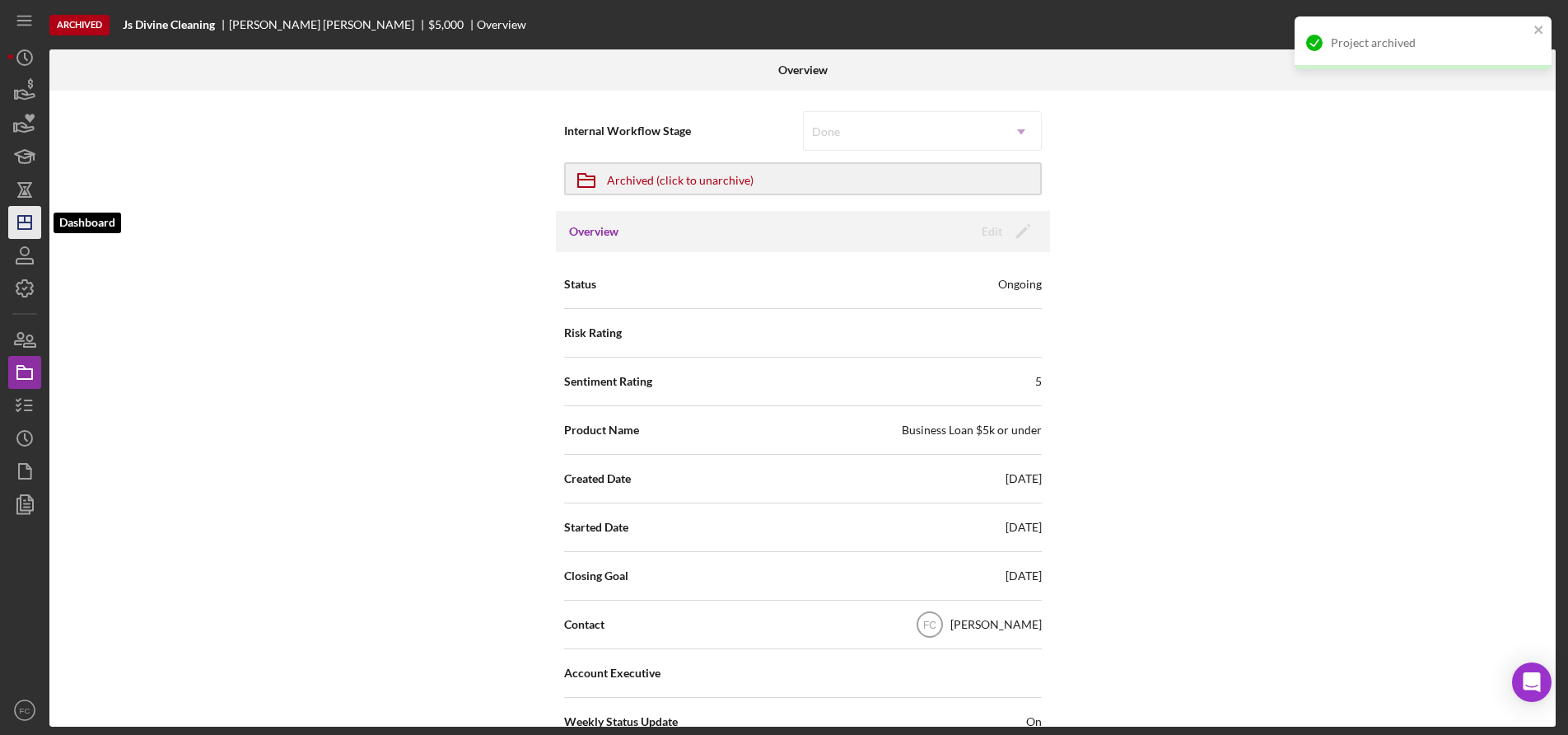
click at [20, 224] on icon "Icon/Dashboard" at bounding box center [24, 222] width 41 height 41
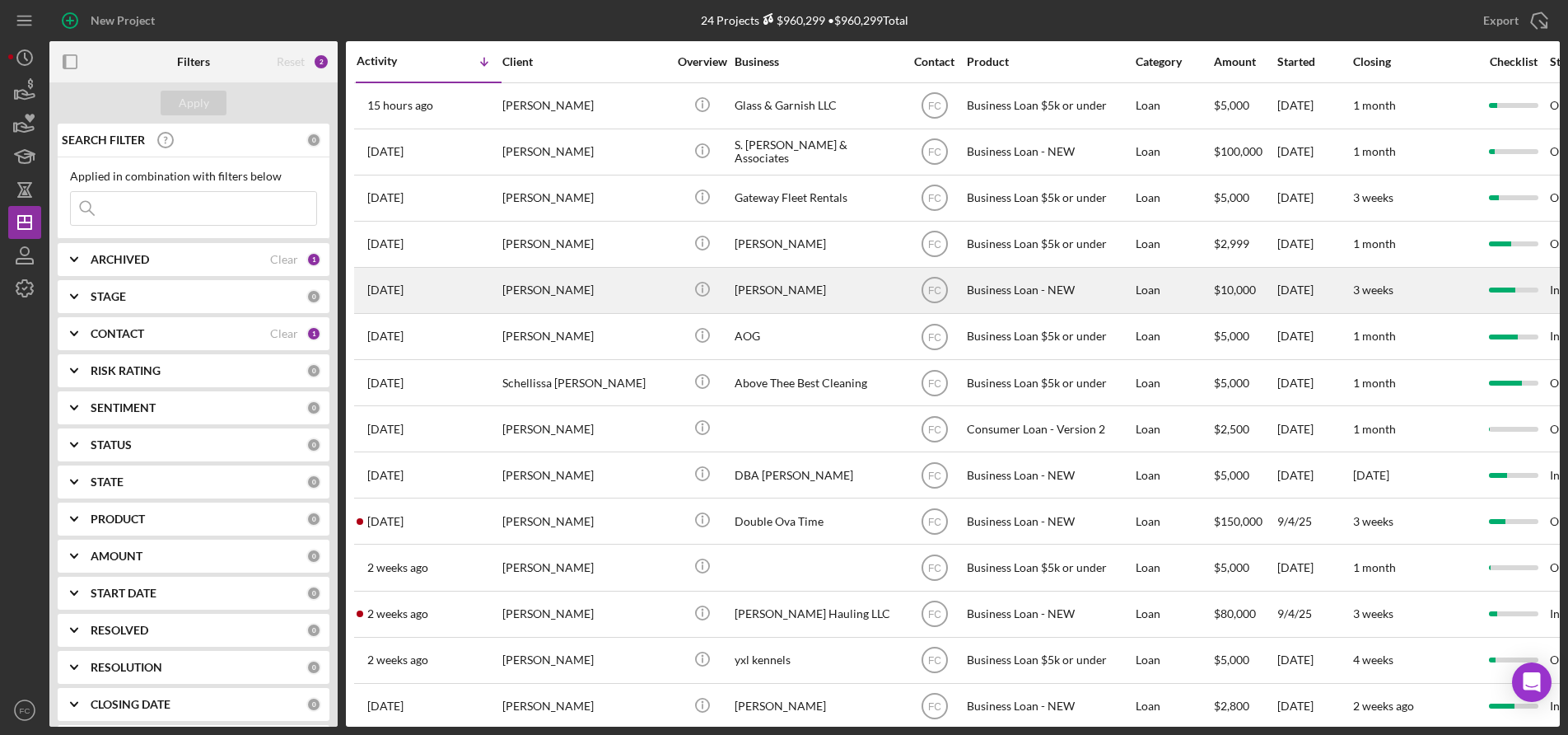
click at [606, 287] on div "[PERSON_NAME]" at bounding box center [585, 290] width 164 height 44
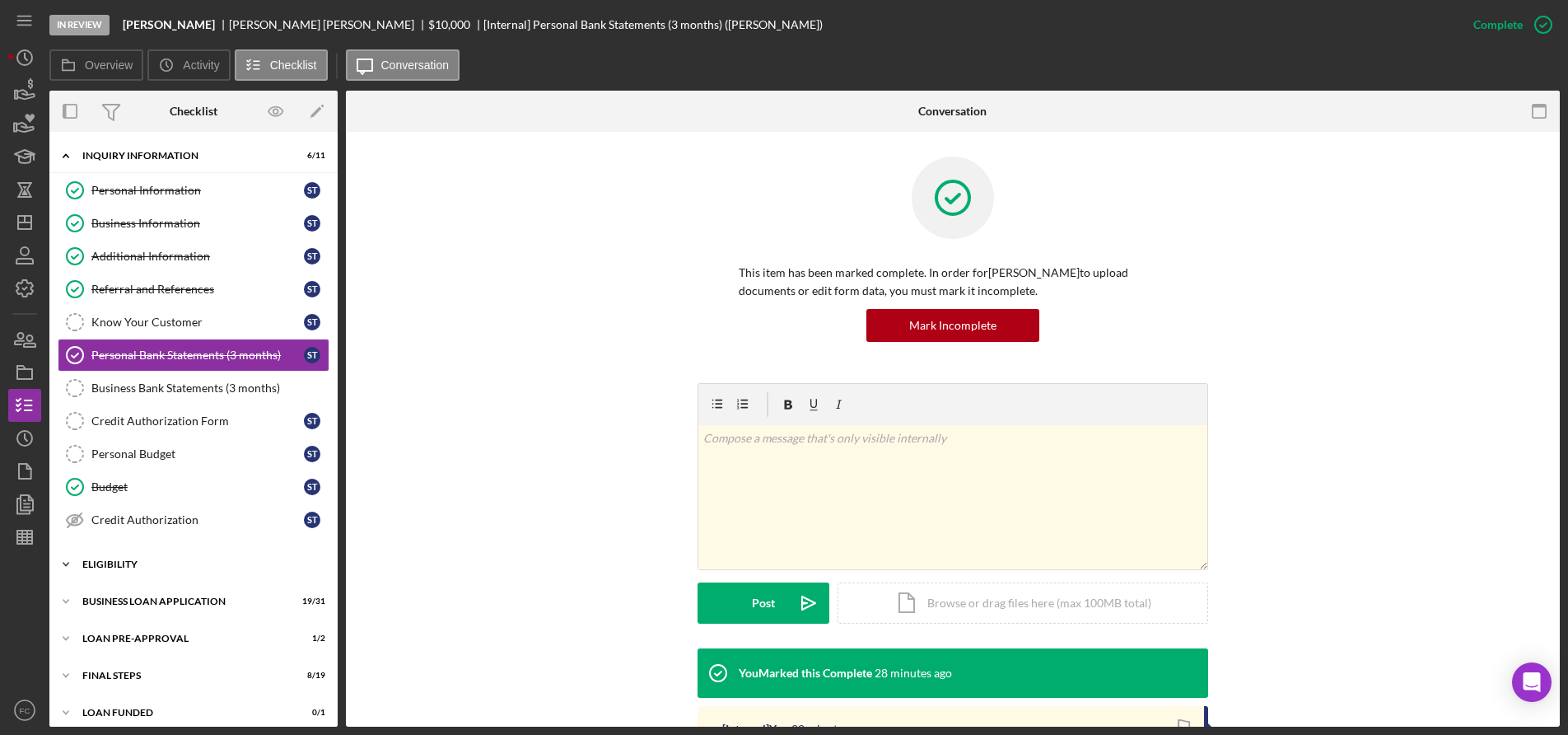
click at [143, 555] on div "Icon/Expander ELIGIBILITY 3 / 4" at bounding box center [194, 565] width 289 height 33
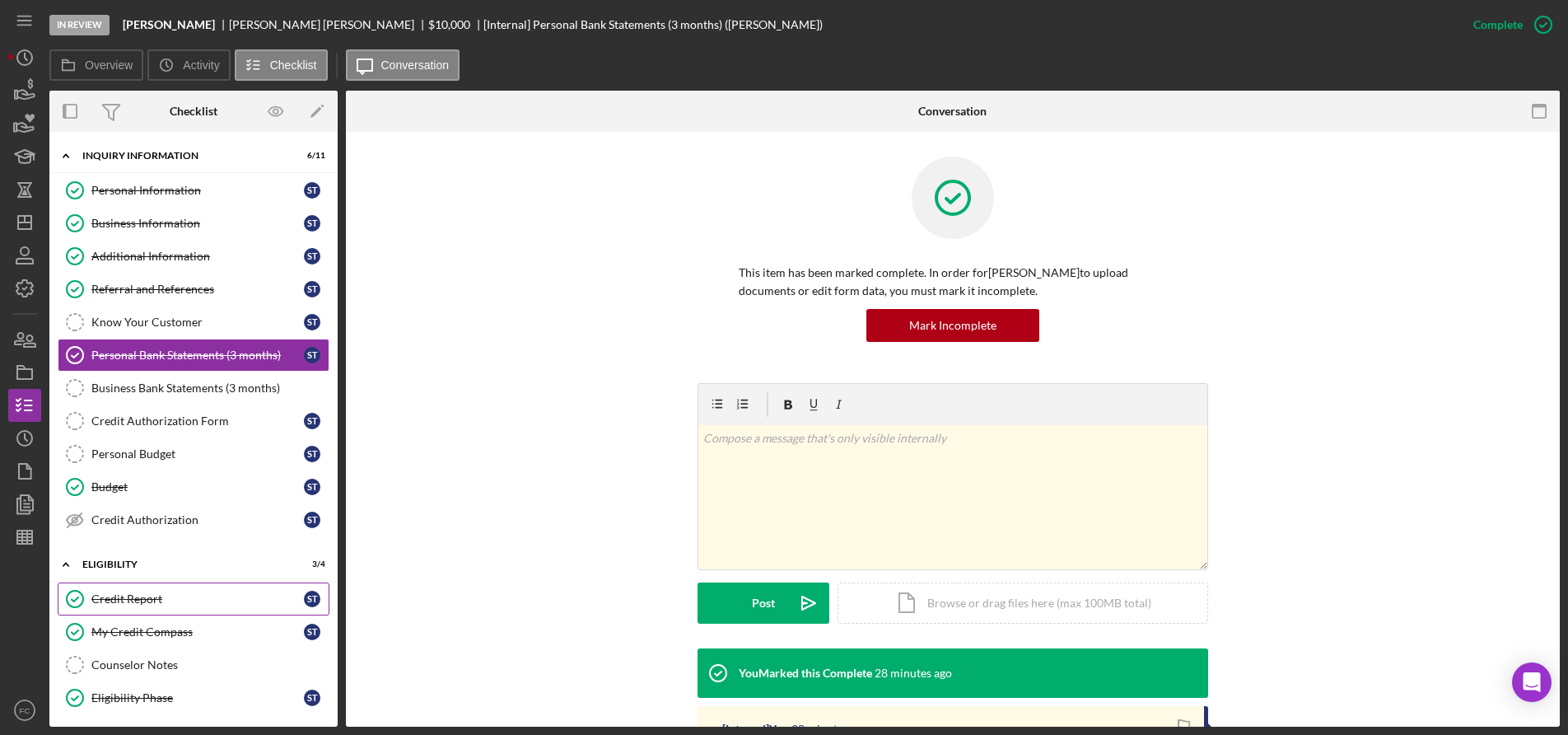
click at [150, 596] on div "Credit Report" at bounding box center [197, 598] width 212 height 13
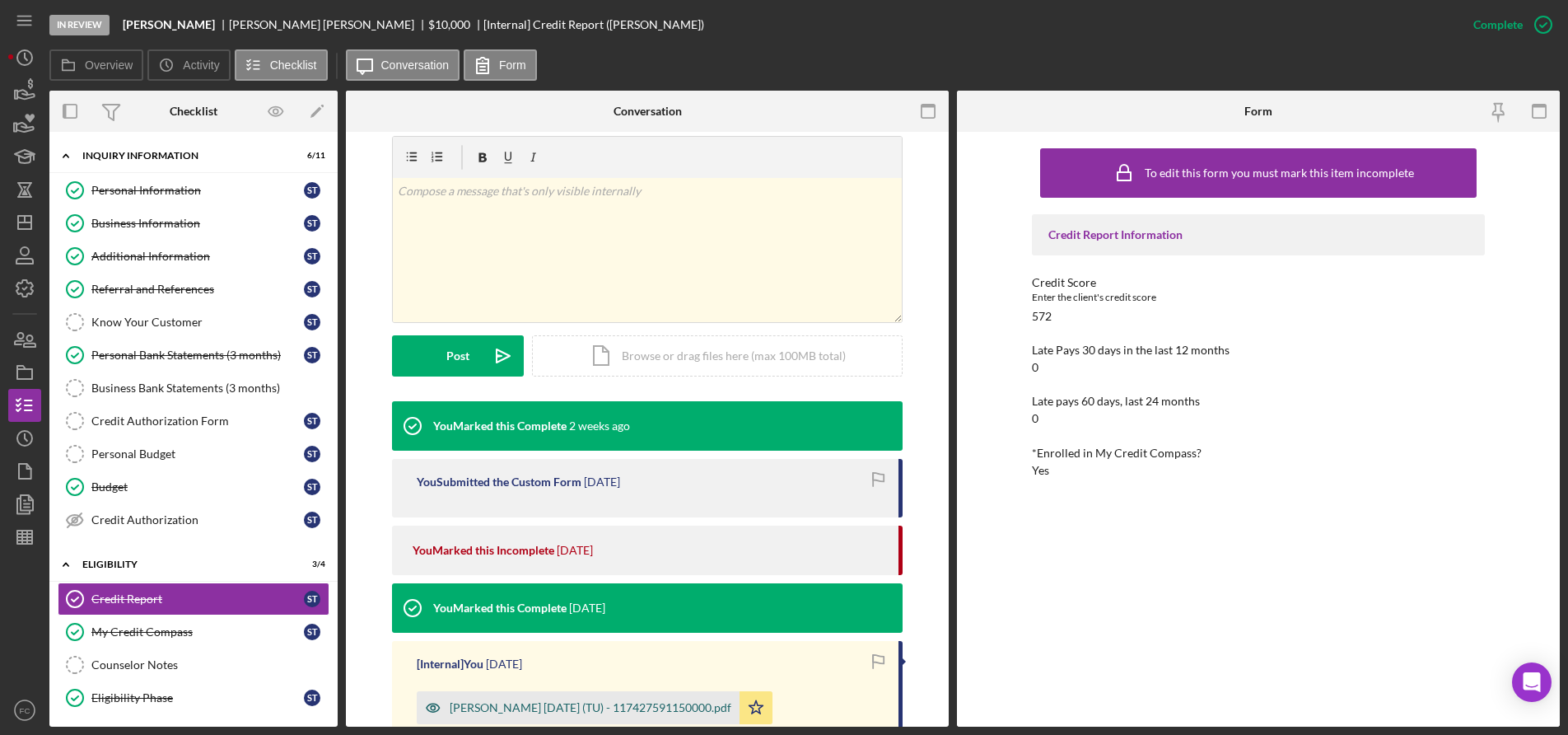
scroll to position [494, 0]
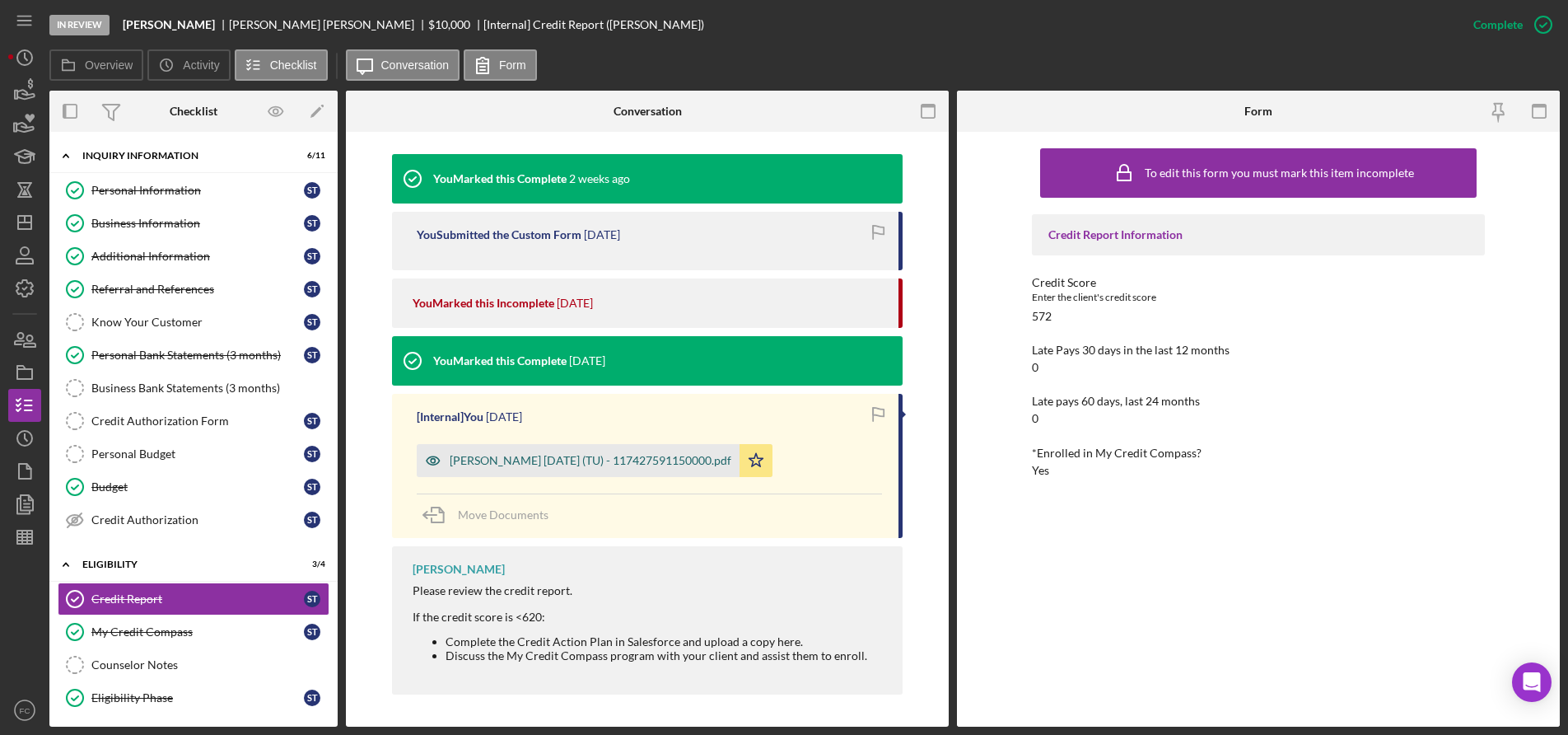
click at [533, 460] on div "[PERSON_NAME] [DATE] (TU) - 117427591150000.pdf" at bounding box center [591, 460] width 282 height 13
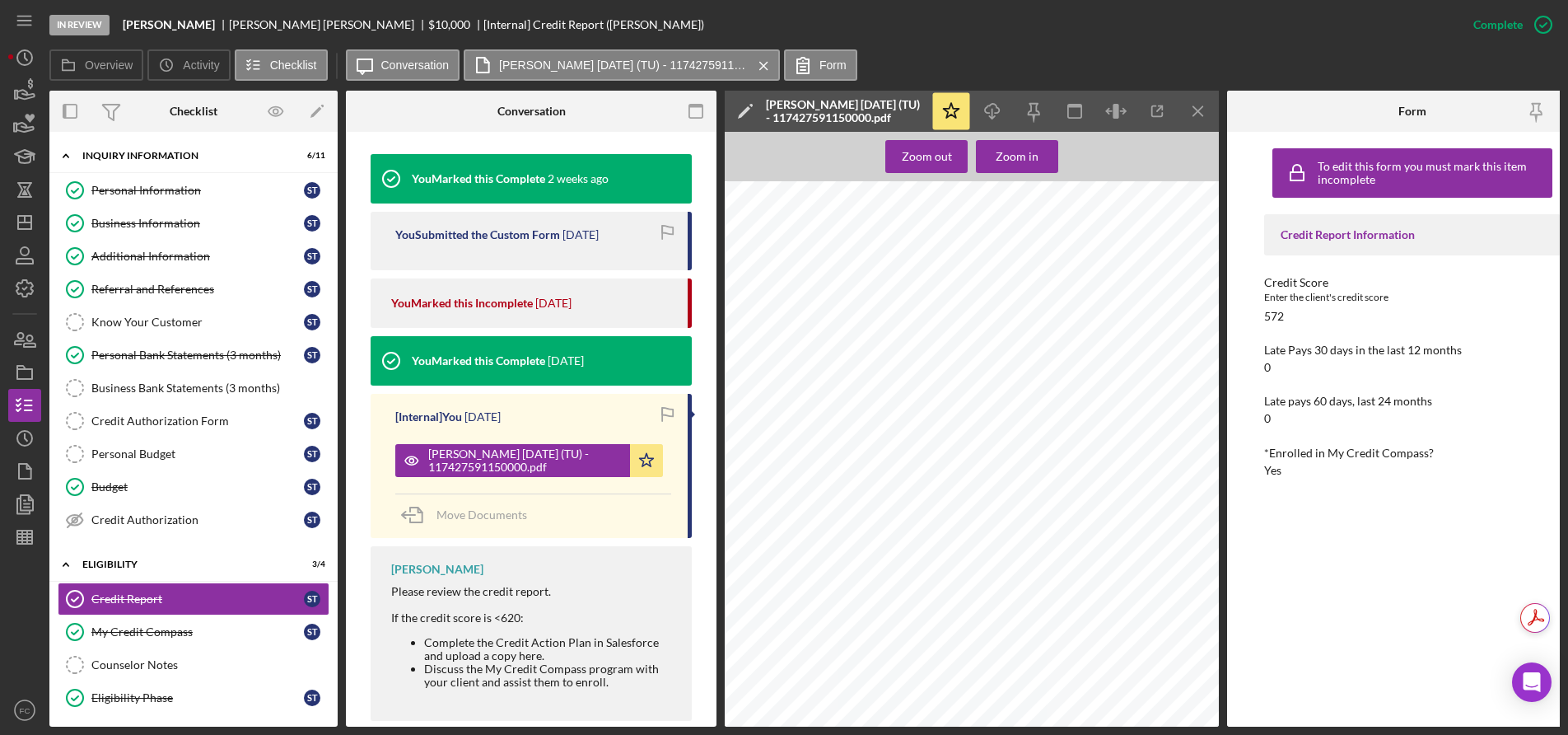
scroll to position [2719, 0]
click at [1384, 636] on div "To edit this form you must mark this item incomplete Credit Report Information …" at bounding box center [1411, 429] width 296 height 578
